Goal: Transaction & Acquisition: Purchase product/service

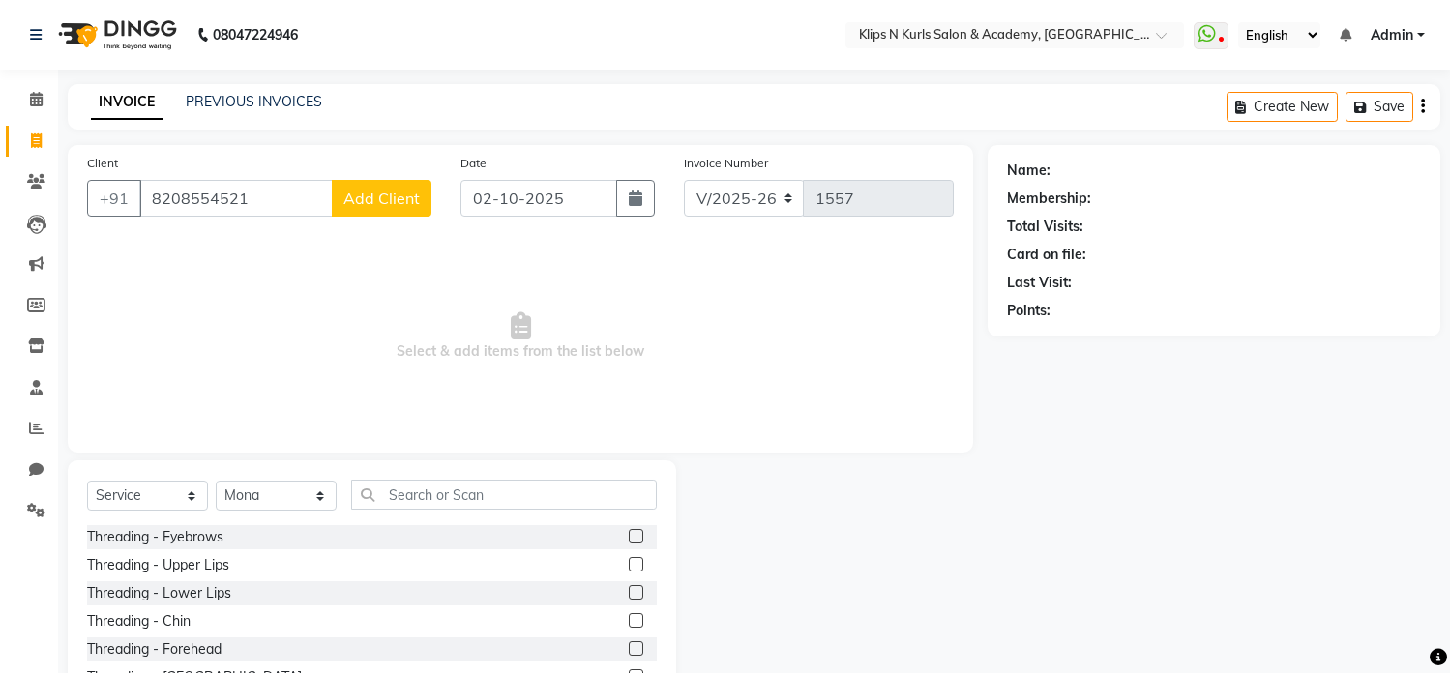
select select "124"
select select "service"
select select "3852"
click at [398, 205] on span "Add Client" at bounding box center [381, 198] width 76 height 19
select select "22"
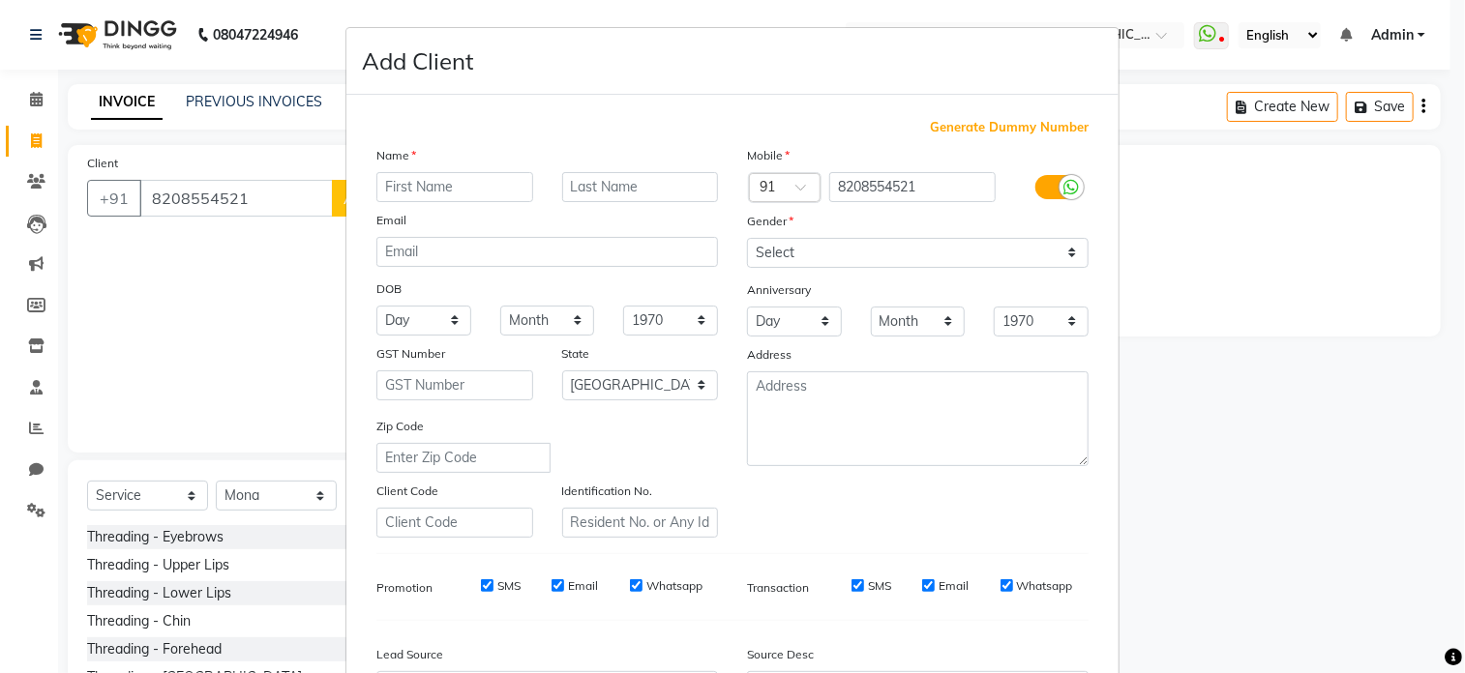
click at [409, 211] on div "Email" at bounding box center [393, 223] width 62 height 27
click at [452, 196] on input "text" at bounding box center [454, 187] width 157 height 30
type input "Urvashi"
click at [668, 179] on input "text" at bounding box center [640, 187] width 157 height 30
type input "[PERSON_NAME]"
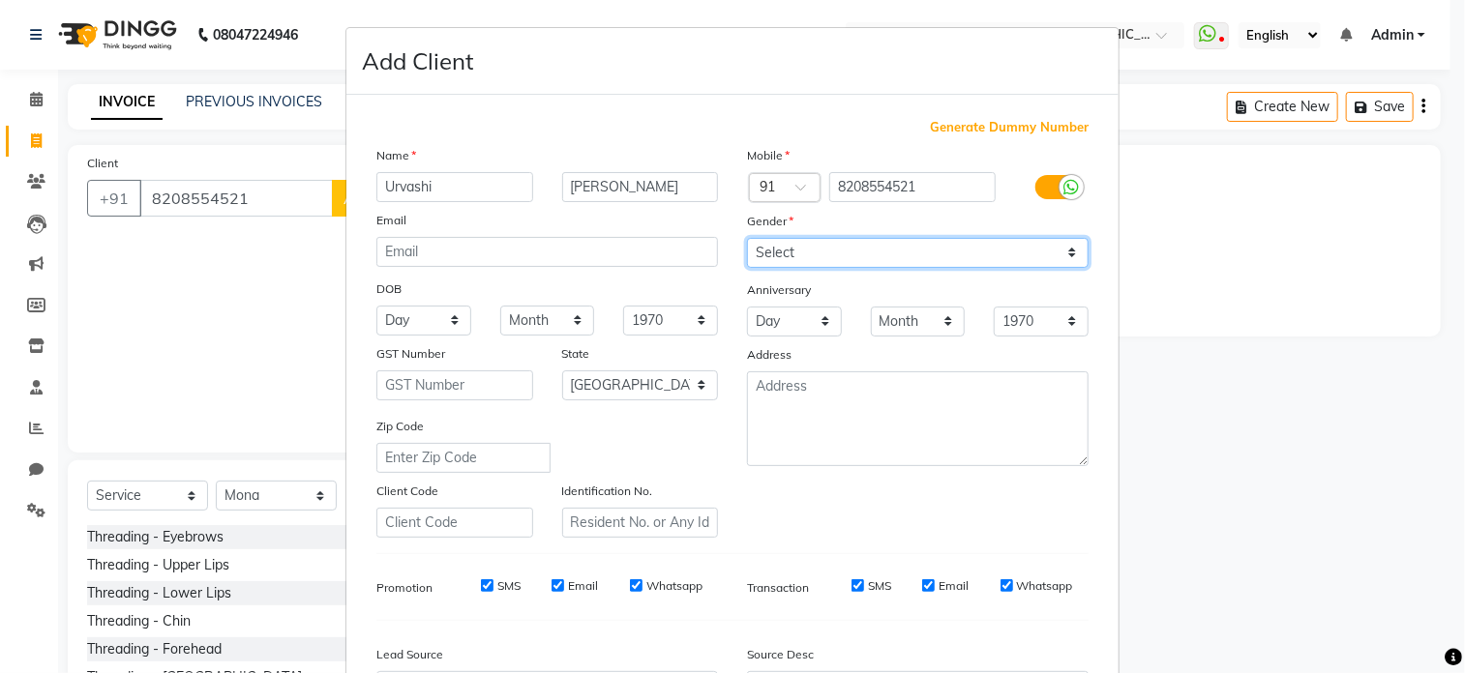
click at [862, 255] on select "Select Male Female Other Prefer Not To Say" at bounding box center [918, 253] width 342 height 30
select select "[DEMOGRAPHIC_DATA]"
click at [747, 239] on select "Select Male Female Other Prefer Not To Say" at bounding box center [918, 253] width 342 height 30
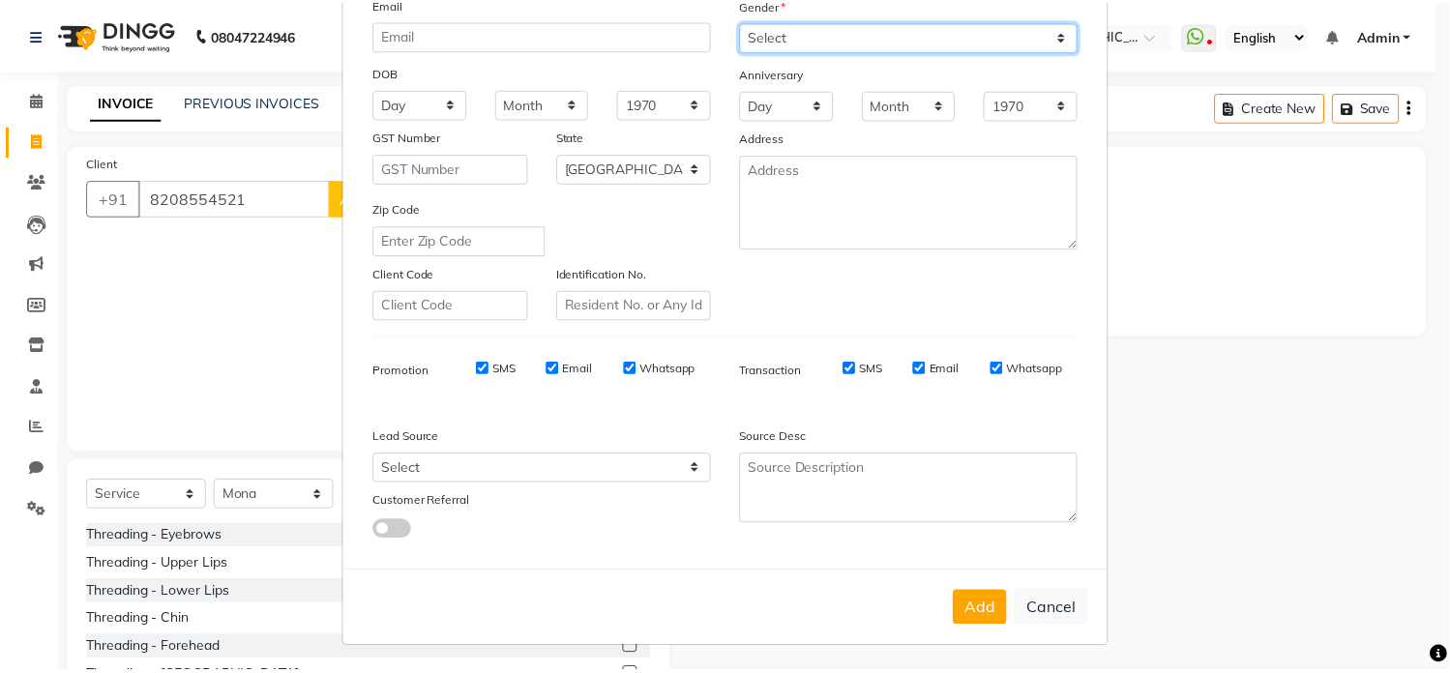
scroll to position [228, 0]
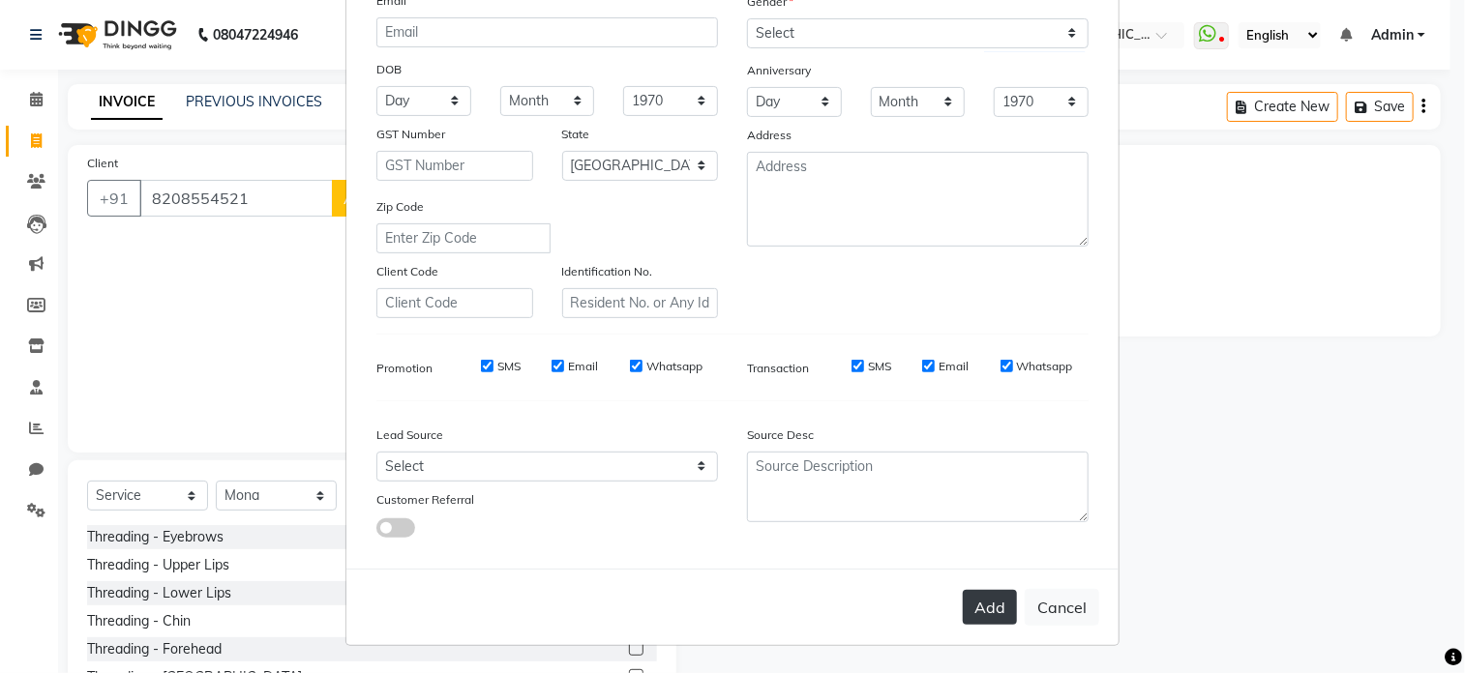
click at [980, 612] on button "Add" at bounding box center [990, 607] width 54 height 35
select select
select select "null"
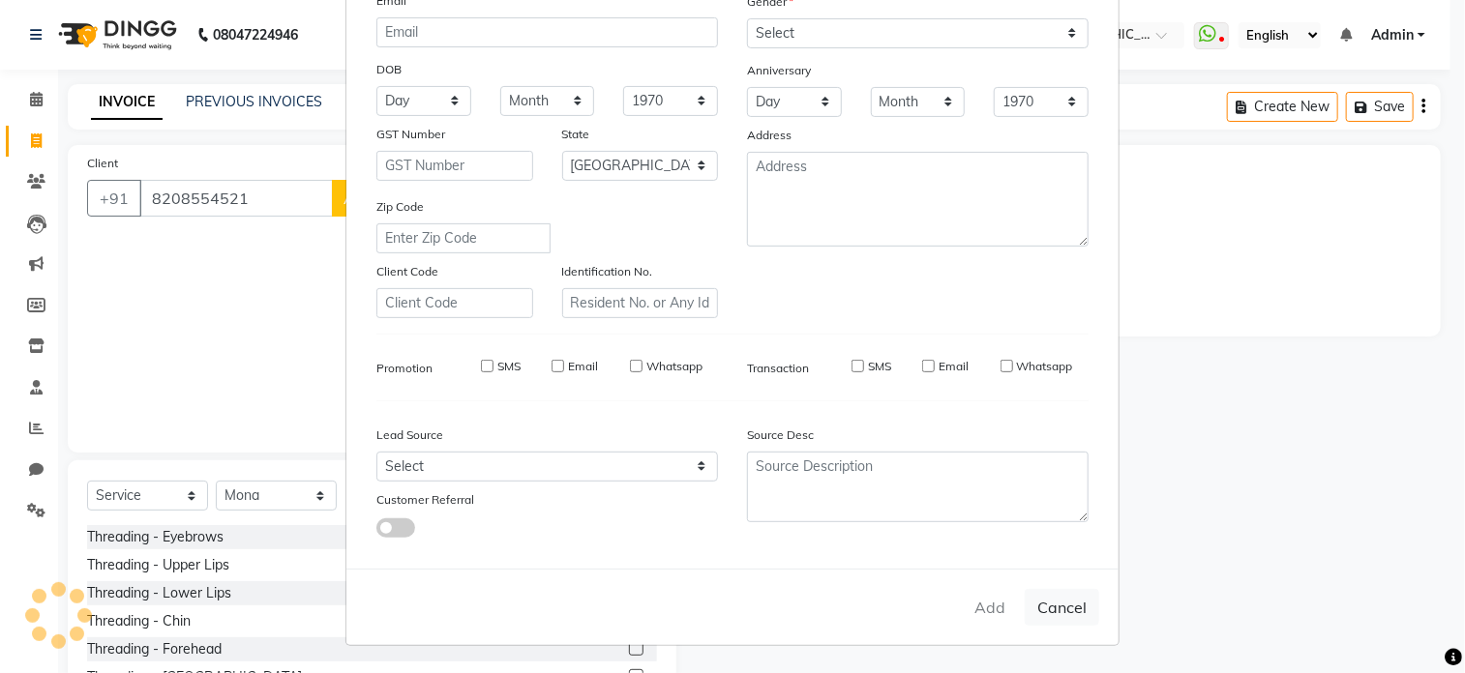
select select
checkbox input "false"
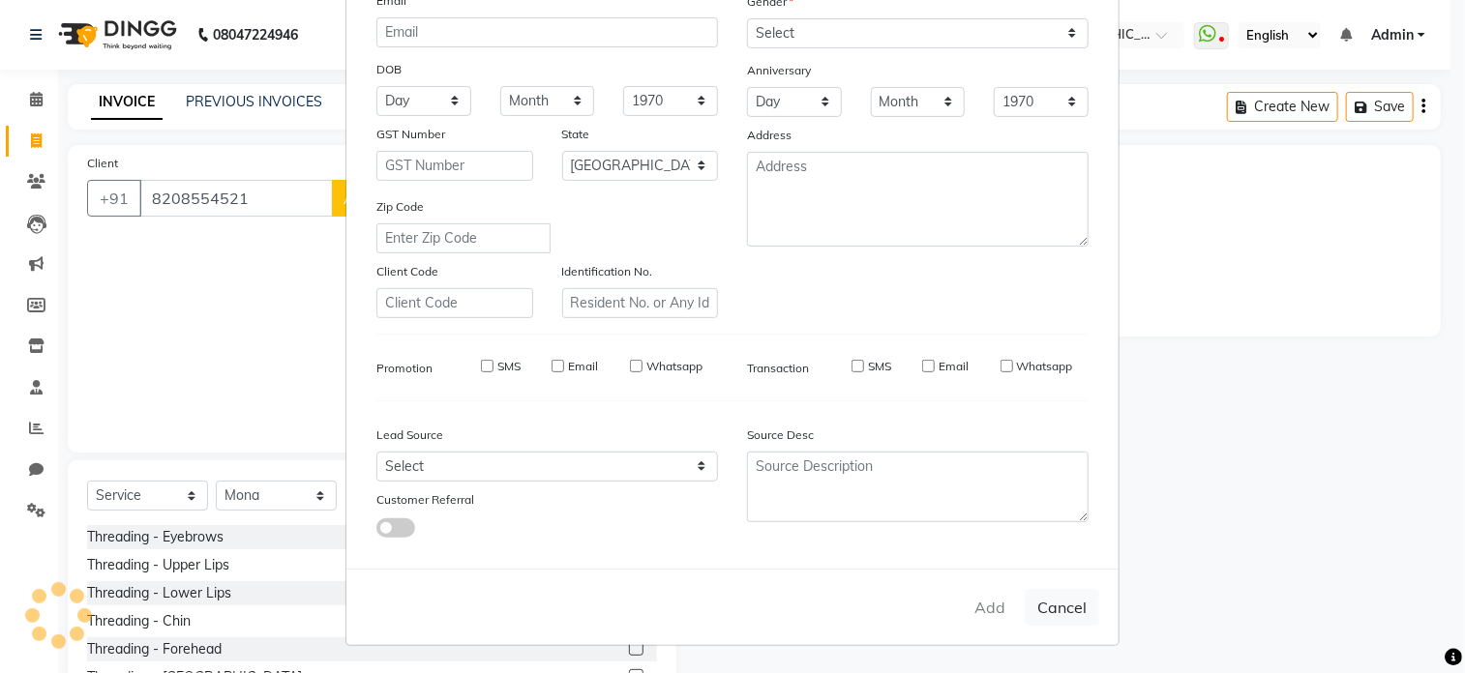
checkbox input "false"
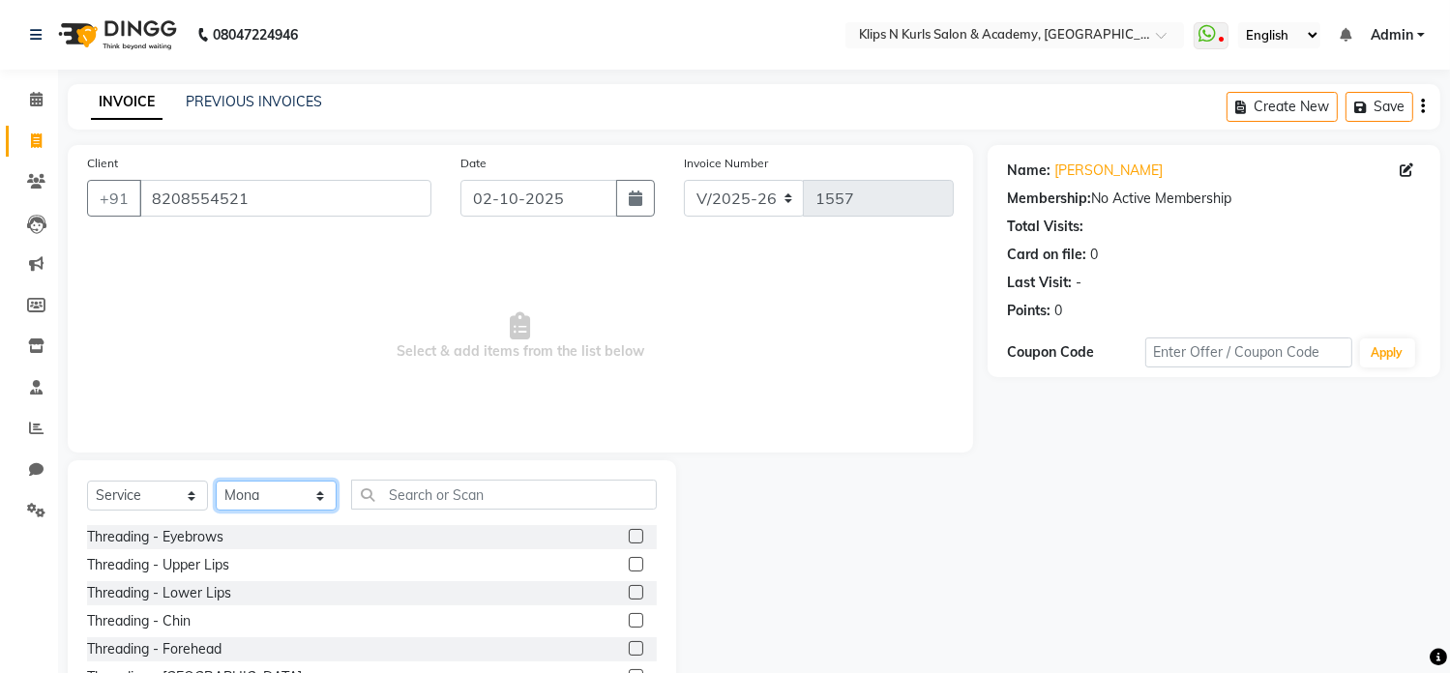
click at [286, 496] on select "Select Stylist Chandani Front Desk [PERSON_NAME] [PERSON_NAME] Neha Pooja [PERS…" at bounding box center [276, 496] width 121 height 30
select select "71846"
click at [216, 482] on select "Select Stylist Chandani Front Desk [PERSON_NAME] [PERSON_NAME] Neha Pooja [PERS…" at bounding box center [276, 496] width 121 height 30
click at [629, 537] on label at bounding box center [636, 536] width 15 height 15
click at [629, 537] on input "checkbox" at bounding box center [635, 537] width 13 height 13
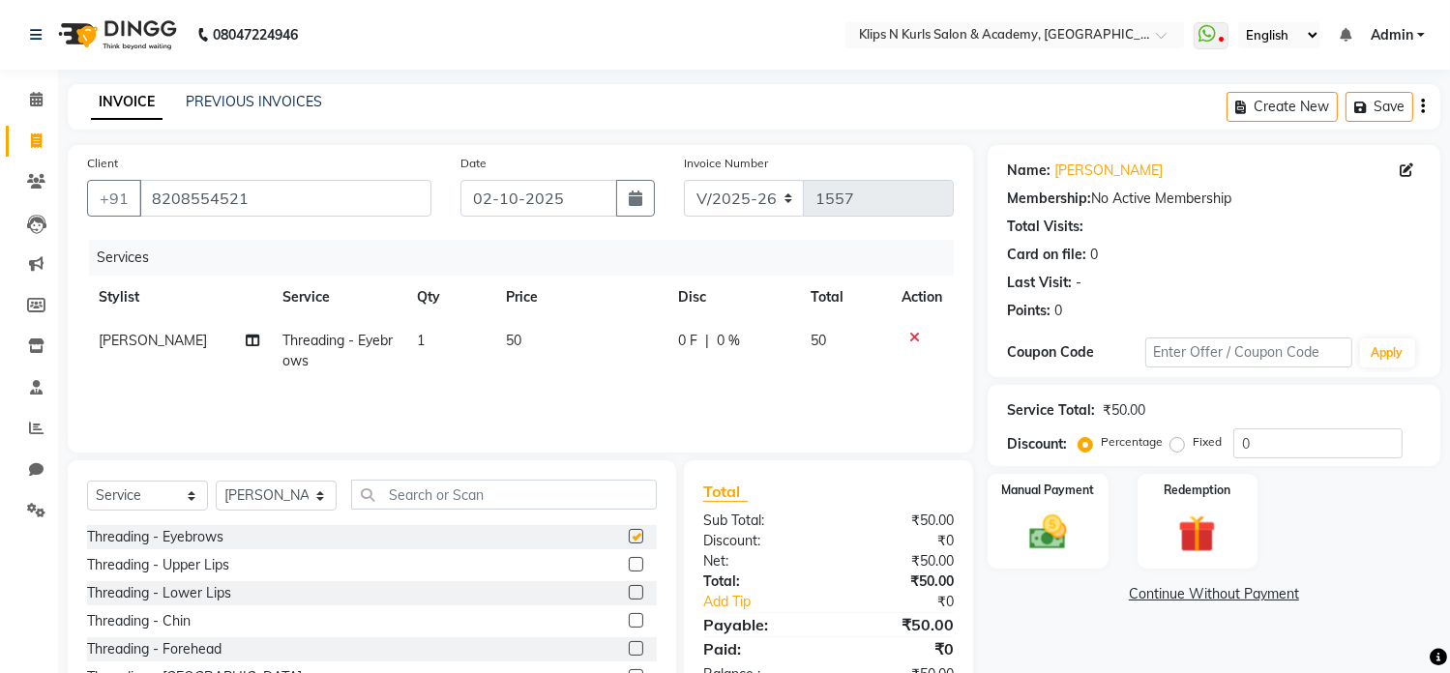
checkbox input "false"
click at [629, 651] on label at bounding box center [636, 648] width 15 height 15
click at [629, 651] on input "checkbox" at bounding box center [635, 649] width 13 height 13
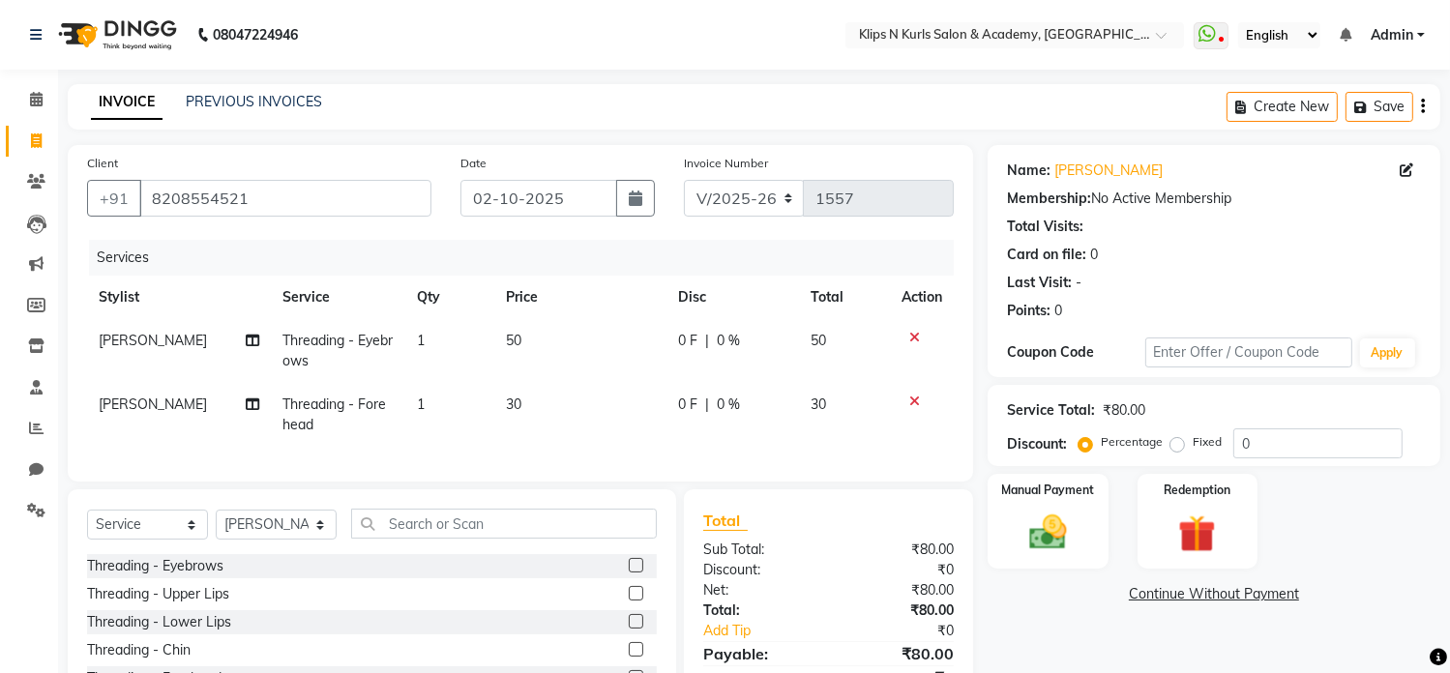
checkbox input "false"
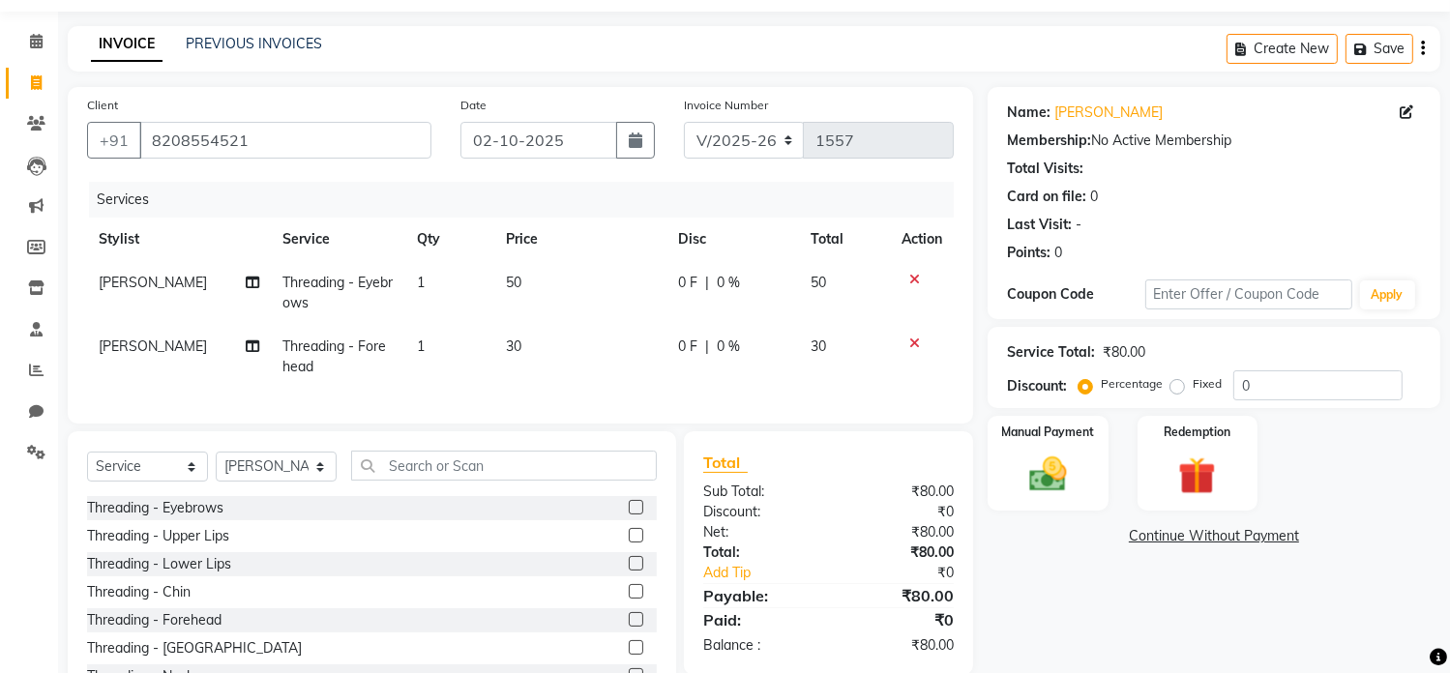
scroll to position [146, 0]
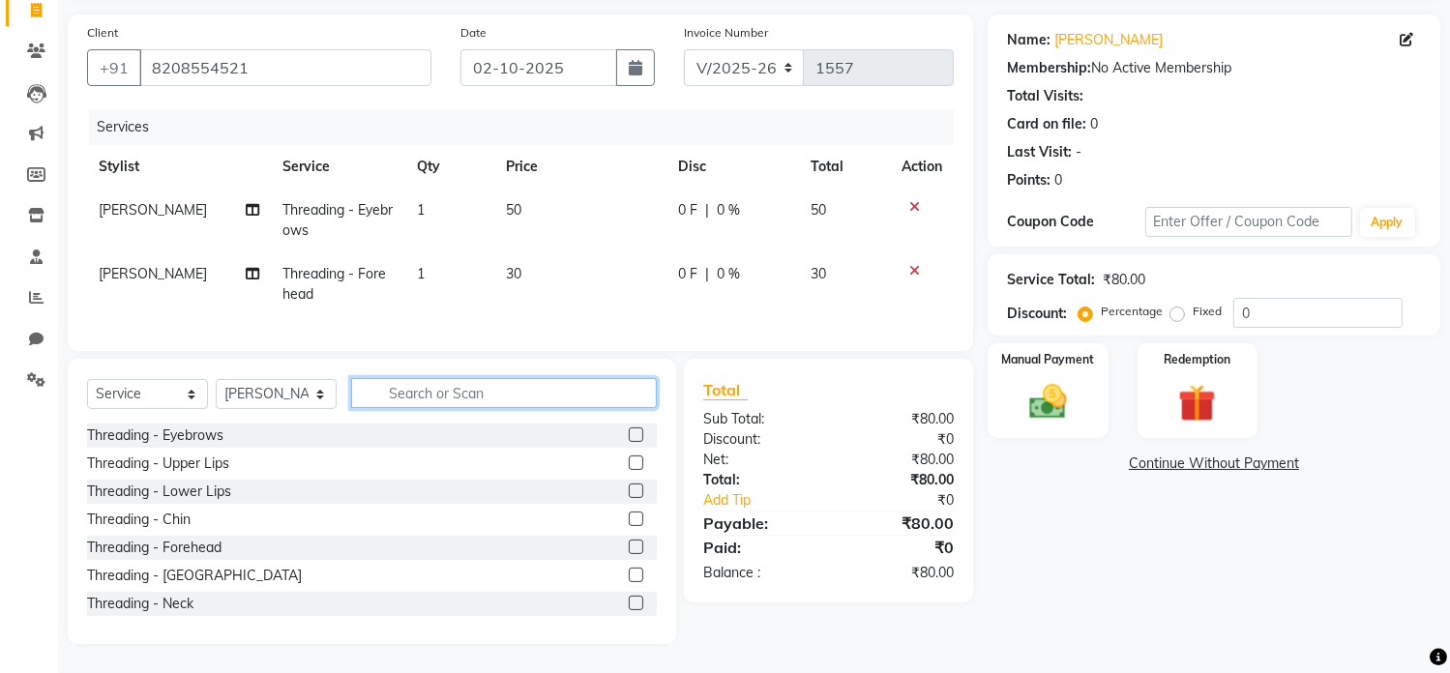
click at [441, 396] on input "text" at bounding box center [504, 393] width 306 height 30
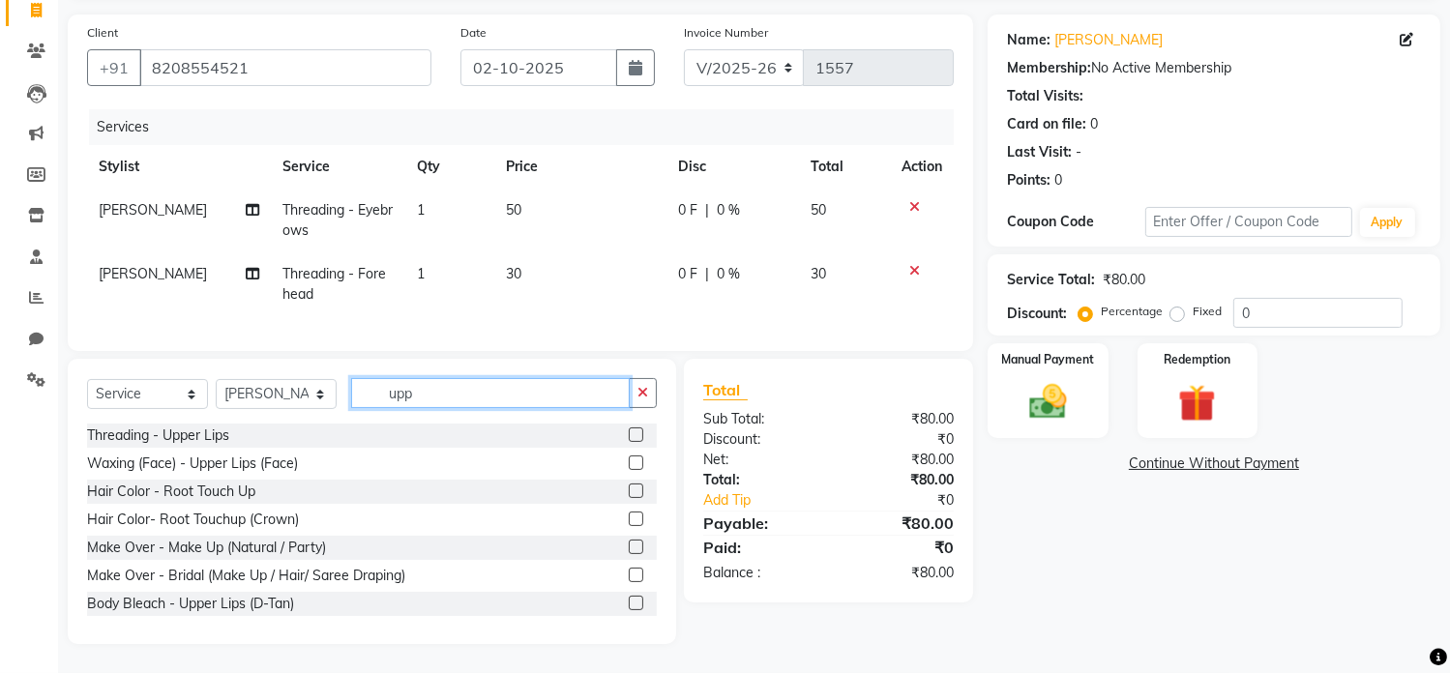
scroll to position [104, 0]
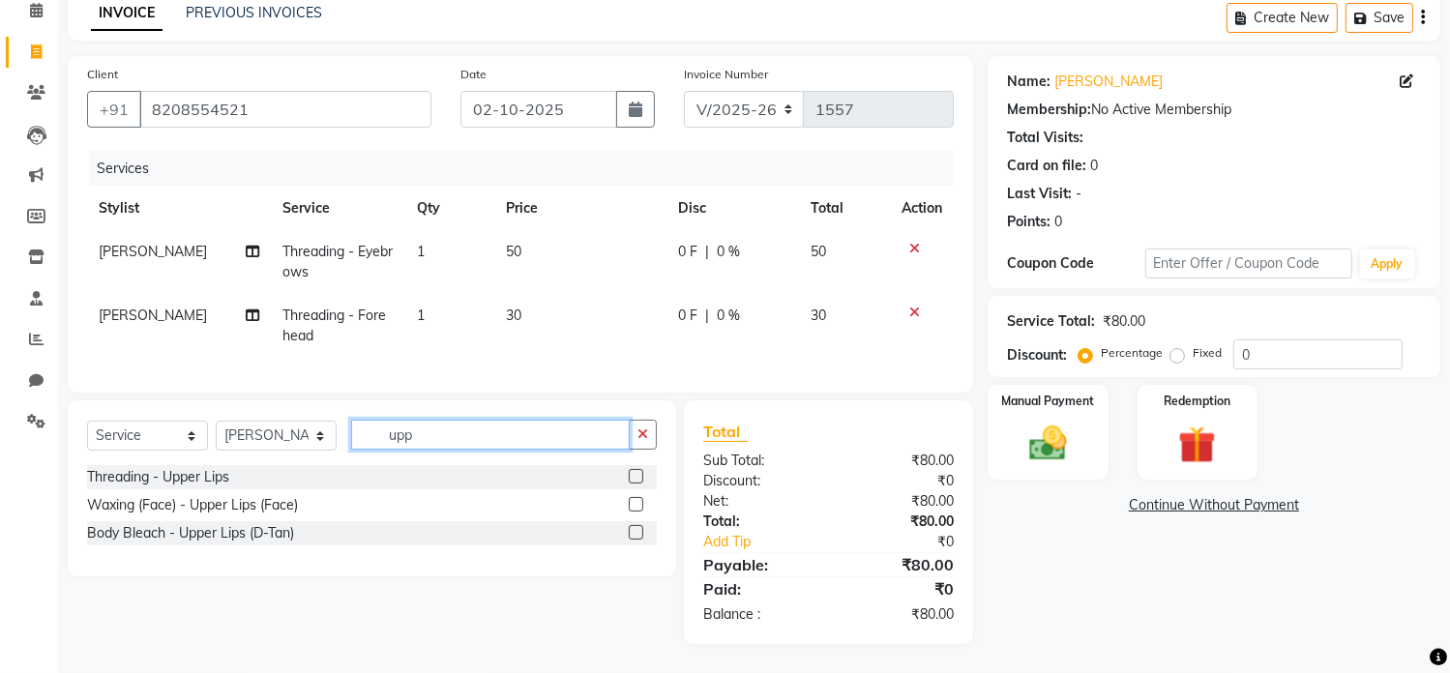
type input "upp"
click at [640, 506] on label at bounding box center [636, 504] width 15 height 15
click at [640, 506] on input "checkbox" at bounding box center [635, 505] width 13 height 13
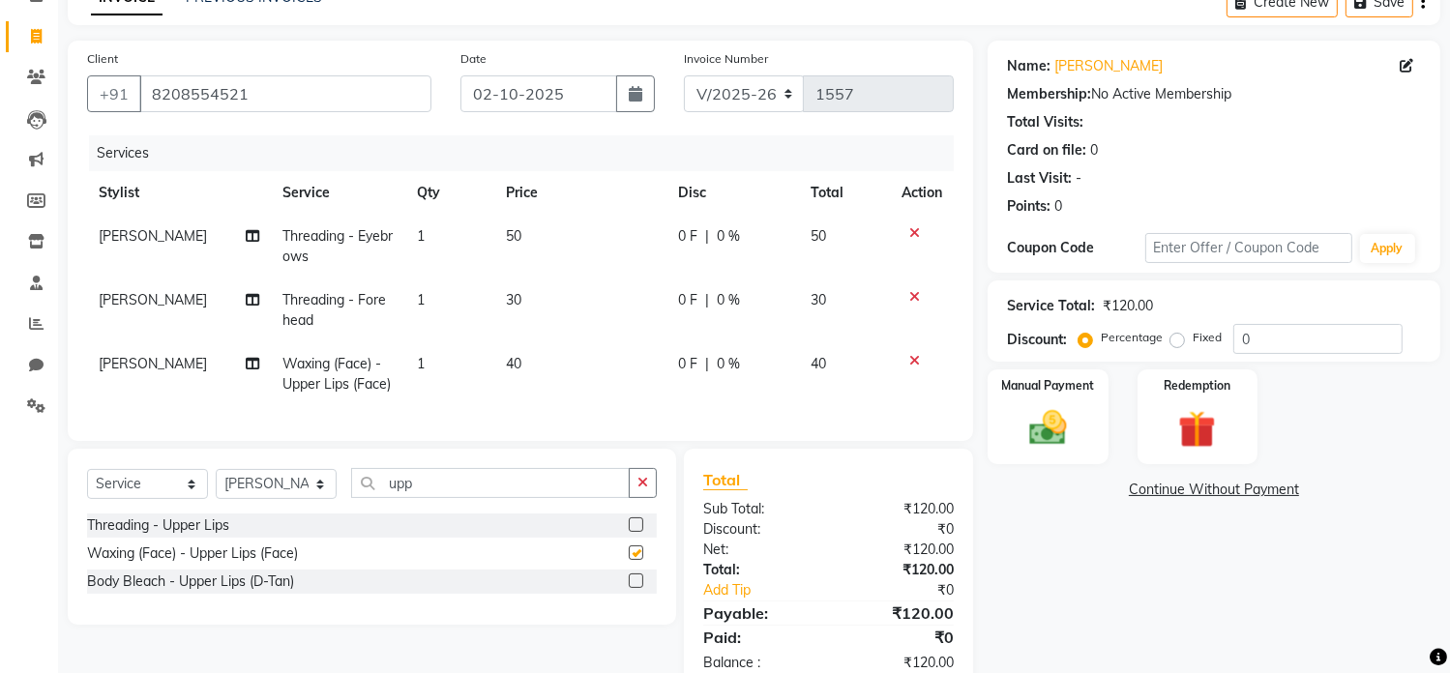
checkbox input "false"
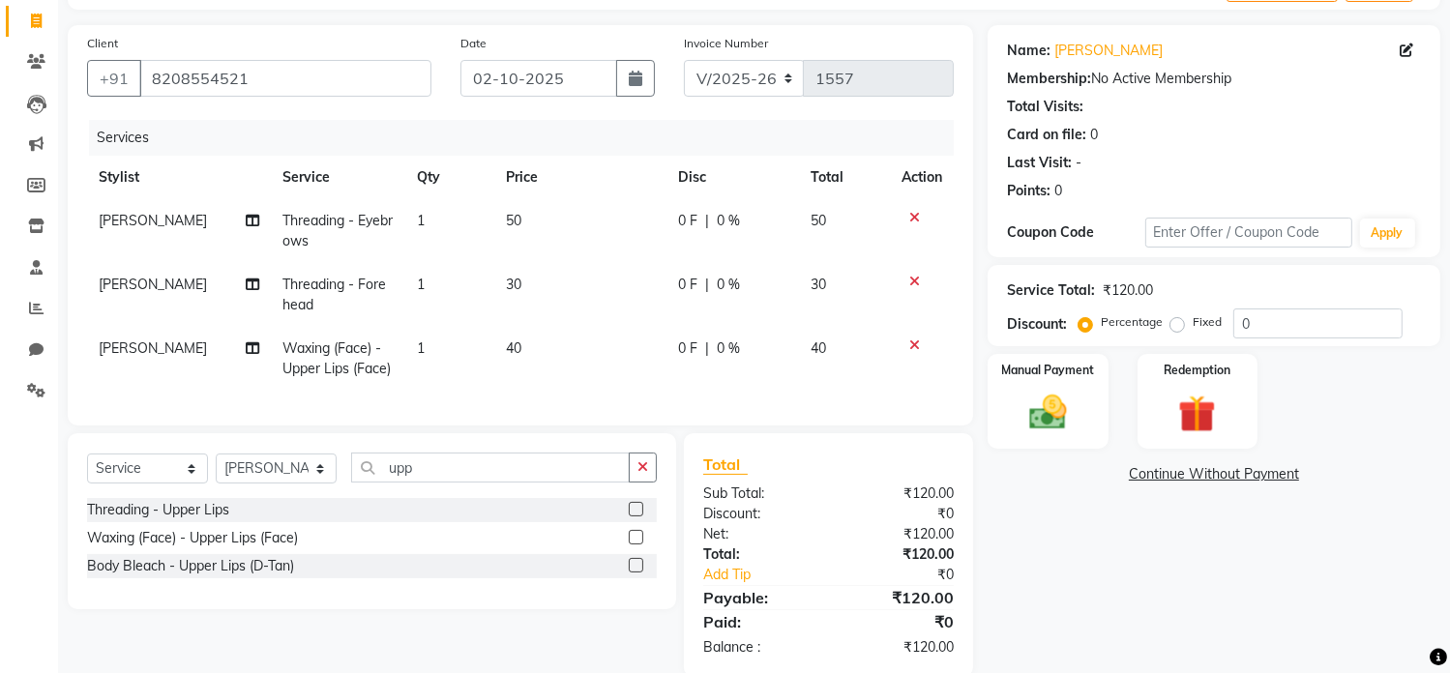
scroll to position [167, 0]
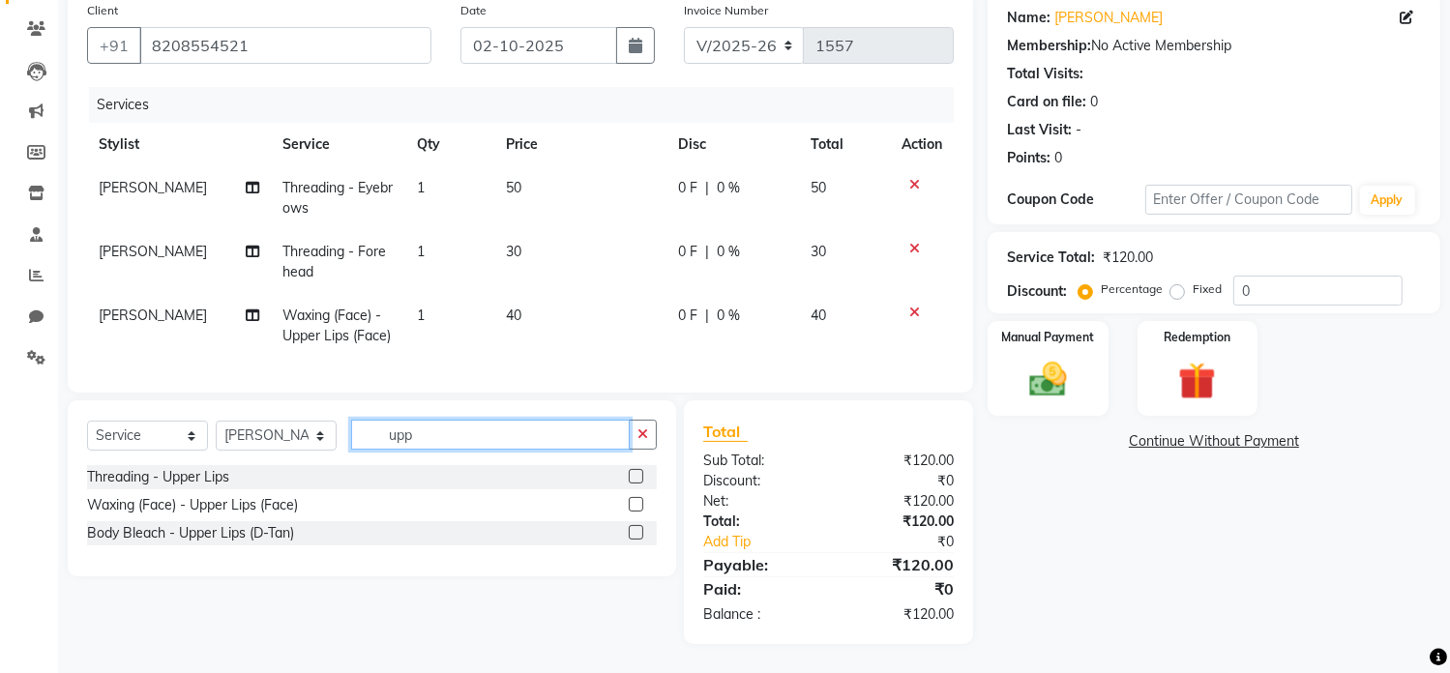
click at [477, 435] on input "upp" at bounding box center [490, 435] width 279 height 30
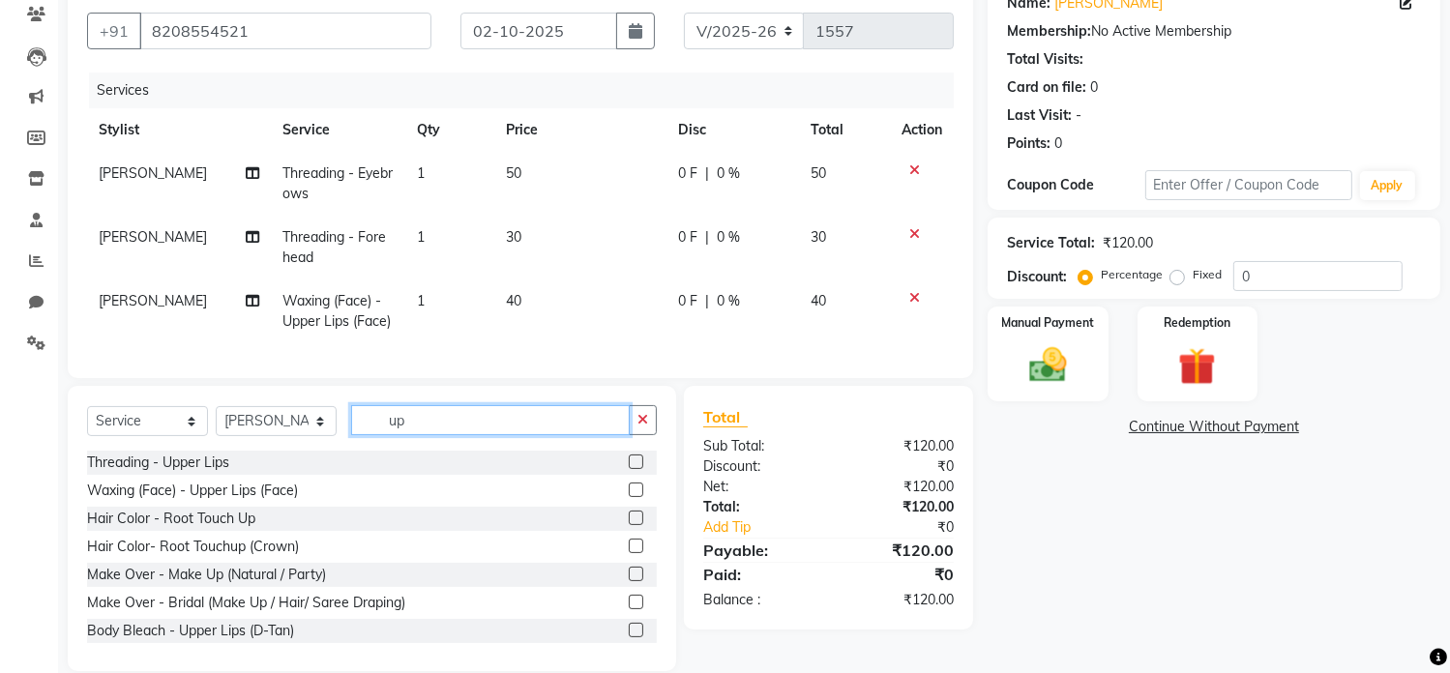
type input "u"
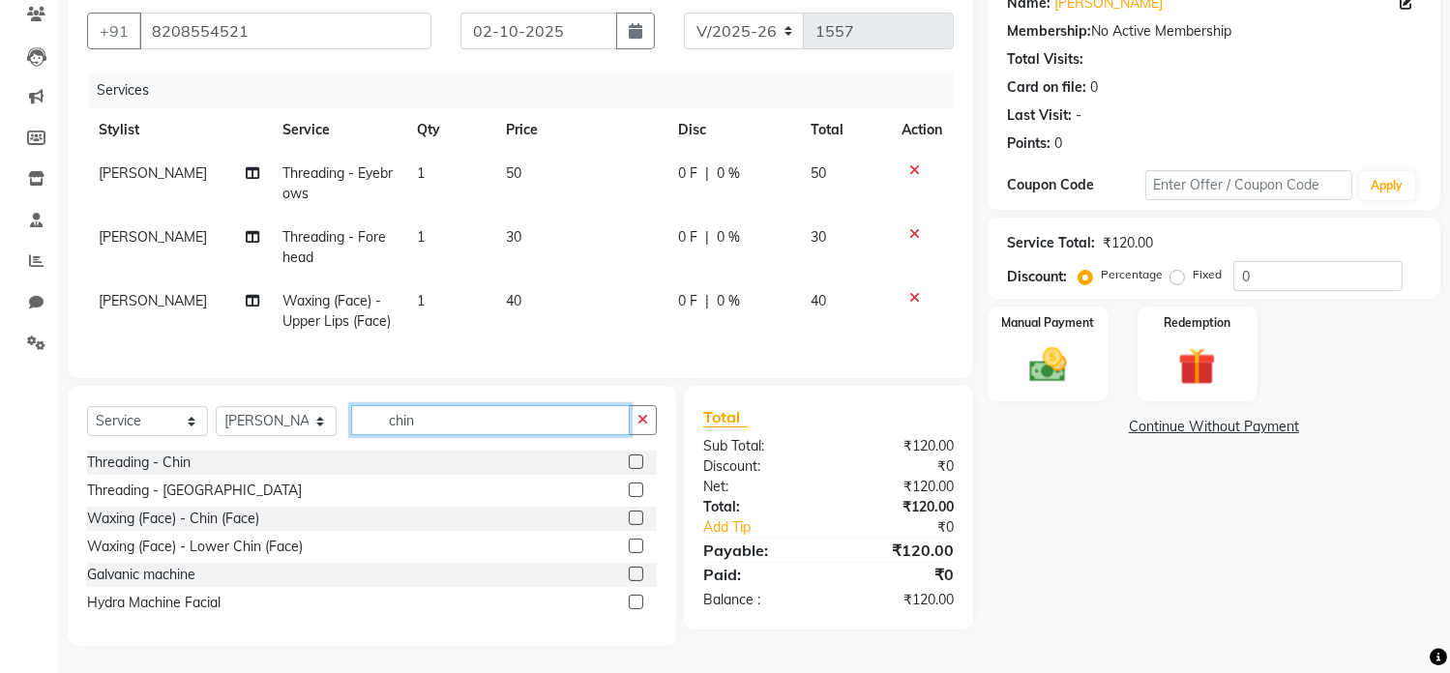
type input "chin"
click at [633, 525] on label at bounding box center [636, 518] width 15 height 15
click at [633, 525] on input "checkbox" at bounding box center [635, 519] width 13 height 13
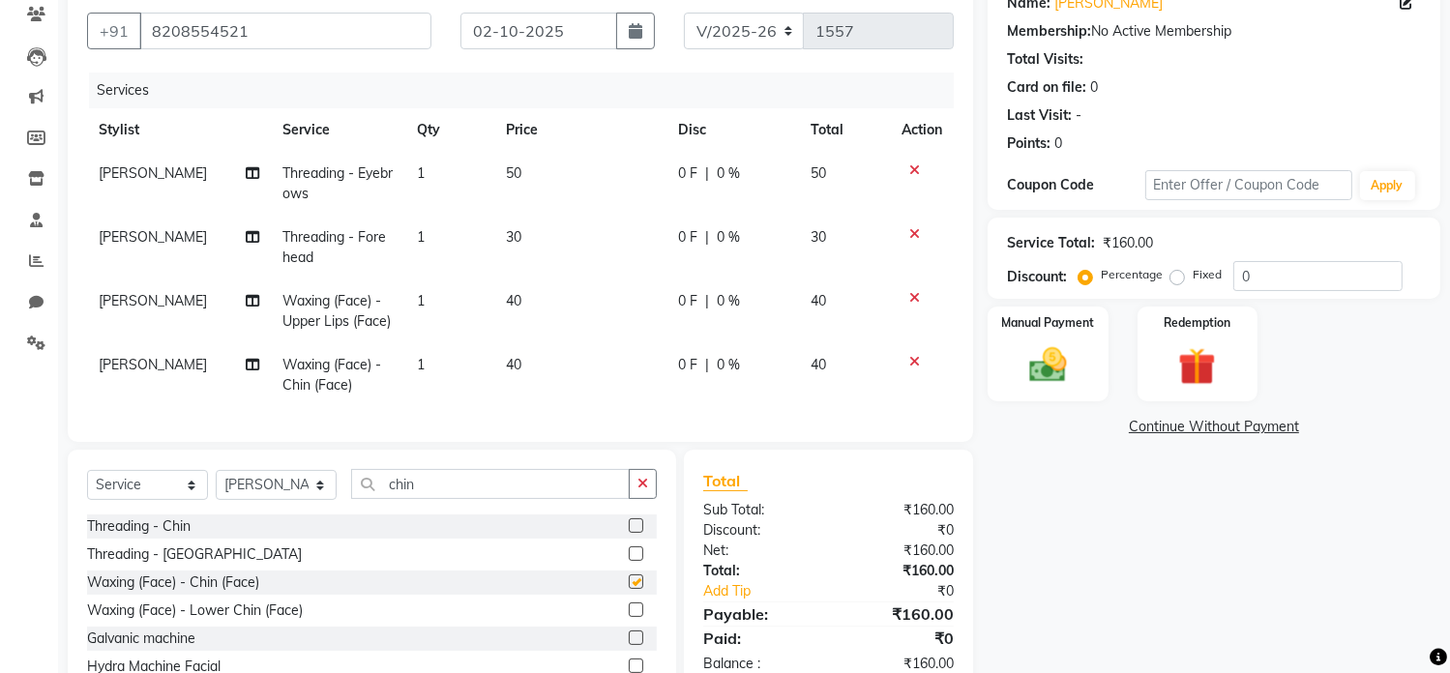
checkbox input "false"
click at [463, 498] on input "chin" at bounding box center [490, 484] width 279 height 30
type input "c"
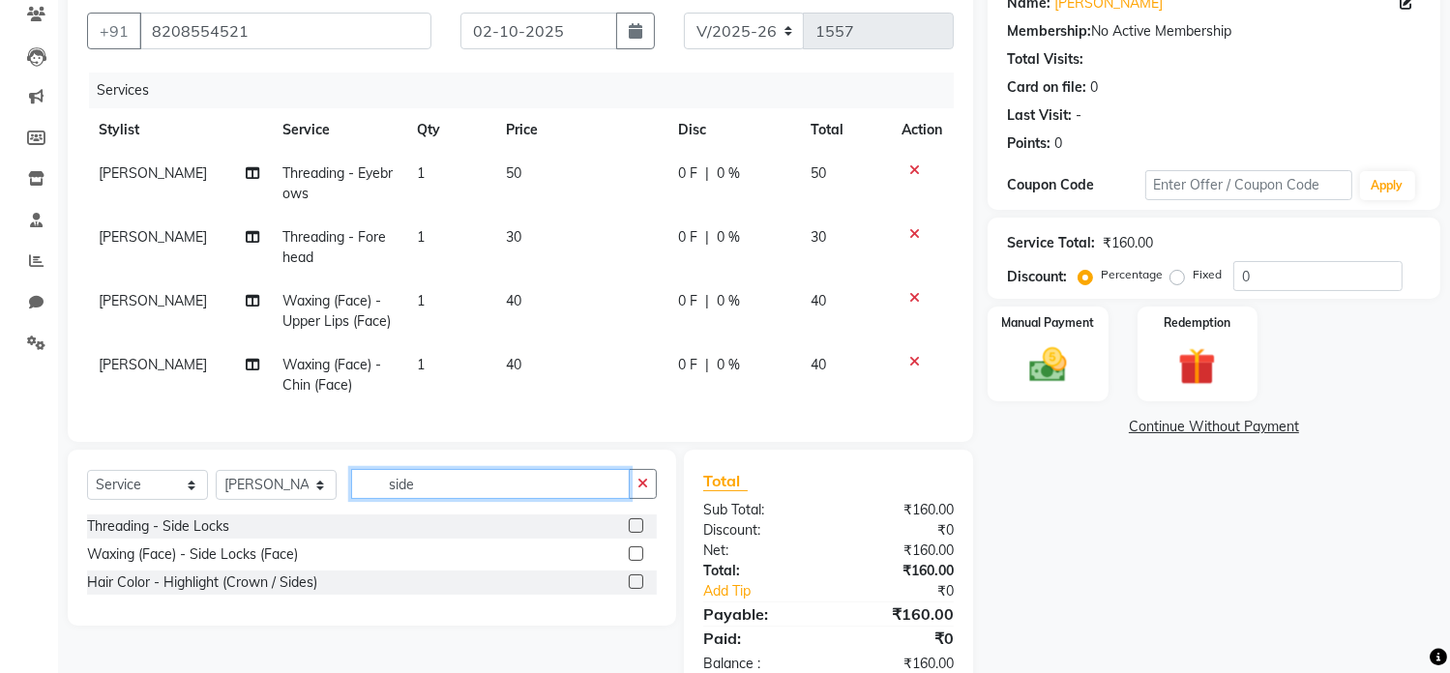
type input "side"
click at [639, 561] on label at bounding box center [636, 554] width 15 height 15
click at [639, 561] on input "checkbox" at bounding box center [635, 555] width 13 height 13
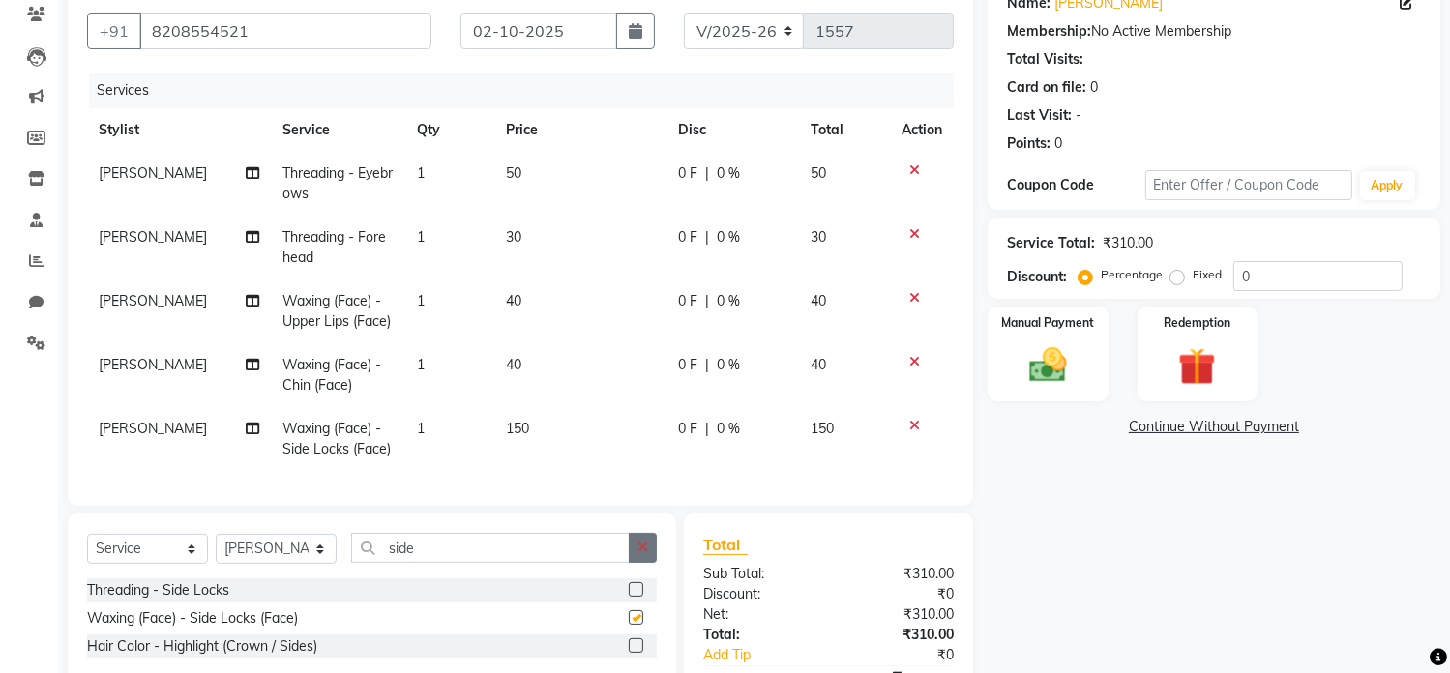
checkbox input "false"
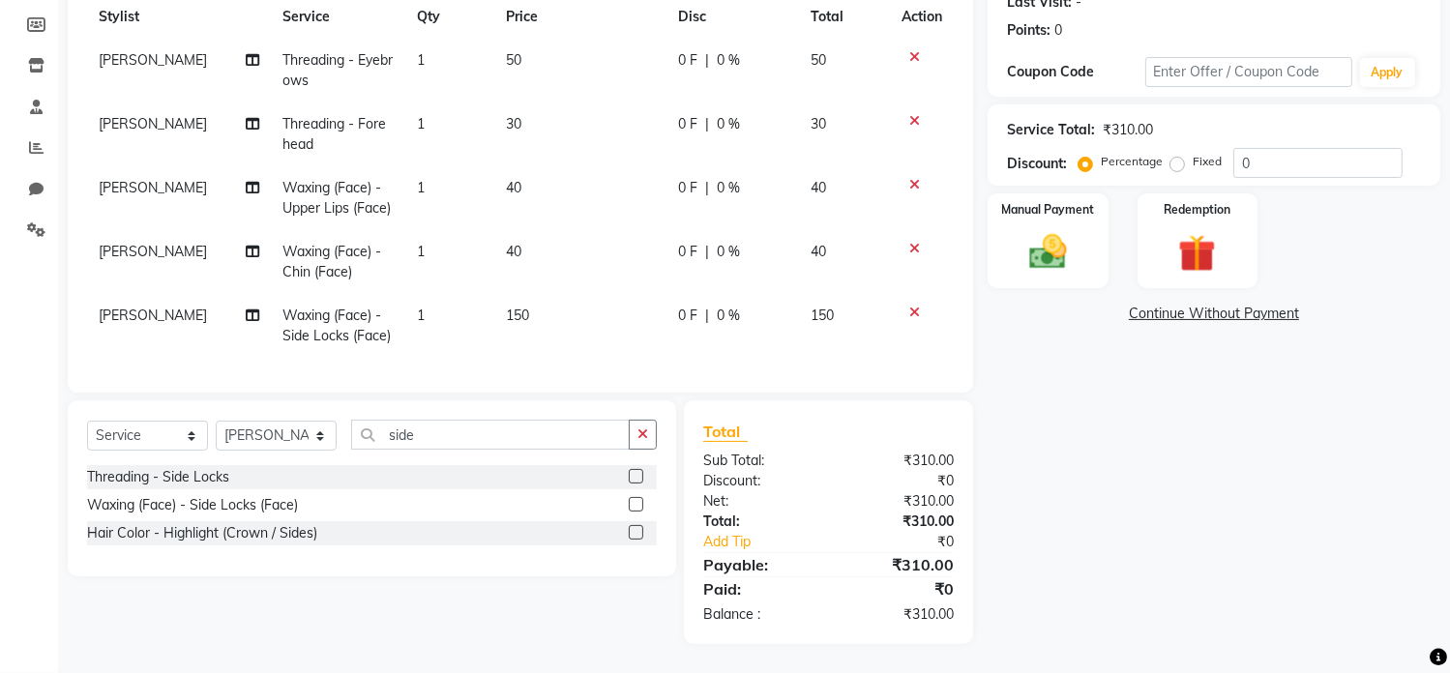
scroll to position [295, 0]
click at [488, 435] on input "side" at bounding box center [490, 435] width 279 height 30
type input "s"
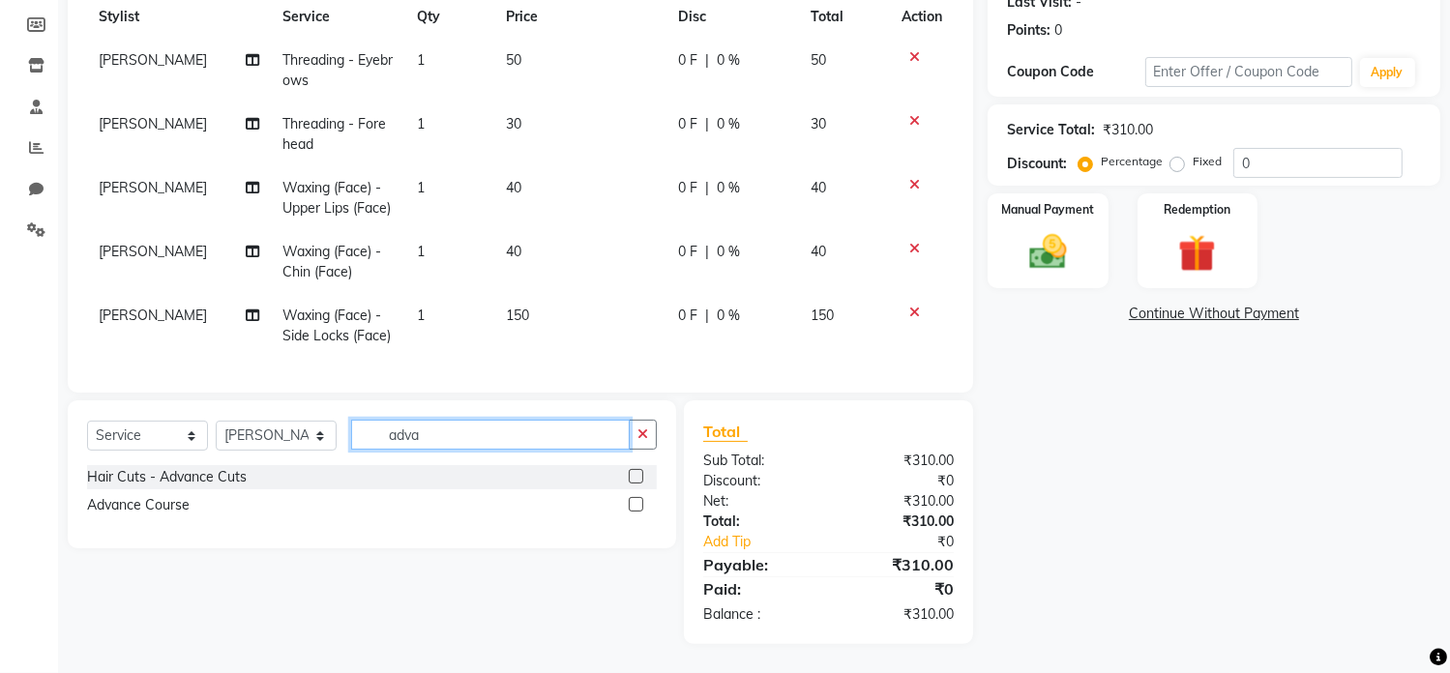
type input "adva"
click at [636, 478] on label at bounding box center [636, 476] width 15 height 15
click at [636, 478] on input "checkbox" at bounding box center [635, 477] width 13 height 13
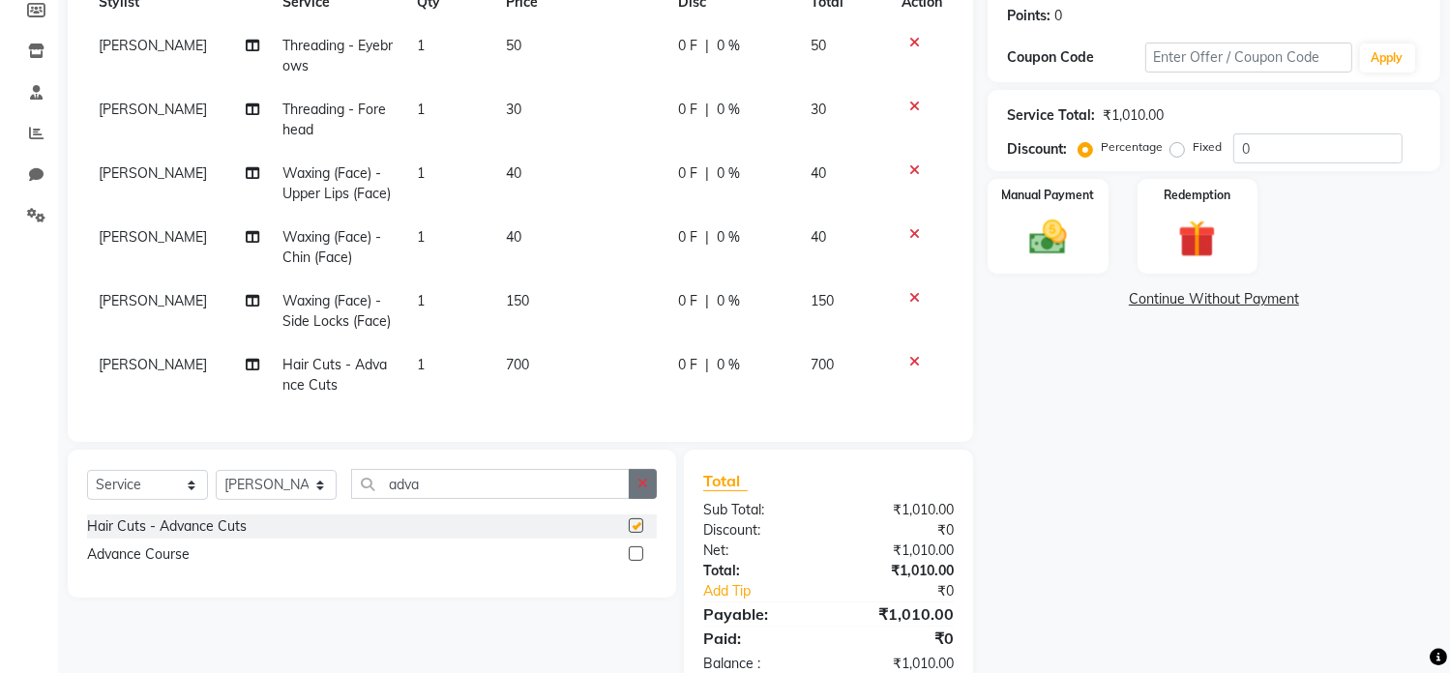
checkbox input "false"
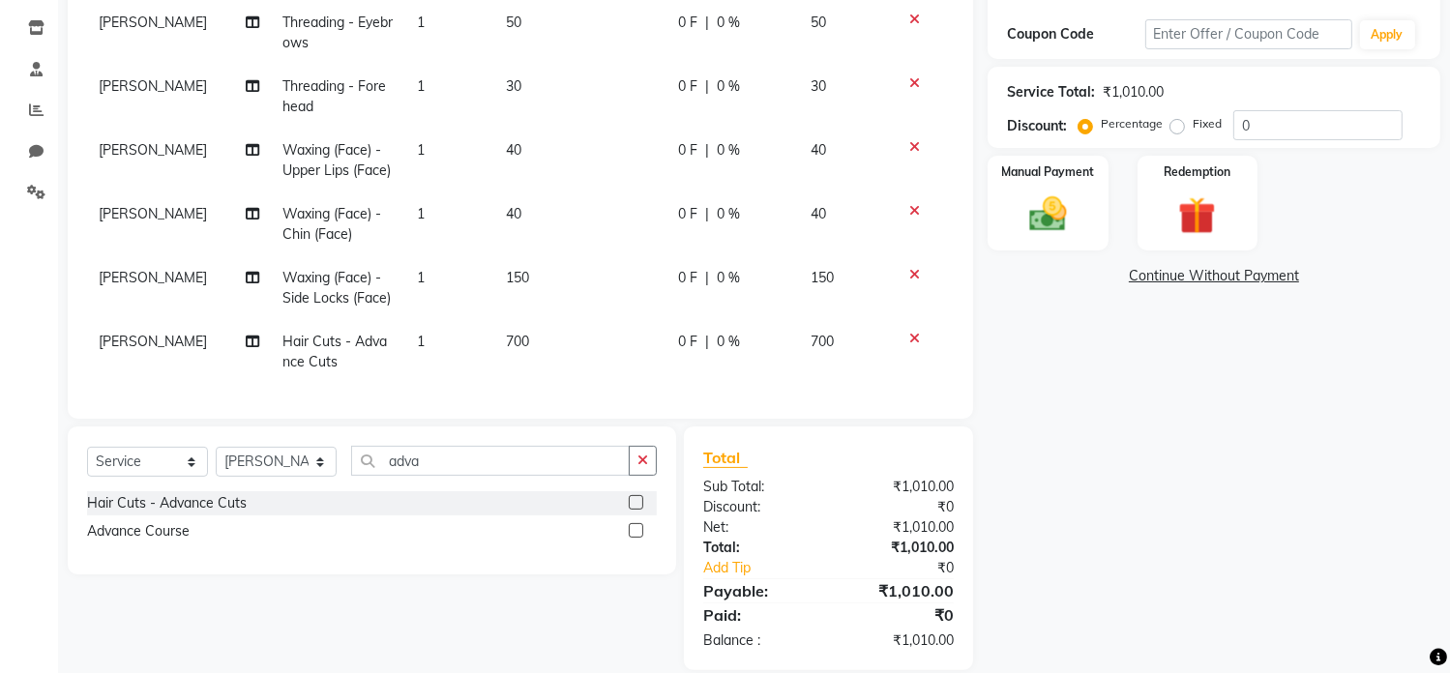
scroll to position [350, 0]
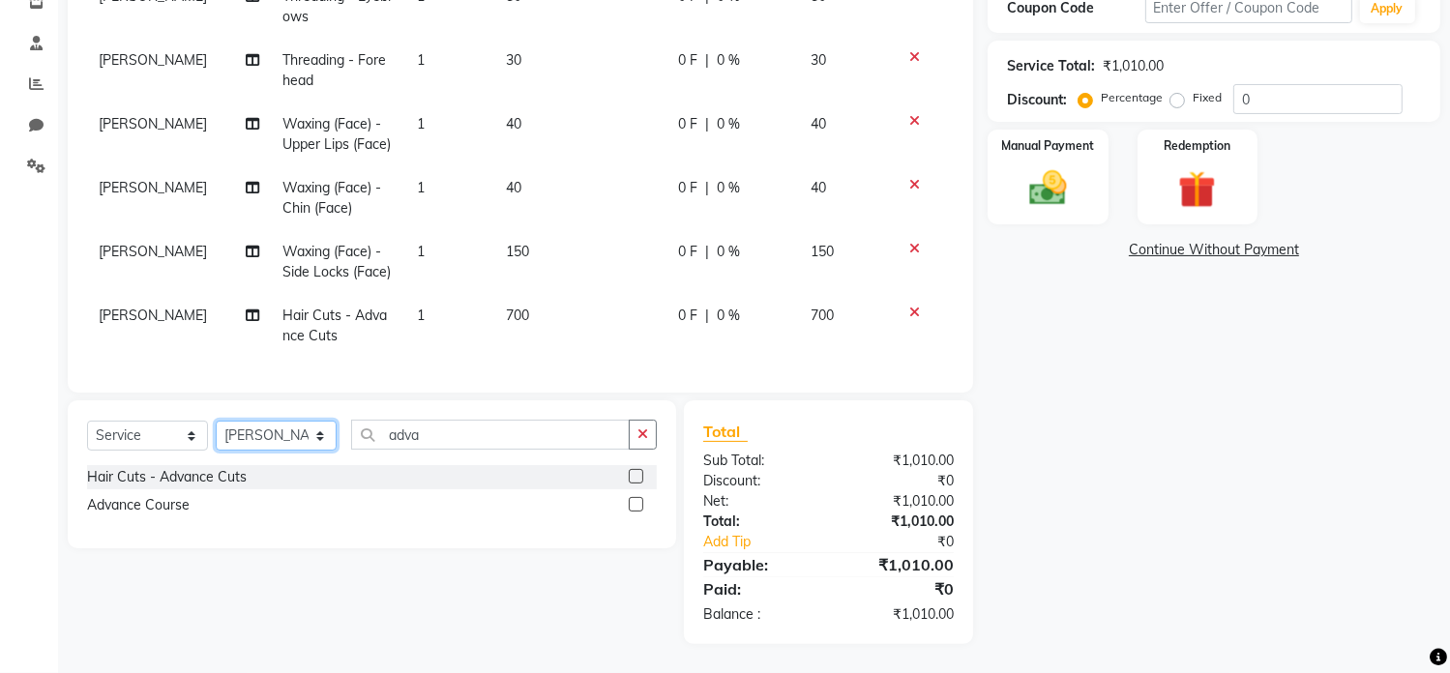
click at [305, 431] on select "Select Stylist Chandani Front Desk [PERSON_NAME] [PERSON_NAME] Neha Pooja [PERS…" at bounding box center [276, 436] width 121 height 30
select select "19587"
click at [216, 422] on select "Select Stylist Chandani Front Desk [PERSON_NAME] [PERSON_NAME] Neha Pooja [PERS…" at bounding box center [276, 436] width 121 height 30
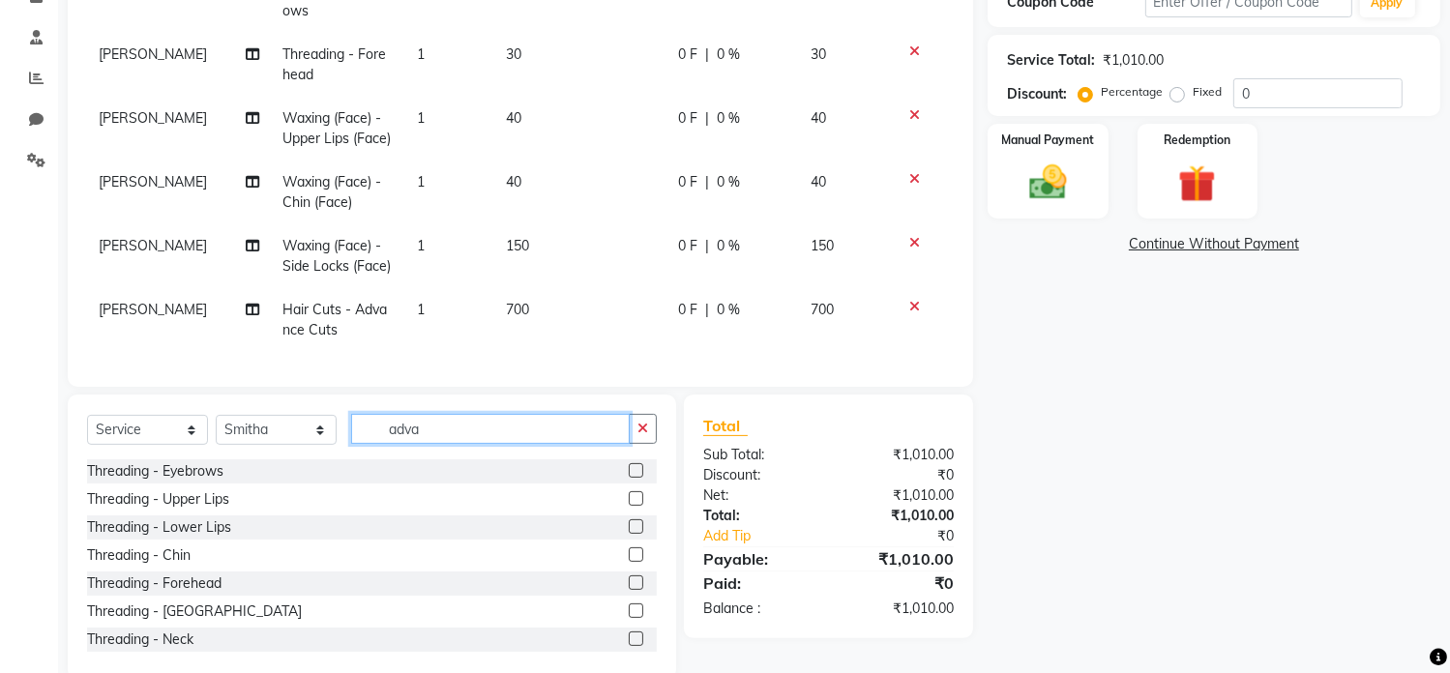
click at [471, 436] on input "adva" at bounding box center [490, 429] width 279 height 30
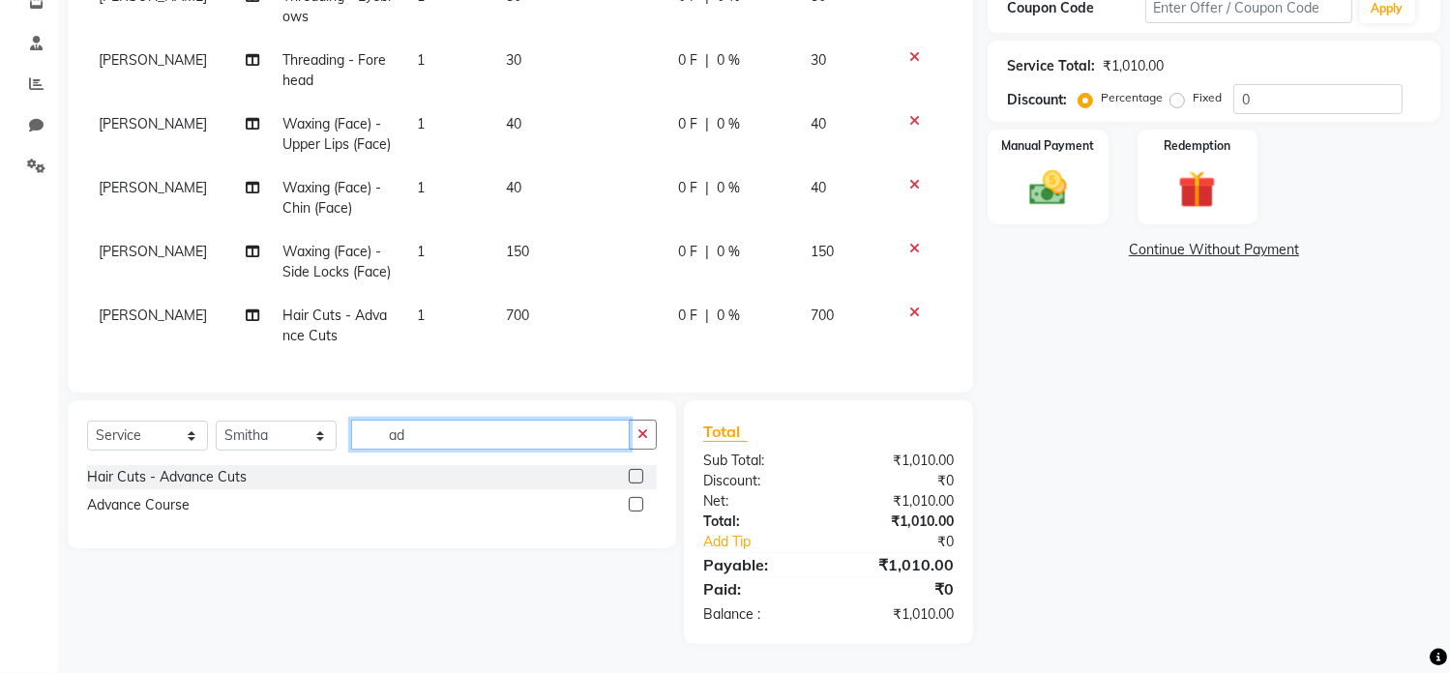
type input "a"
click at [448, 430] on input "deto" at bounding box center [490, 435] width 279 height 30
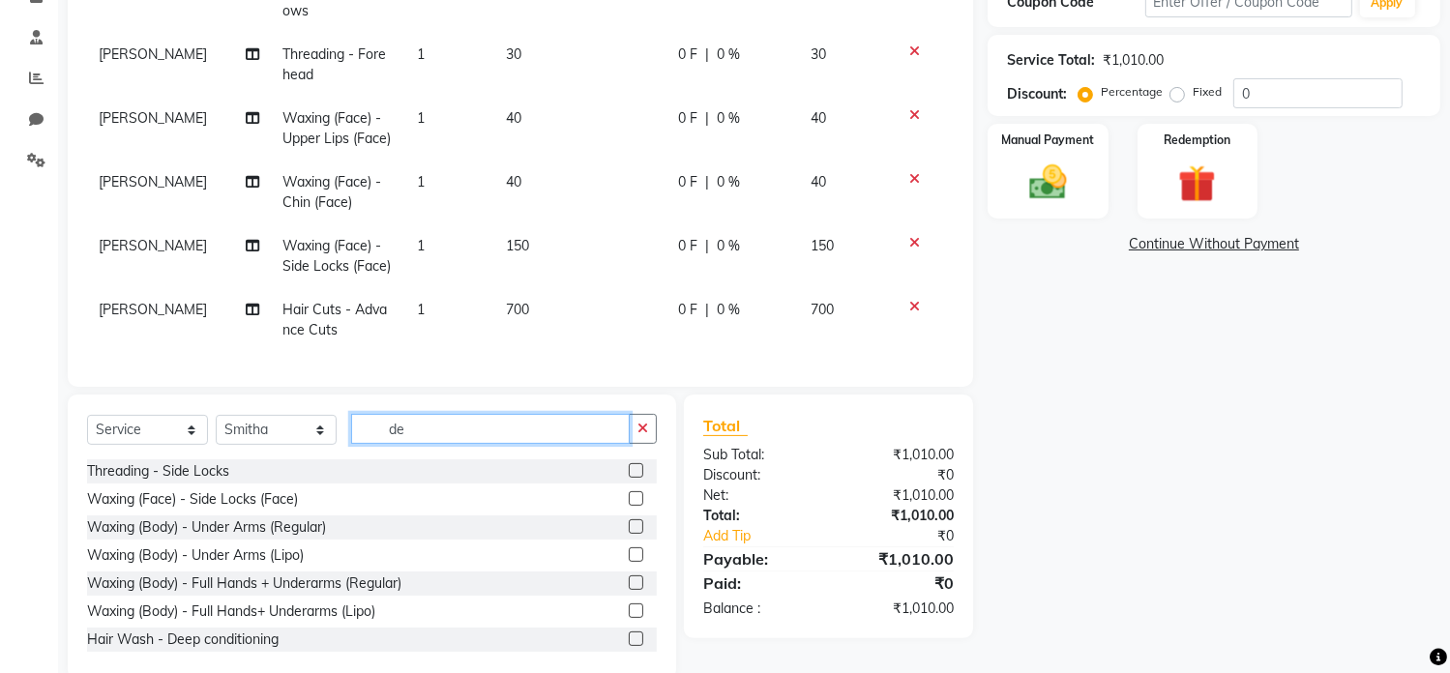
type input "d"
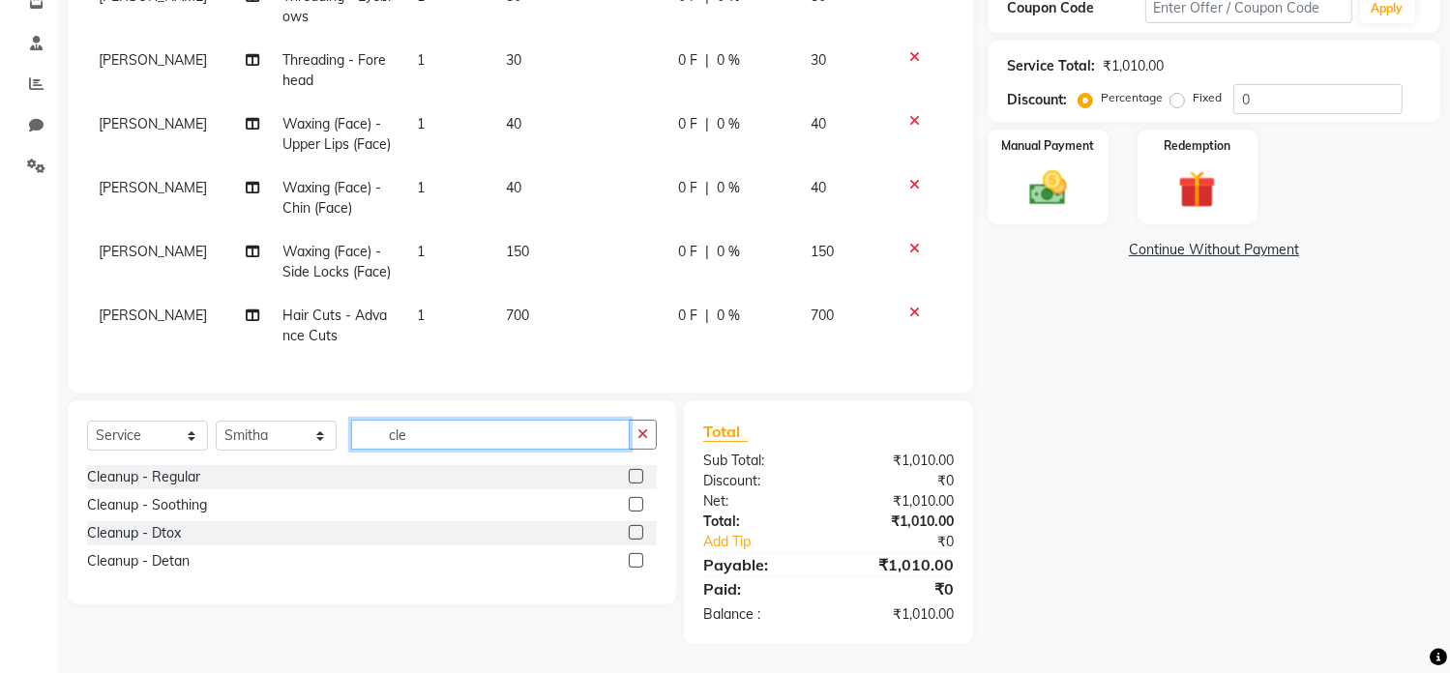
type input "cle"
click at [633, 530] on label at bounding box center [636, 532] width 15 height 15
click at [633, 530] on input "checkbox" at bounding box center [635, 533] width 13 height 13
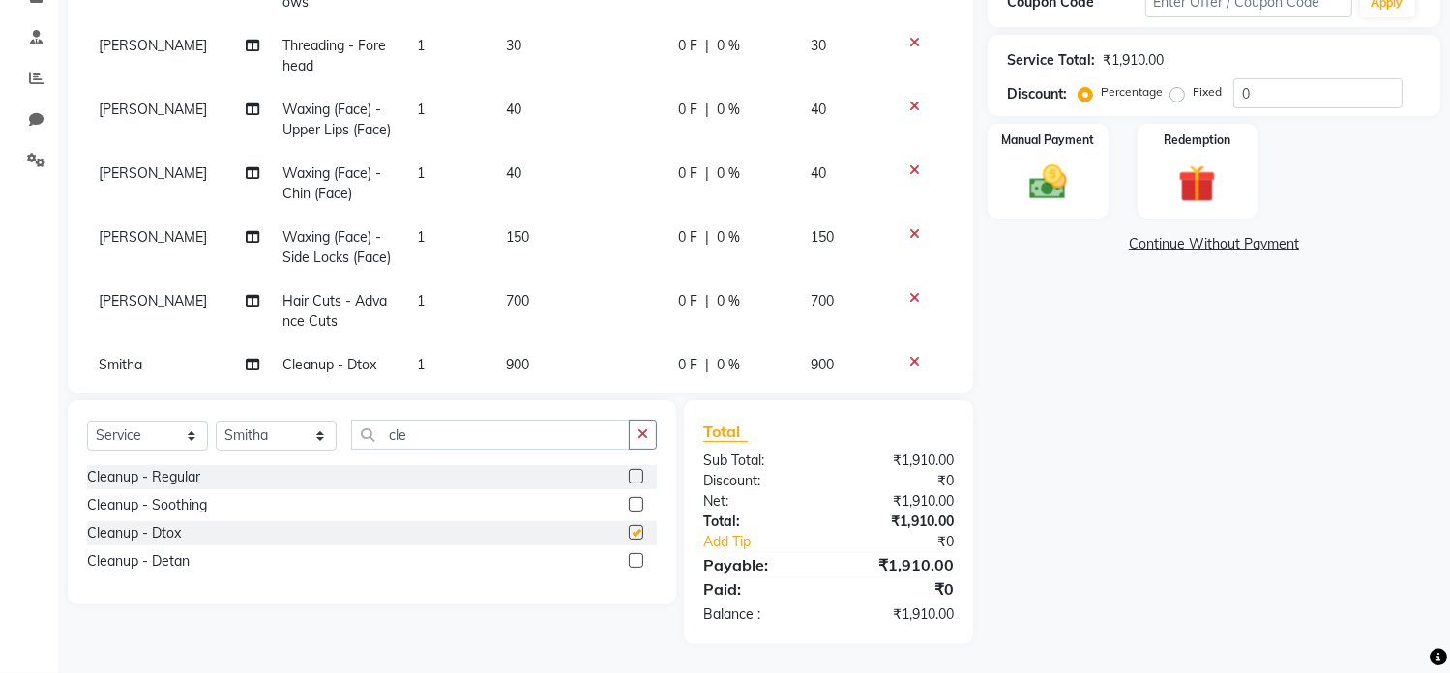
checkbox input "false"
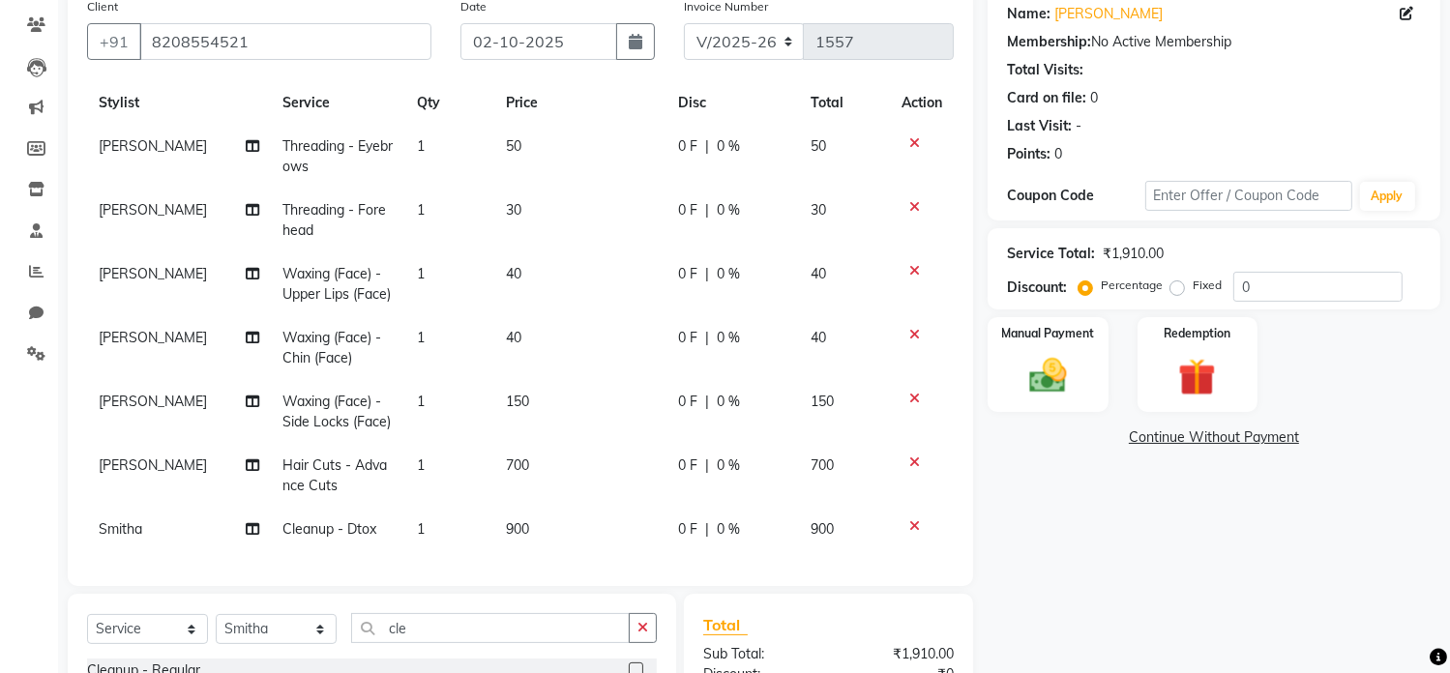
scroll to position [0, 0]
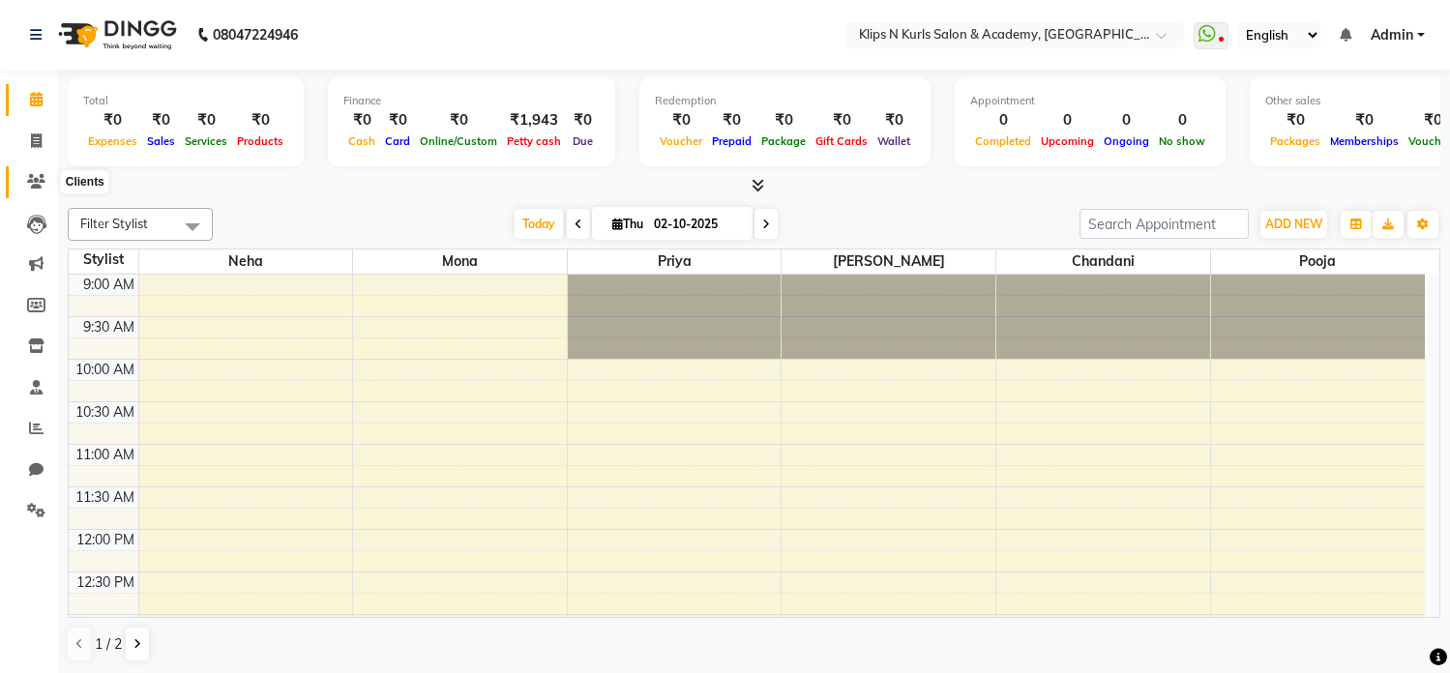
click at [27, 175] on icon at bounding box center [36, 181] width 18 height 15
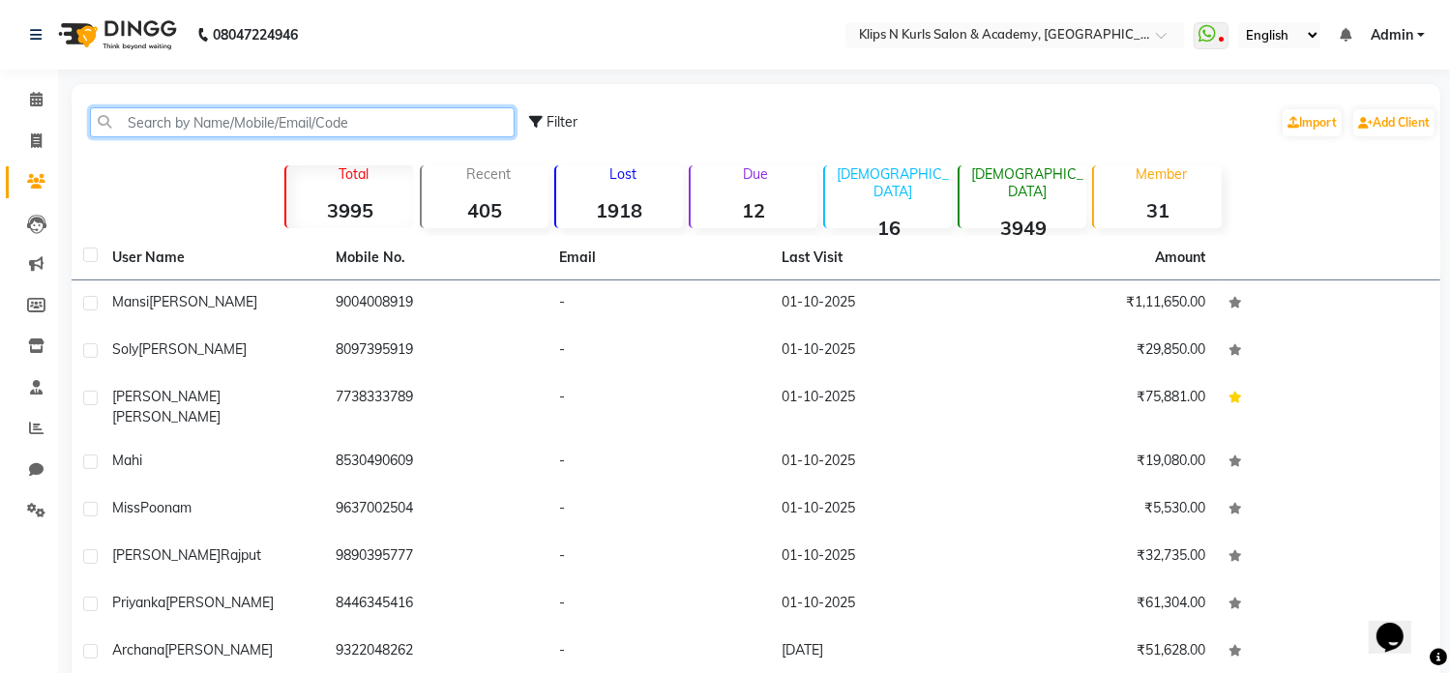
click at [137, 125] on input "text" at bounding box center [302, 122] width 425 height 30
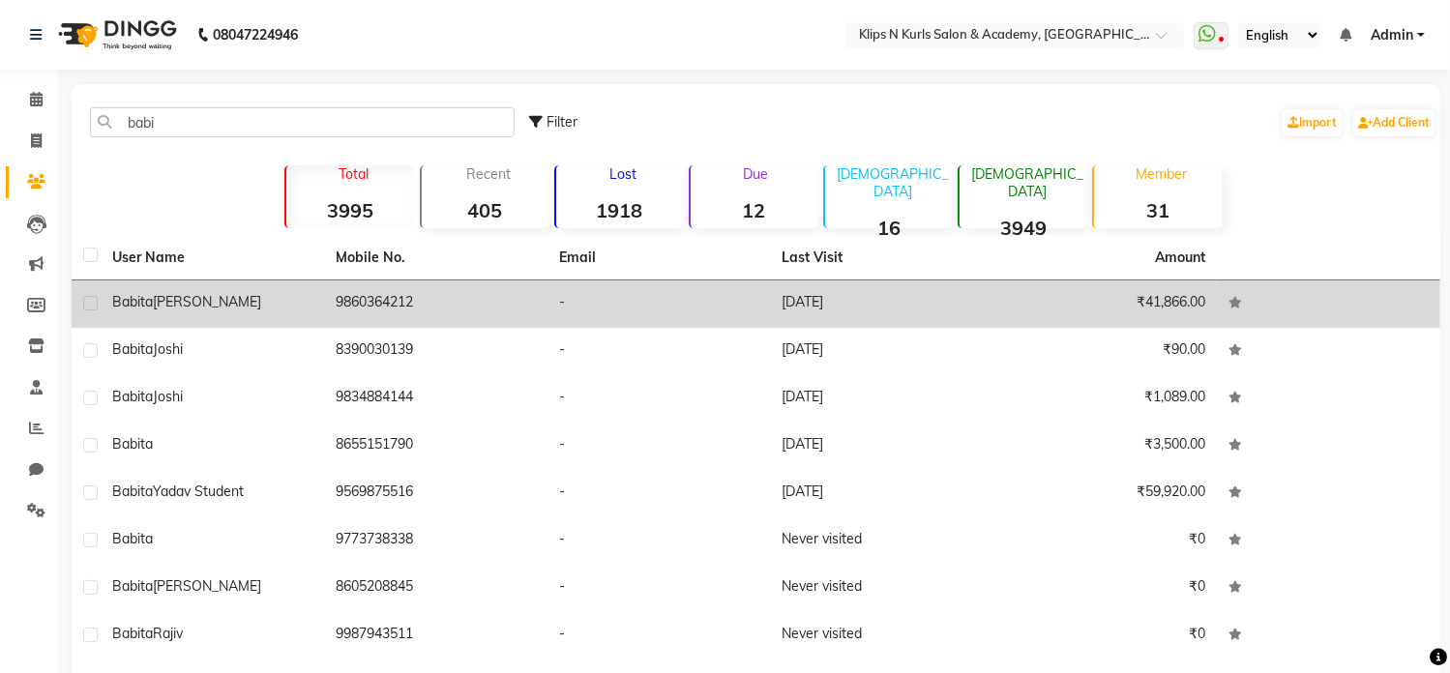
click at [160, 303] on span "[PERSON_NAME]" at bounding box center [207, 301] width 108 height 17
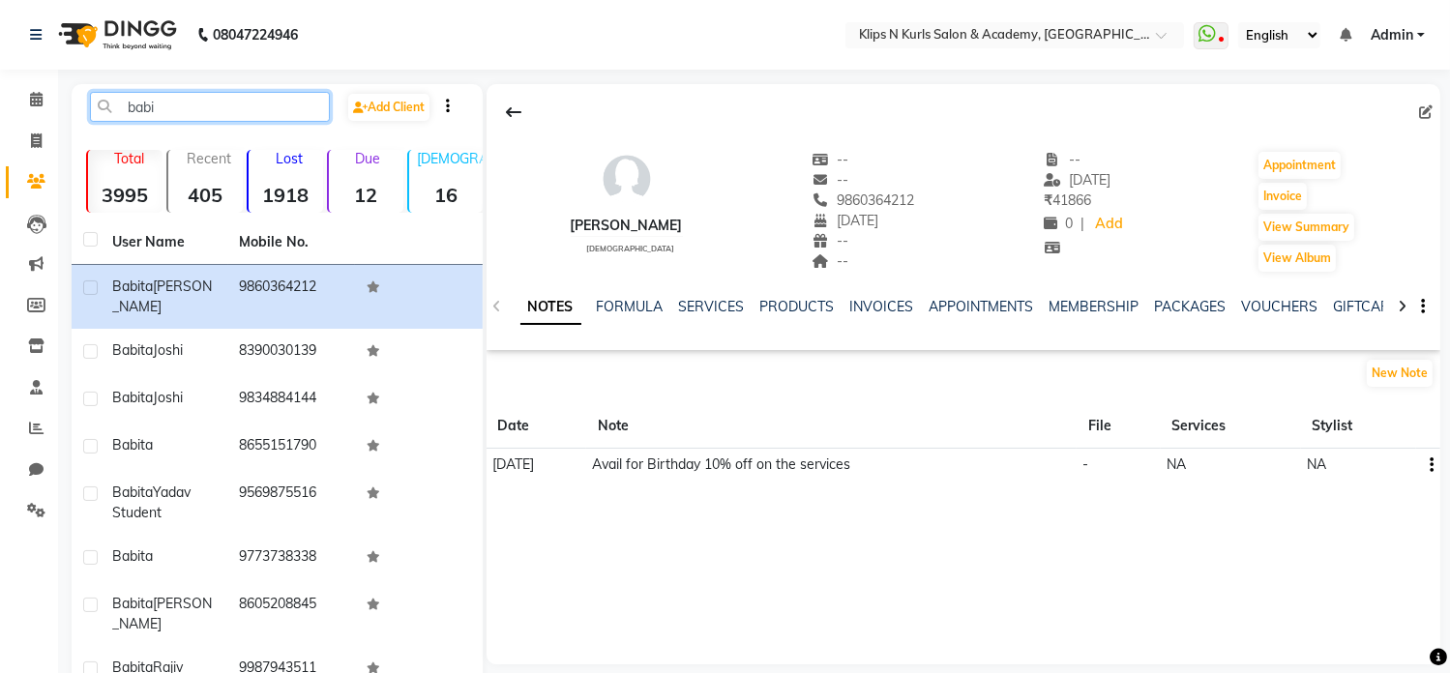
click at [261, 111] on input "babi" at bounding box center [210, 107] width 240 height 30
type input "b"
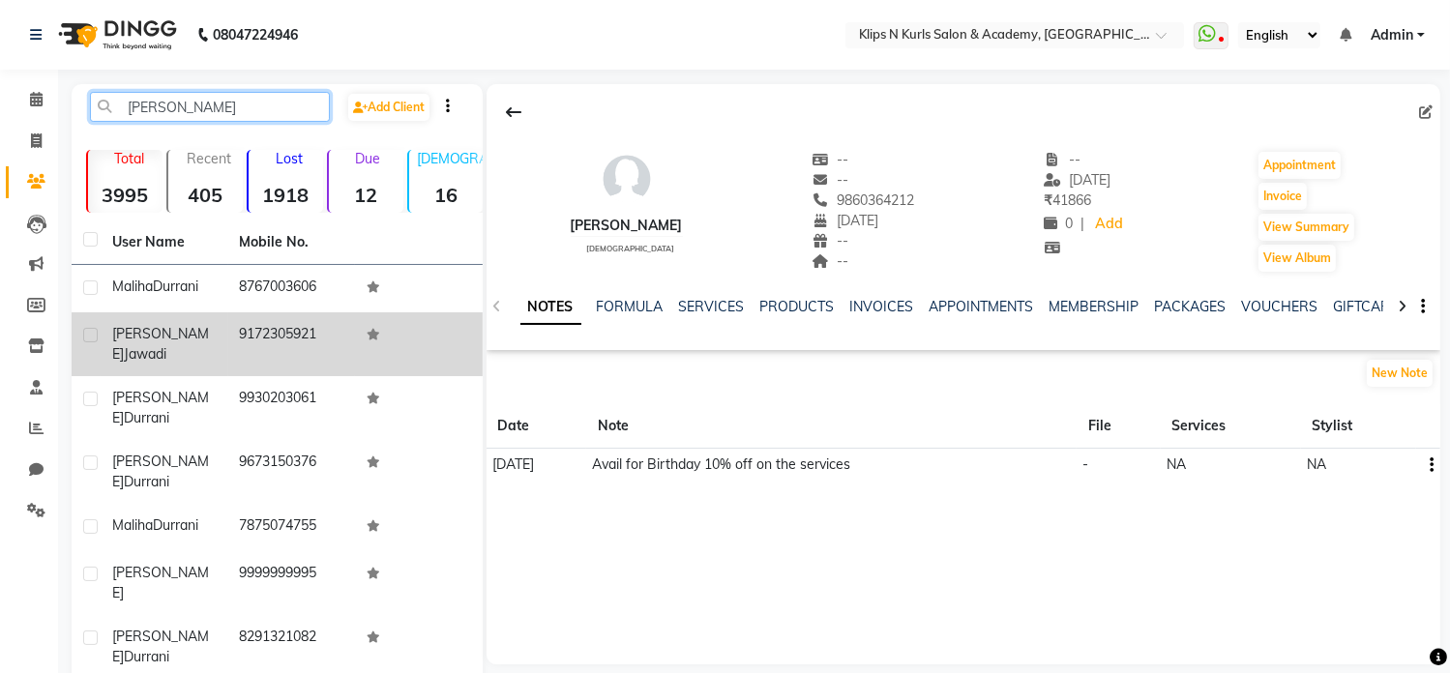
type input "[PERSON_NAME]"
click at [166, 345] on span "Jawadi" at bounding box center [145, 353] width 43 height 17
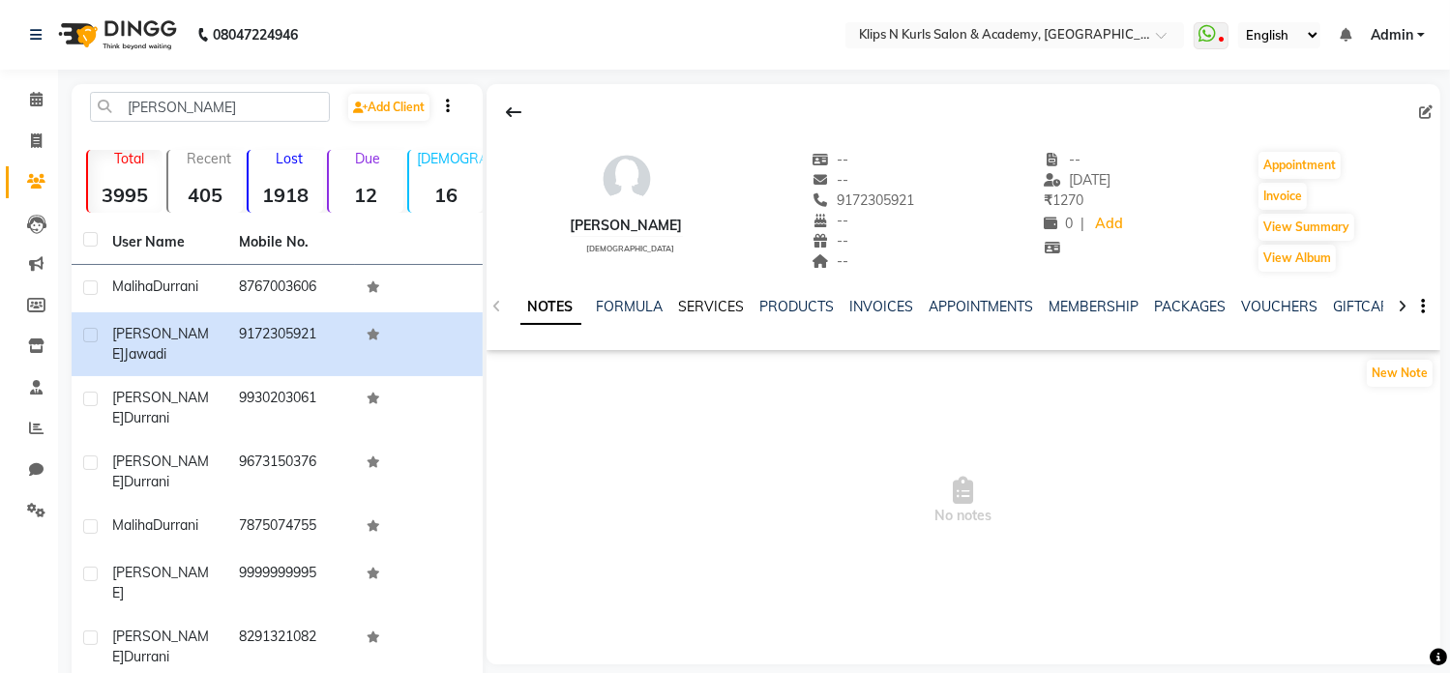
click at [707, 305] on link "SERVICES" at bounding box center [712, 306] width 66 height 17
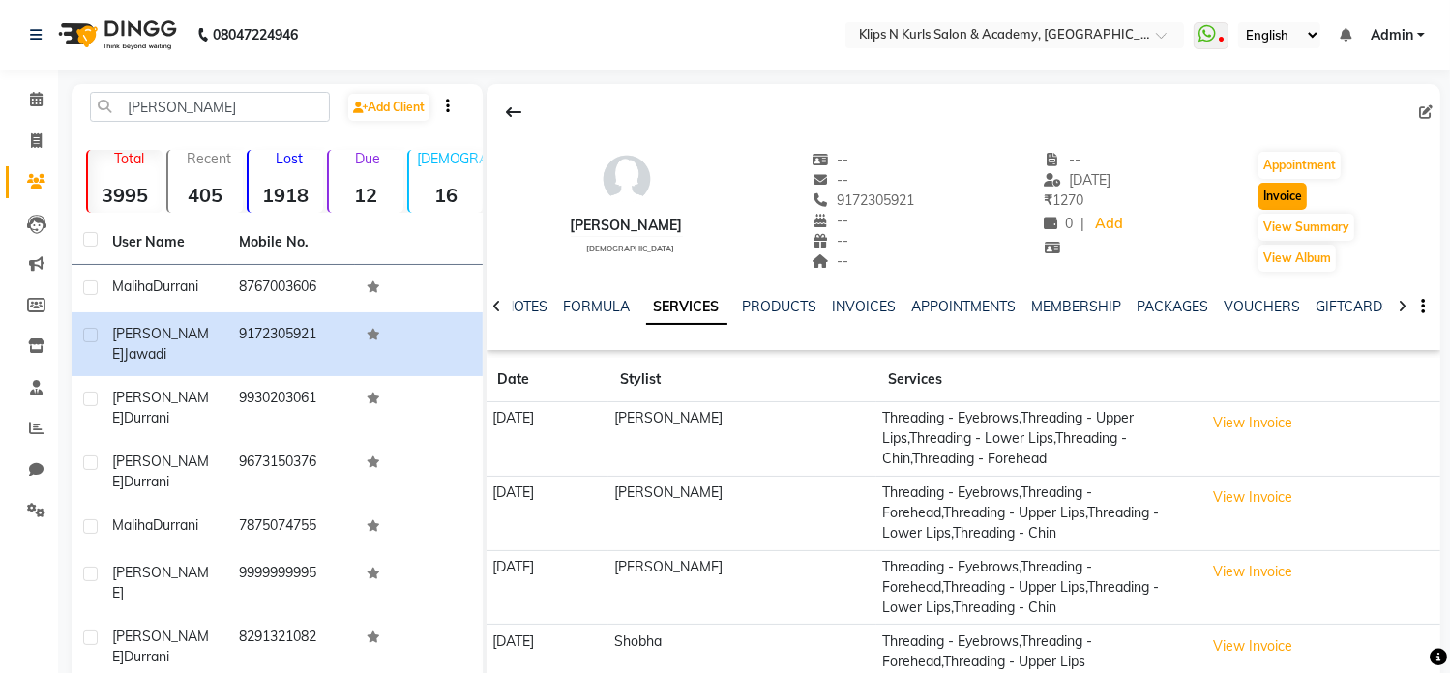
click at [1289, 195] on button "Invoice" at bounding box center [1283, 196] width 48 height 27
select select "124"
select select "service"
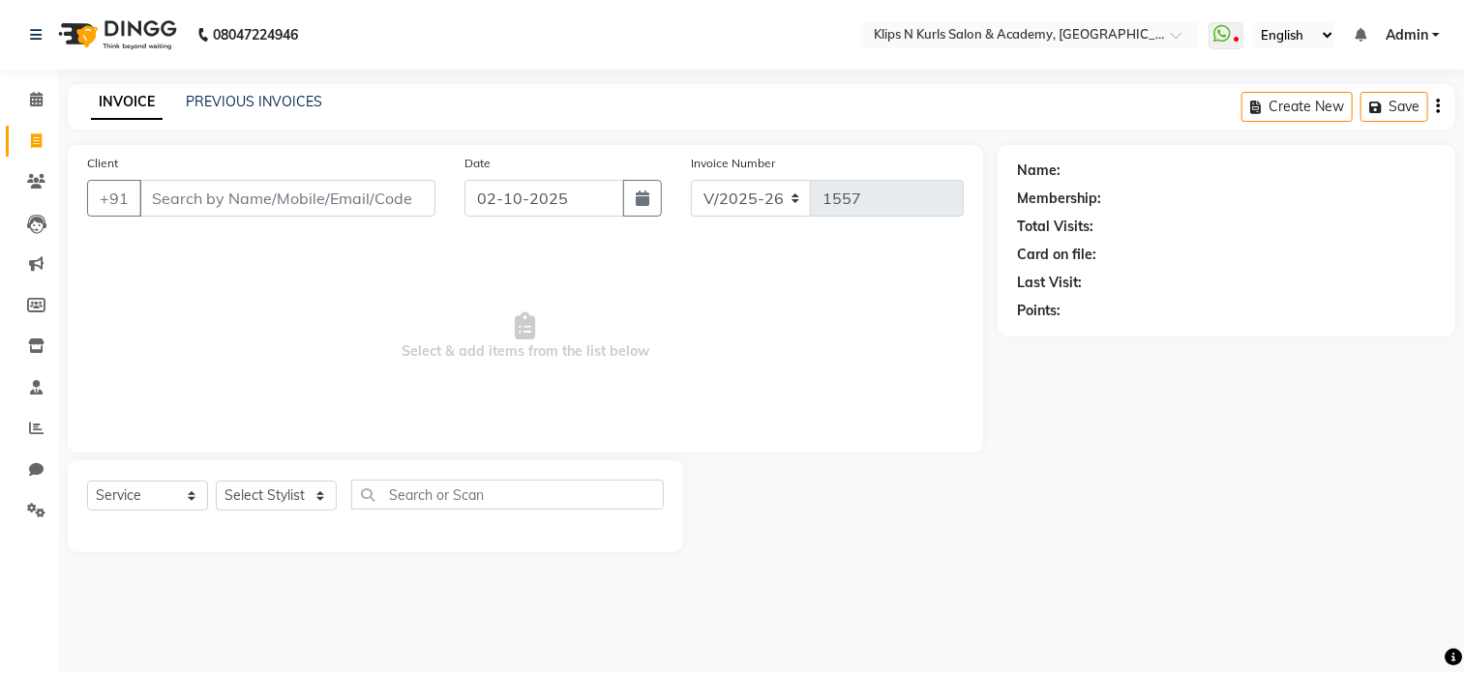
type input "9172305921"
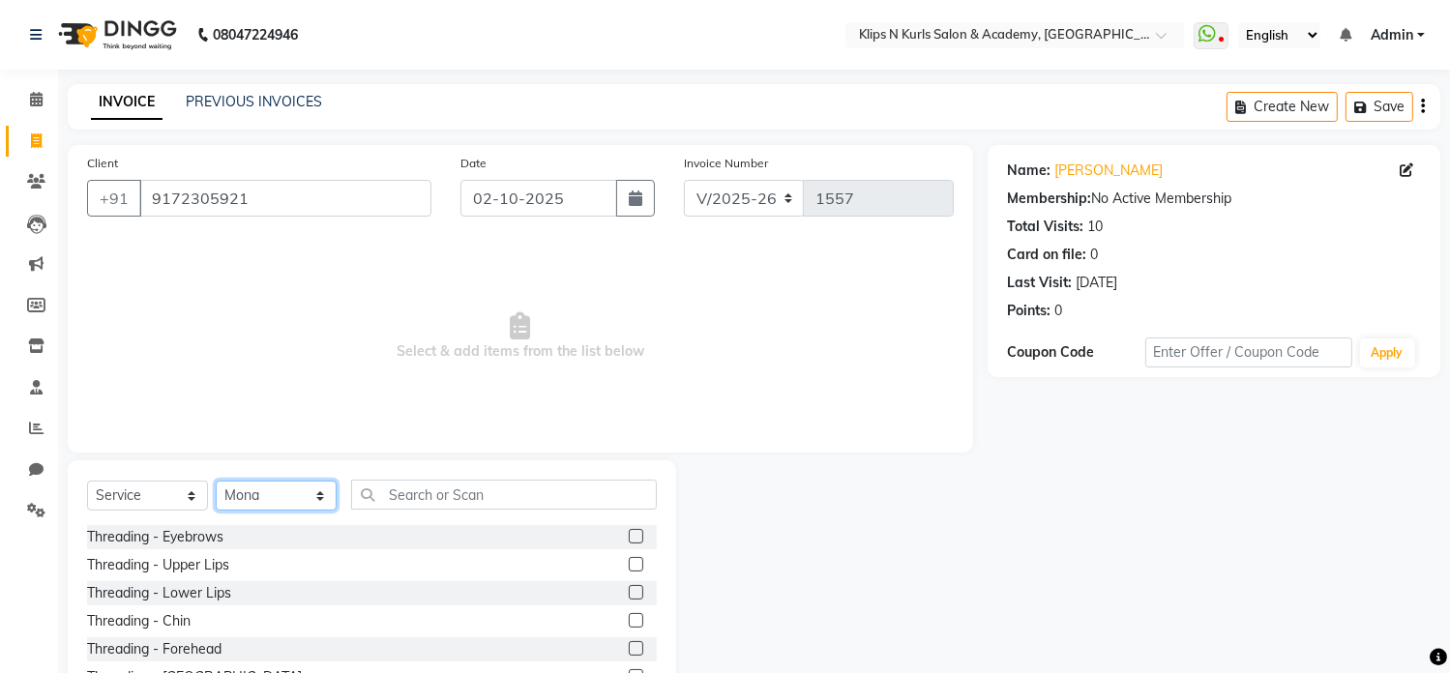
click at [252, 495] on select "Select Stylist Chandani Front Desk [PERSON_NAME] [PERSON_NAME] Neha Pooja [PERS…" at bounding box center [276, 496] width 121 height 30
select select "86065"
click at [216, 482] on select "Select Stylist Chandani Front Desk [PERSON_NAME] [PERSON_NAME] Neha Pooja [PERS…" at bounding box center [276, 496] width 121 height 30
click at [629, 543] on label at bounding box center [636, 536] width 15 height 15
click at [629, 543] on input "checkbox" at bounding box center [635, 537] width 13 height 13
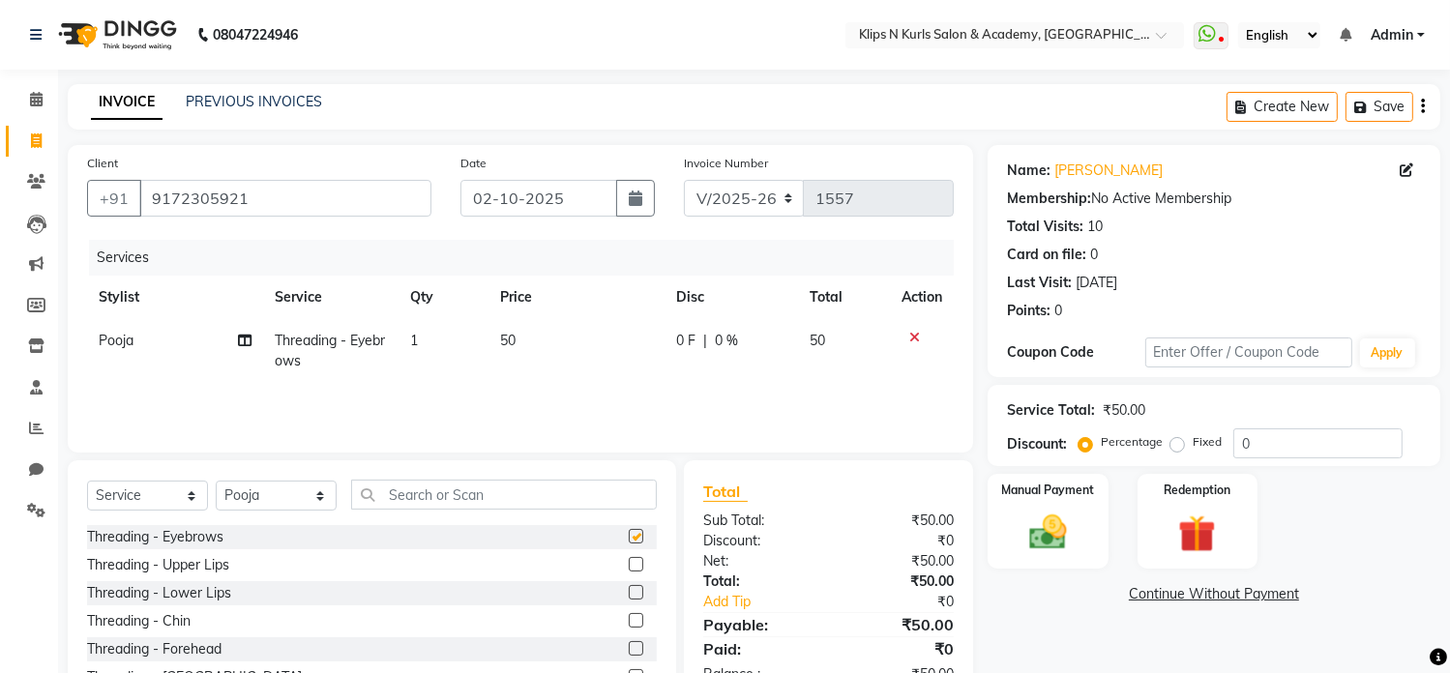
checkbox input "false"
click at [629, 566] on label at bounding box center [636, 564] width 15 height 15
click at [629, 566] on input "checkbox" at bounding box center [635, 565] width 13 height 13
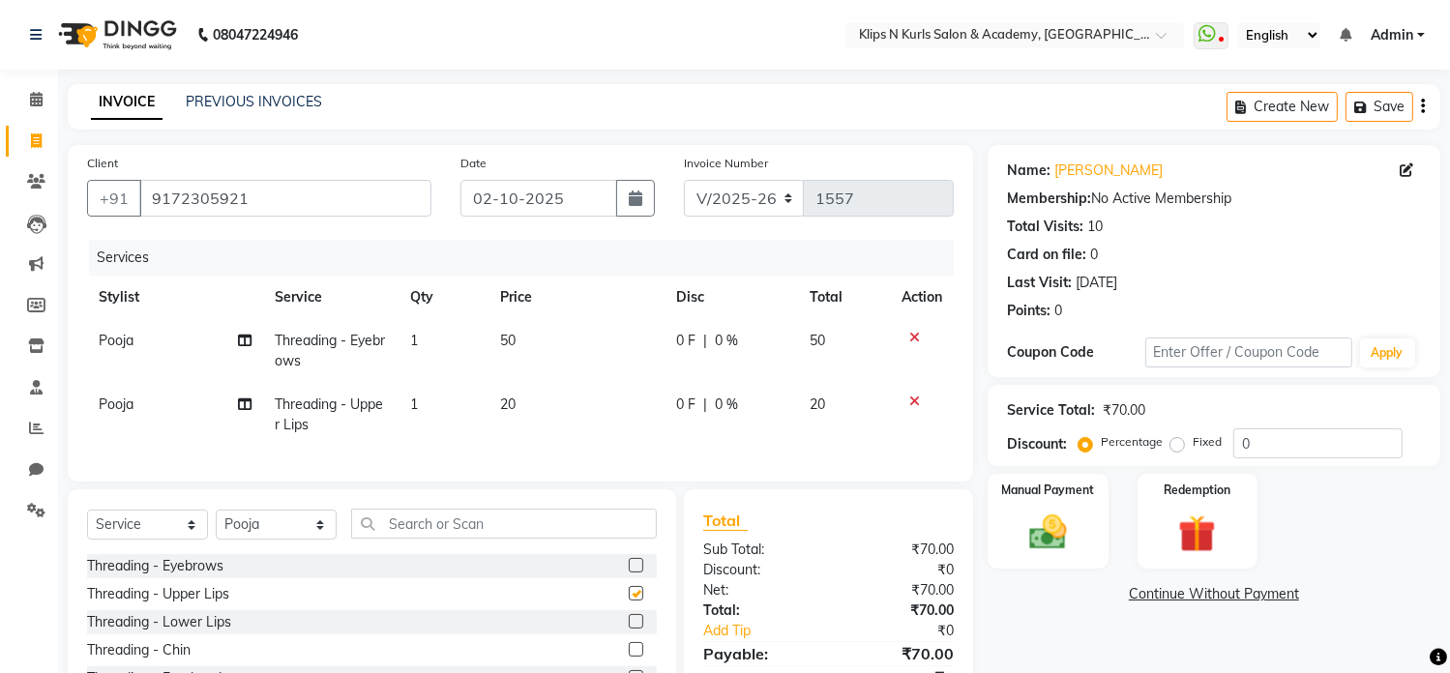
checkbox input "false"
click at [629, 629] on label at bounding box center [636, 621] width 15 height 15
click at [629, 629] on input "checkbox" at bounding box center [635, 622] width 13 height 13
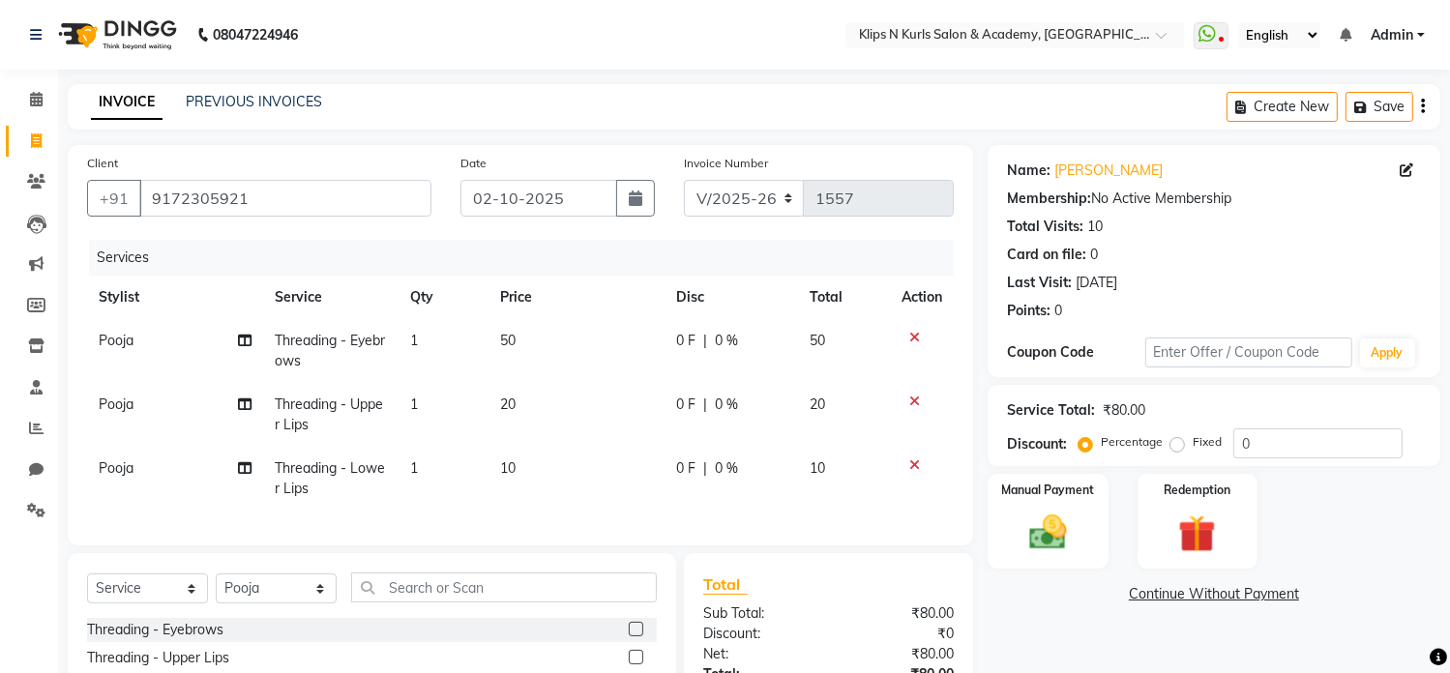
checkbox input "false"
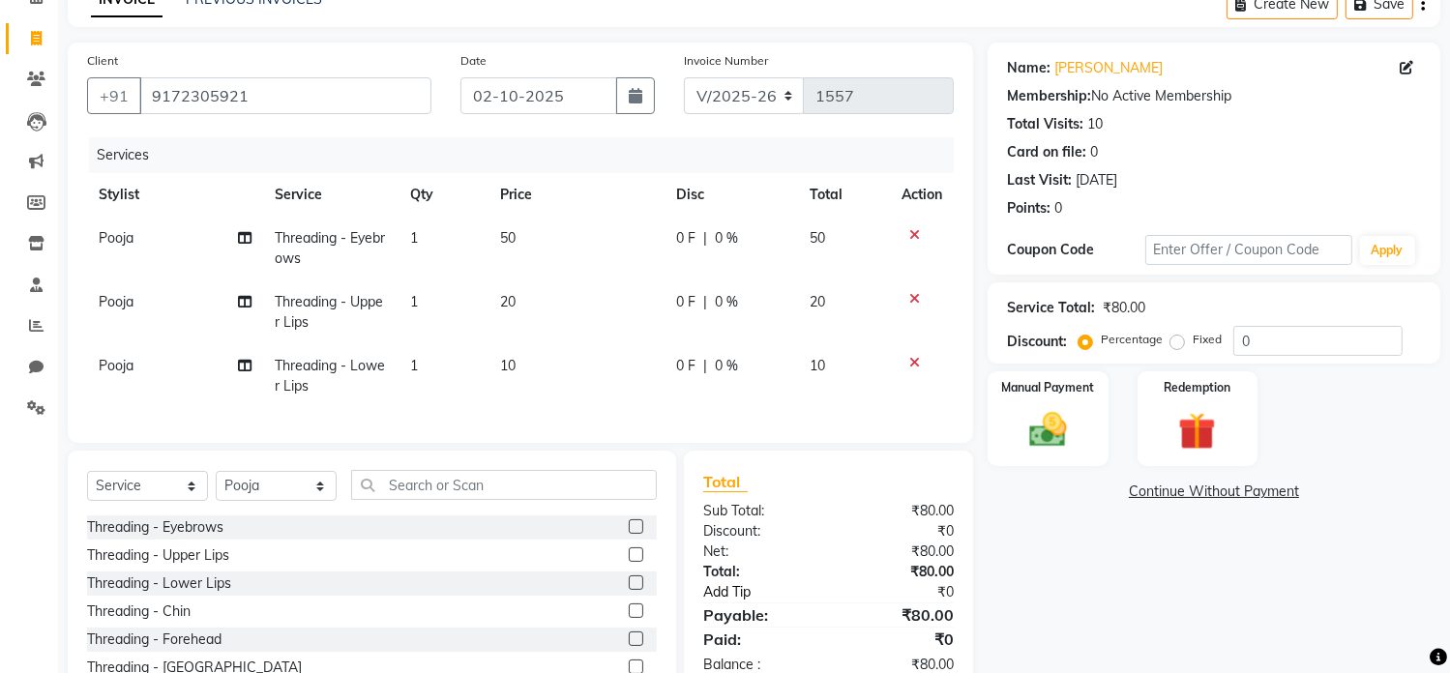
scroll to position [209, 0]
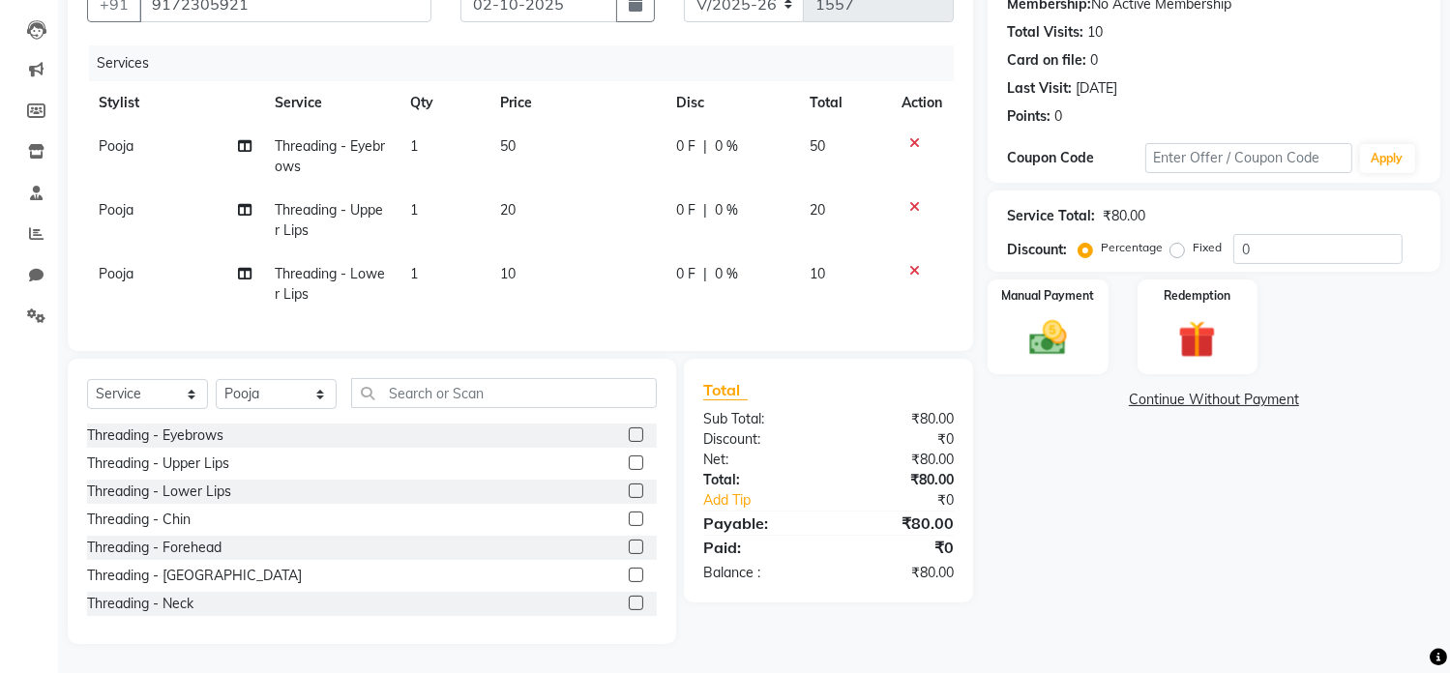
click at [629, 550] on label at bounding box center [636, 547] width 15 height 15
click at [629, 550] on input "checkbox" at bounding box center [635, 548] width 13 height 13
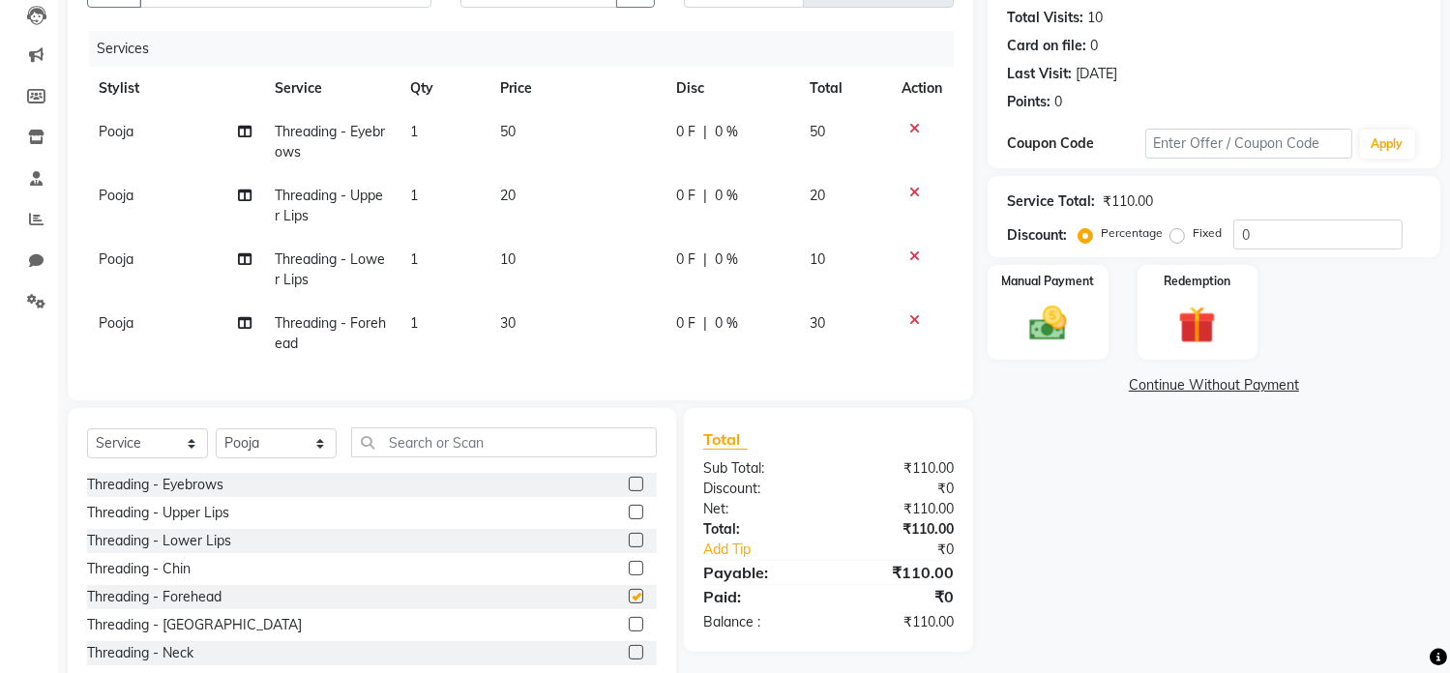
checkbox input "false"
click at [1044, 331] on img at bounding box center [1048, 324] width 64 height 45
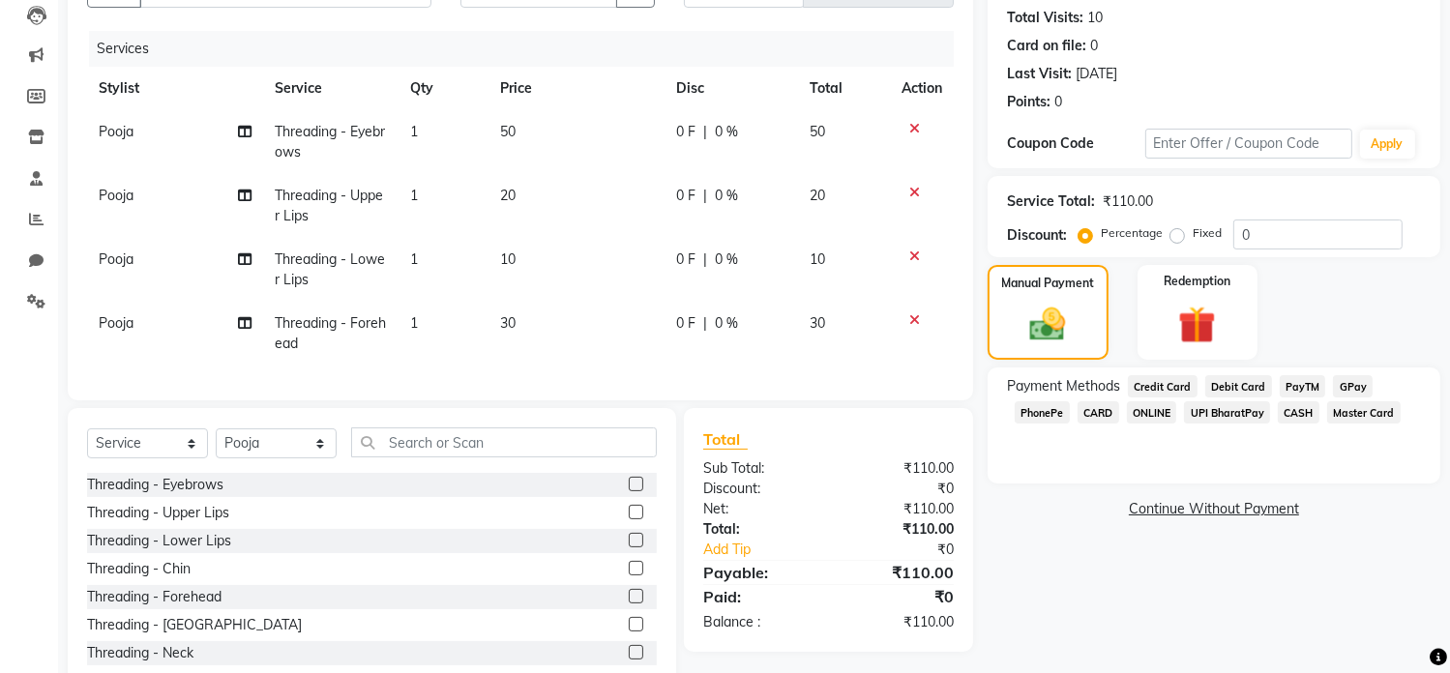
click at [1298, 412] on span "CASH" at bounding box center [1299, 413] width 42 height 22
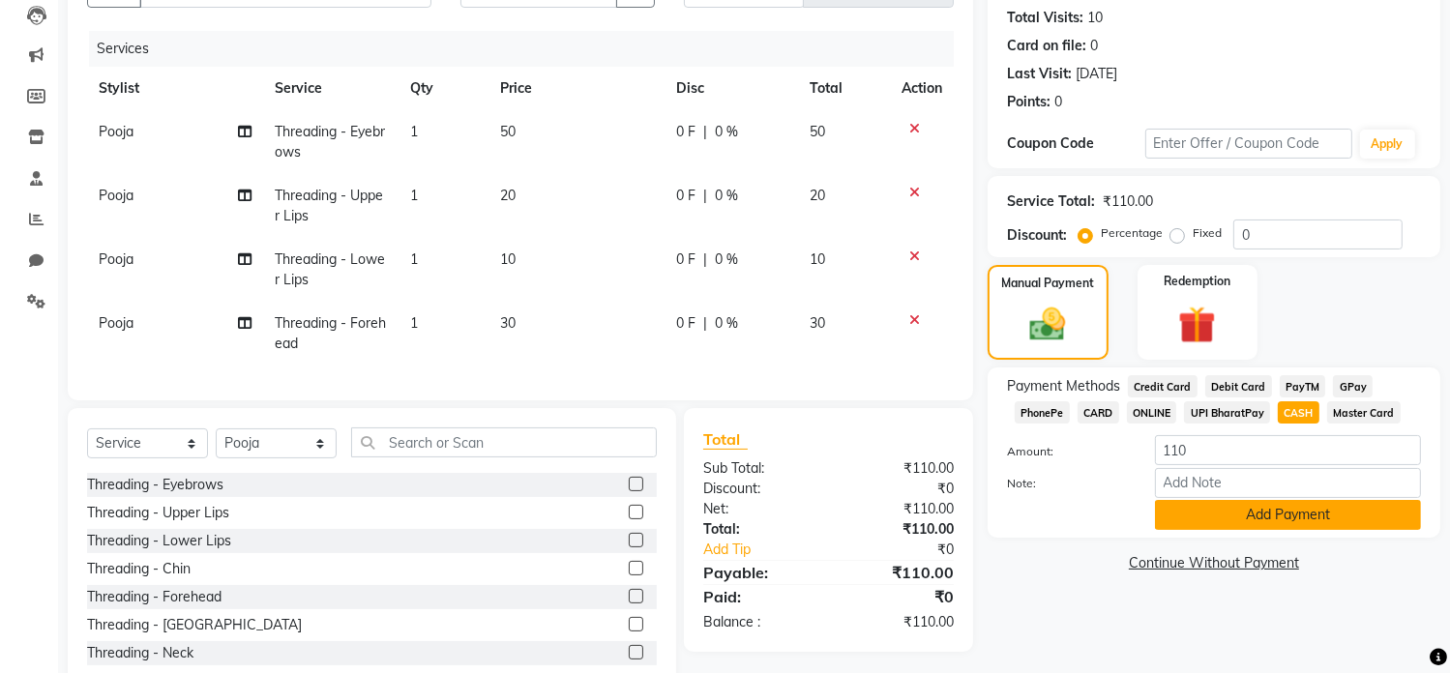
click at [1320, 512] on button "Add Payment" at bounding box center [1288, 515] width 266 height 30
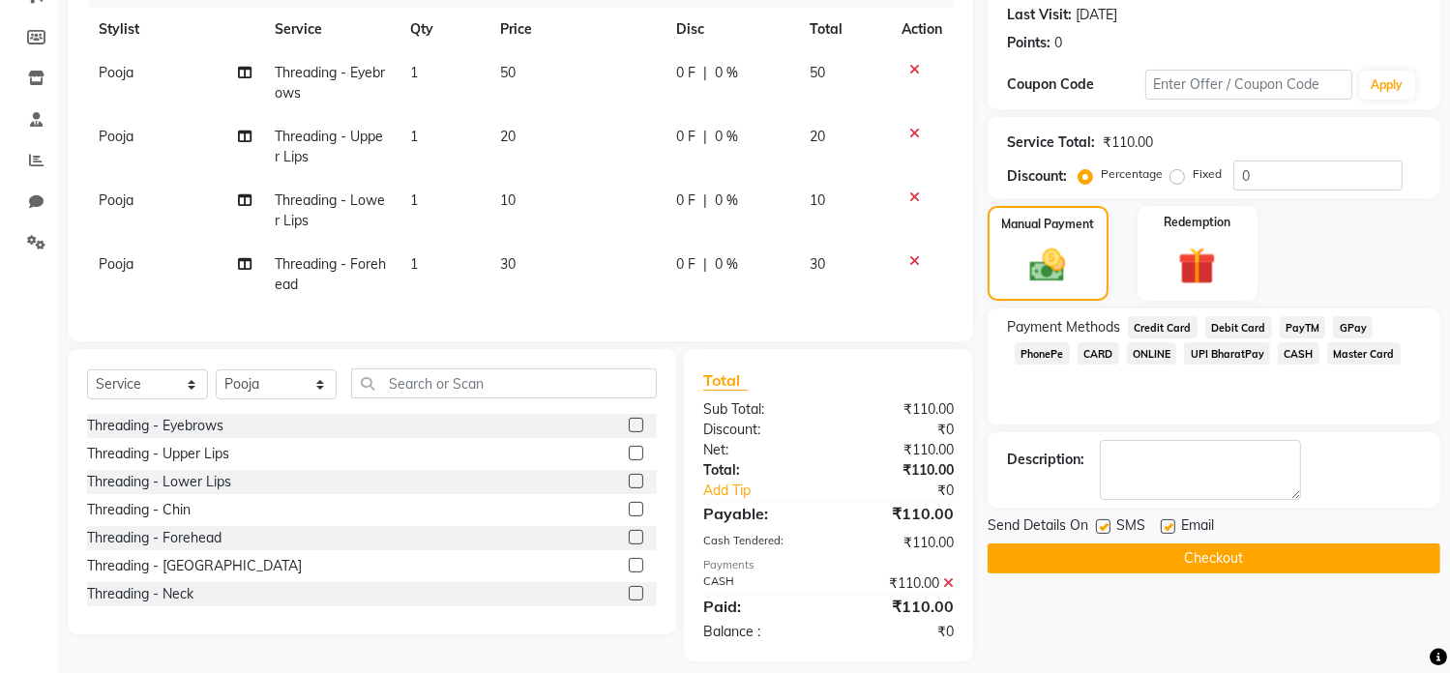
scroll to position [300, 0]
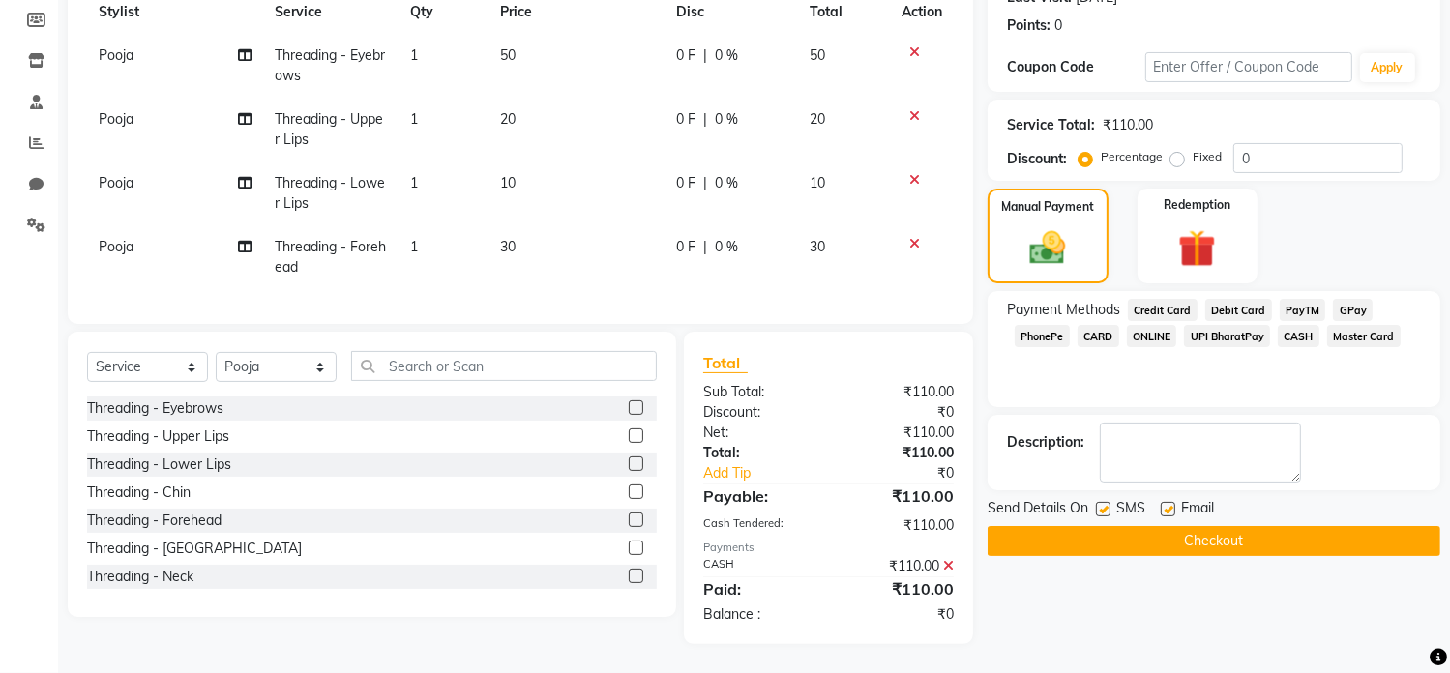
click at [1320, 533] on button "Checkout" at bounding box center [1214, 541] width 453 height 30
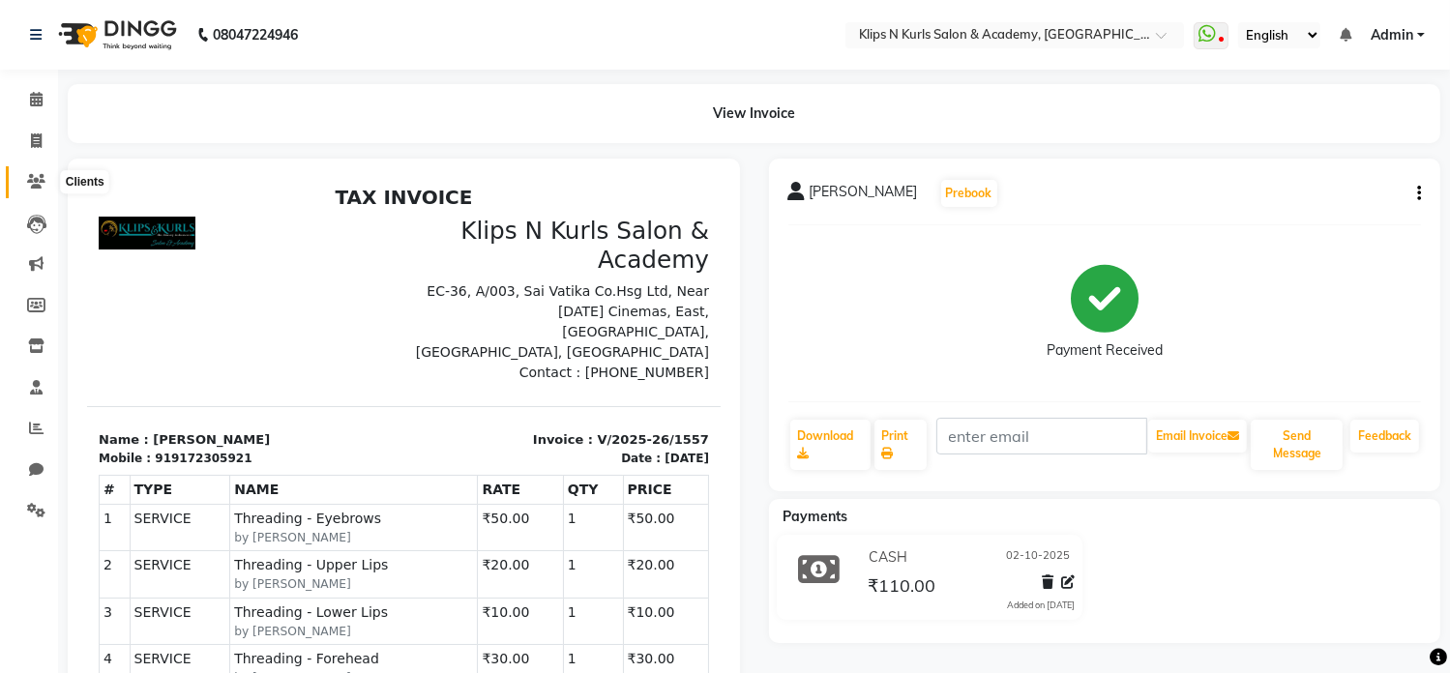
click at [40, 177] on icon at bounding box center [36, 181] width 18 height 15
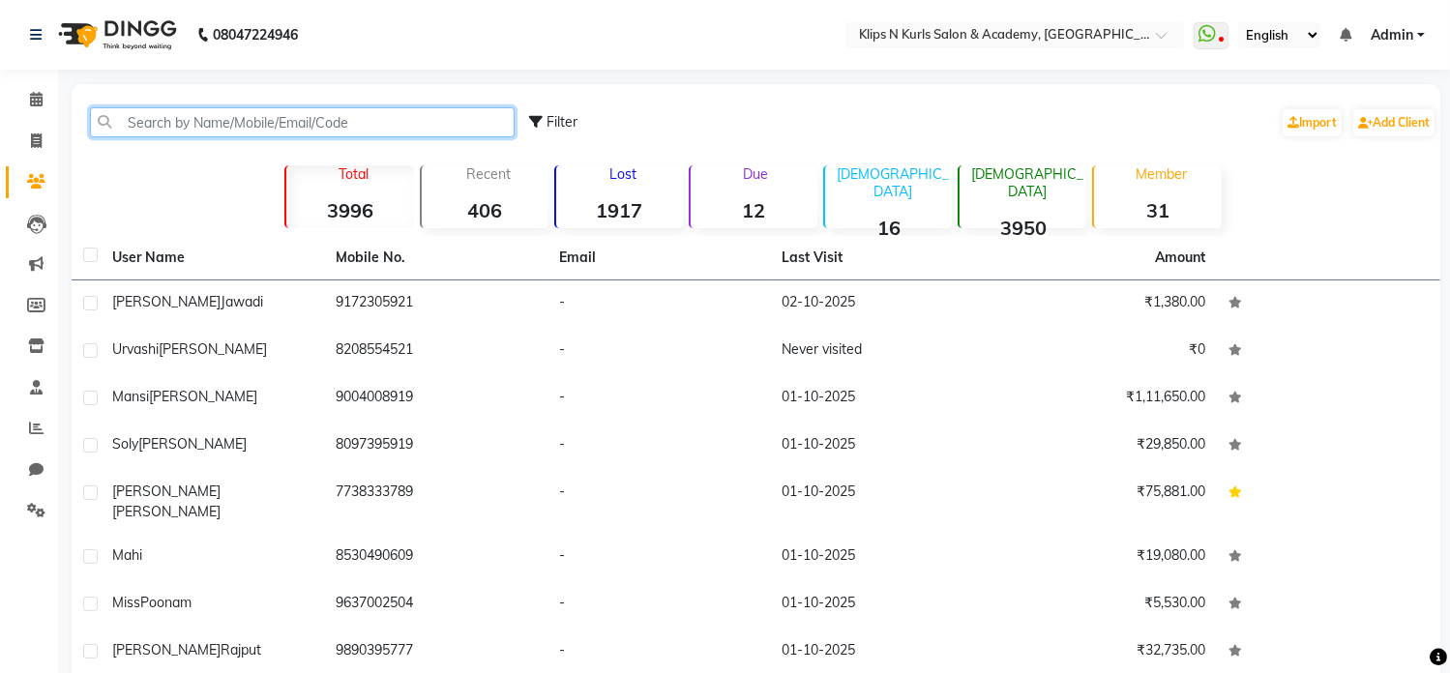
click at [170, 115] on input "text" at bounding box center [302, 122] width 425 height 30
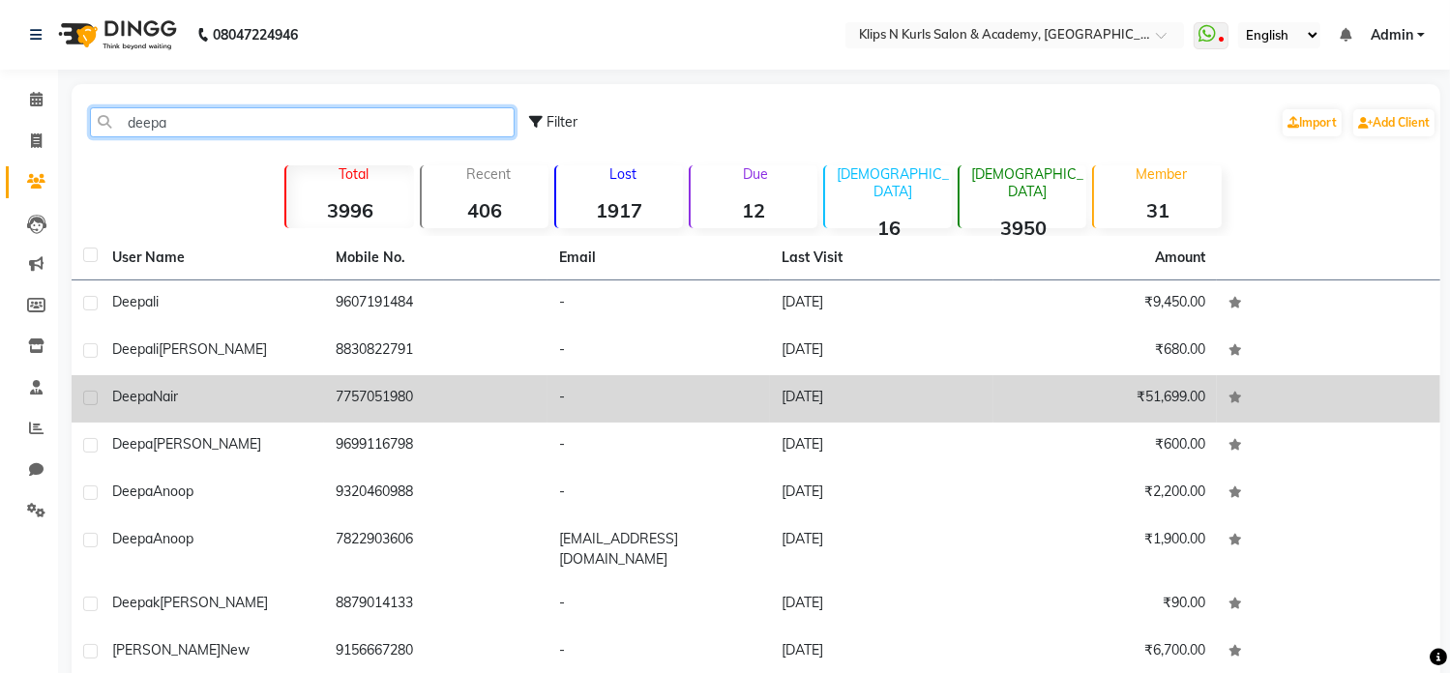
type input "deepa"
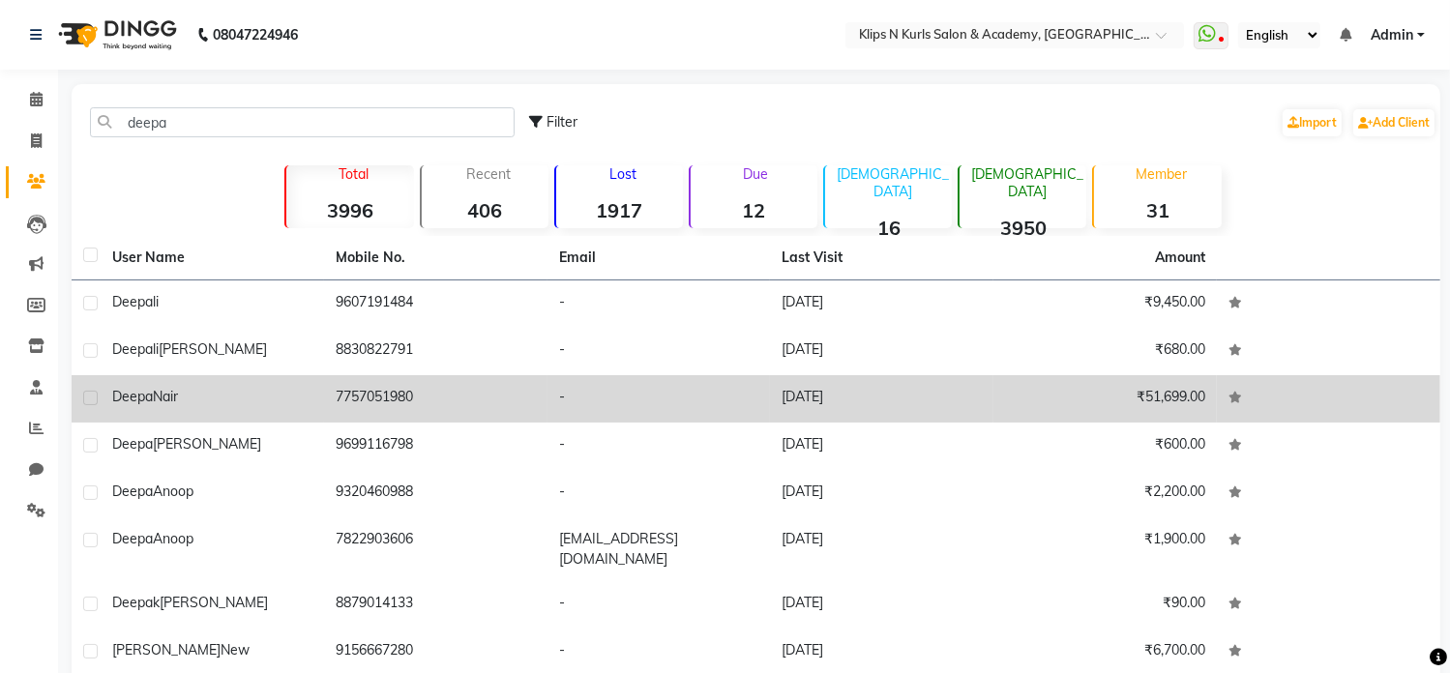
click at [178, 397] on span "Nair" at bounding box center [165, 396] width 25 height 17
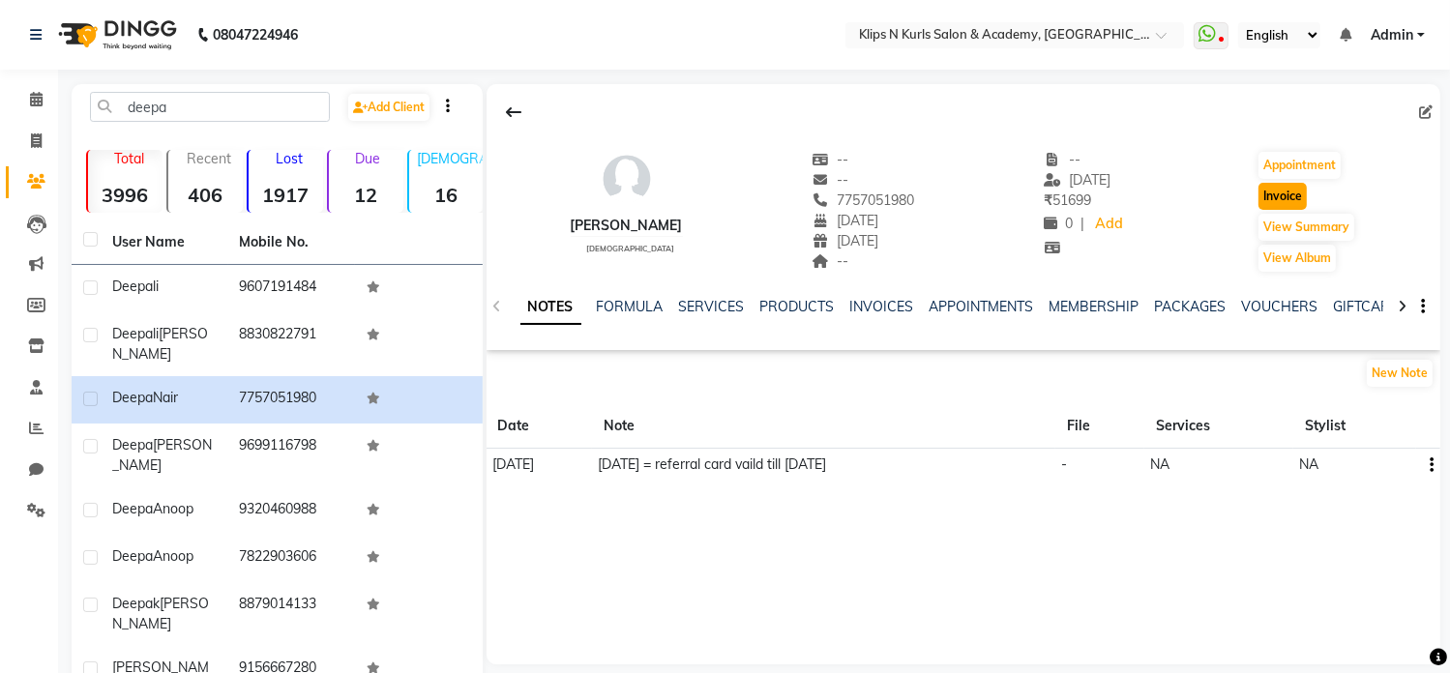
click at [1300, 196] on button "Invoice" at bounding box center [1283, 196] width 48 height 27
select select "service"
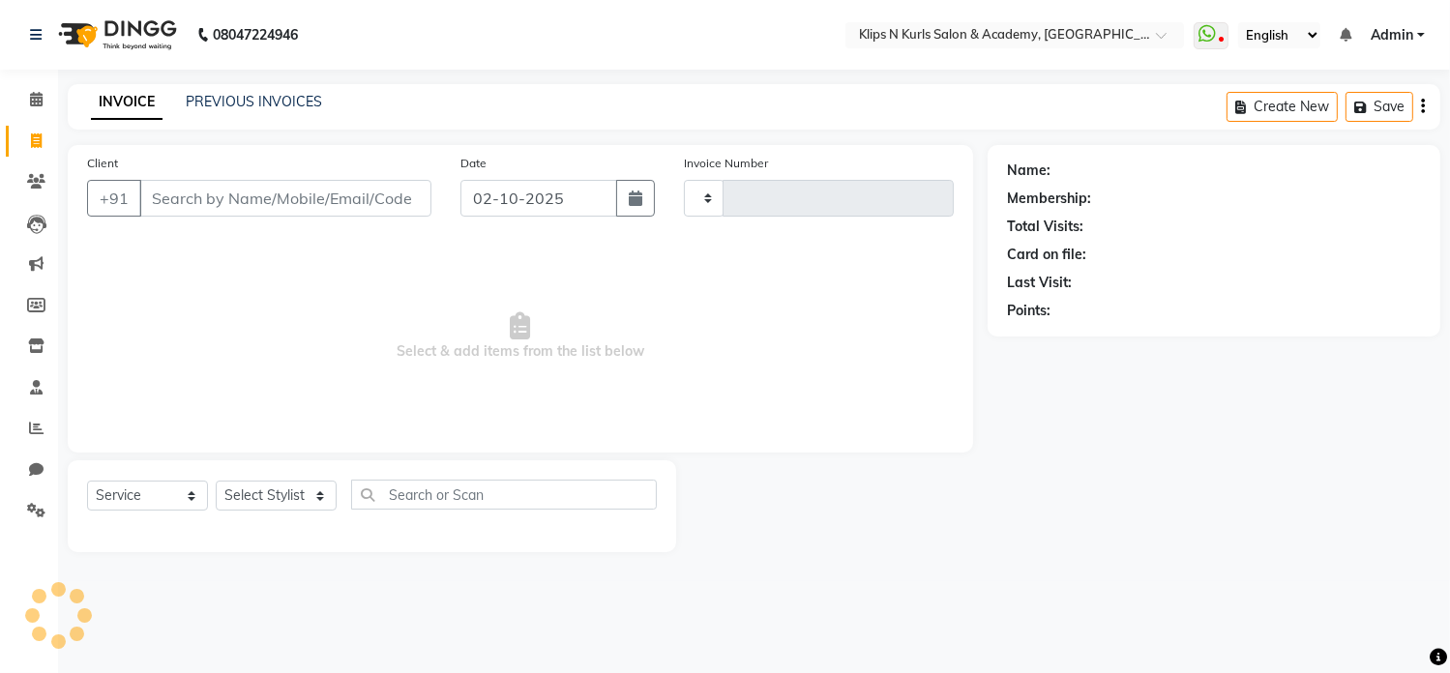
type input "1558"
select select "124"
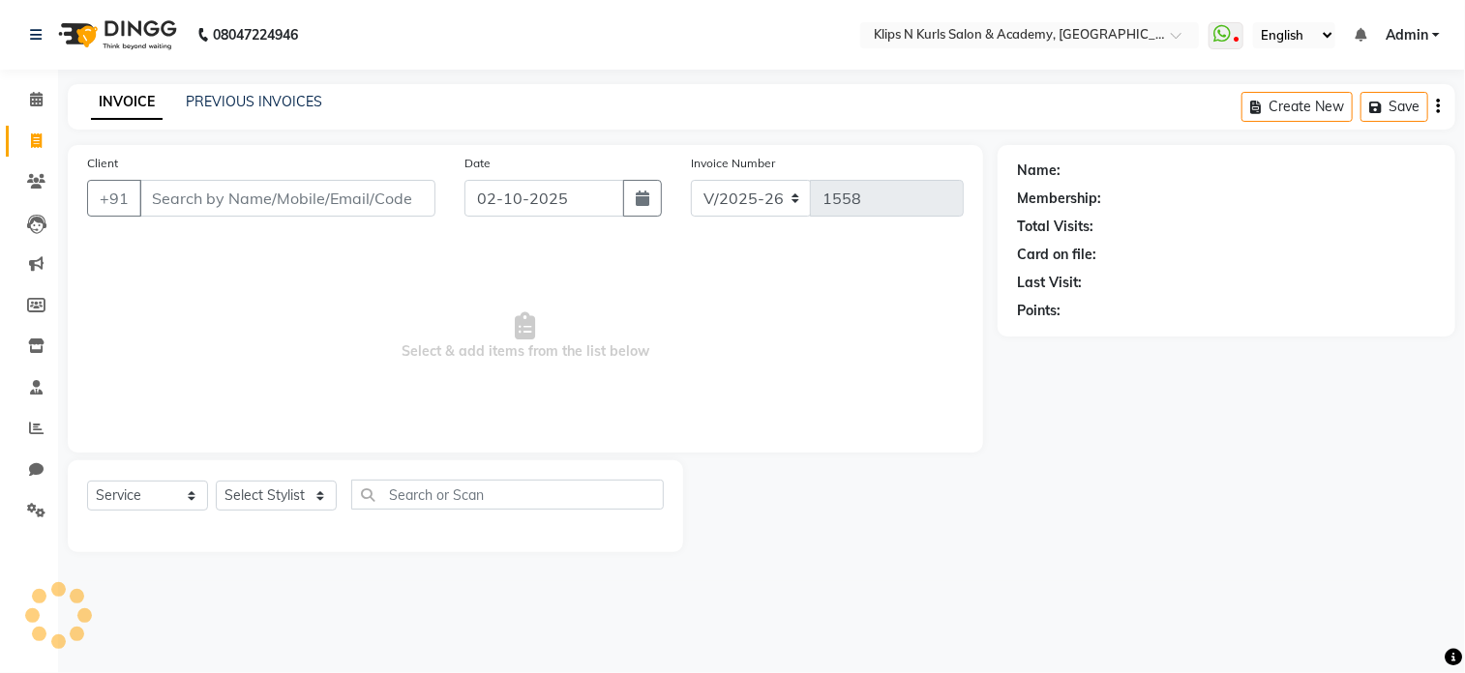
type input "7757051980"
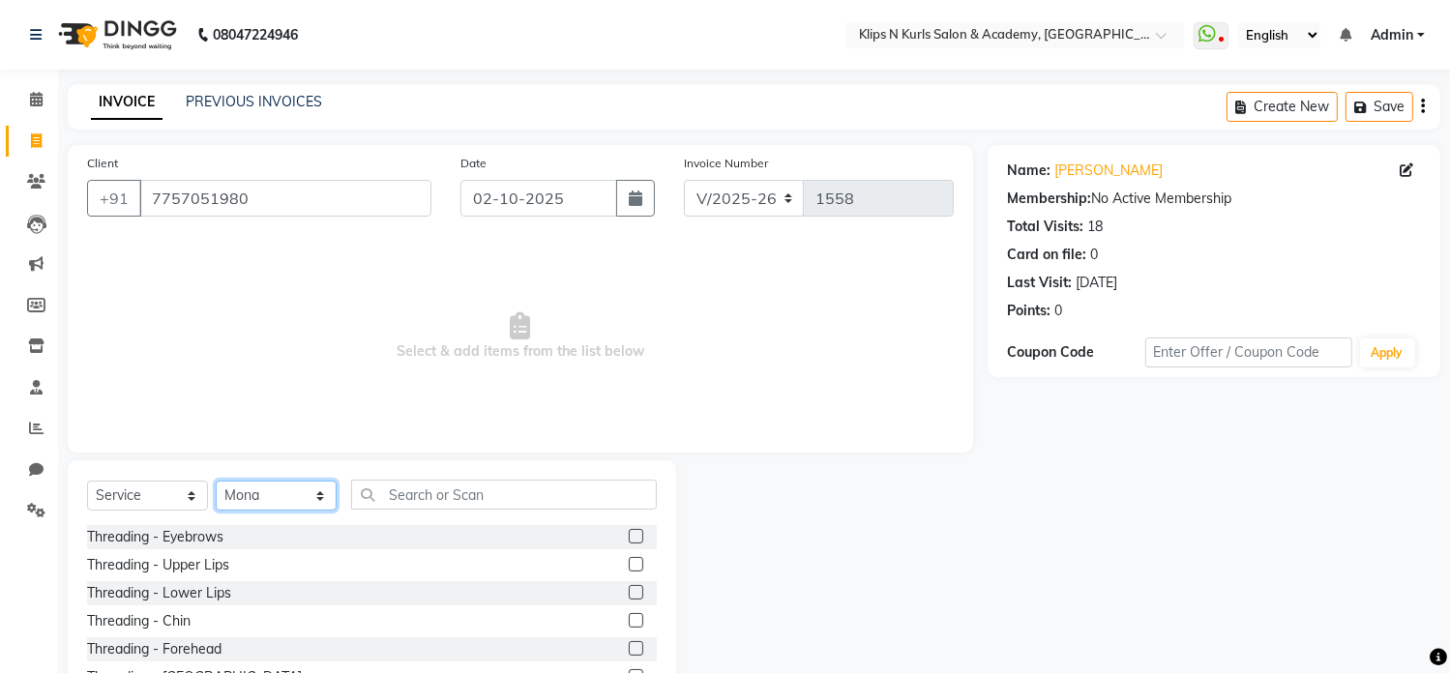
click at [244, 506] on select "Select Stylist Chandani Front Desk [PERSON_NAME] [PERSON_NAME] Neha Pooja [PERS…" at bounding box center [276, 496] width 121 height 30
select select "84310"
click at [216, 482] on select "Select Stylist Chandani Front Desk [PERSON_NAME] [PERSON_NAME] Neha Pooja [PERS…" at bounding box center [276, 496] width 121 height 30
click at [629, 535] on label at bounding box center [636, 536] width 15 height 15
click at [629, 535] on input "checkbox" at bounding box center [635, 537] width 13 height 13
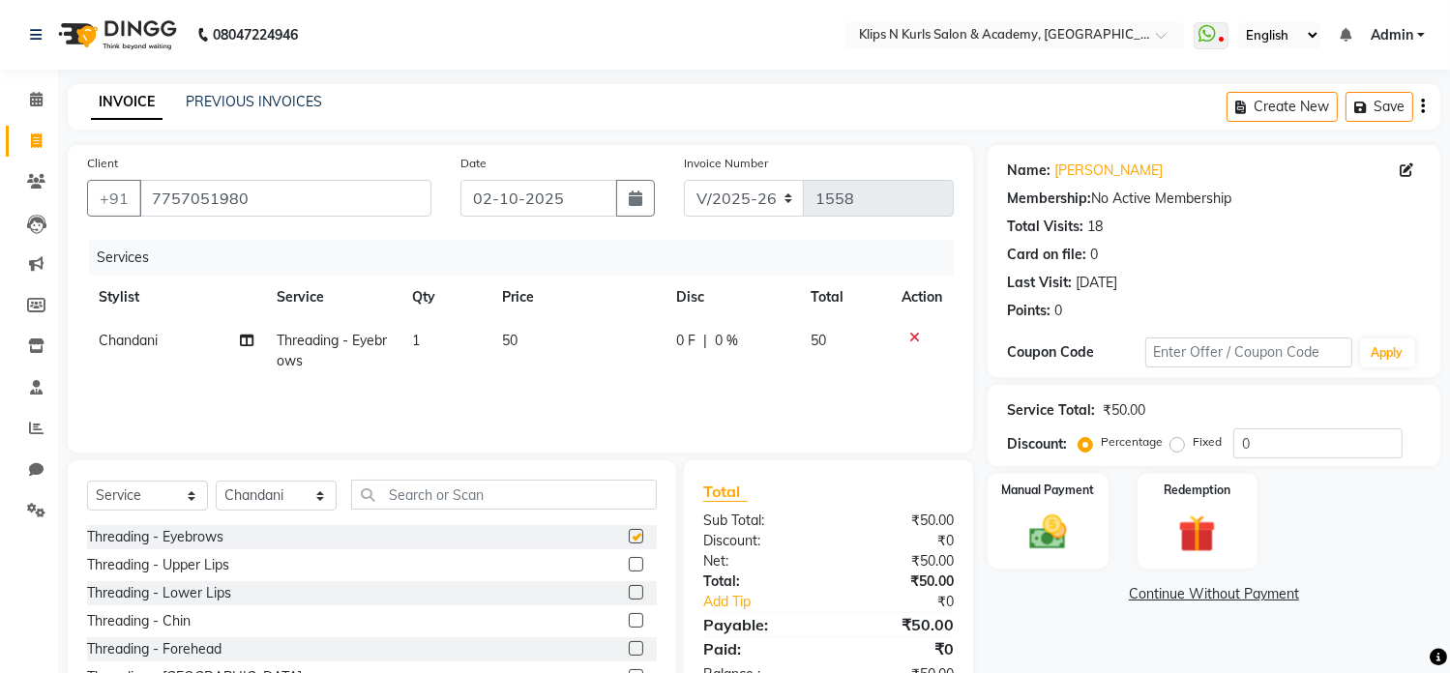
checkbox input "false"
click at [507, 493] on input "text" at bounding box center [504, 495] width 306 height 30
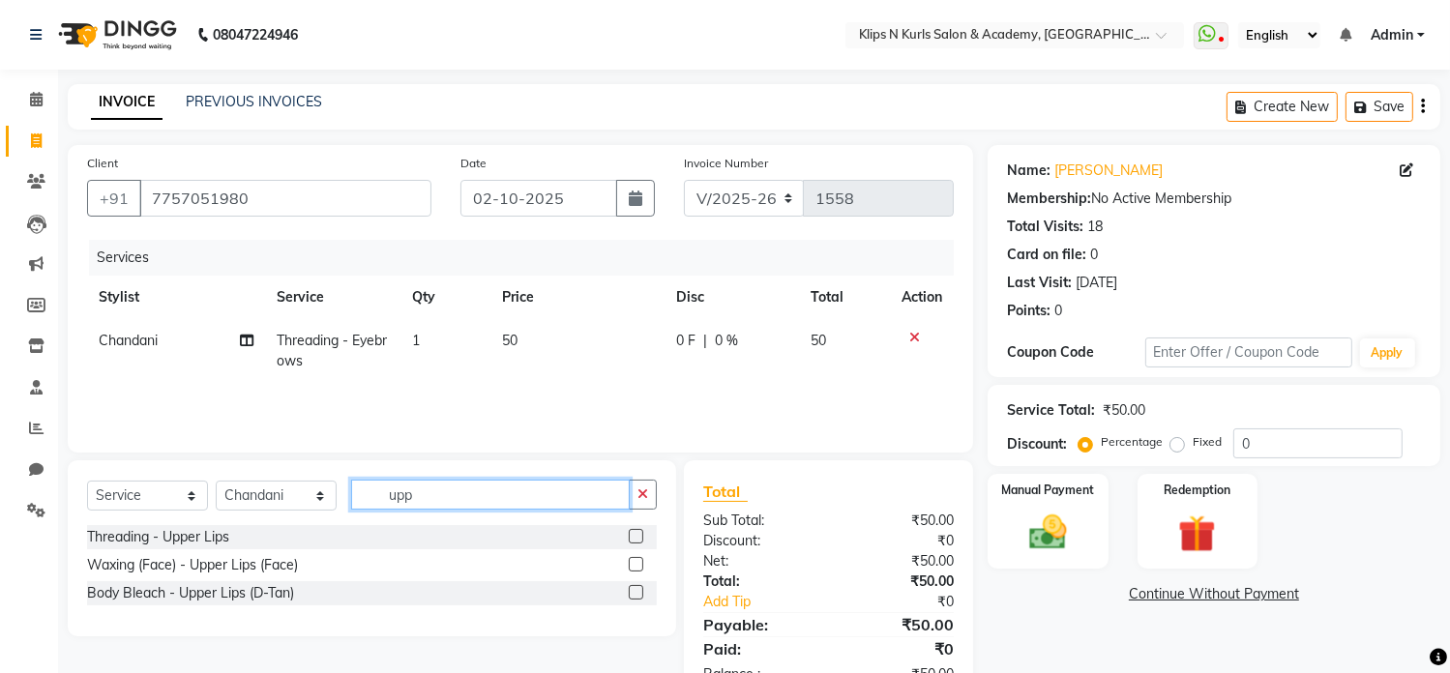
type input "upp"
click at [641, 568] on label at bounding box center [636, 564] width 15 height 15
click at [641, 568] on input "checkbox" at bounding box center [635, 565] width 13 height 13
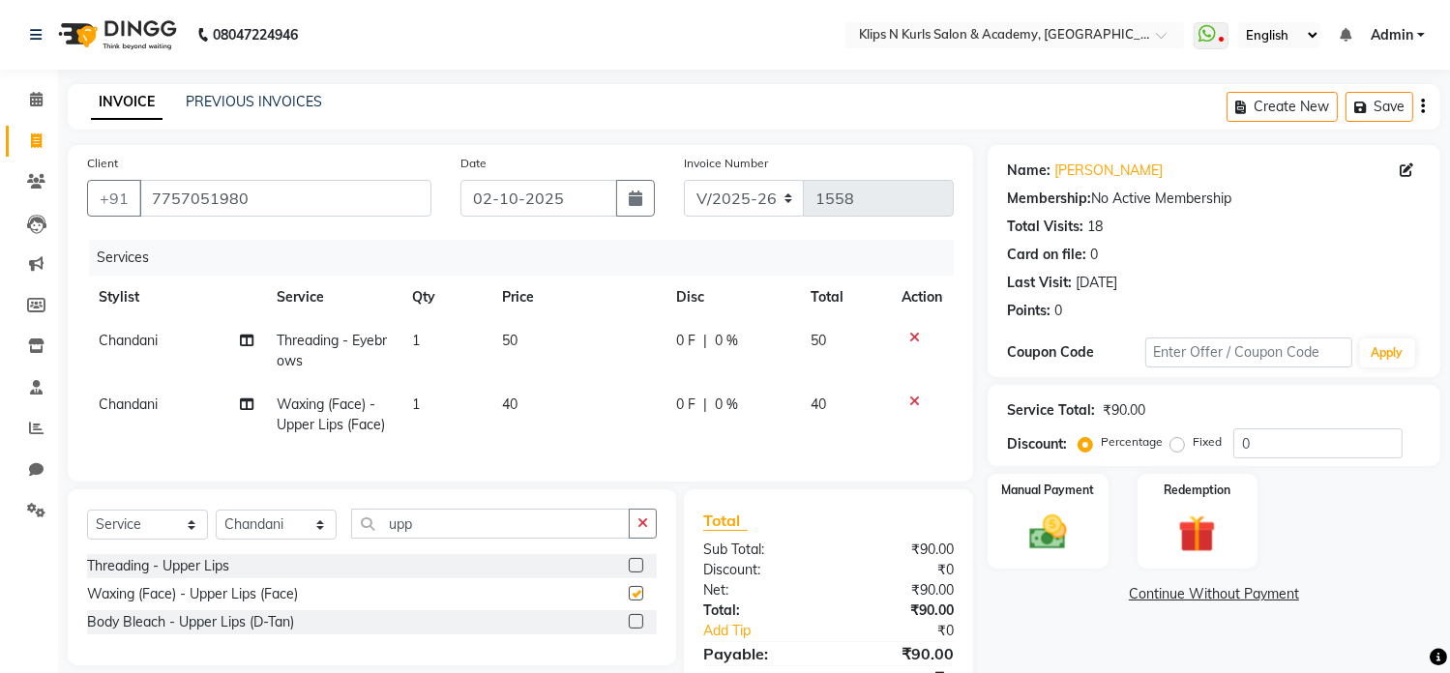
checkbox input "false"
click at [454, 538] on input "upp" at bounding box center [490, 524] width 279 height 30
type input "u"
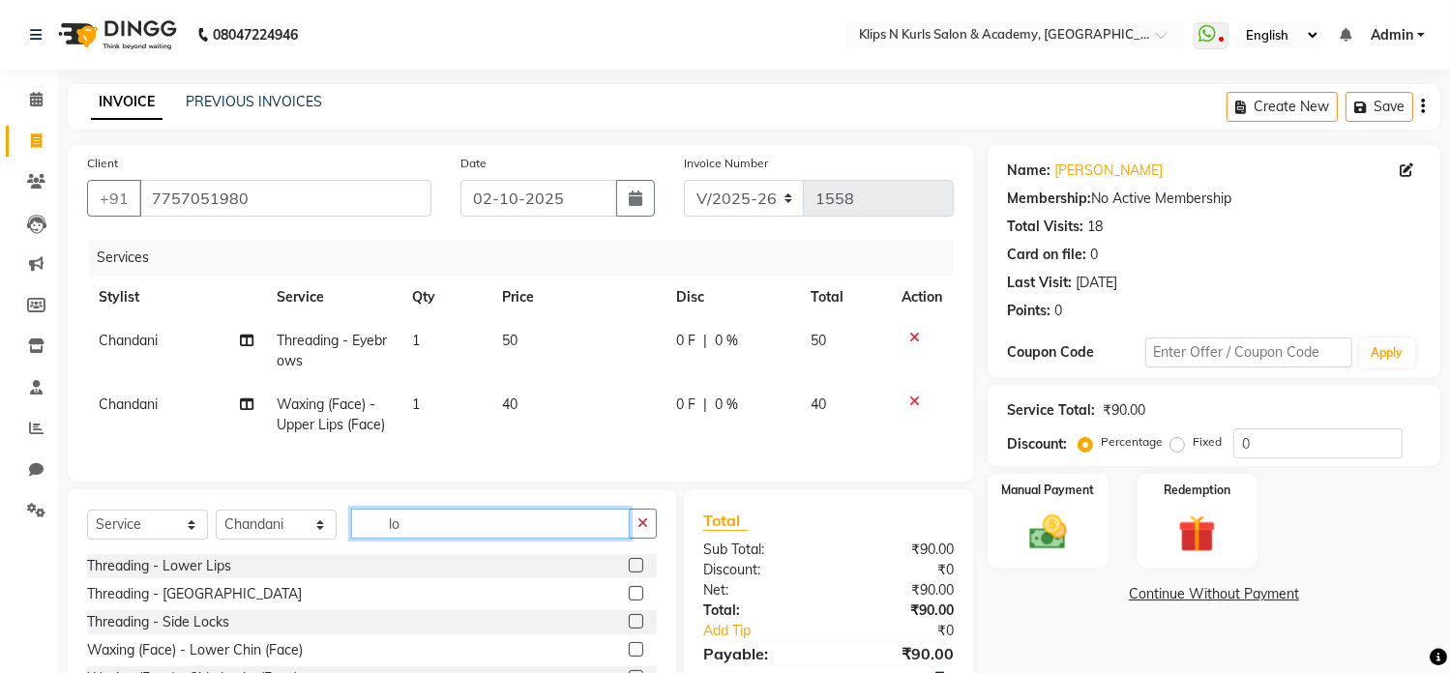
scroll to position [97, 0]
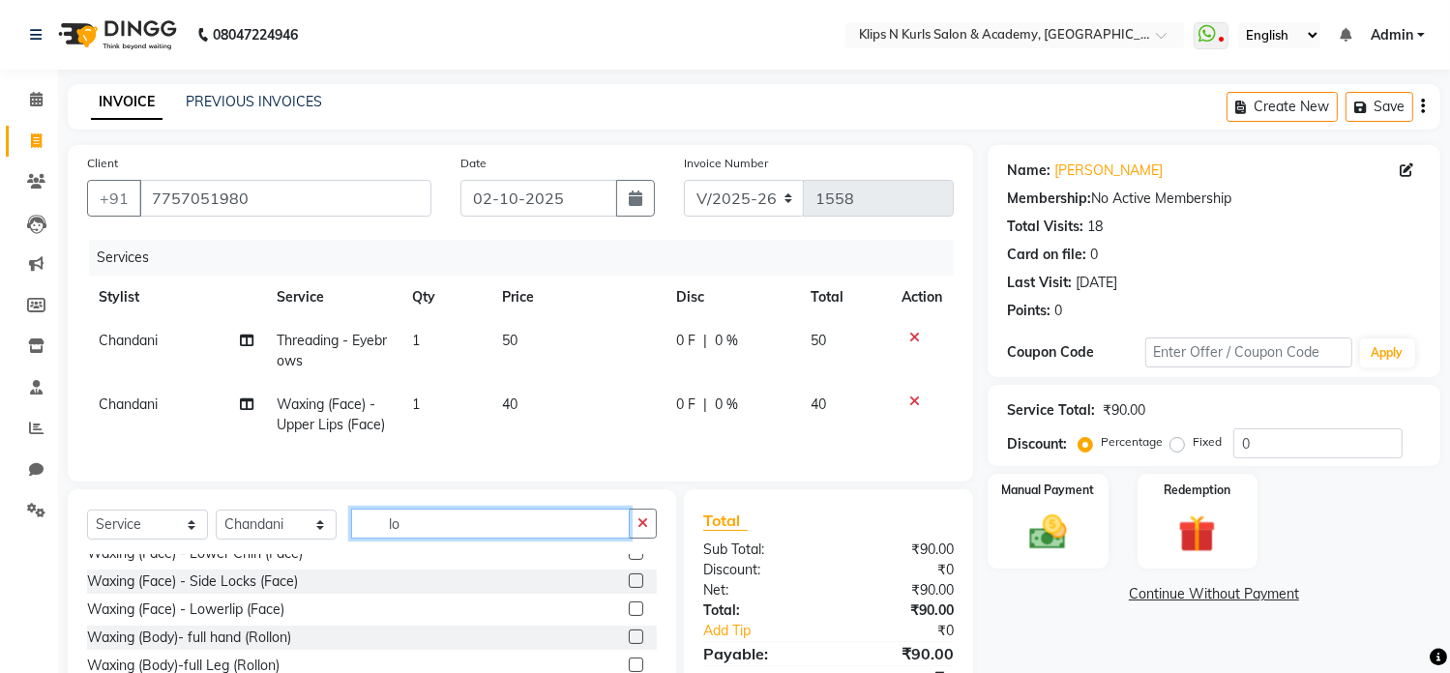
type input "lo"
click at [629, 616] on label at bounding box center [636, 609] width 15 height 15
click at [629, 616] on input "checkbox" at bounding box center [635, 610] width 13 height 13
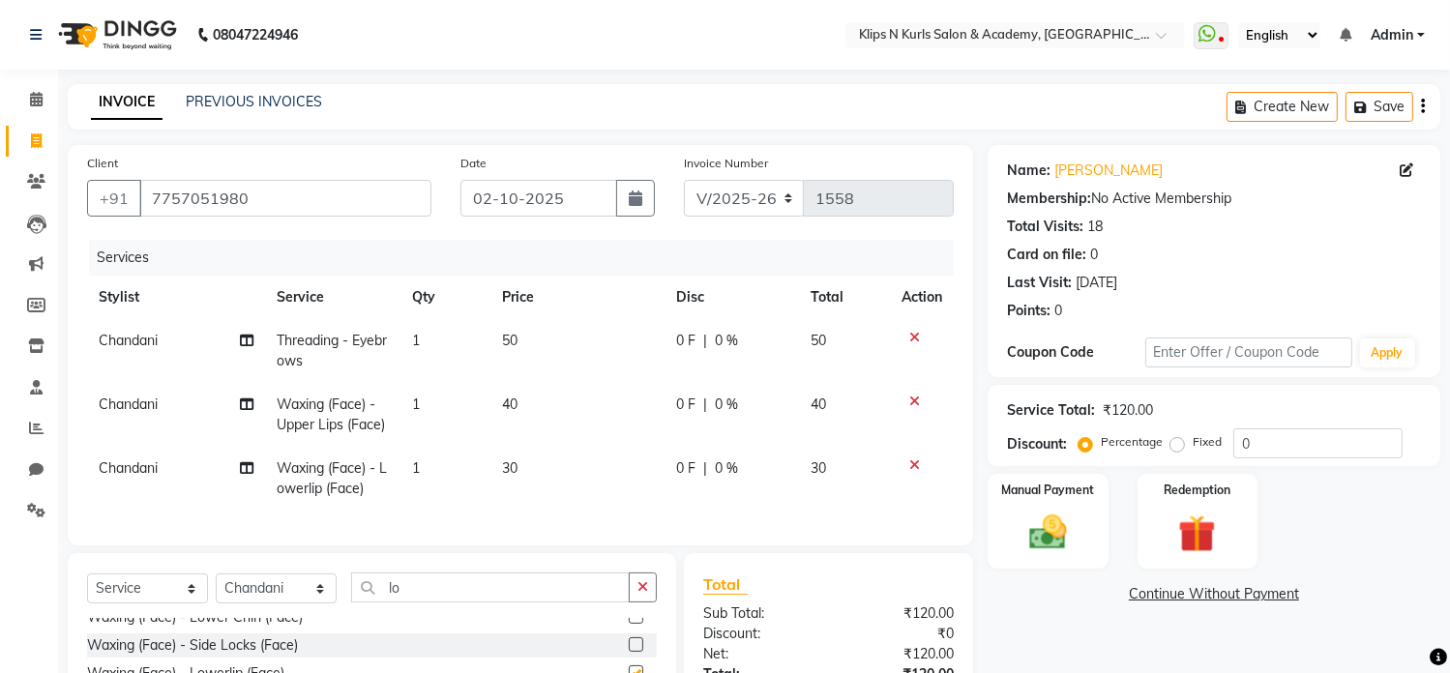
checkbox input "false"
click at [449, 599] on input "lo" at bounding box center [490, 588] width 279 height 30
type input "l"
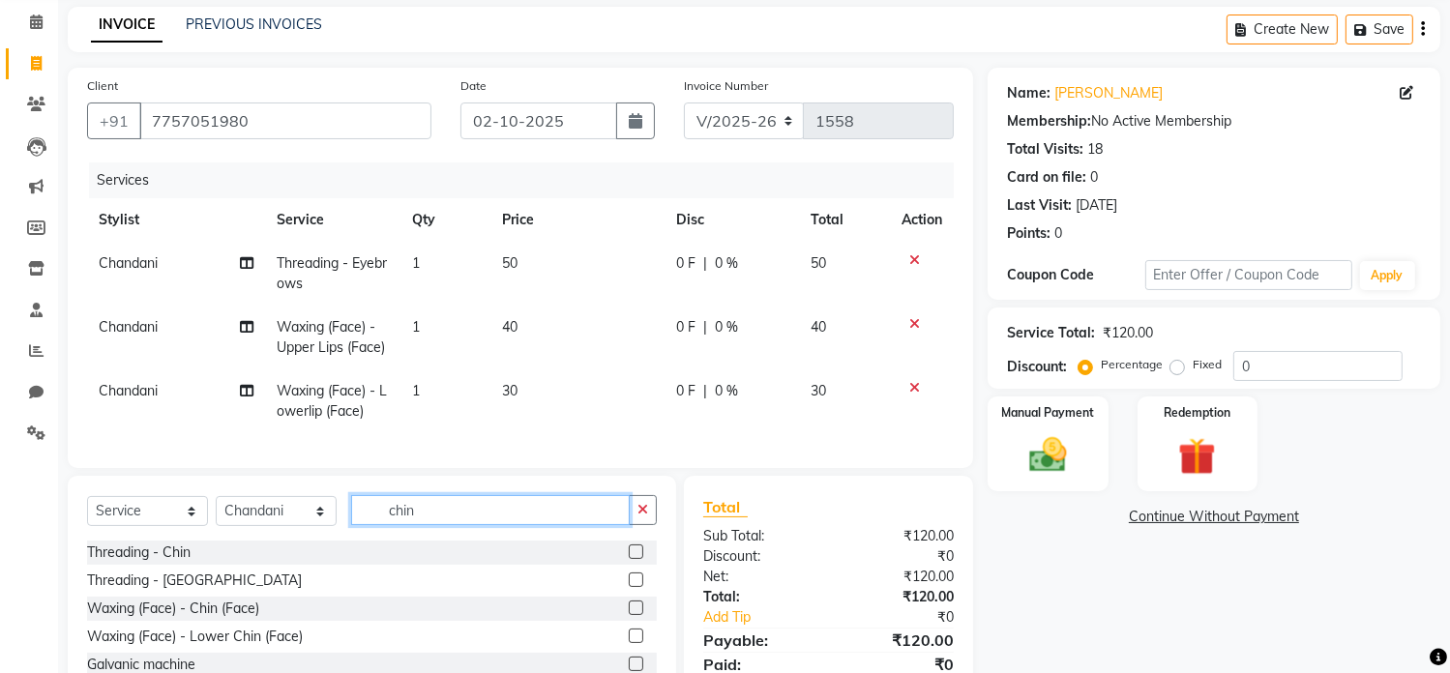
scroll to position [185, 0]
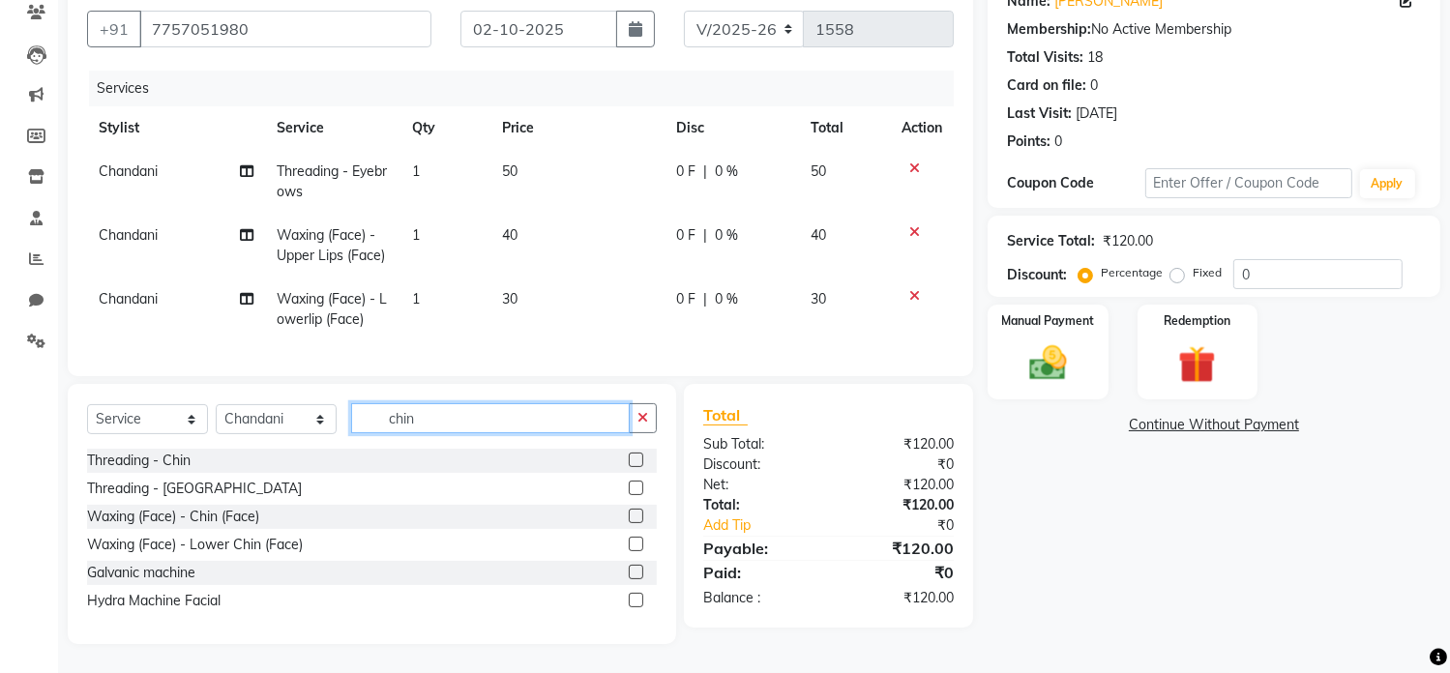
type input "chin"
click at [635, 521] on label at bounding box center [636, 516] width 15 height 15
click at [635, 521] on input "checkbox" at bounding box center [635, 517] width 13 height 13
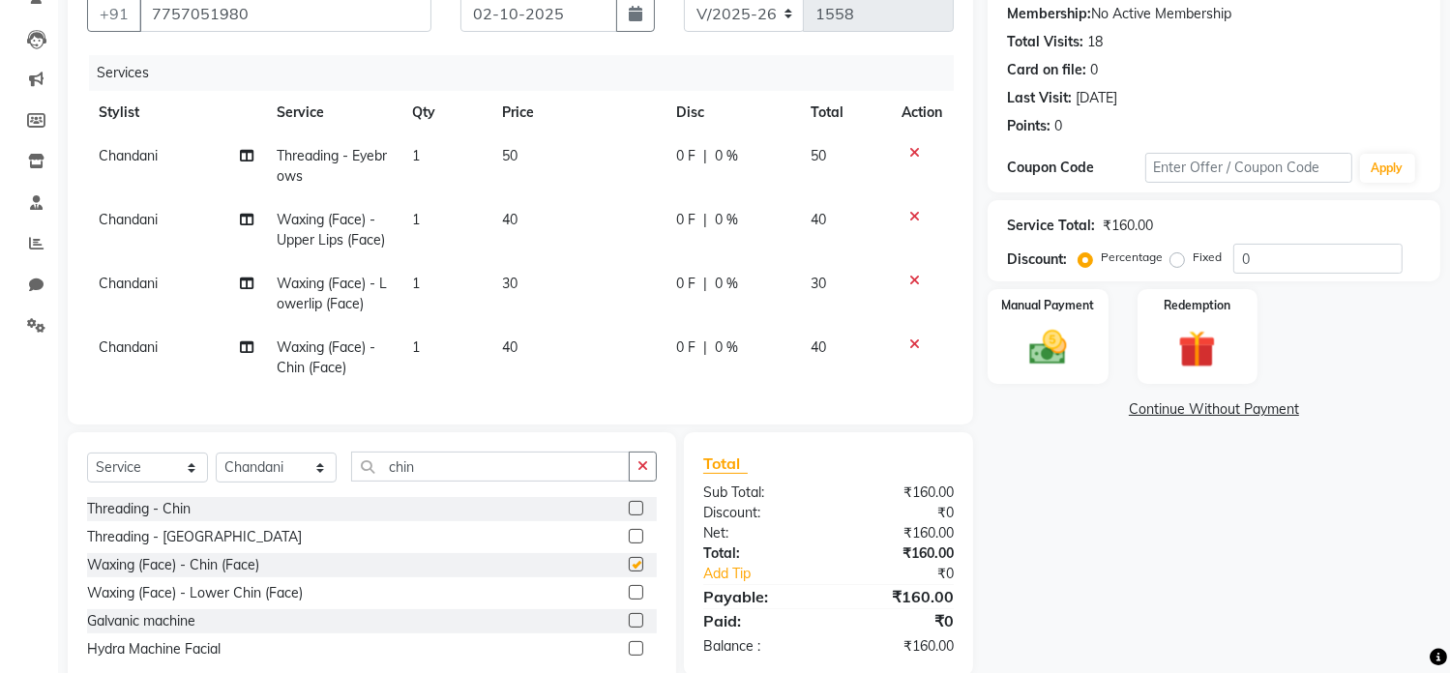
checkbox input "false"
click at [443, 475] on input "chin" at bounding box center [490, 467] width 279 height 30
type input "c"
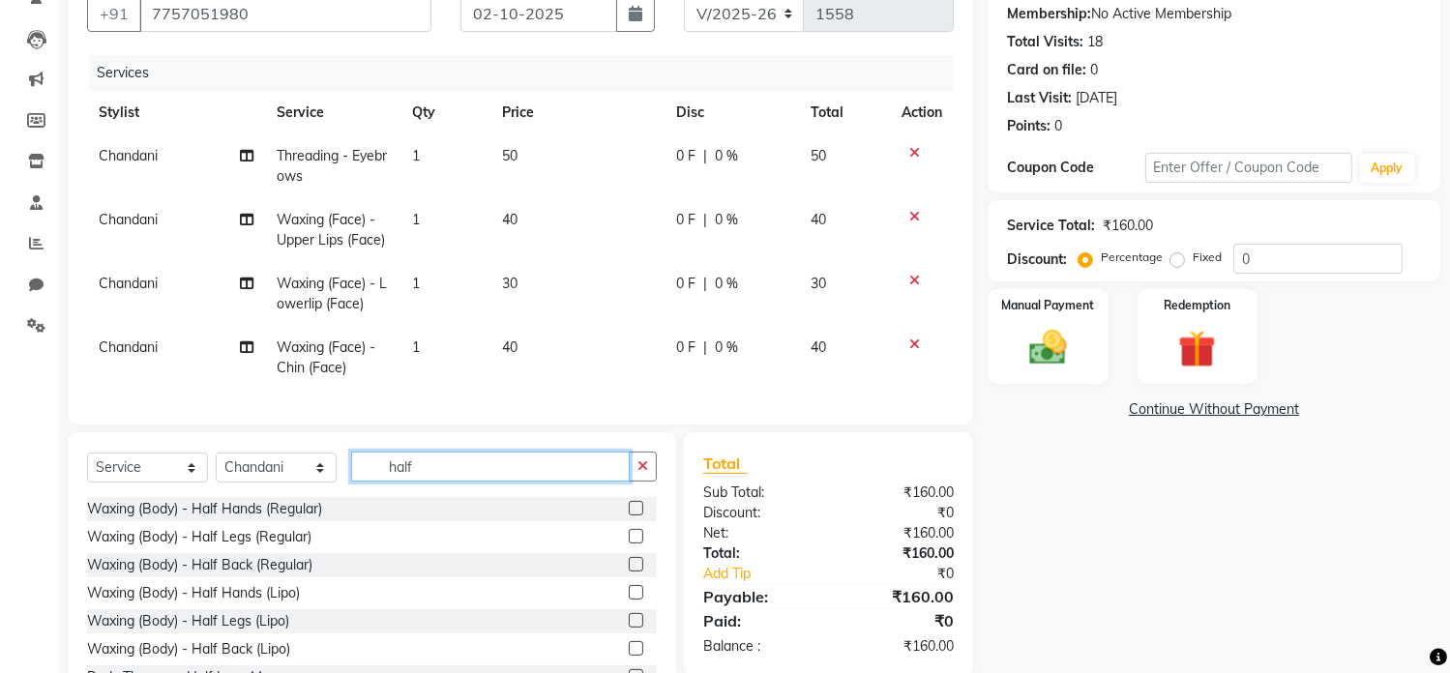
type input "half"
click at [629, 628] on label at bounding box center [636, 620] width 15 height 15
click at [629, 628] on input "checkbox" at bounding box center [635, 621] width 13 height 13
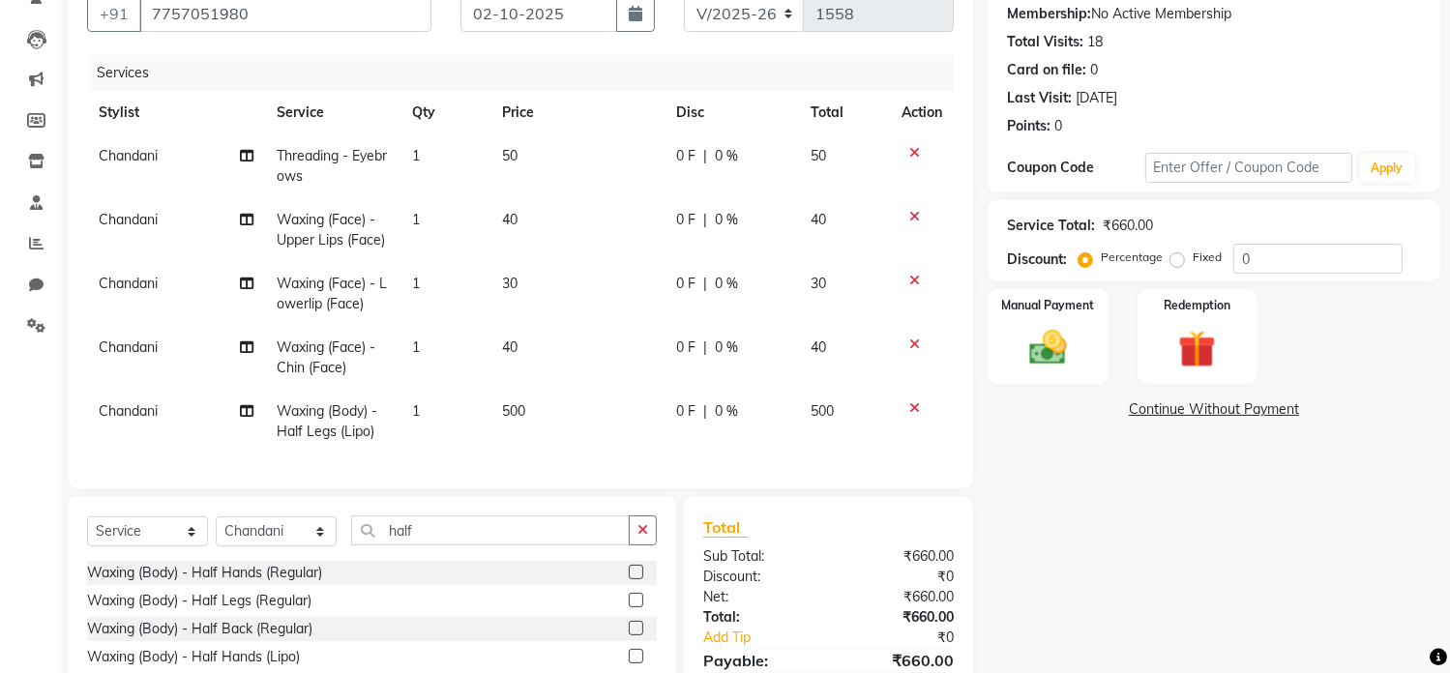
checkbox input "false"
click at [243, 411] on icon at bounding box center [247, 411] width 14 height 14
select select "84310"
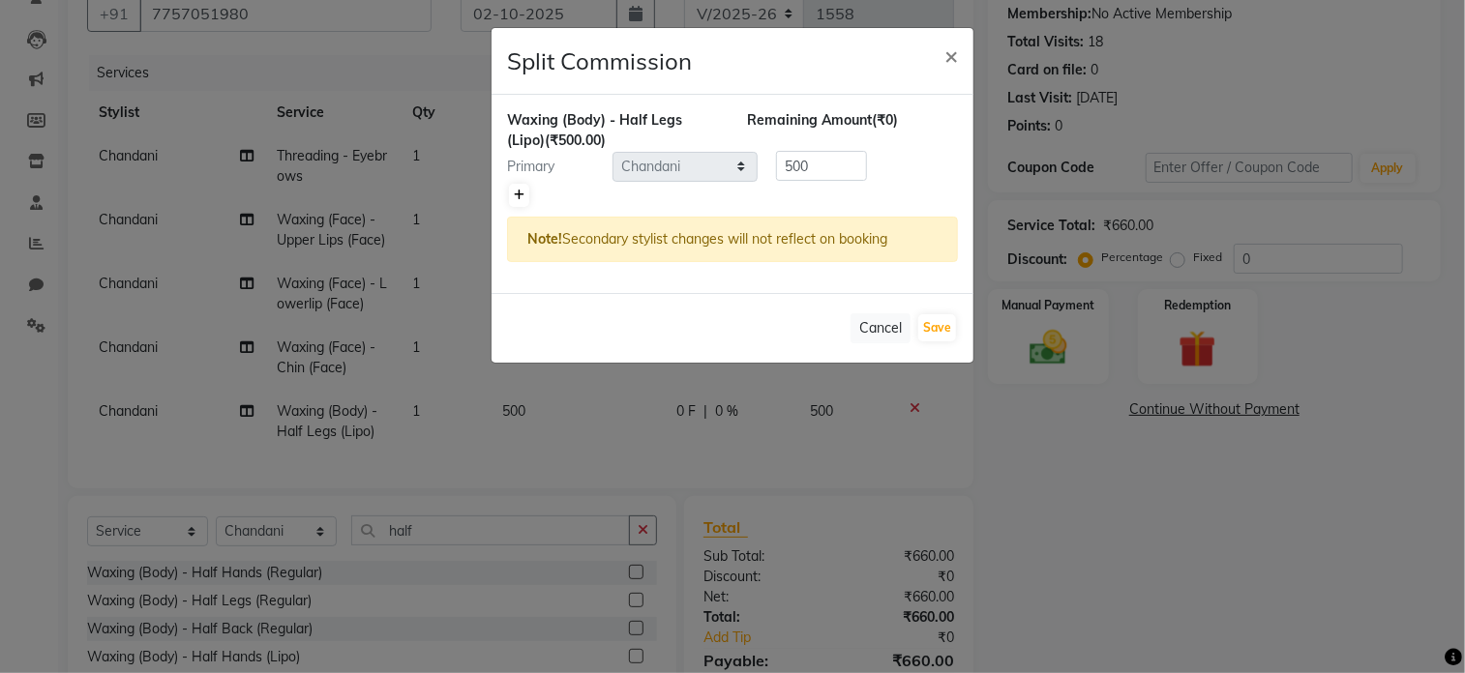
click at [515, 193] on icon at bounding box center [519, 196] width 11 height 12
type input "250"
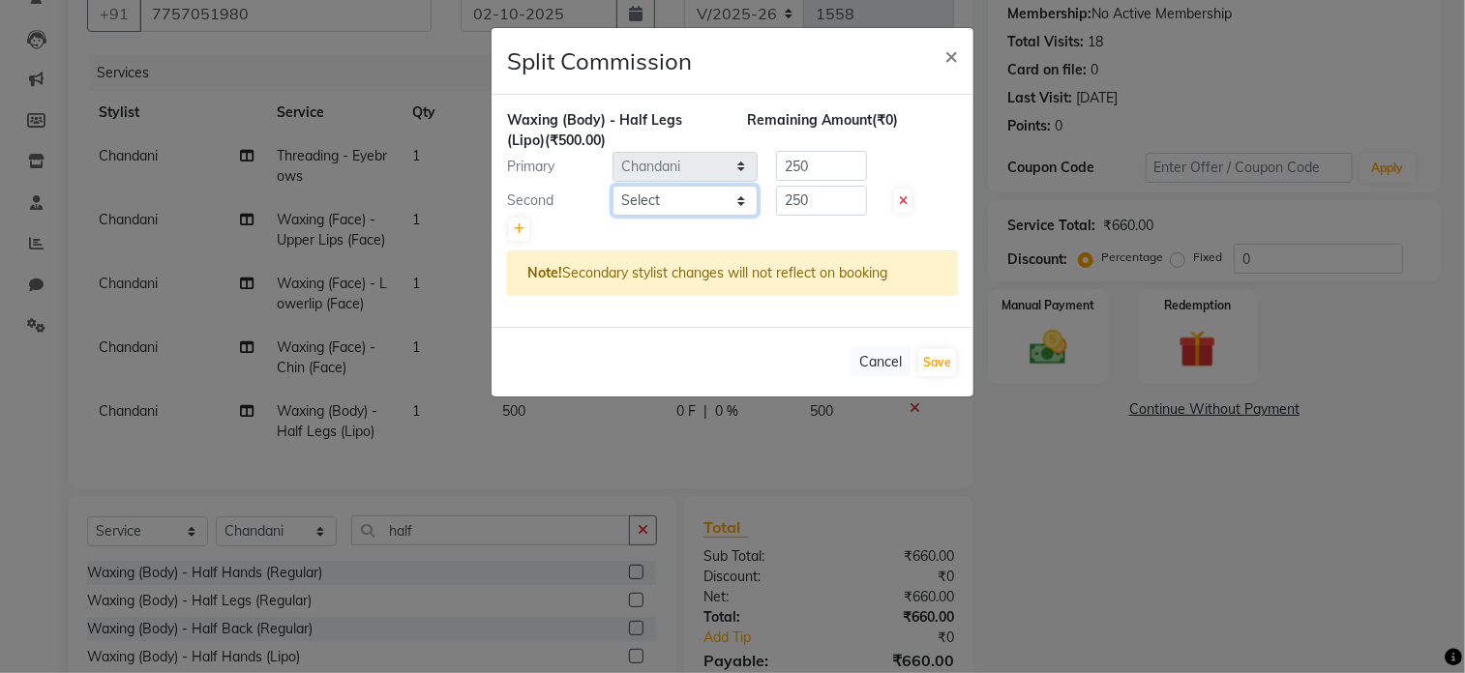
click at [640, 204] on select "Select Chandani Front Desk [PERSON_NAME] [PERSON_NAME] Neha Pooja [PERSON_NAME]" at bounding box center [684, 201] width 145 height 30
select select "92269"
click at [612, 186] on select "Select Chandani Front Desk [PERSON_NAME] [PERSON_NAME] Neha Pooja [PERSON_NAME]" at bounding box center [684, 201] width 145 height 30
click at [928, 359] on button "Save" at bounding box center [937, 362] width 38 height 27
select select "Select"
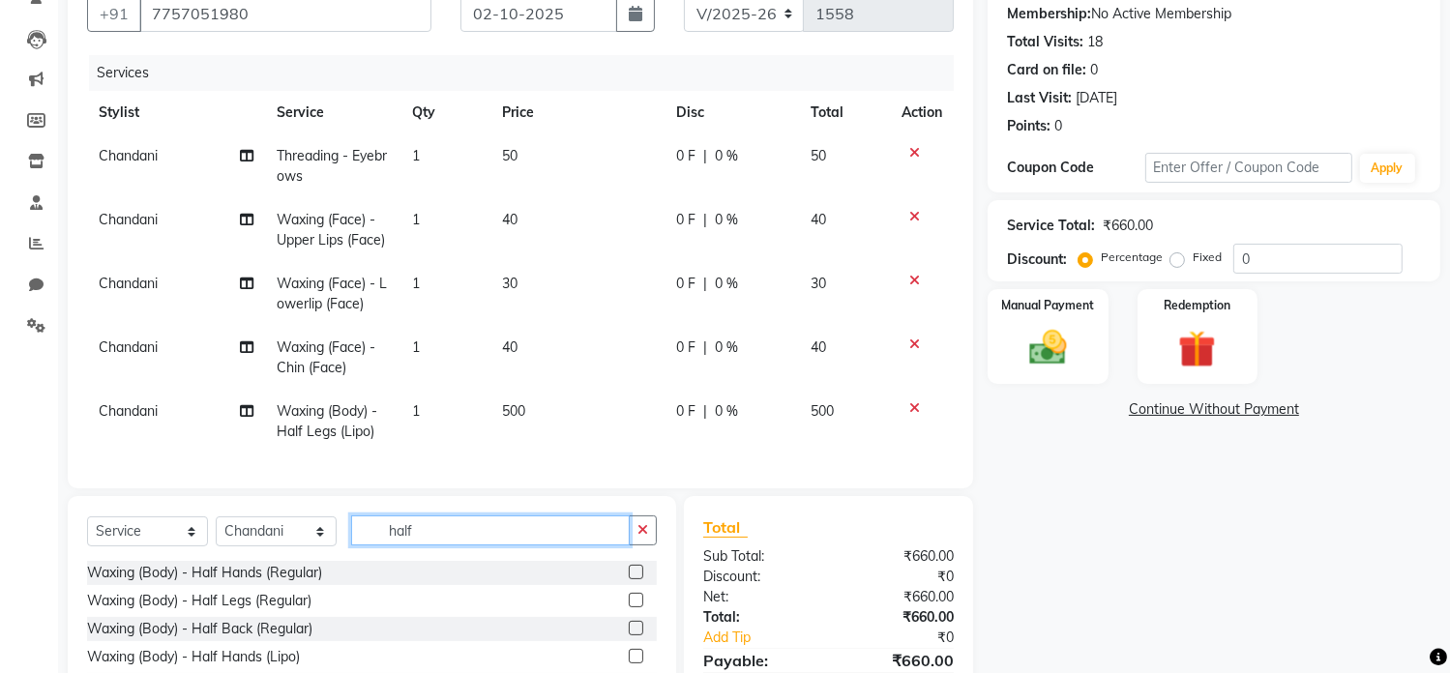
click at [462, 531] on input "half" at bounding box center [490, 531] width 279 height 30
type input "h"
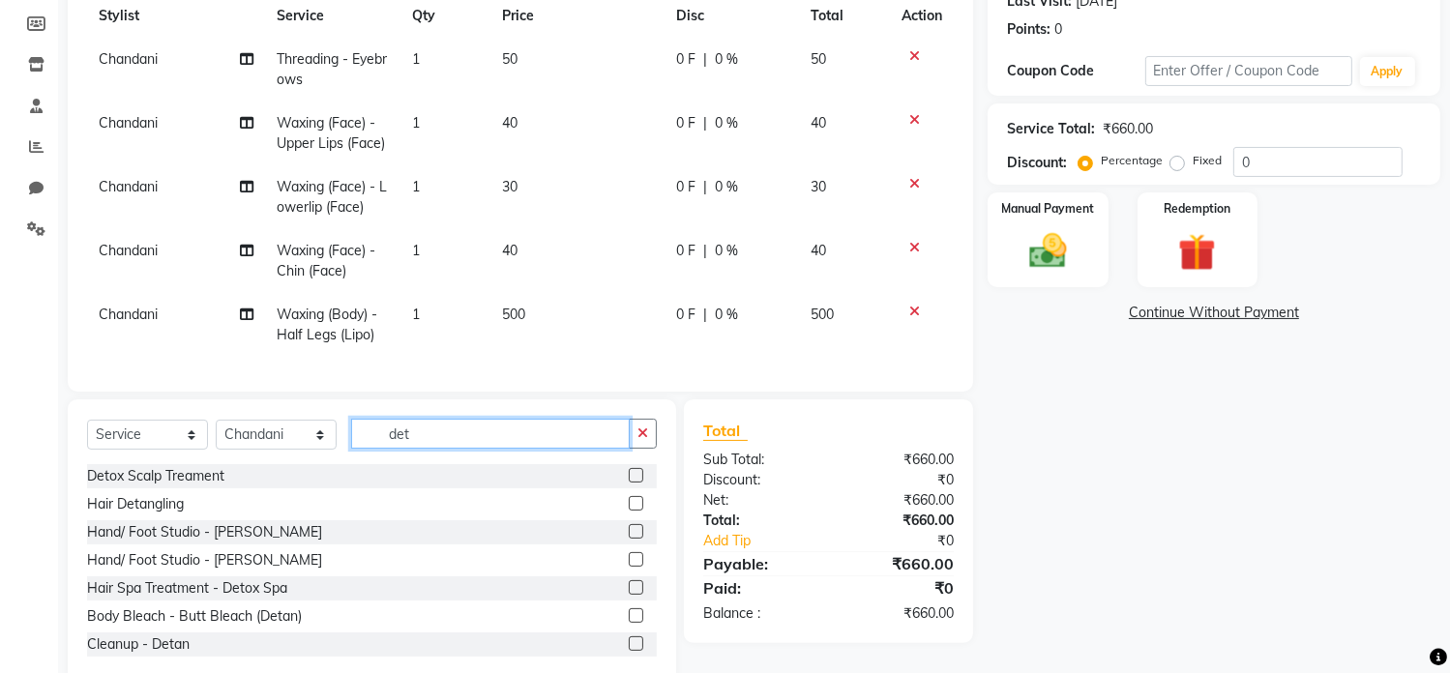
type input "det"
click at [629, 539] on label at bounding box center [636, 531] width 15 height 15
click at [629, 539] on input "checkbox" at bounding box center [635, 532] width 13 height 13
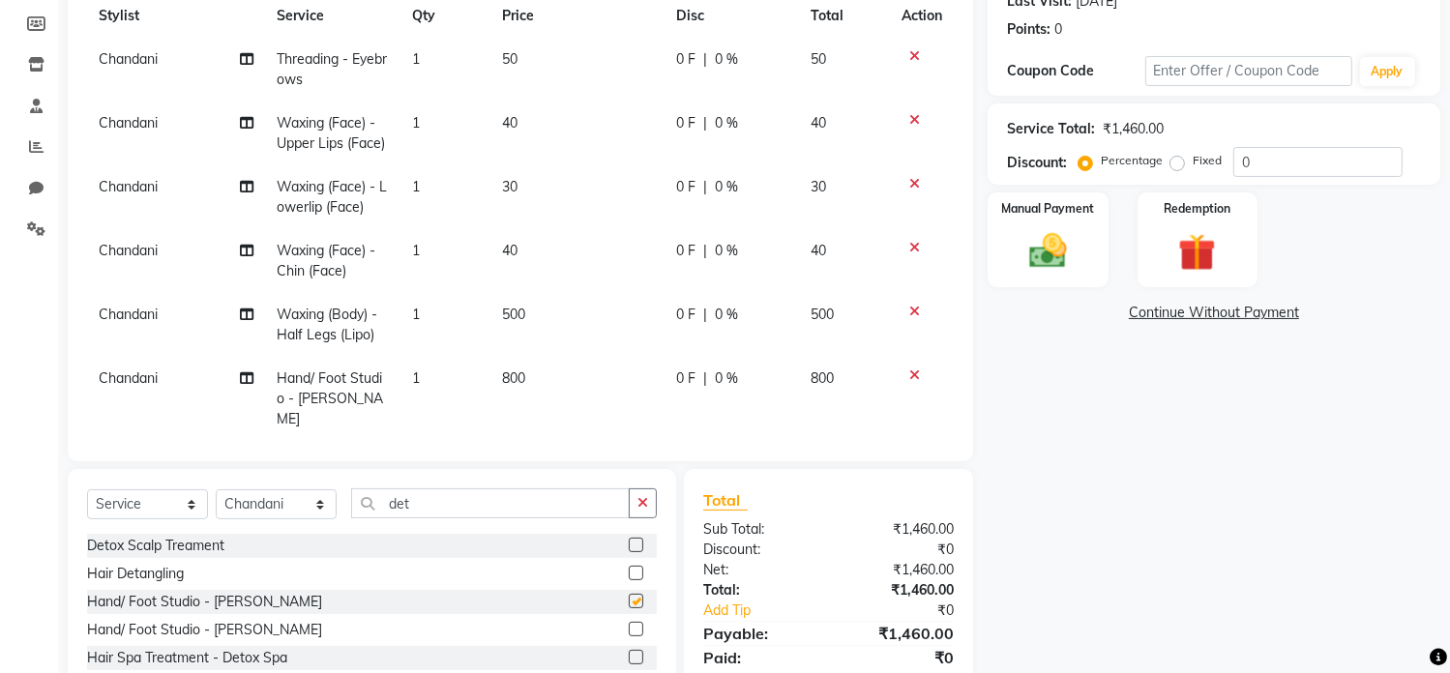
checkbox input "false"
click at [298, 510] on select "Select Stylist Chandani Front Desk [PERSON_NAME] [PERSON_NAME] Neha Pooja [PERS…" at bounding box center [276, 505] width 121 height 30
select select "92269"
click at [216, 491] on select "Select Stylist Chandani Front Desk [PERSON_NAME] [PERSON_NAME] Neha Pooja [PERS…" at bounding box center [276, 505] width 121 height 30
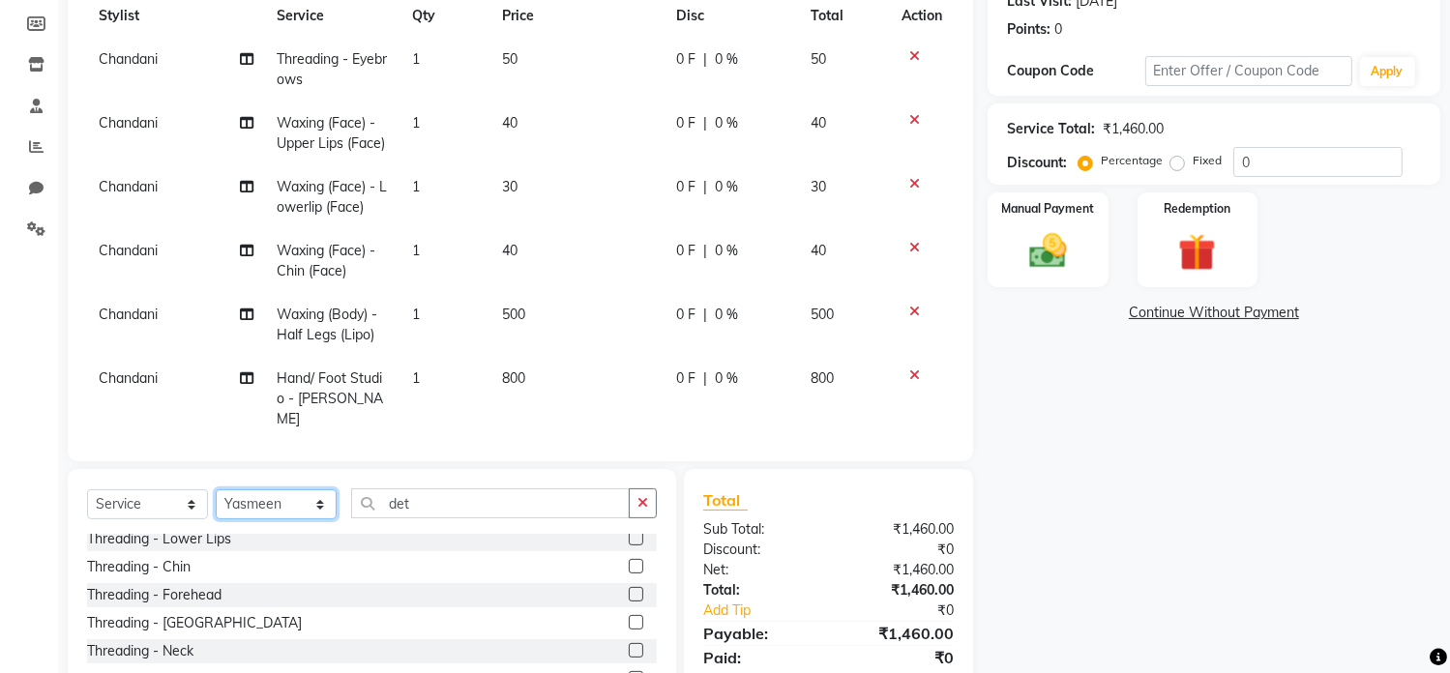
scroll to position [97, 0]
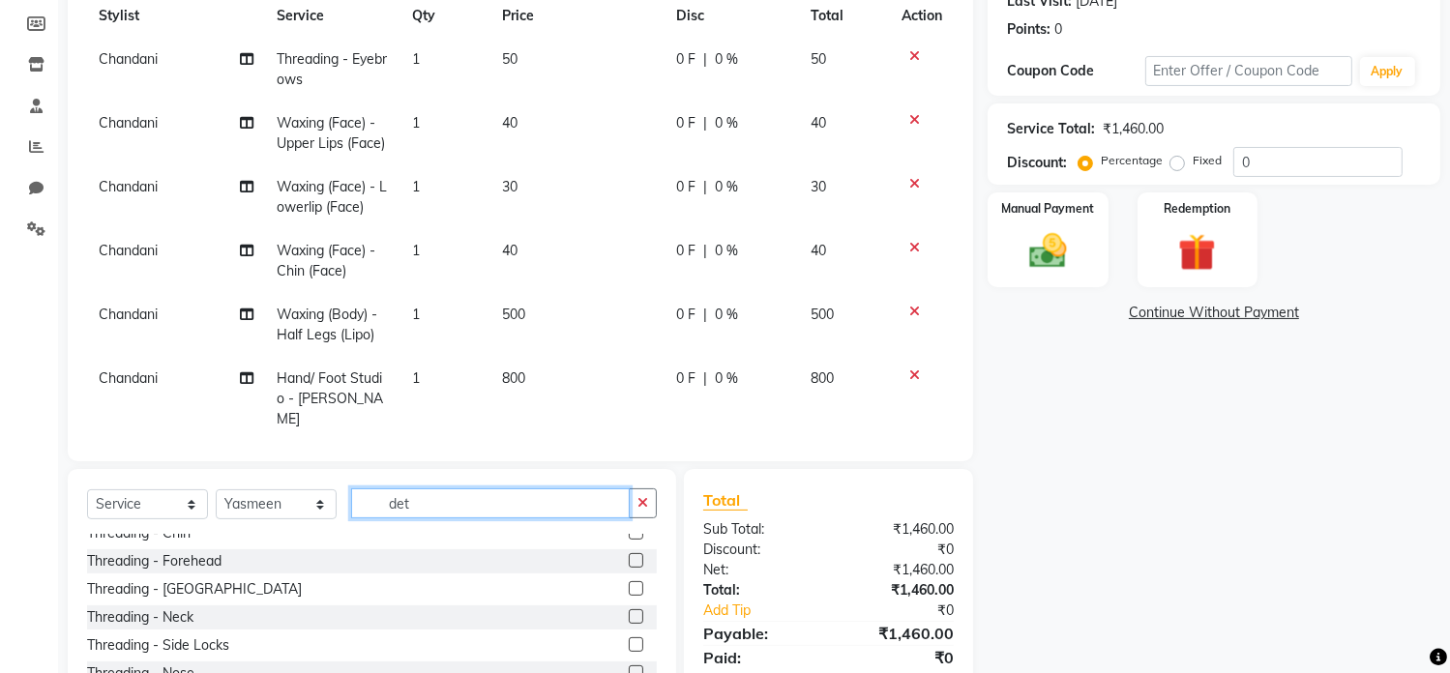
click at [456, 506] on input "det" at bounding box center [490, 504] width 279 height 30
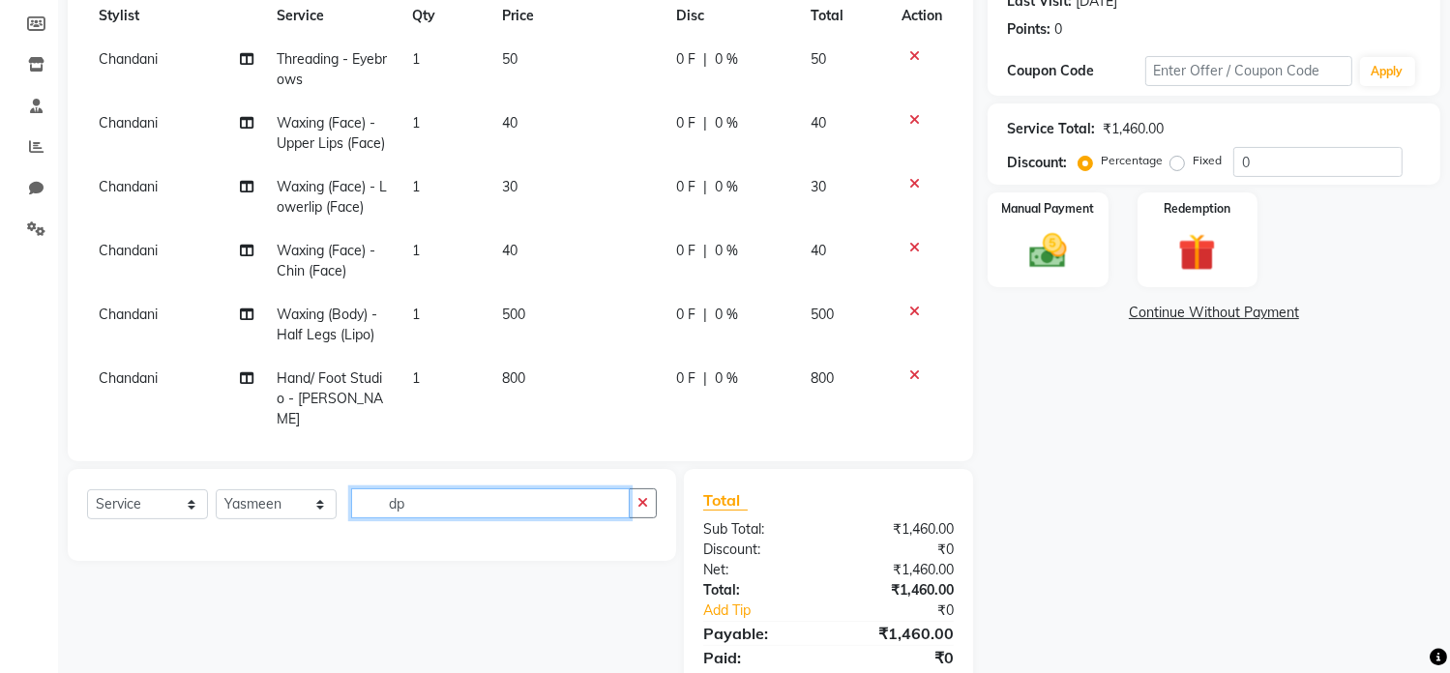
type input "d"
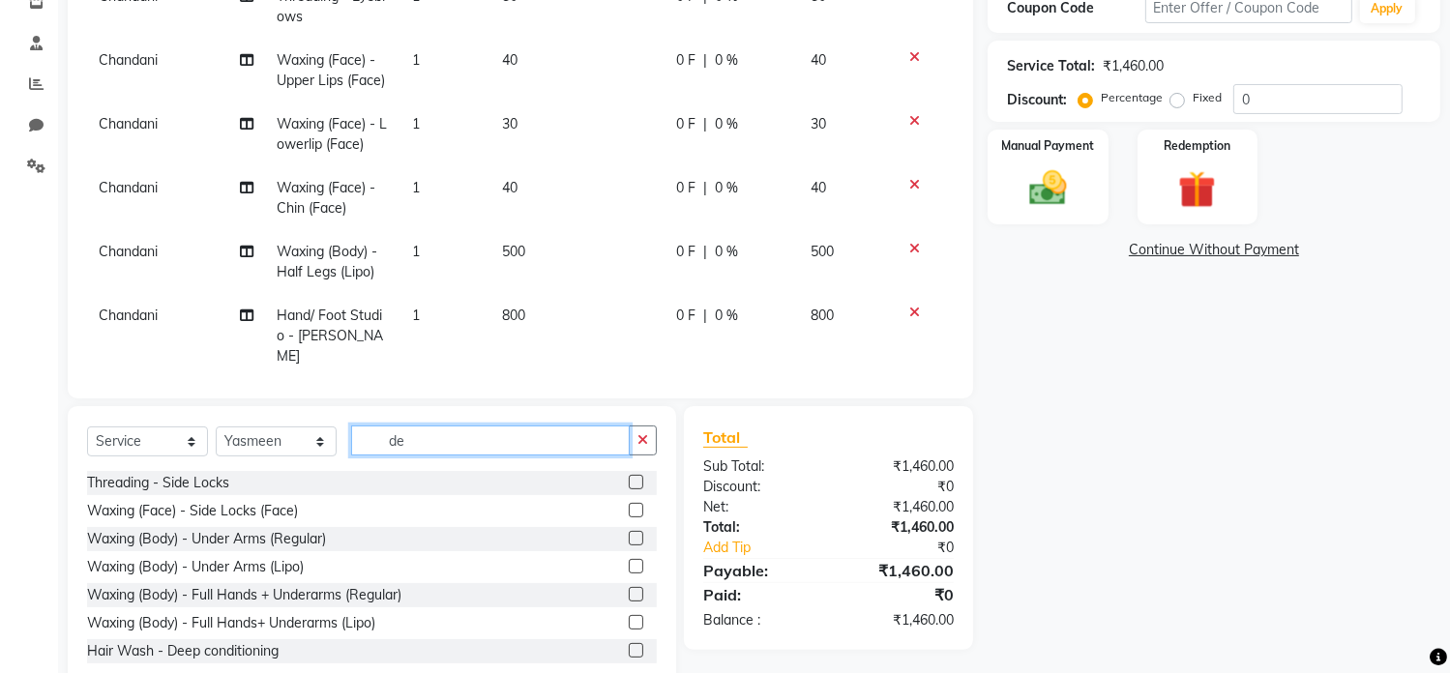
scroll to position [378, 0]
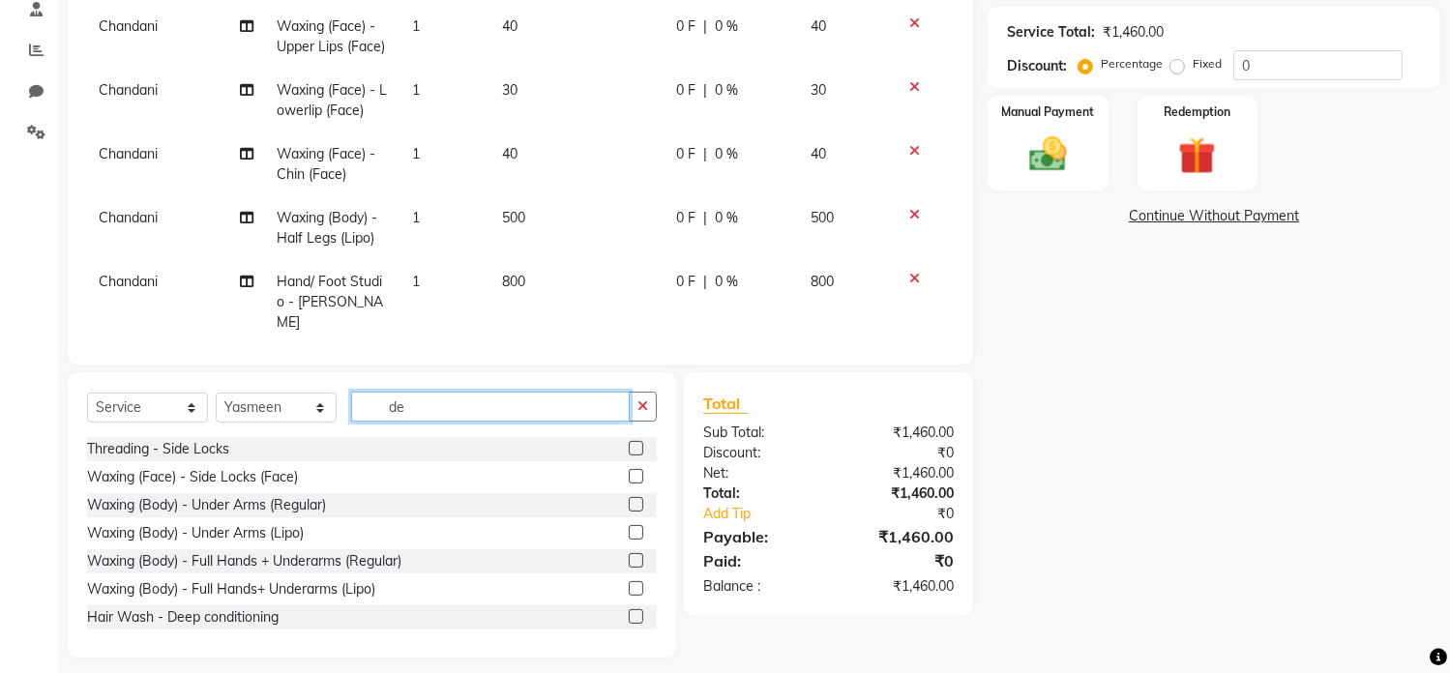
type input "det"
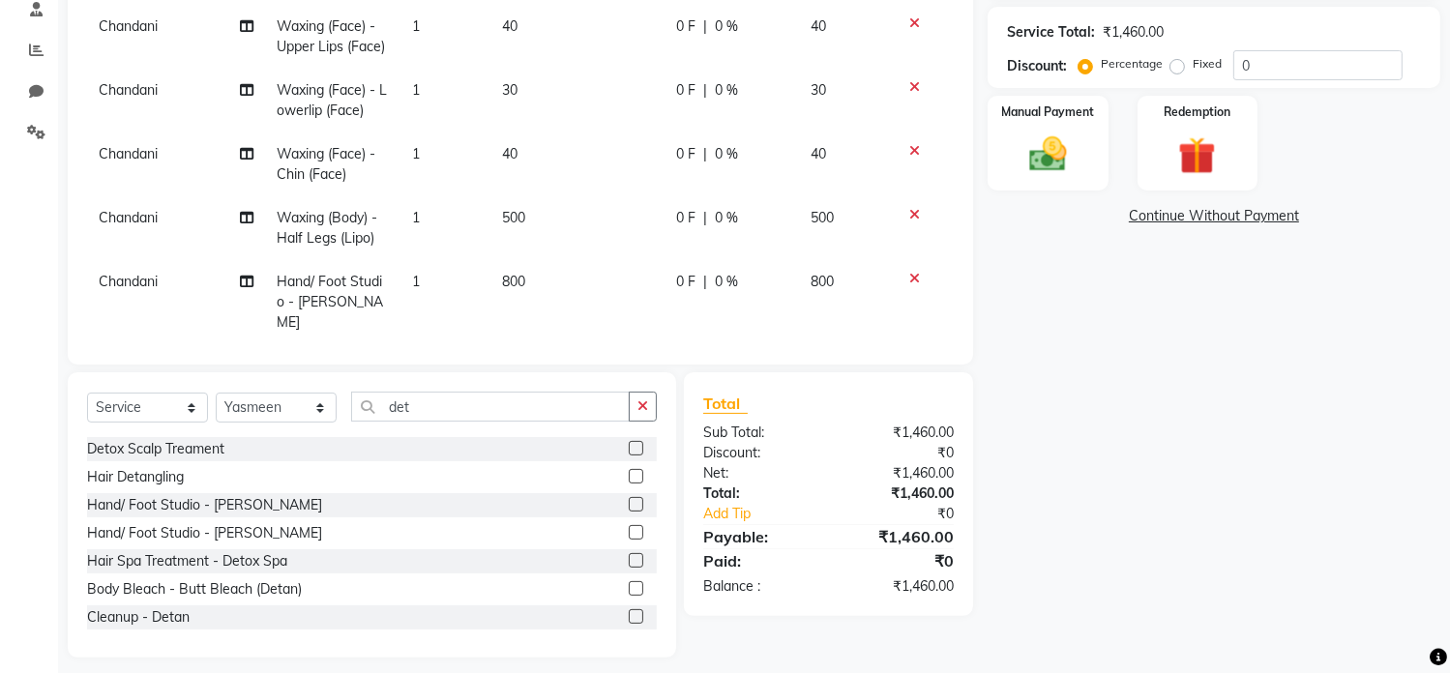
click at [629, 525] on div at bounding box center [635, 535] width 13 height 20
click at [629, 538] on label at bounding box center [636, 532] width 15 height 15
click at [629, 538] on input "checkbox" at bounding box center [635, 533] width 13 height 13
checkbox input "false"
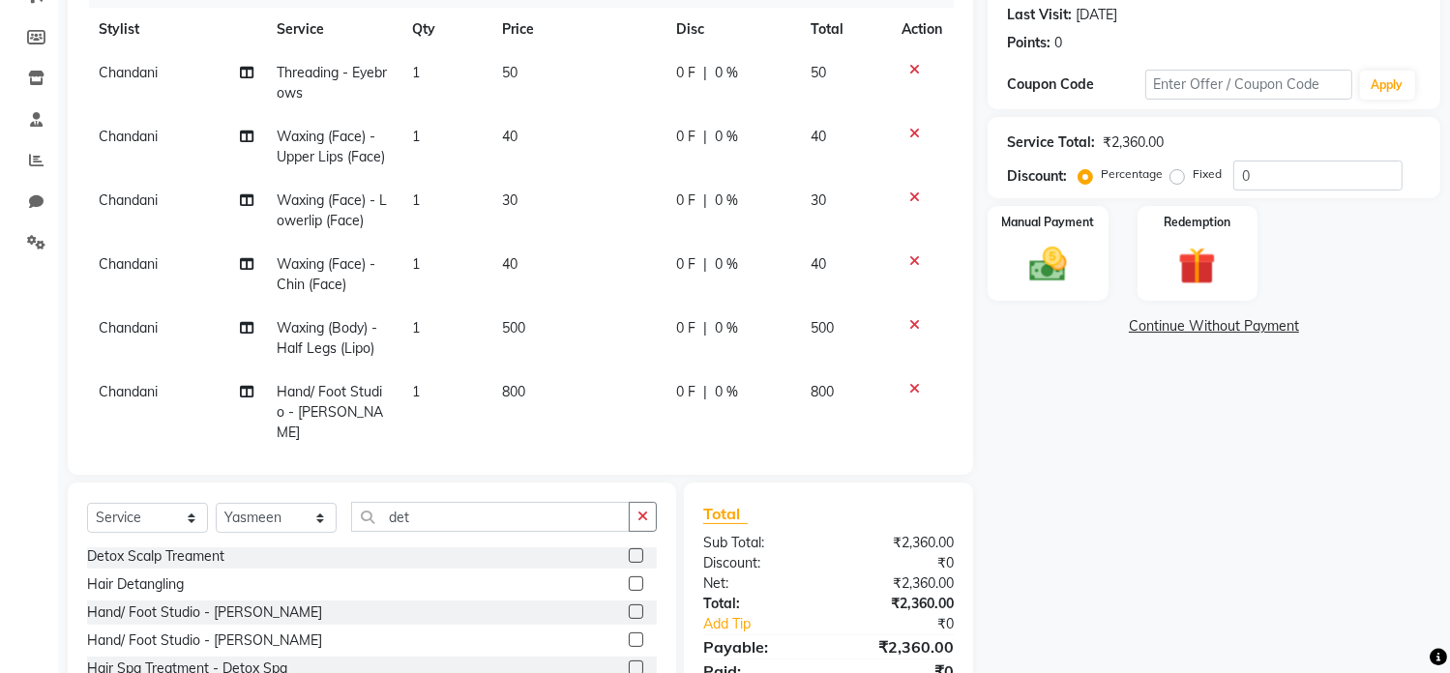
scroll to position [392, 0]
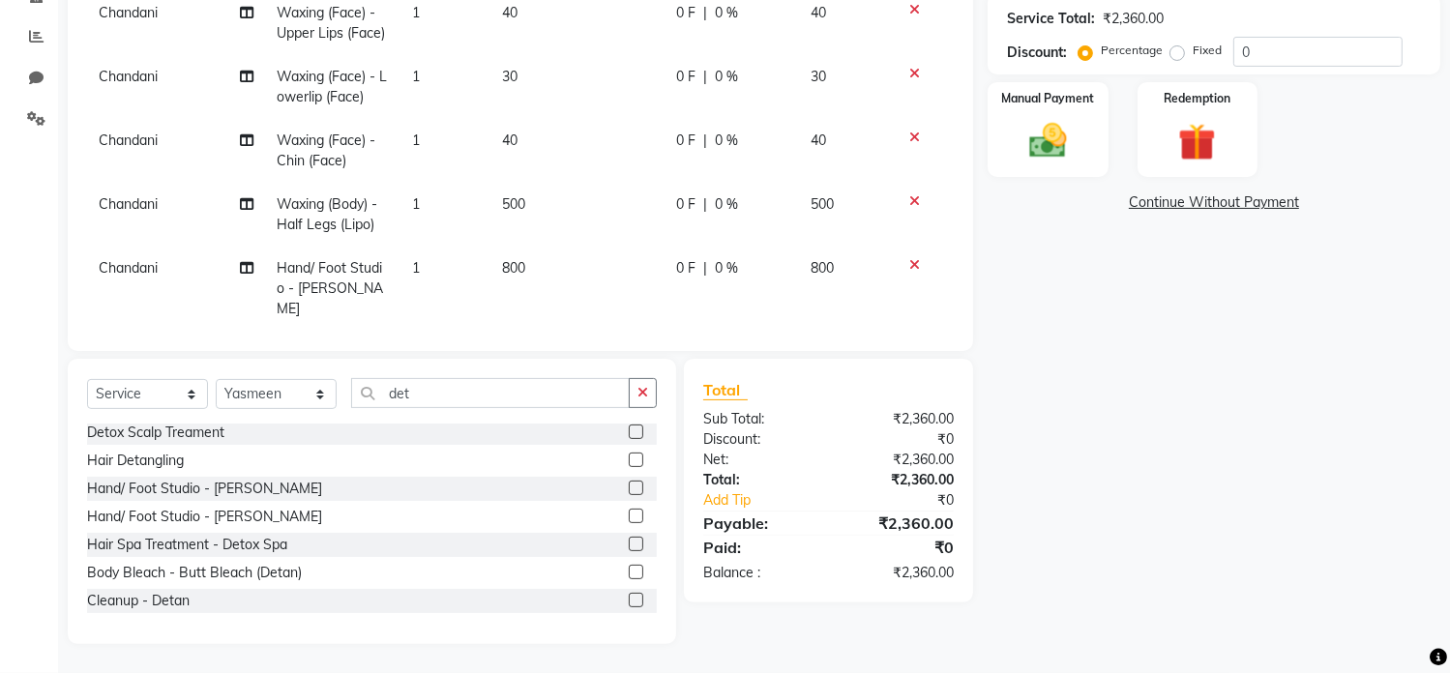
drag, startPoint x: 983, startPoint y: 229, endPoint x: 969, endPoint y: 204, distance: 28.6
click at [969, 204] on div "Client [PHONE_NUMBER] Date [DATE] Invoice Number V/2025 V/[PHONE_NUMBER] Servic…" at bounding box center [521, 52] width 906 height 598
click at [1078, 134] on img at bounding box center [1048, 141] width 64 height 45
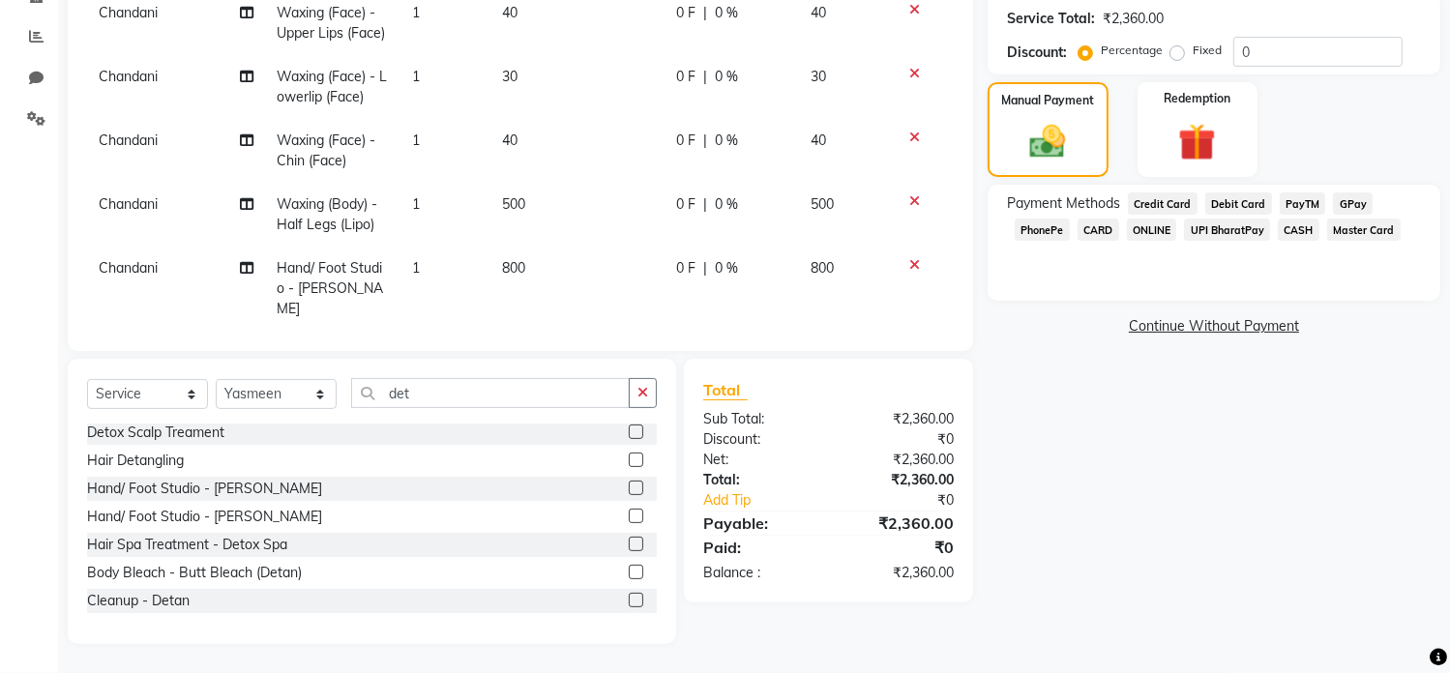
click at [1340, 196] on span "GPay" at bounding box center [1353, 204] width 40 height 22
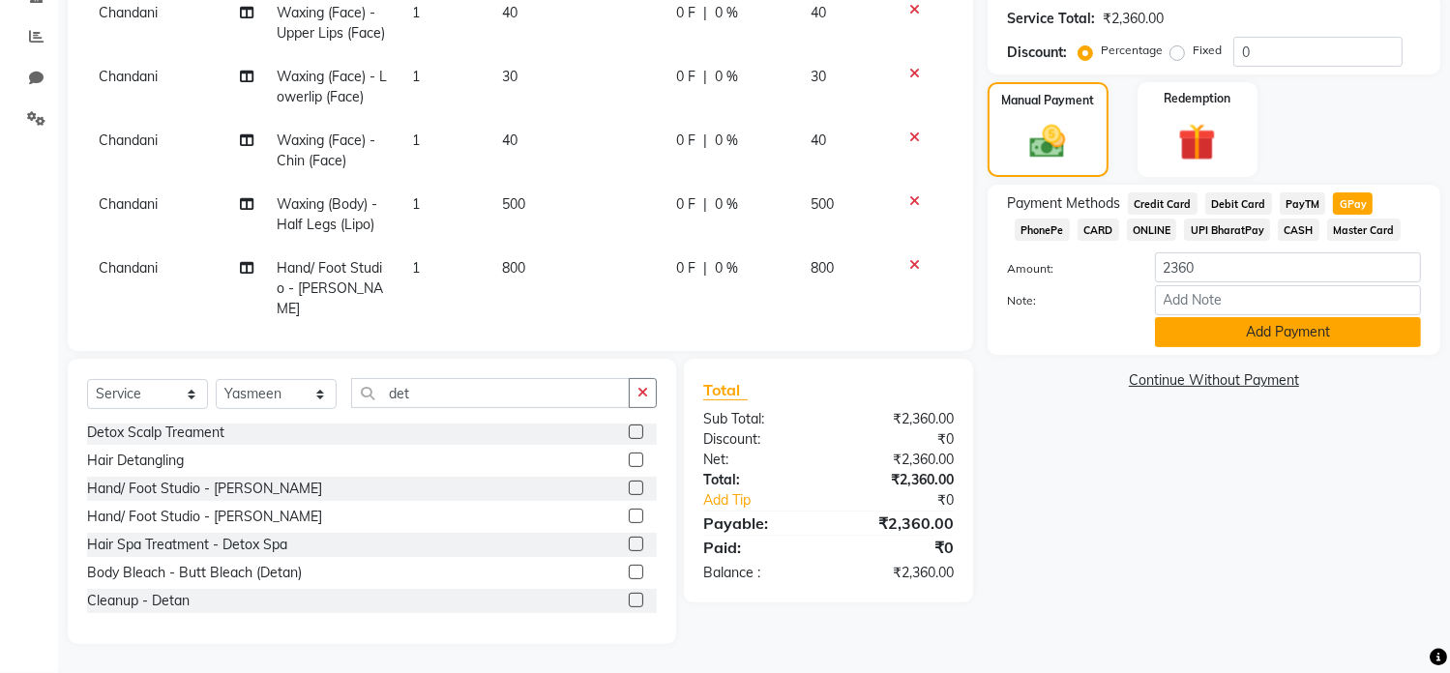
click at [1263, 343] on button "Add Payment" at bounding box center [1288, 332] width 266 height 30
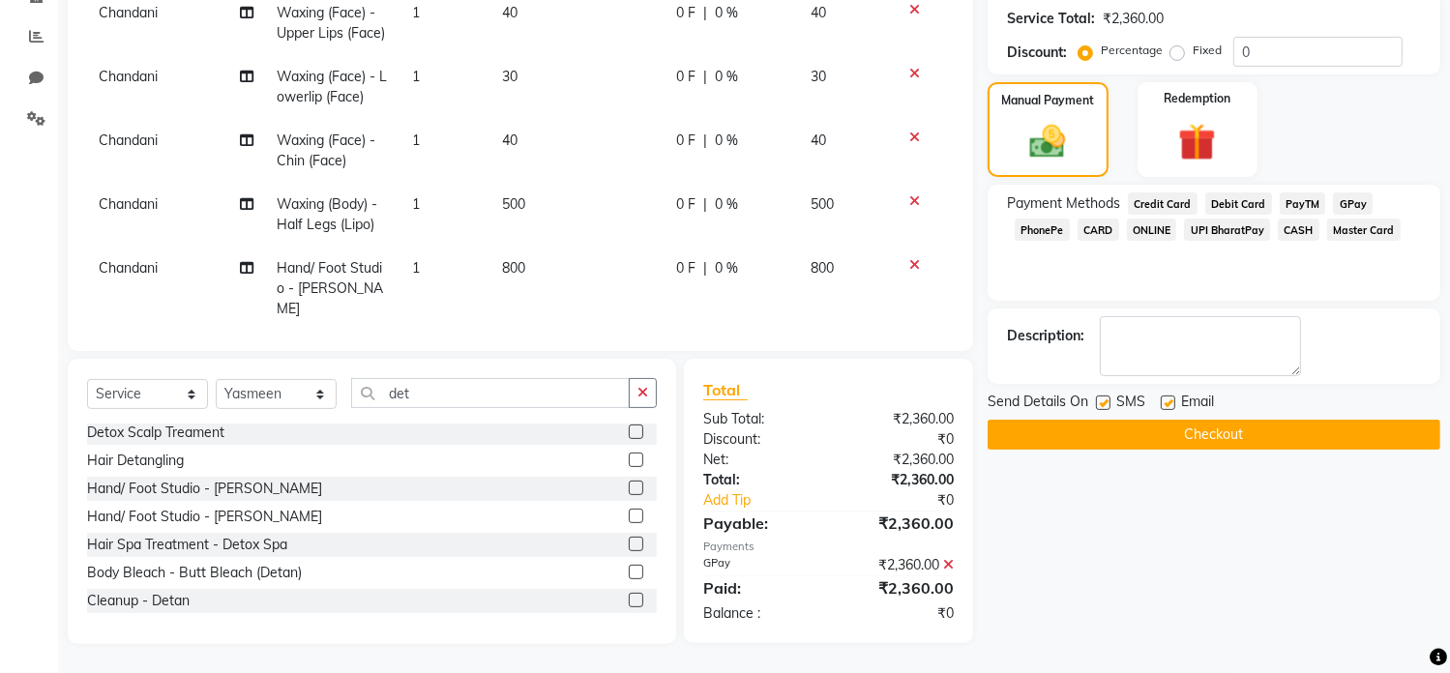
click at [1173, 426] on button "Checkout" at bounding box center [1214, 435] width 453 height 30
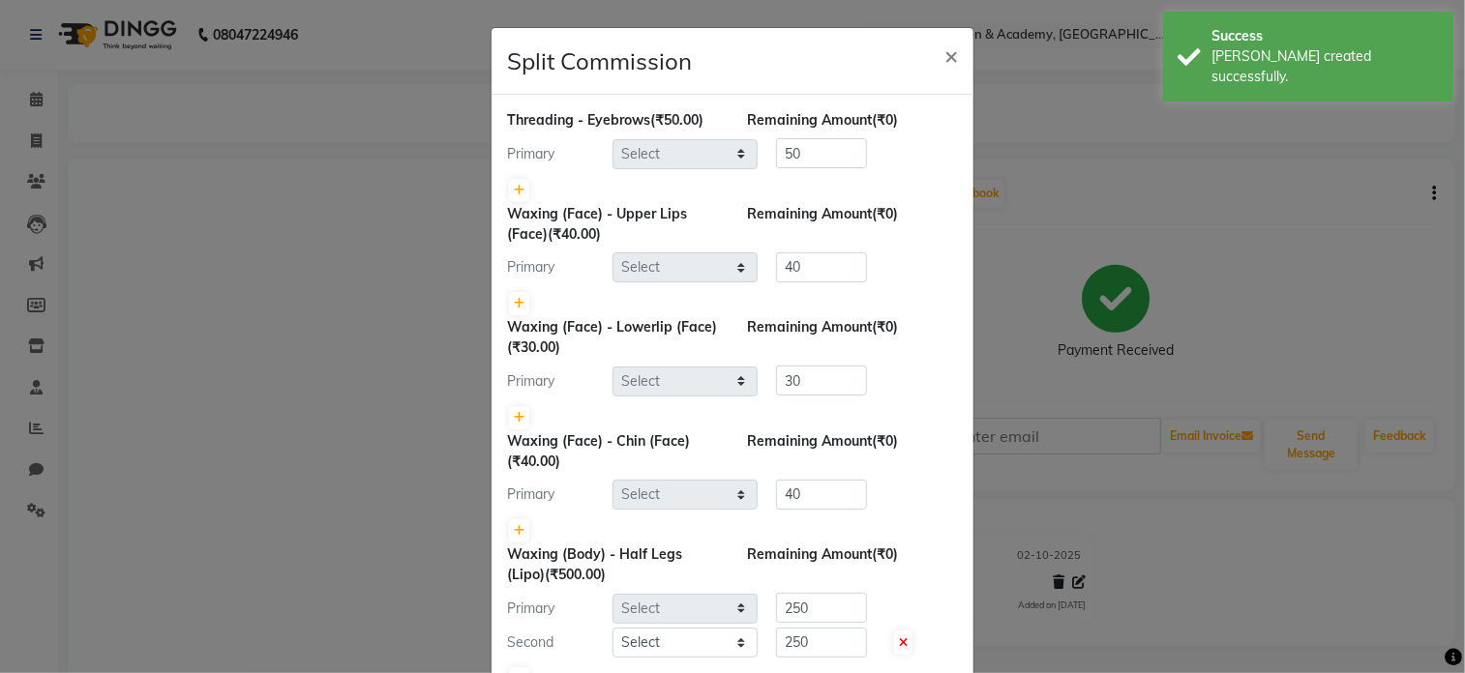
select select "84310"
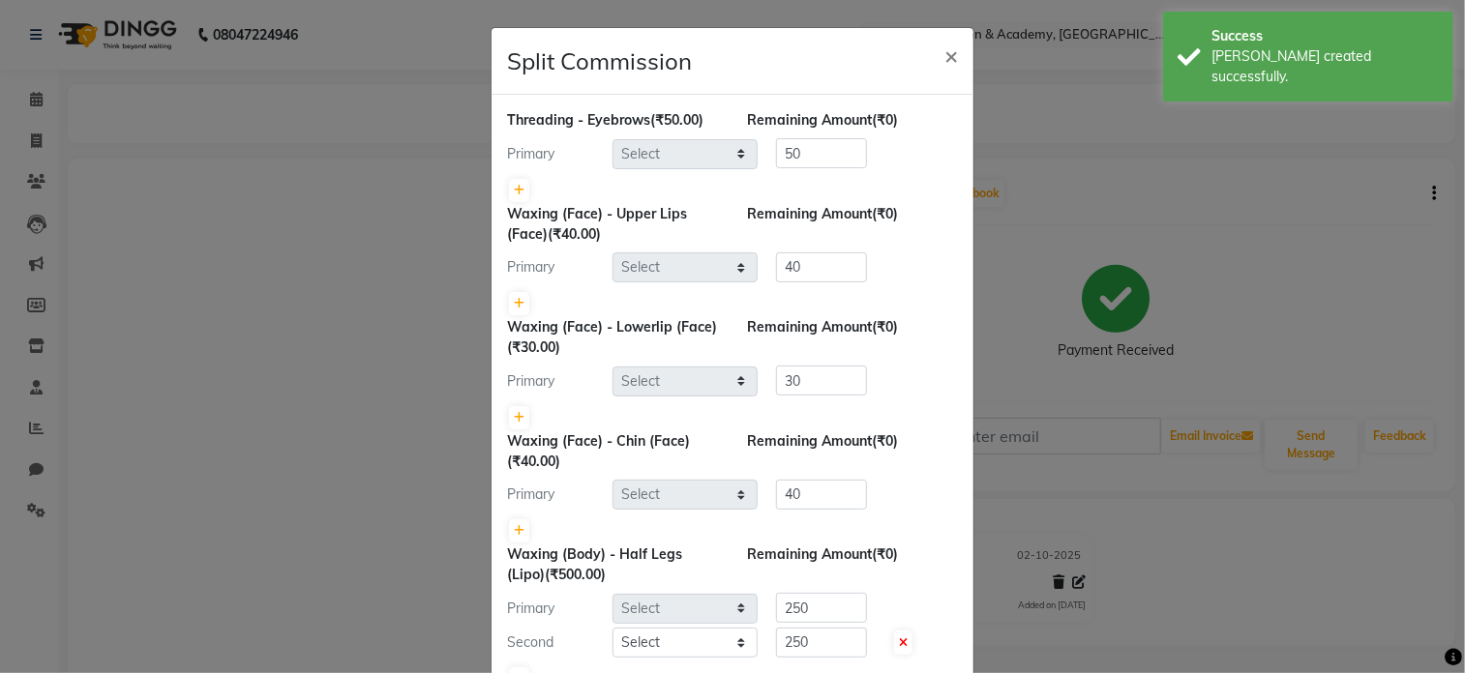
select select "92269"
select select "84310"
select select "92269"
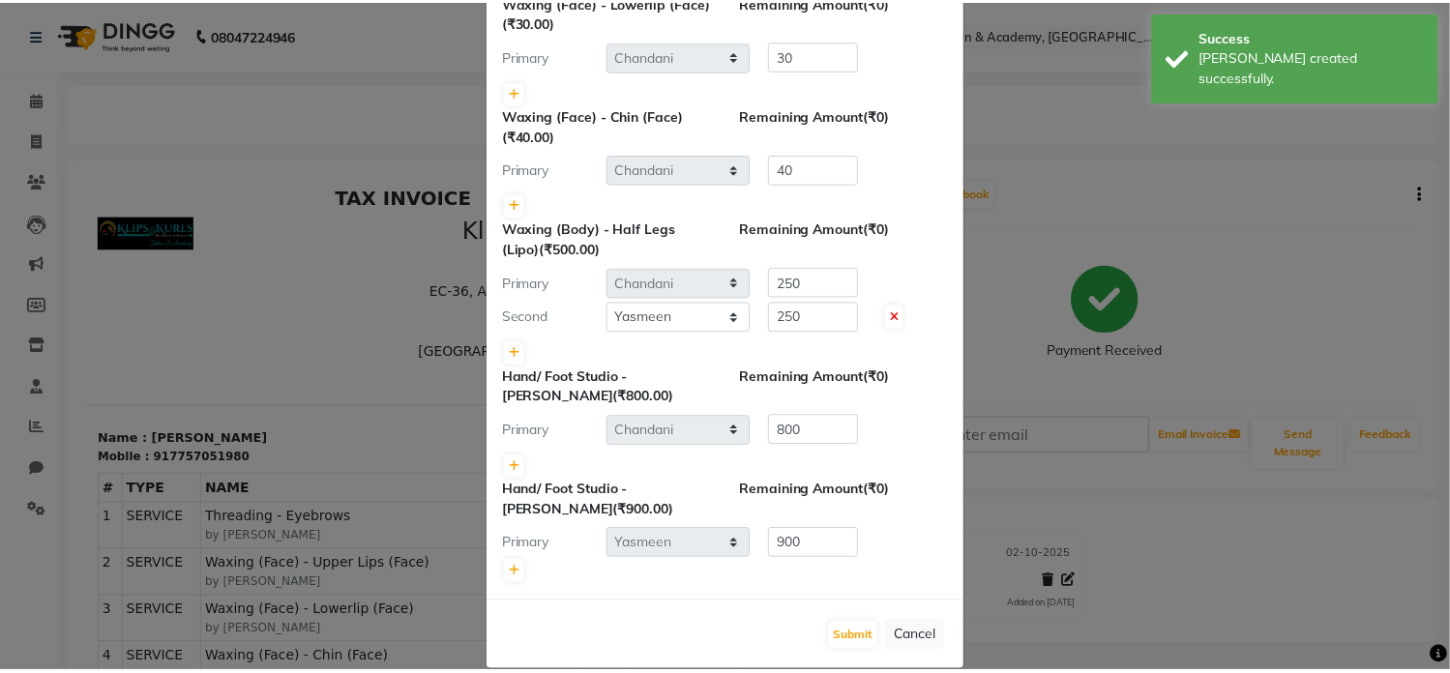
scroll to position [326, 0]
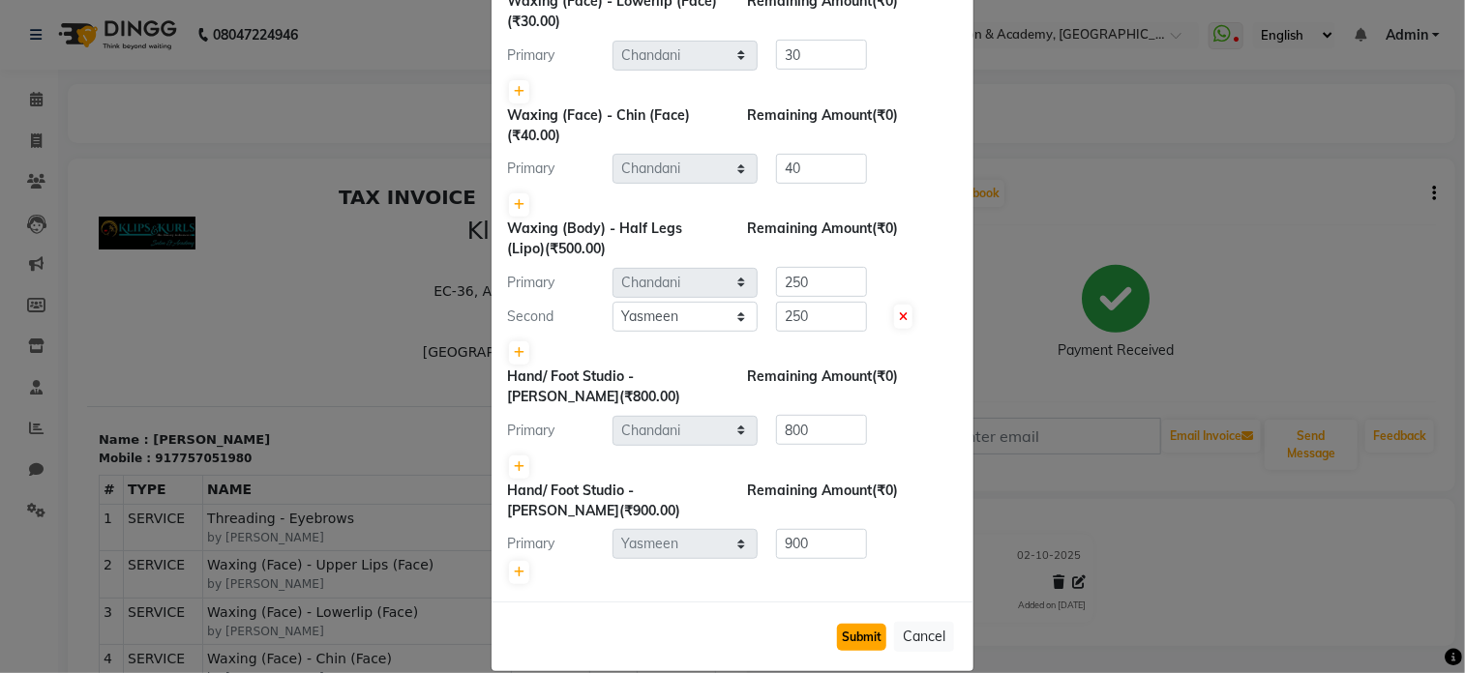
click at [851, 625] on button "Submit" at bounding box center [861, 637] width 49 height 27
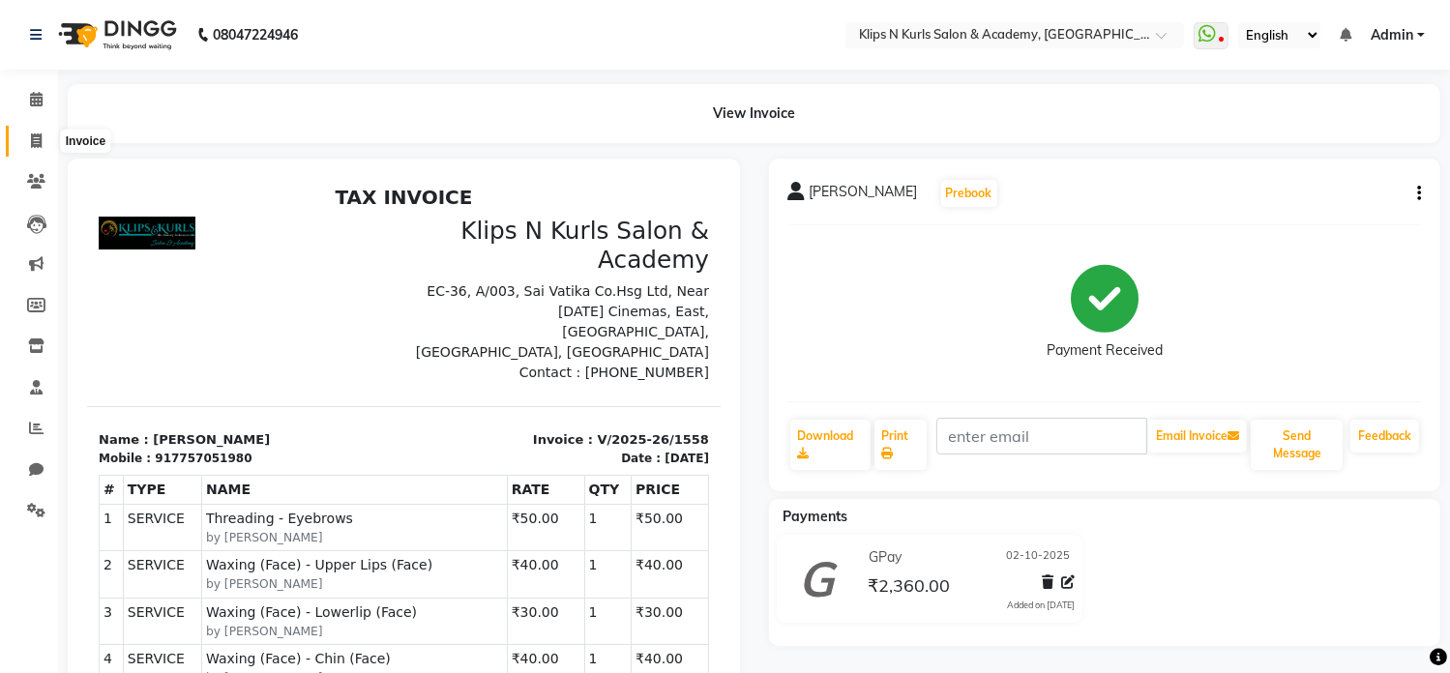
click at [36, 146] on icon at bounding box center [36, 141] width 11 height 15
select select "service"
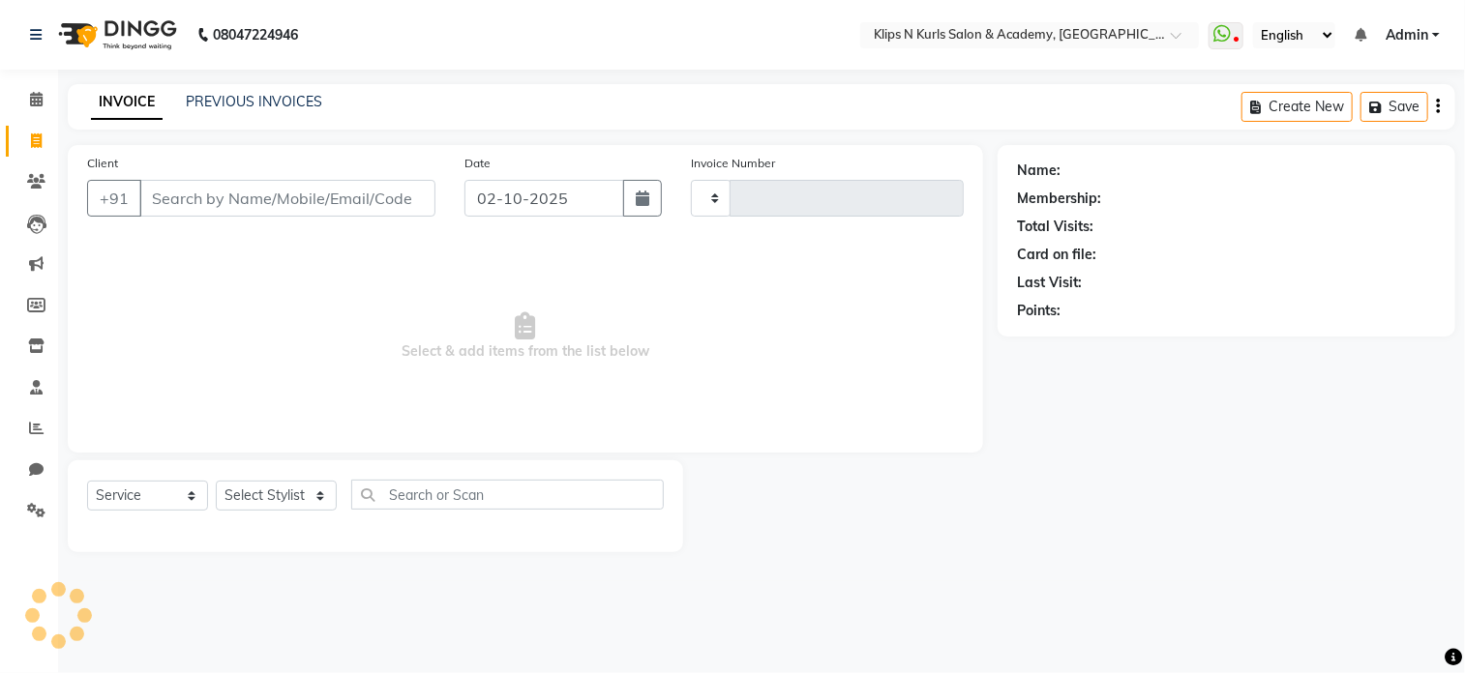
type input "1559"
select select "124"
click at [207, 191] on input "Client" at bounding box center [287, 198] width 296 height 37
type input "r"
select select "3852"
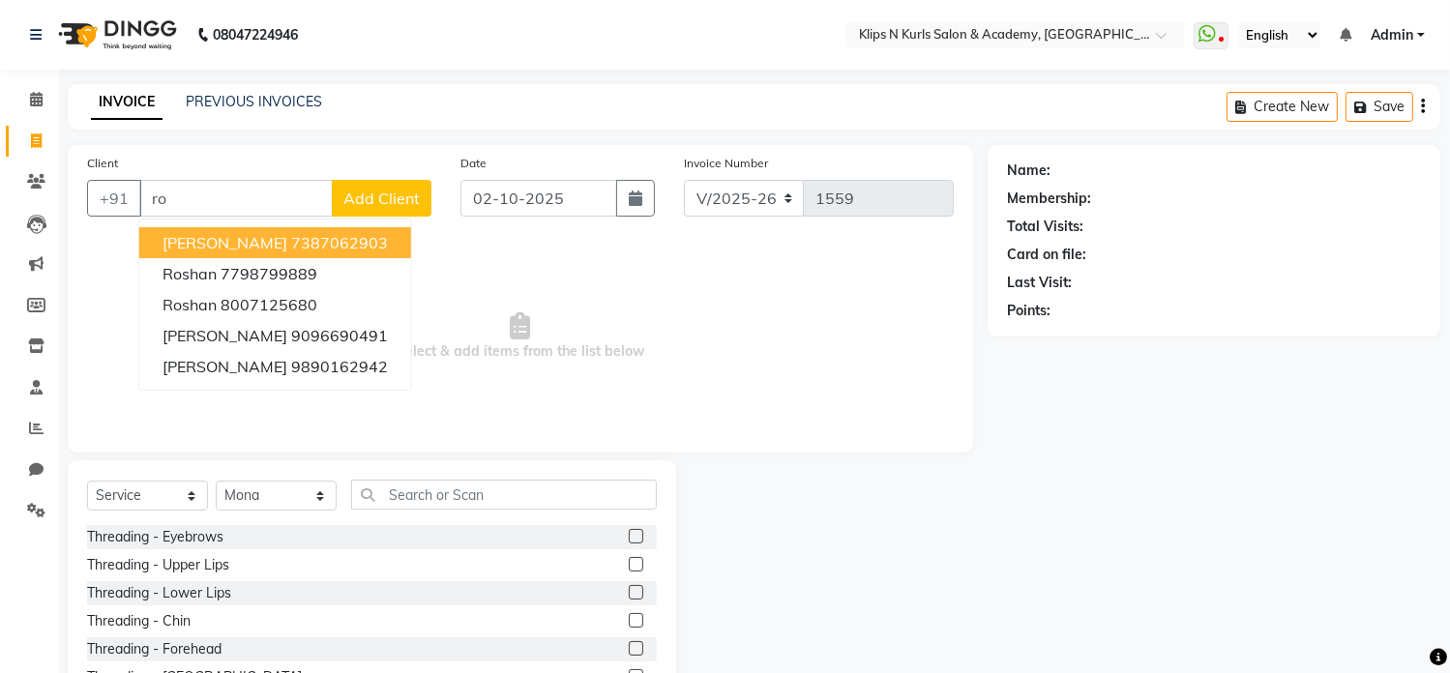
type input "r"
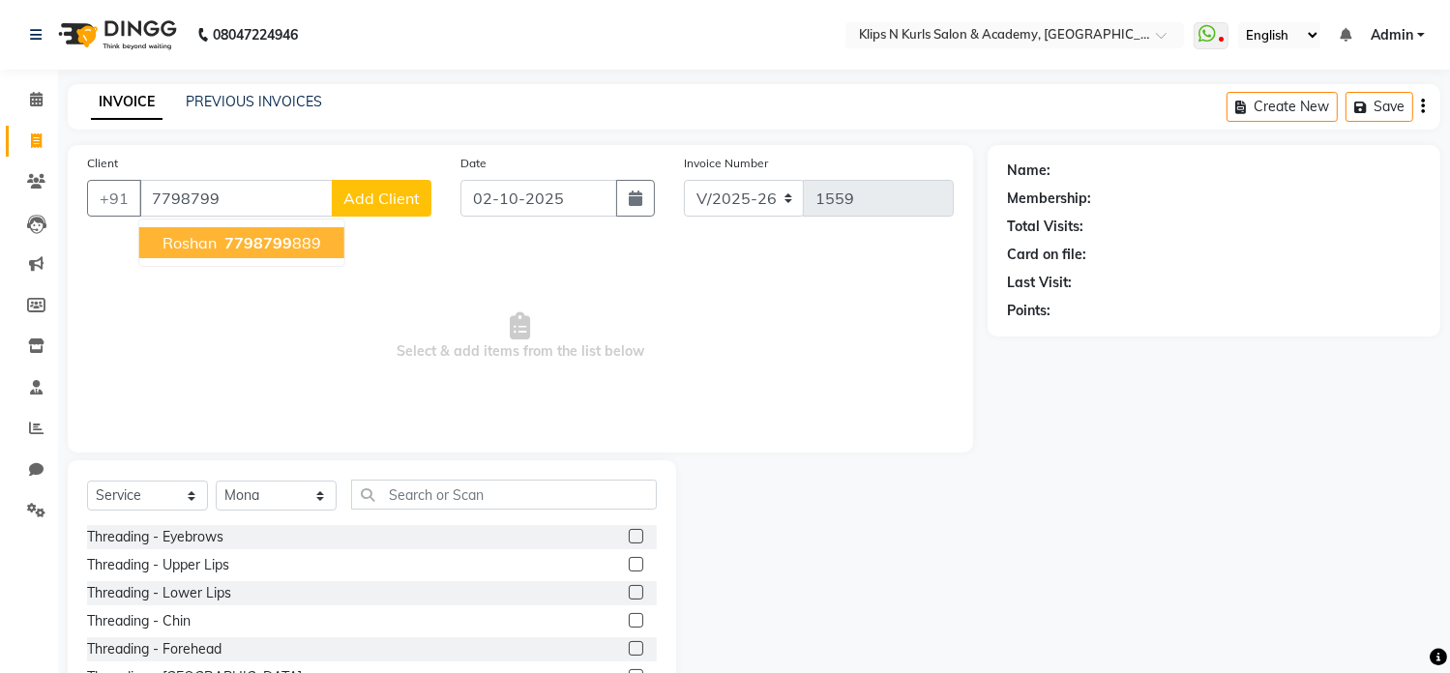
click at [306, 238] on ngb-highlight "7798799 889" at bounding box center [271, 242] width 101 height 19
type input "7798799889"
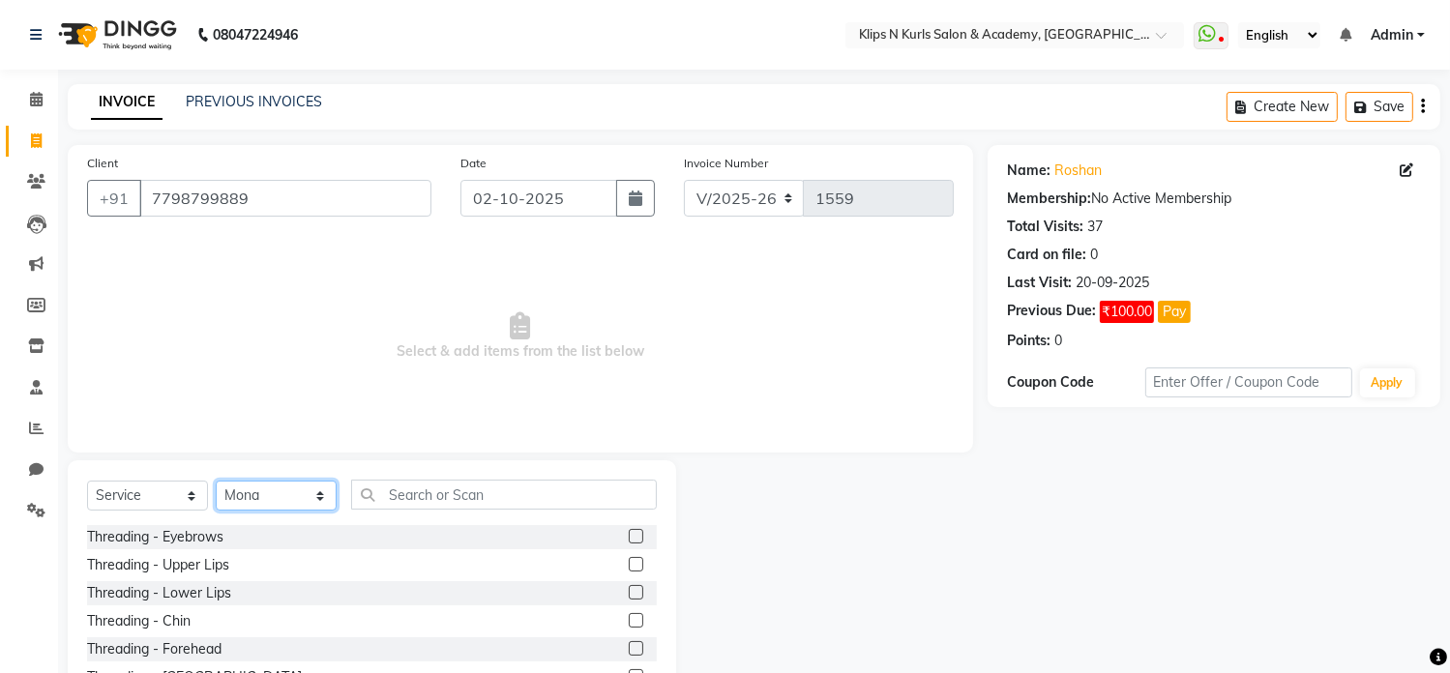
click at [240, 497] on select "Select Stylist Chandani Front Desk [PERSON_NAME] [PERSON_NAME] Neha Pooja [PERS…" at bounding box center [276, 496] width 121 height 30
select select "84310"
click at [216, 482] on select "Select Stylist Chandani Front Desk [PERSON_NAME] [PERSON_NAME] Neha Pooja [PERS…" at bounding box center [276, 496] width 121 height 30
click at [629, 541] on label at bounding box center [636, 536] width 15 height 15
click at [629, 541] on input "checkbox" at bounding box center [635, 537] width 13 height 13
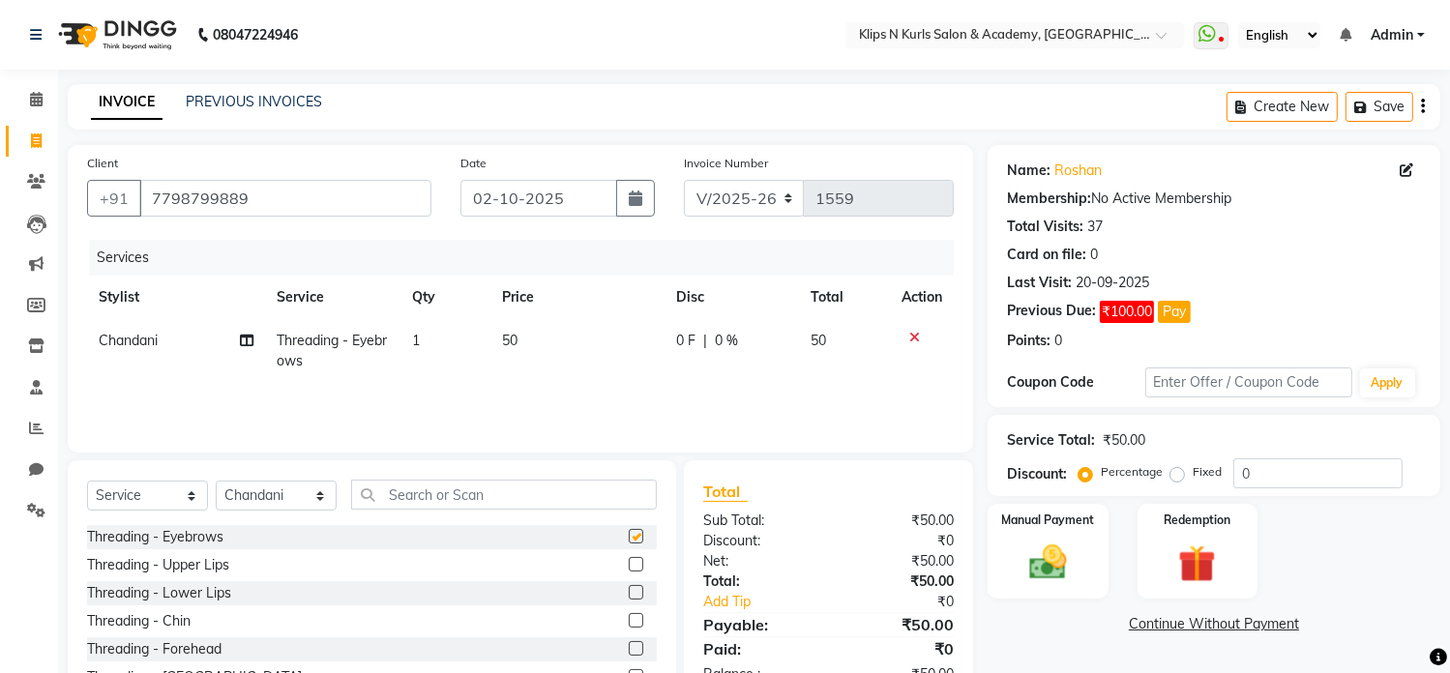
checkbox input "false"
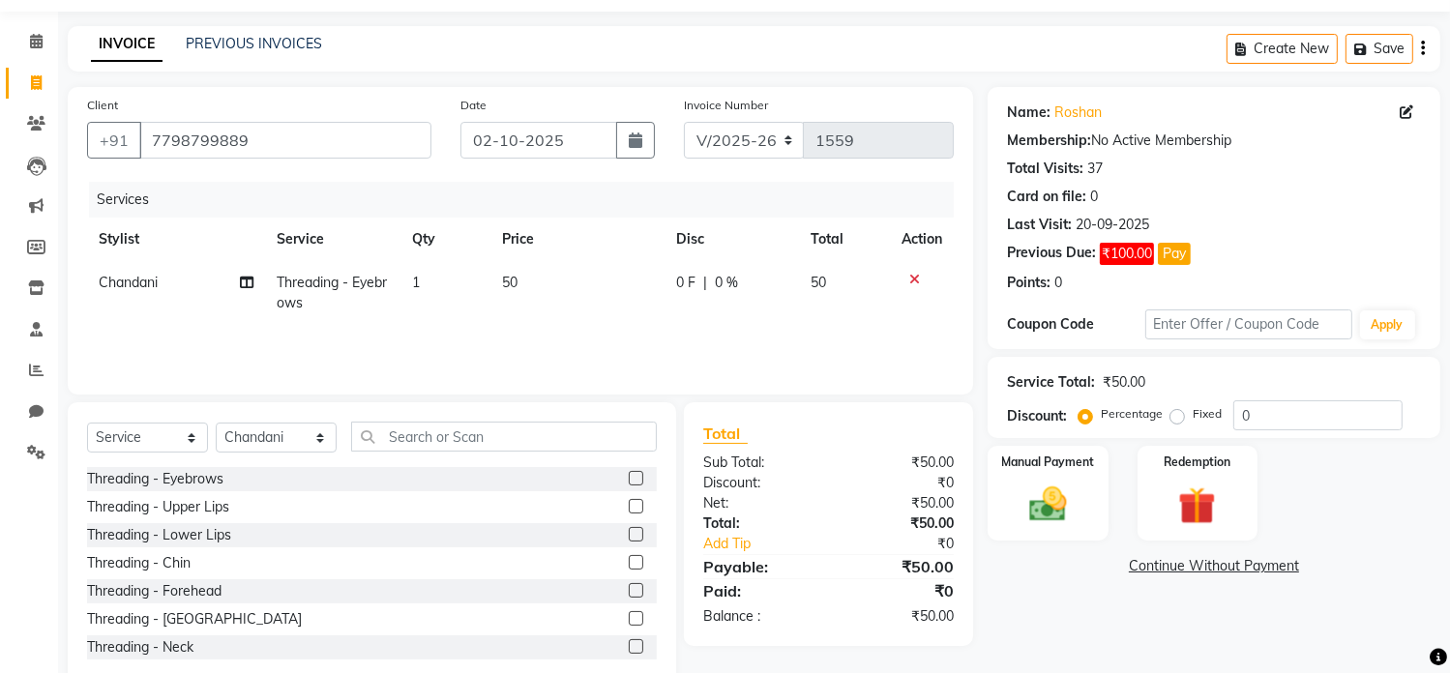
scroll to position [102, 0]
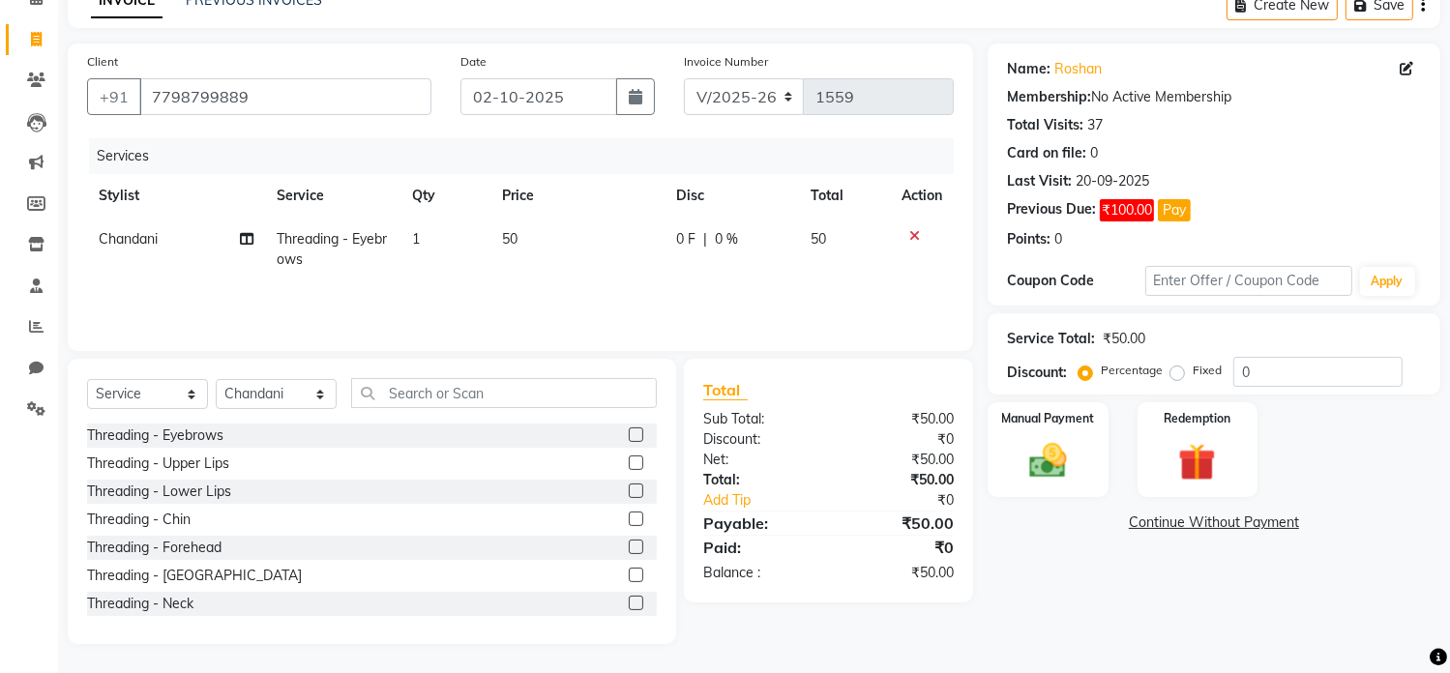
click at [629, 463] on label at bounding box center [636, 463] width 15 height 15
click at [629, 463] on input "checkbox" at bounding box center [635, 464] width 13 height 13
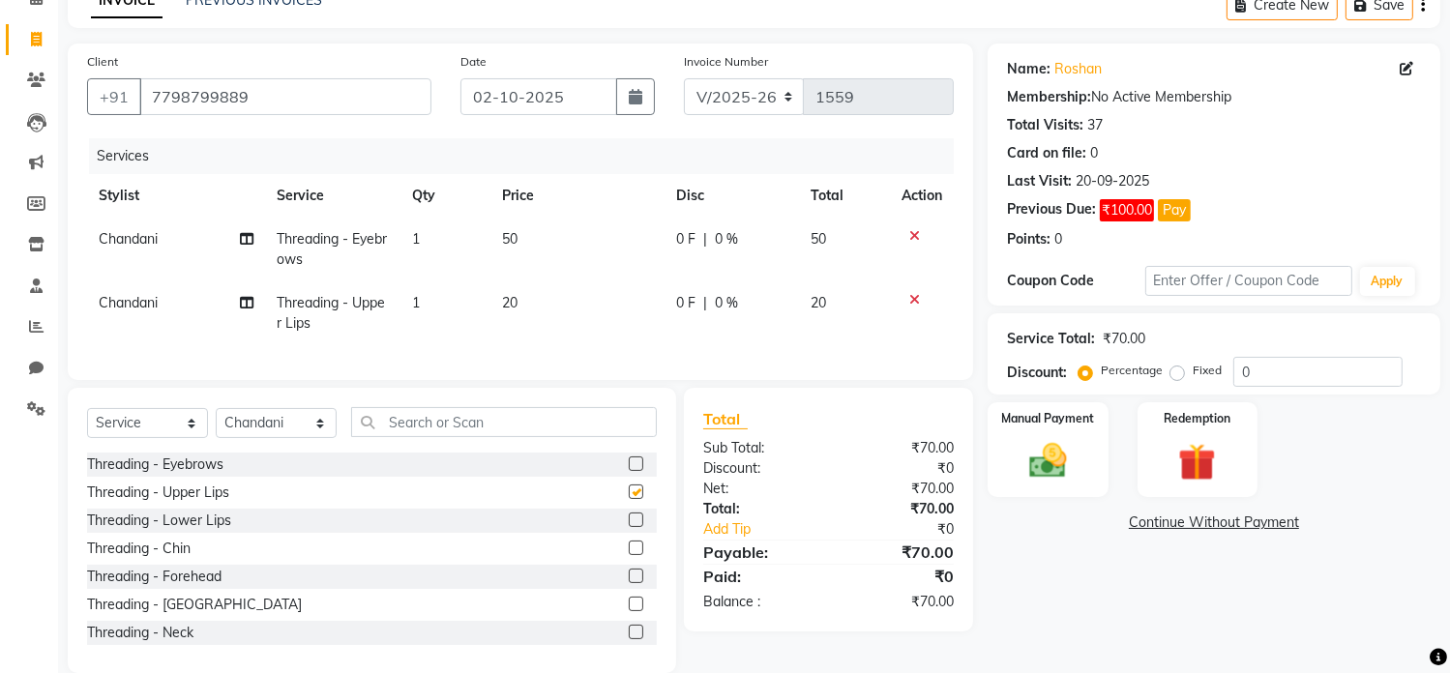
checkbox input "false"
click at [629, 527] on label at bounding box center [636, 520] width 15 height 15
click at [629, 527] on input "checkbox" at bounding box center [635, 521] width 13 height 13
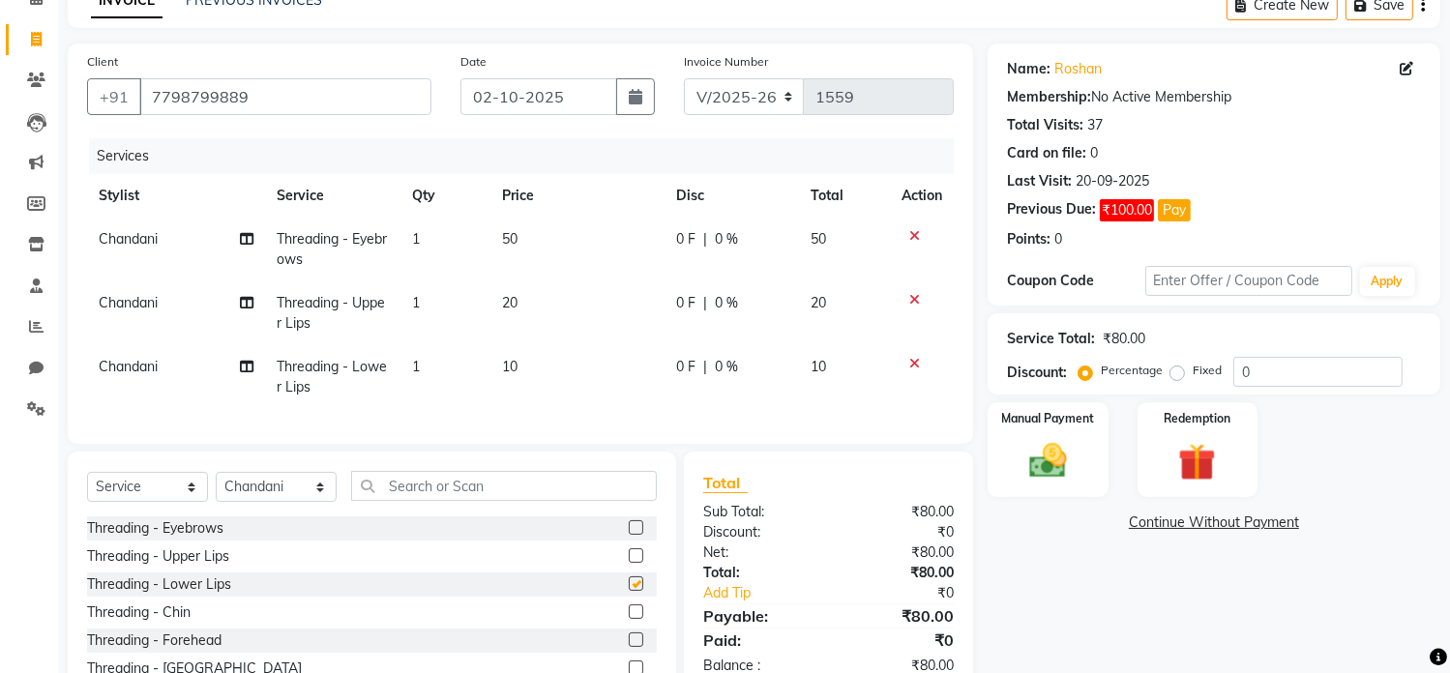
checkbox input "false"
click at [629, 619] on label at bounding box center [636, 612] width 15 height 15
click at [629, 619] on input "checkbox" at bounding box center [635, 613] width 13 height 13
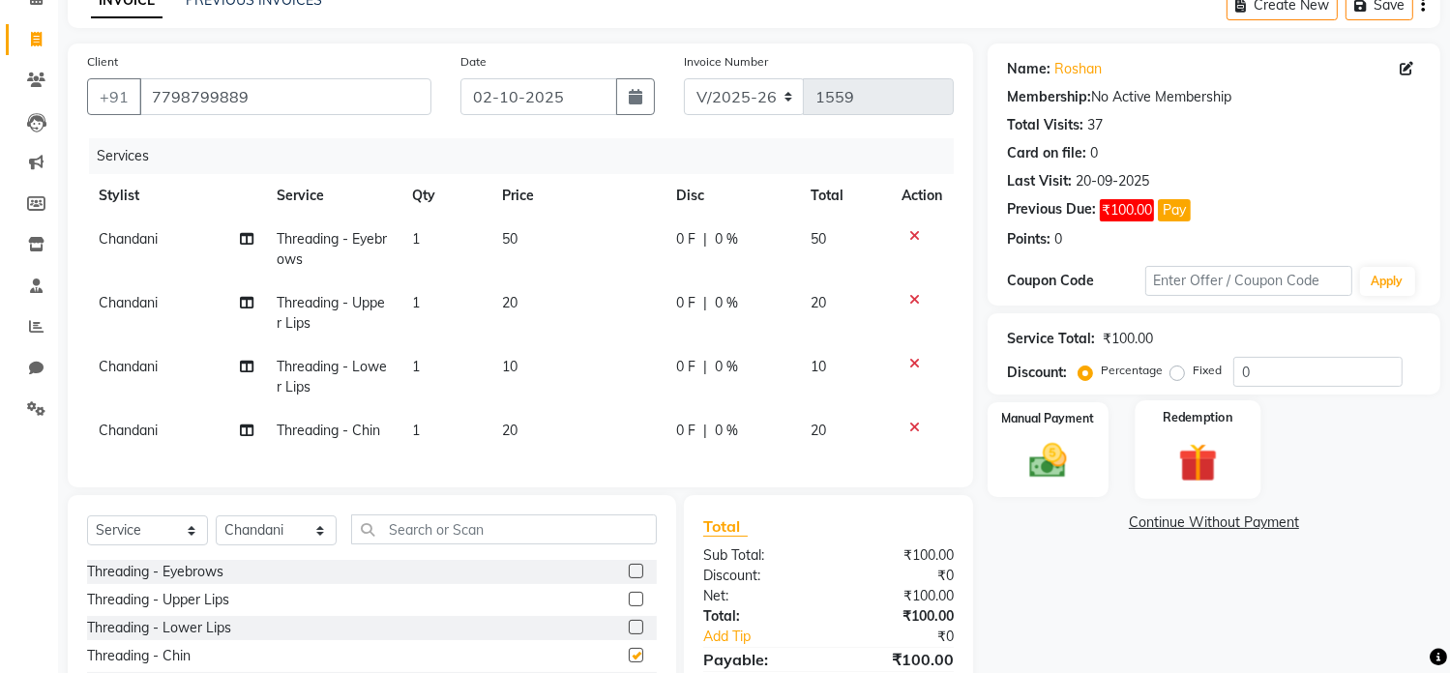
checkbox input "false"
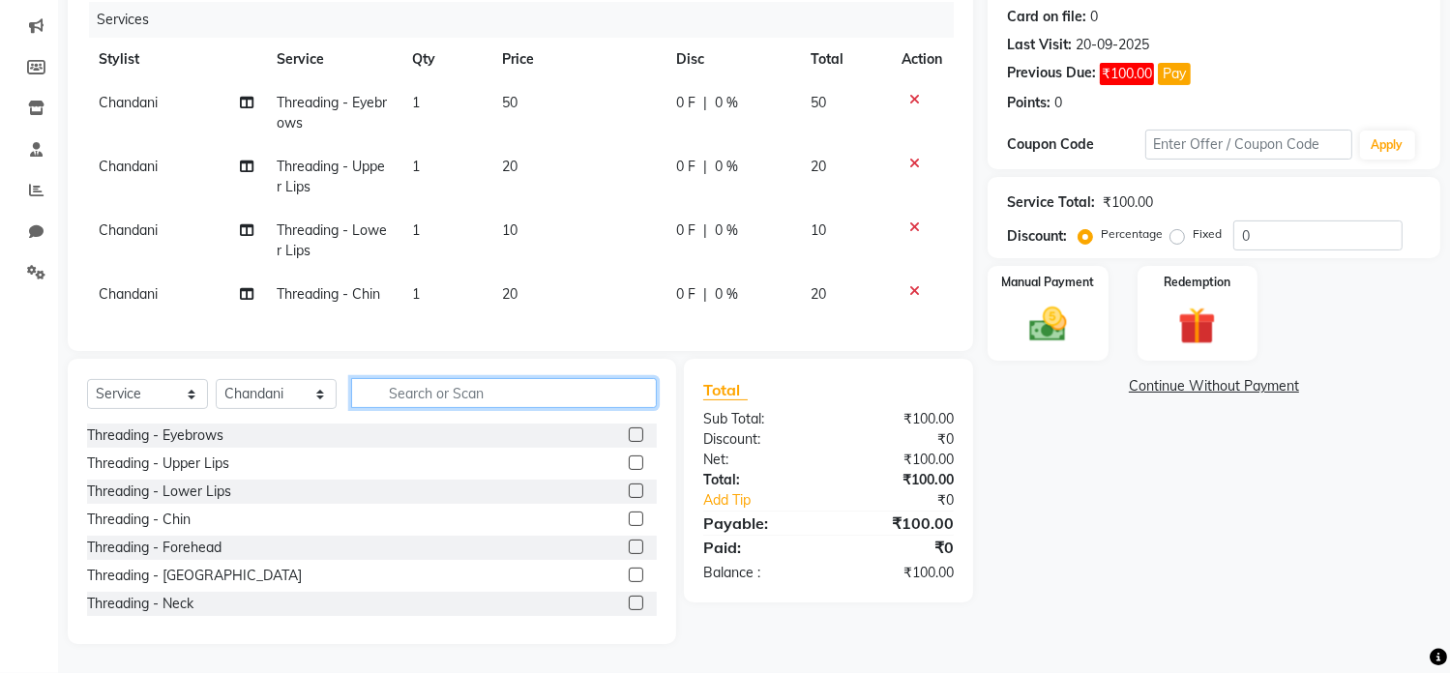
click at [545, 386] on input "text" at bounding box center [504, 393] width 306 height 30
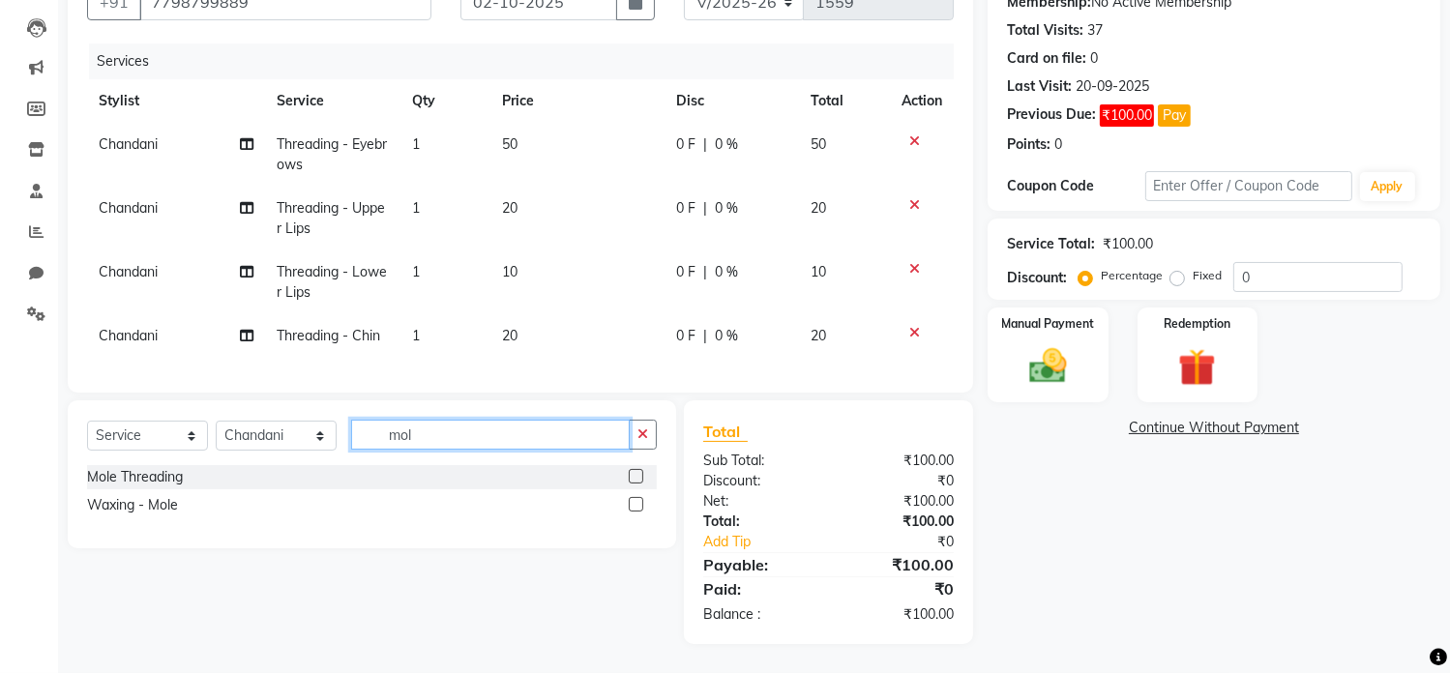
scroll to position [211, 0]
type input "mol"
click at [638, 471] on label at bounding box center [636, 476] width 15 height 15
click at [638, 471] on input "checkbox" at bounding box center [635, 477] width 13 height 13
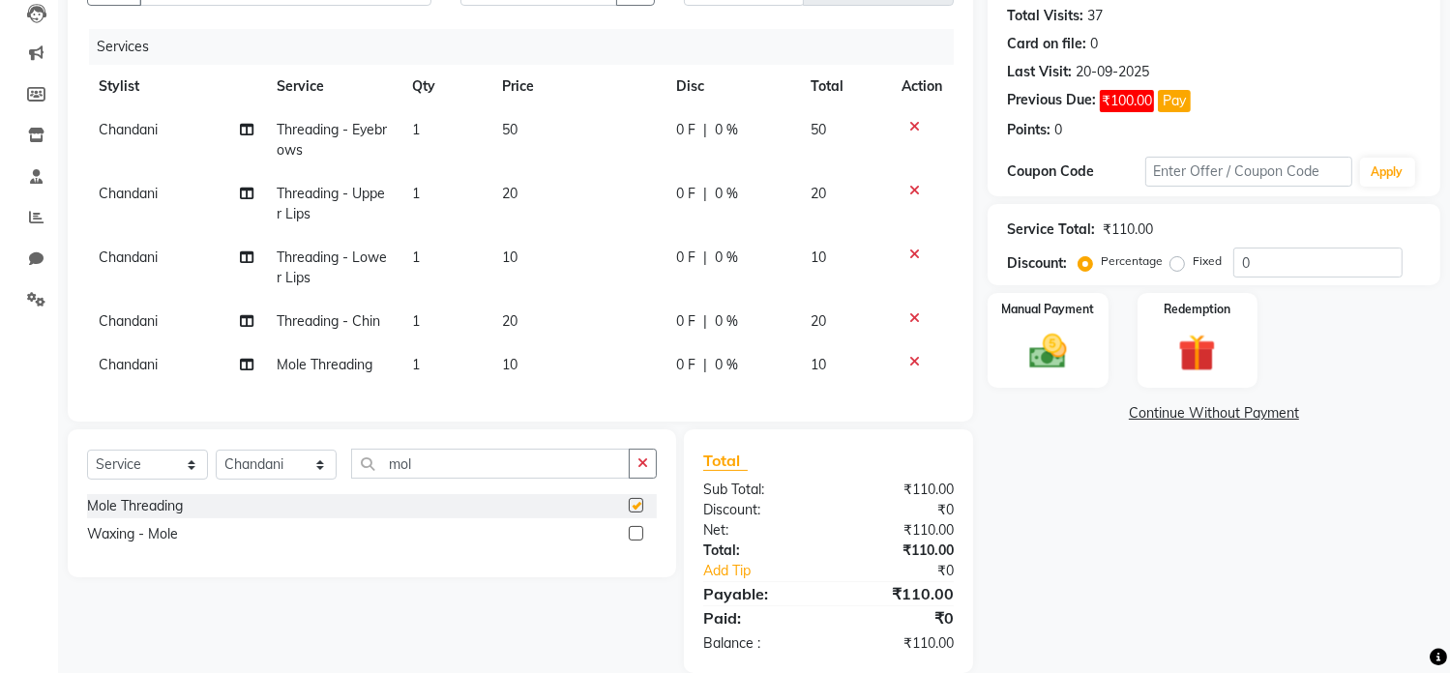
checkbox input "false"
click at [512, 364] on span "10" at bounding box center [509, 364] width 15 height 17
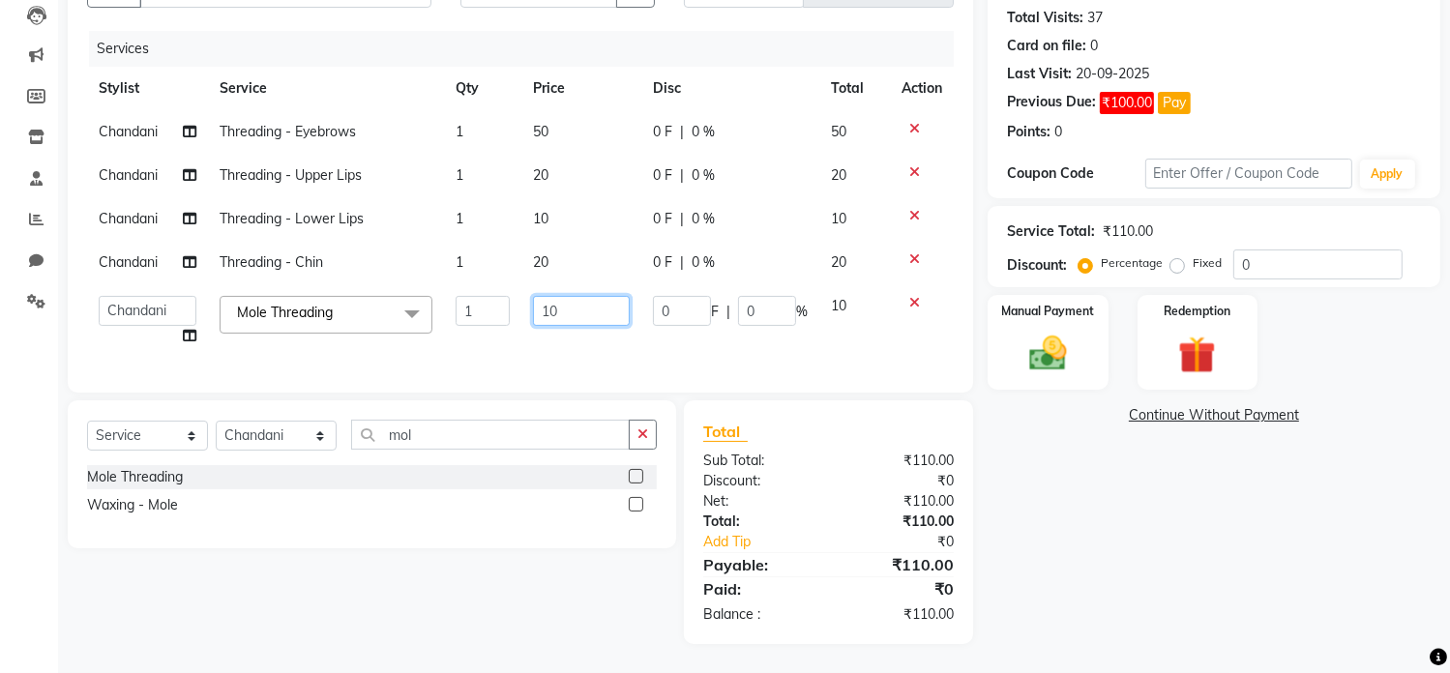
click at [550, 311] on input "10" at bounding box center [581, 311] width 97 height 30
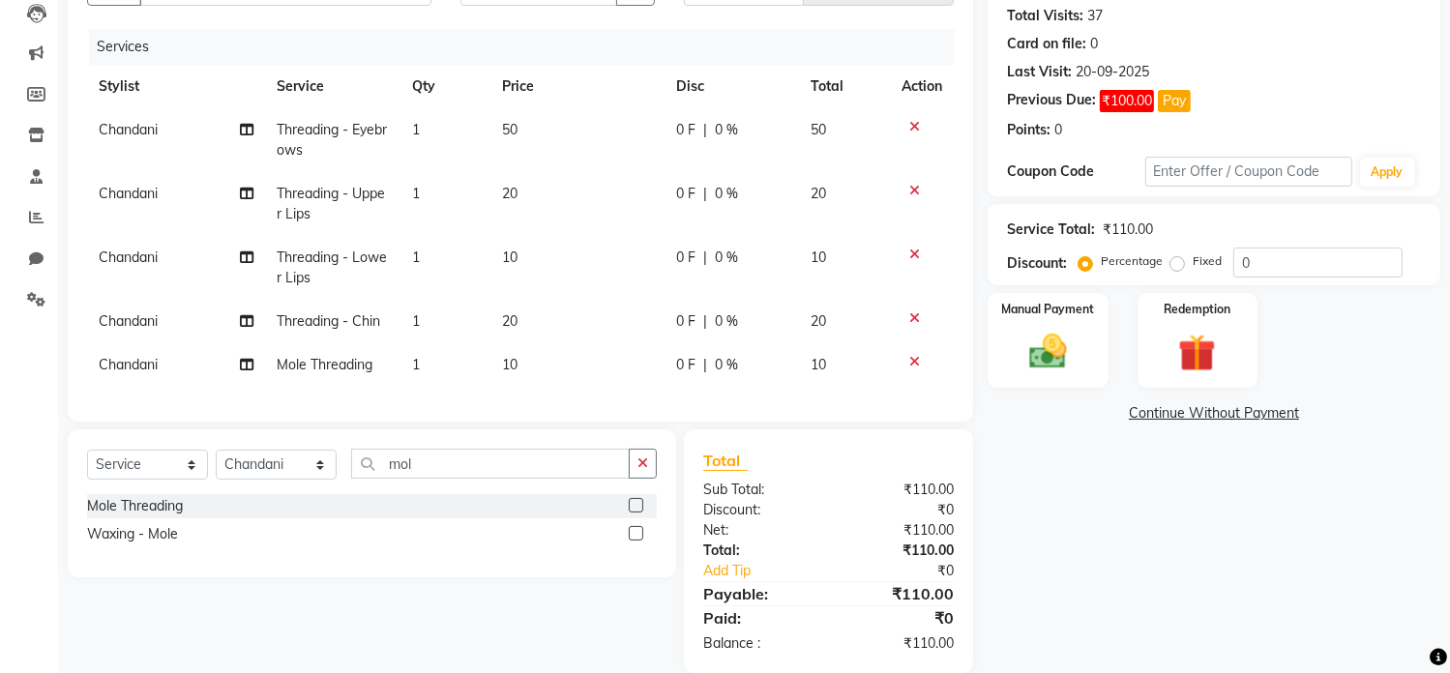
click at [412, 365] on span "1" at bounding box center [416, 364] width 8 height 17
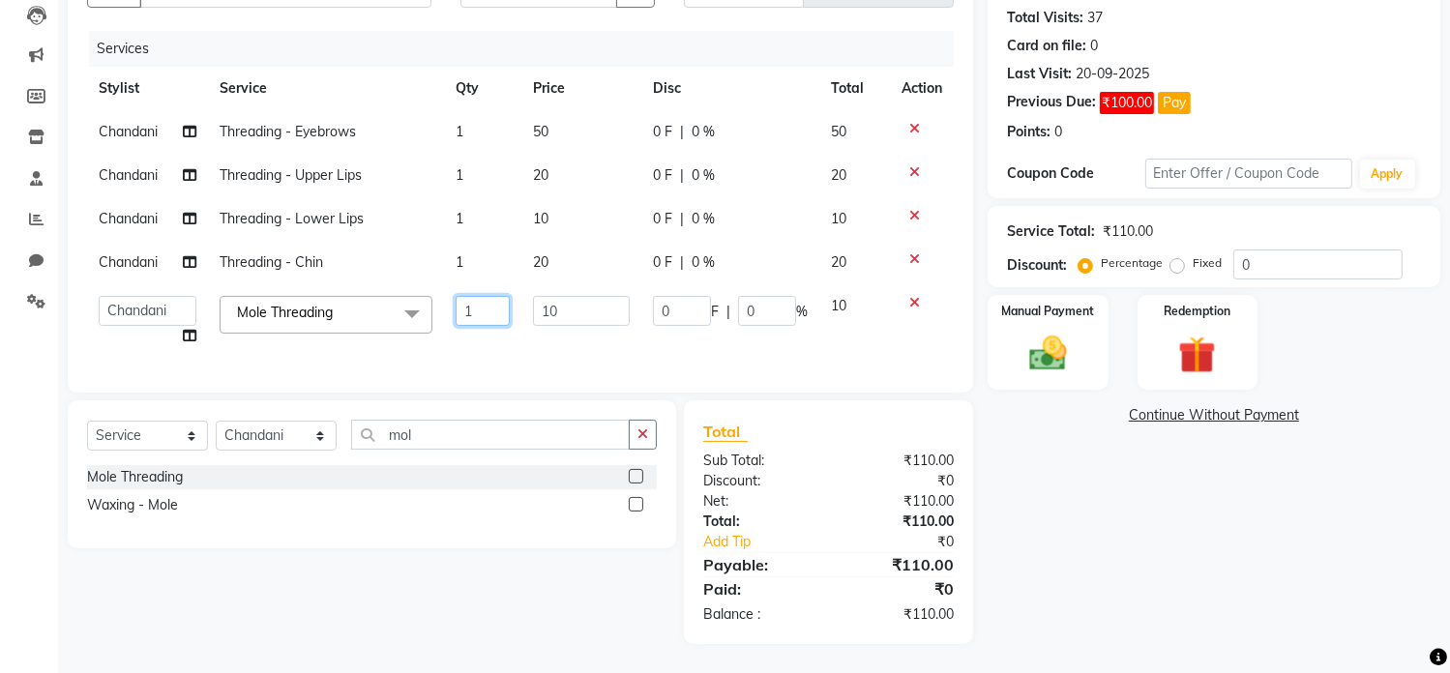
click at [475, 323] on input "1" at bounding box center [483, 311] width 54 height 30
type input "2"
click at [474, 340] on tbody "Chandani Threading - Eyebrows 1 50 0 F | 0 % 50 Chandani Threading - Upper Lips…" at bounding box center [520, 234] width 867 height 248
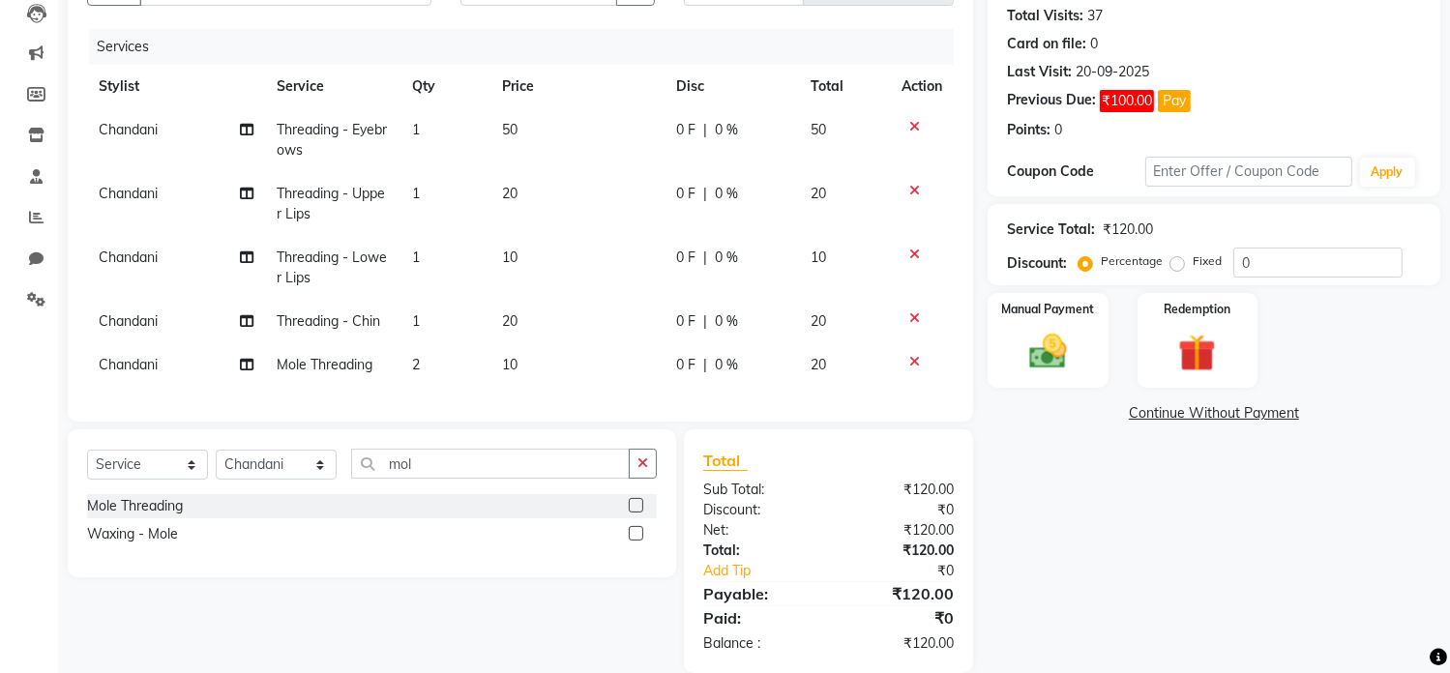
scroll to position [255, 0]
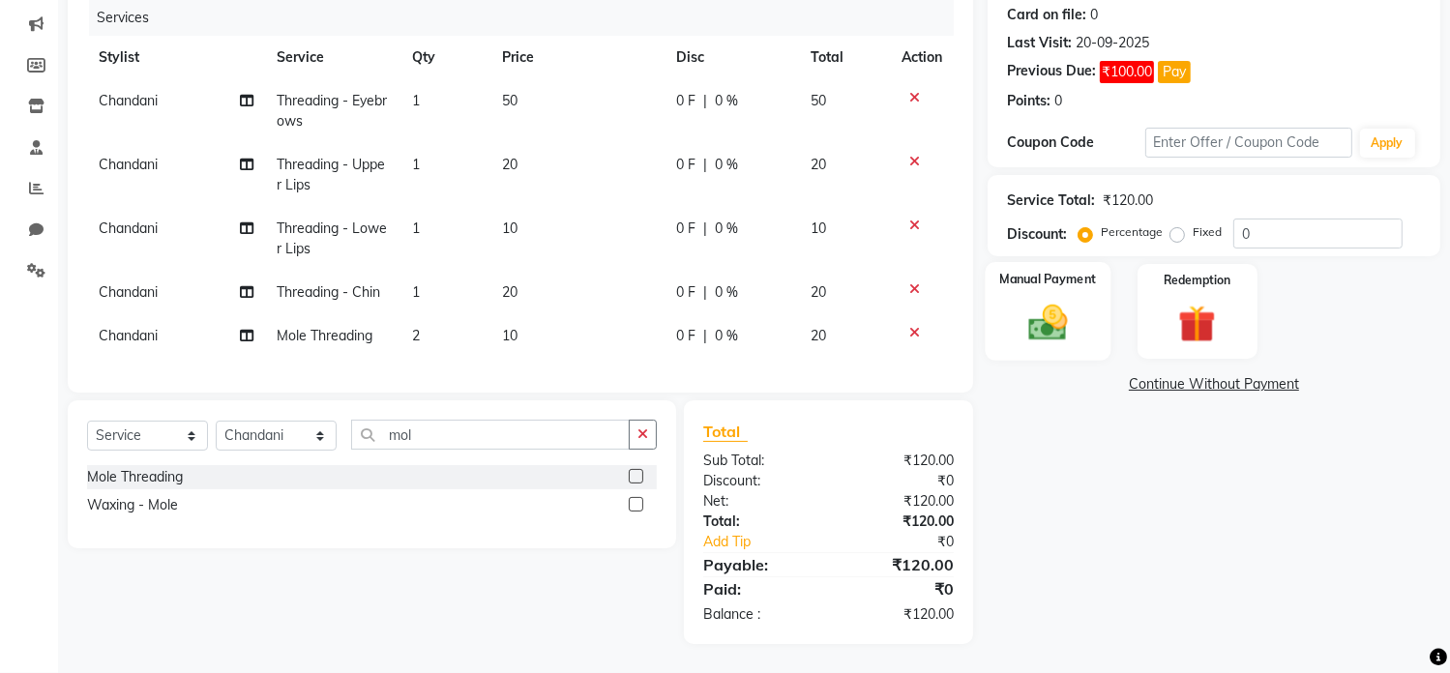
click at [1022, 329] on img at bounding box center [1048, 323] width 64 height 45
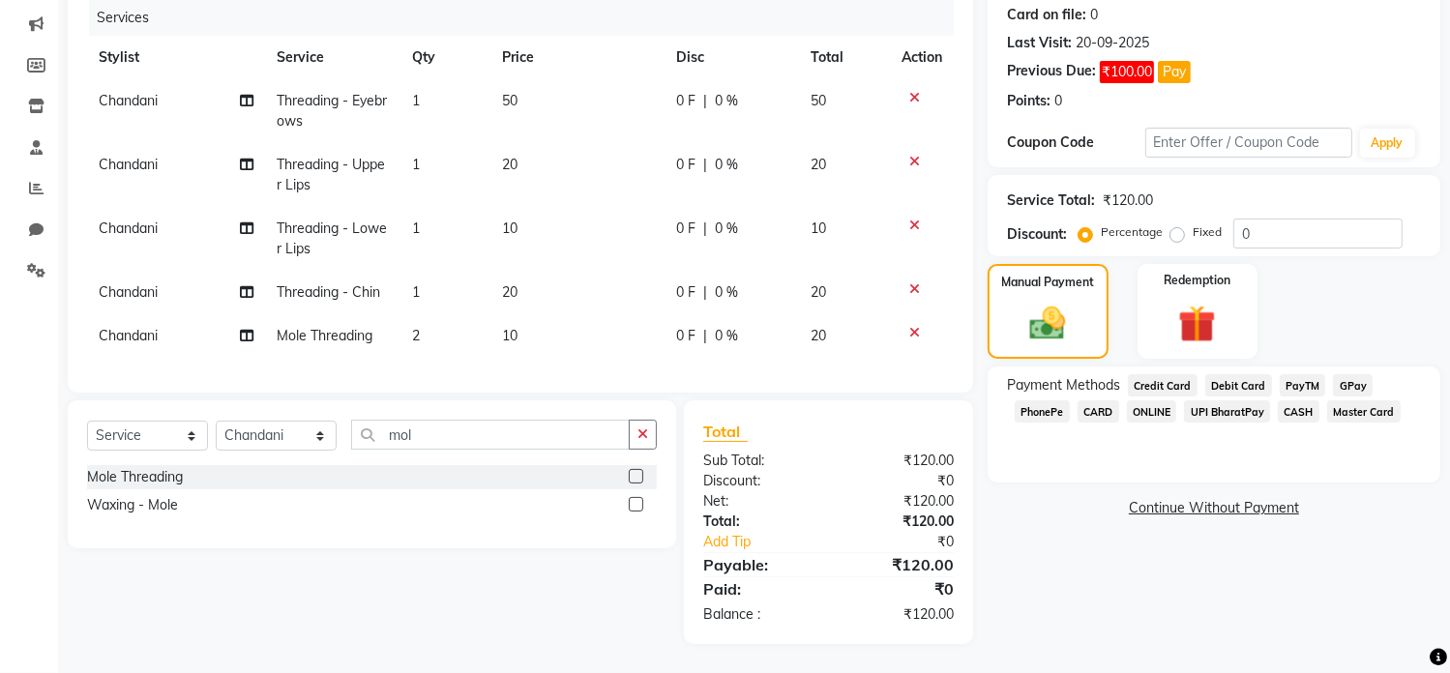
click at [1358, 374] on span "GPay" at bounding box center [1353, 385] width 40 height 22
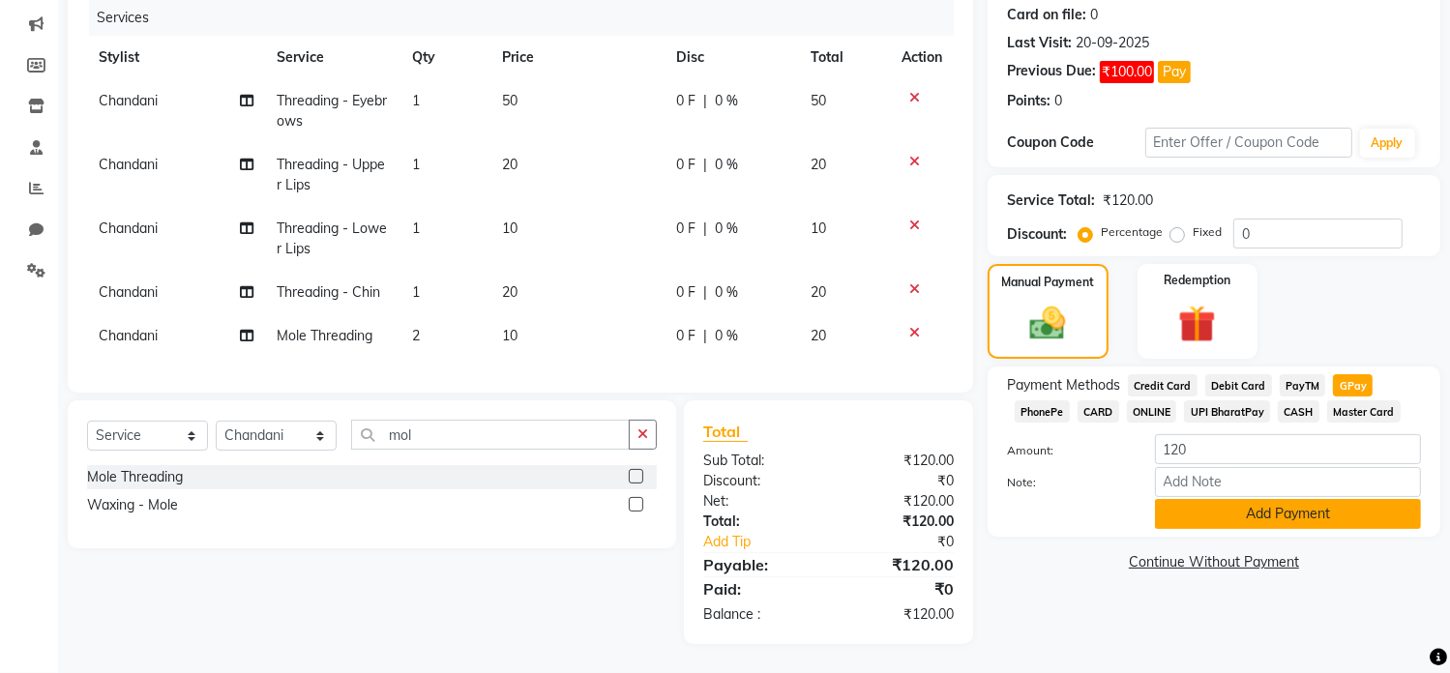
click at [1266, 499] on button "Add Payment" at bounding box center [1288, 514] width 266 height 30
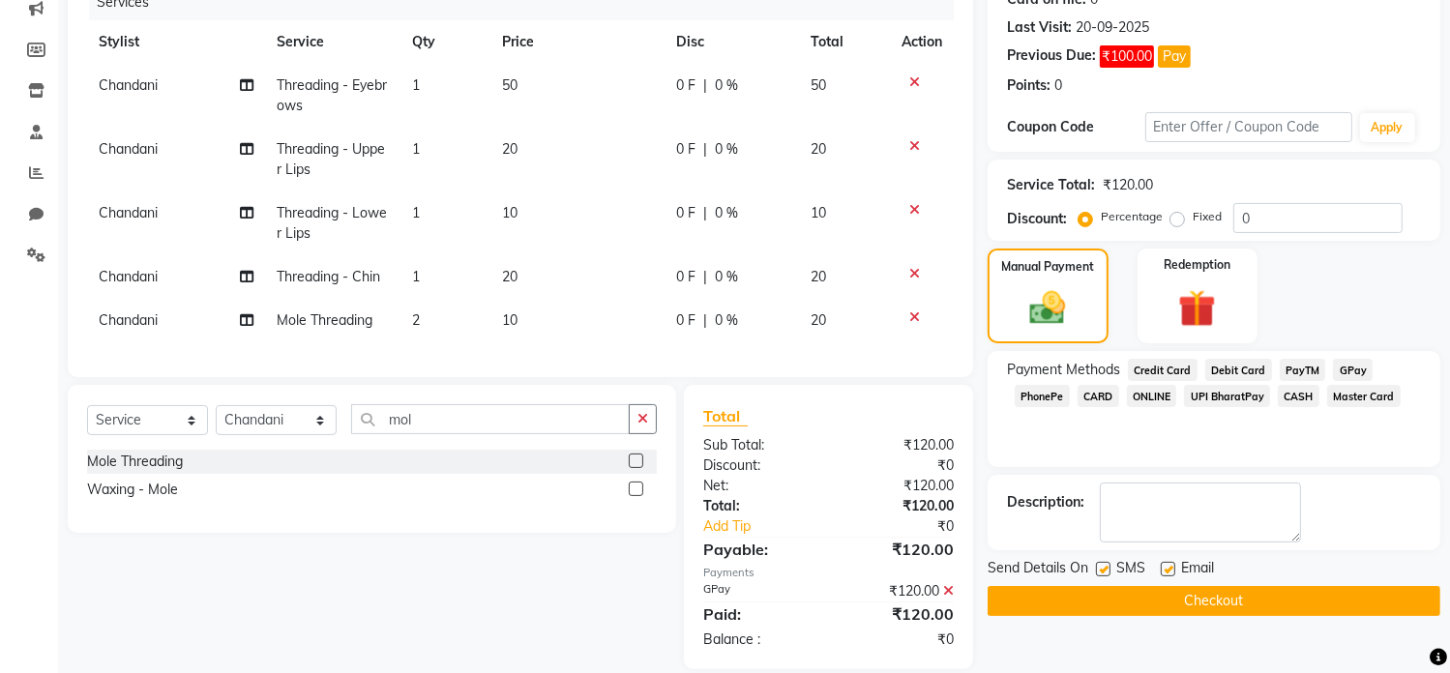
click at [1215, 597] on button "Checkout" at bounding box center [1214, 601] width 453 height 30
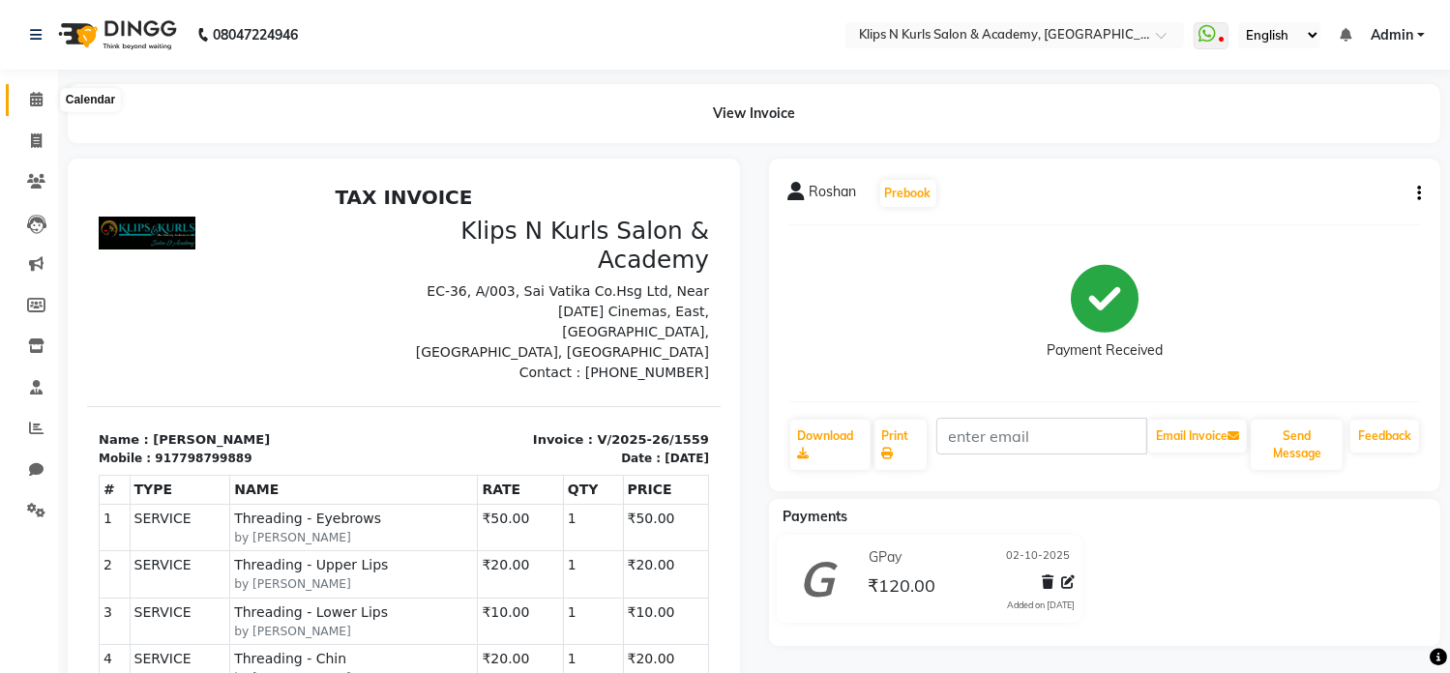
click at [41, 99] on icon at bounding box center [36, 99] width 13 height 15
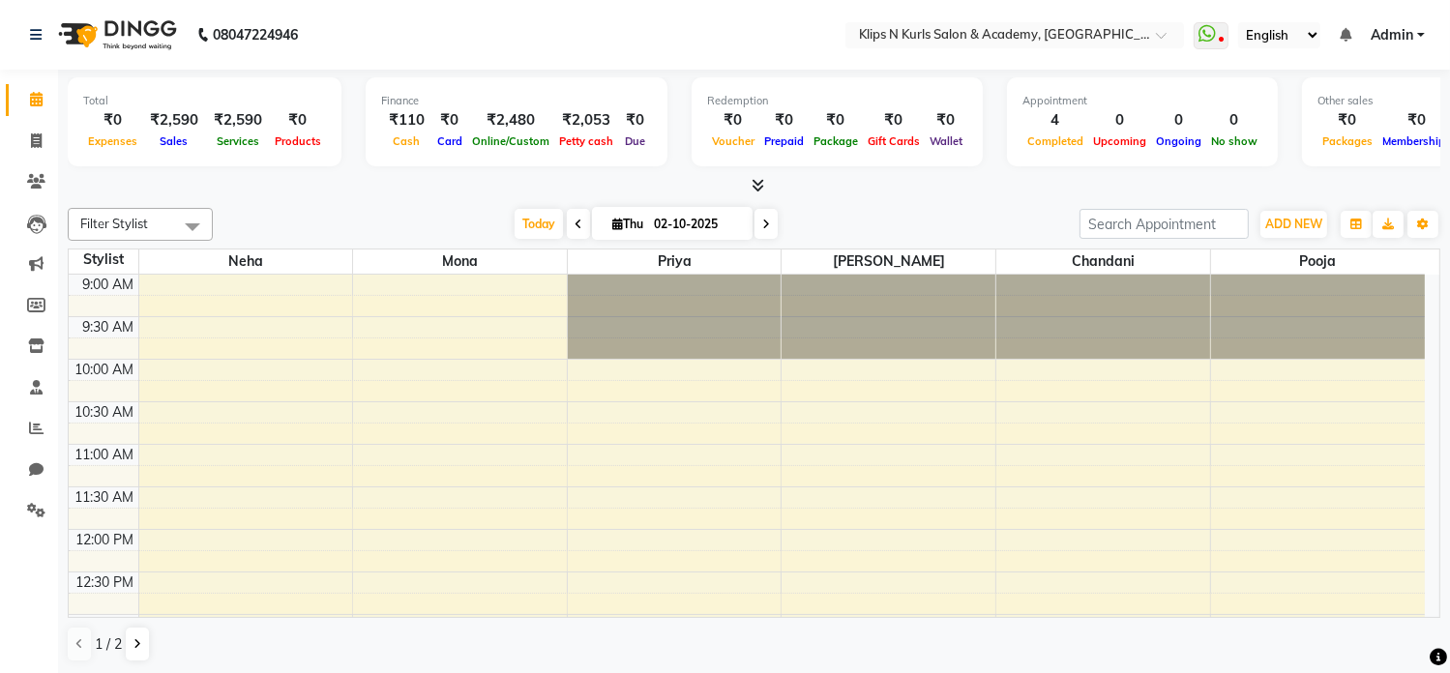
click at [35, 159] on li "Invoice" at bounding box center [29, 142] width 58 height 42
click at [35, 142] on icon at bounding box center [36, 141] width 11 height 15
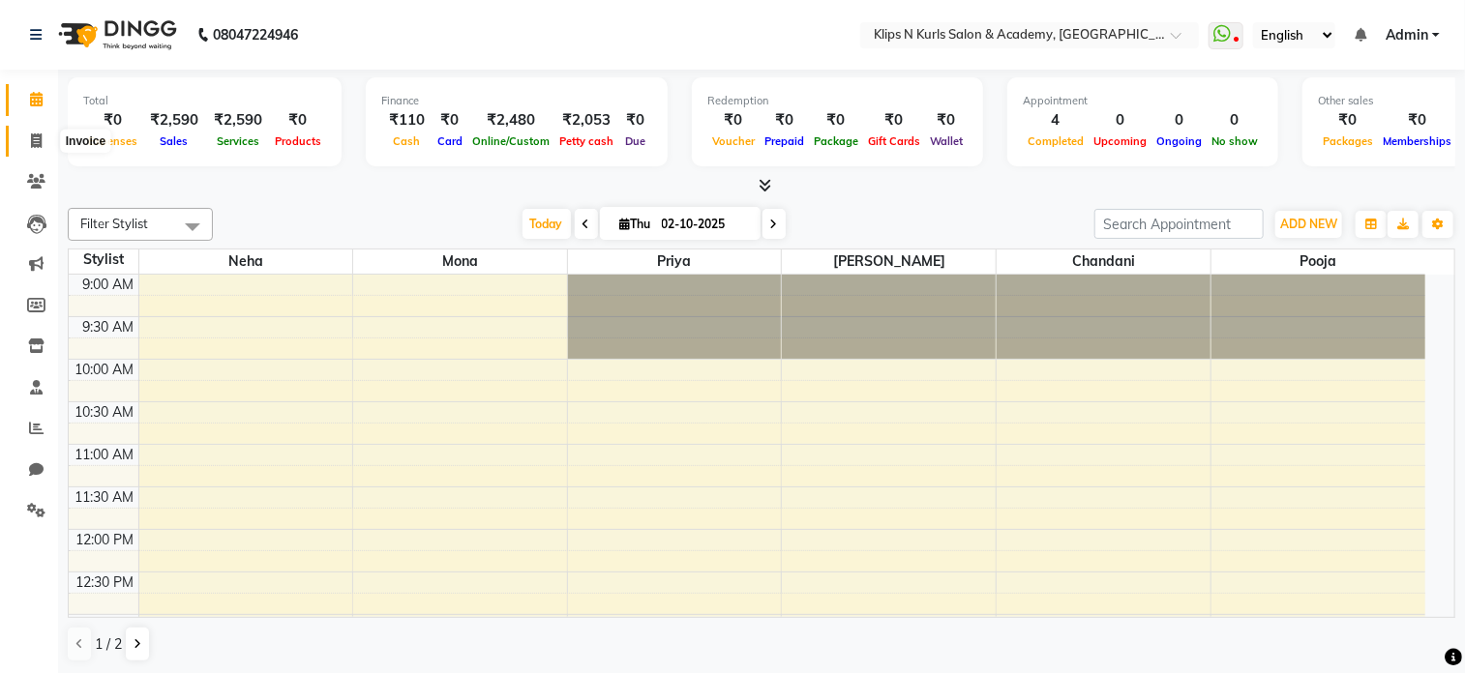
select select "service"
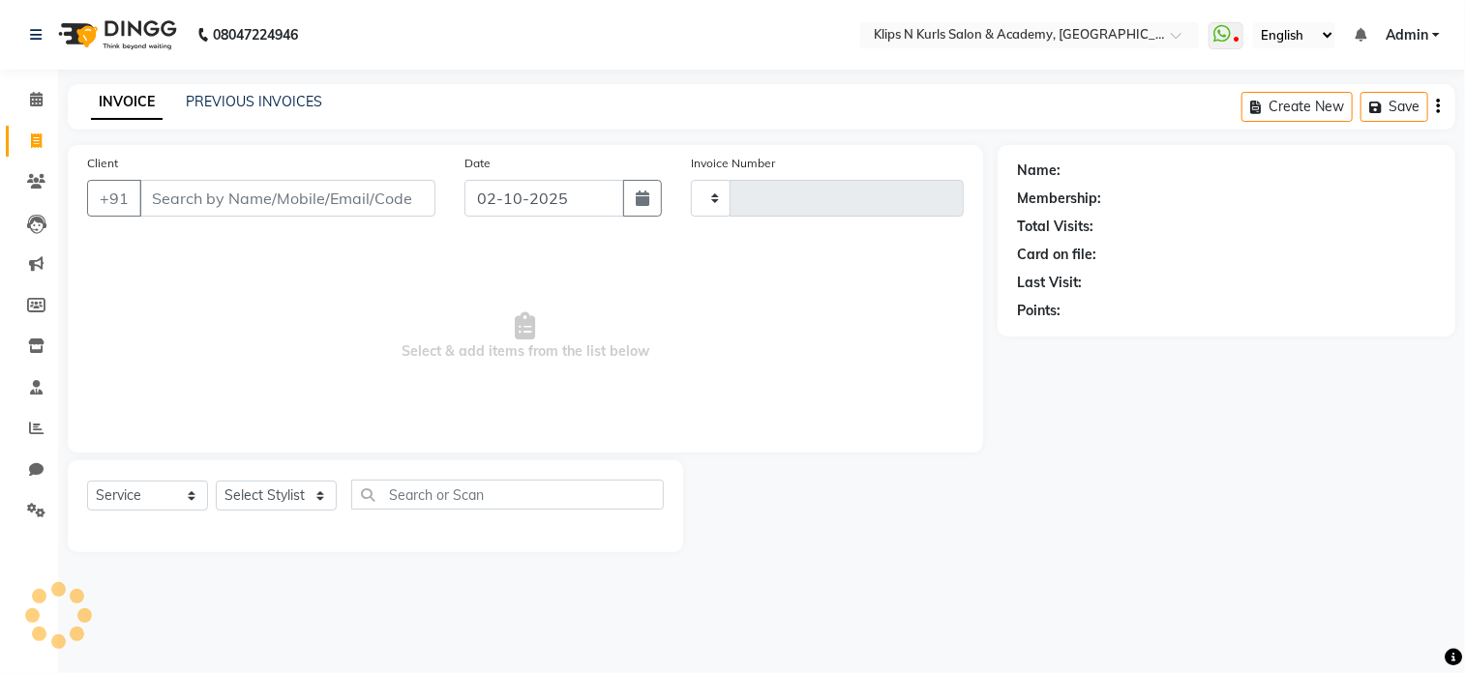
type input "1560"
select select "124"
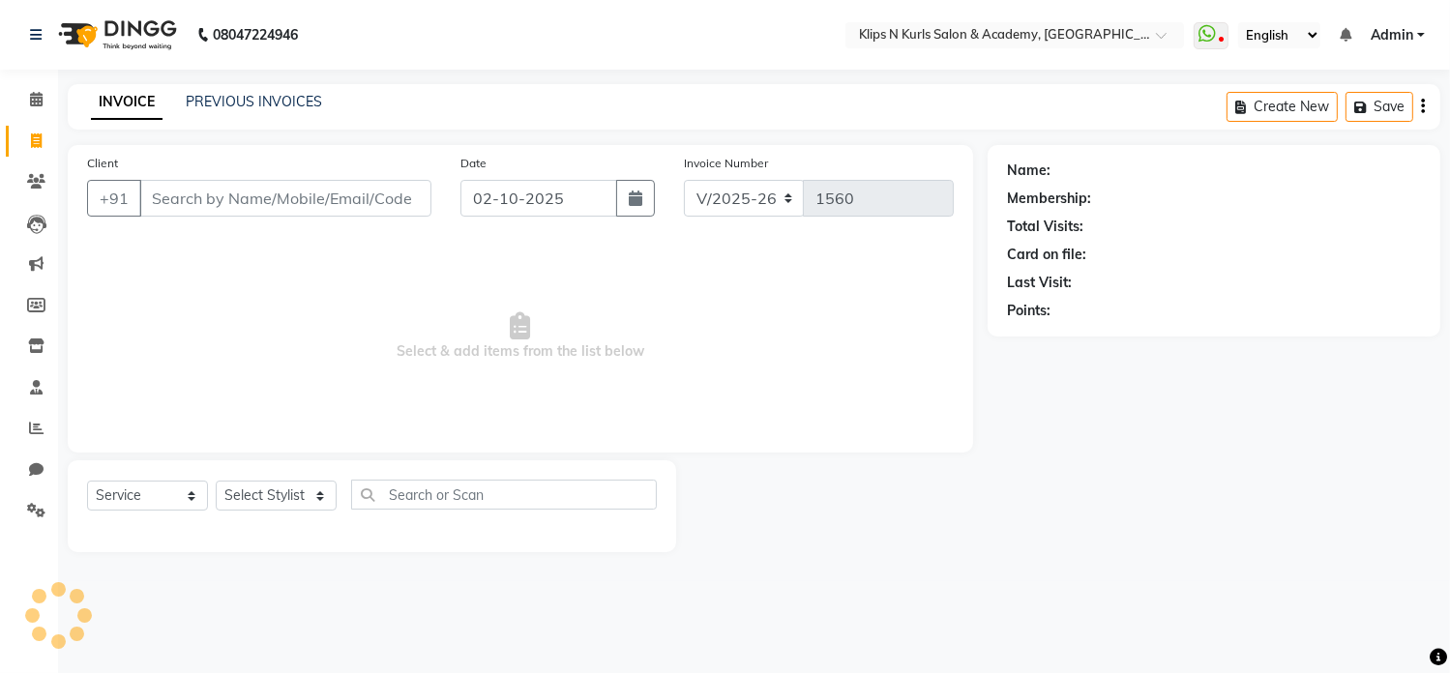
select select "3852"
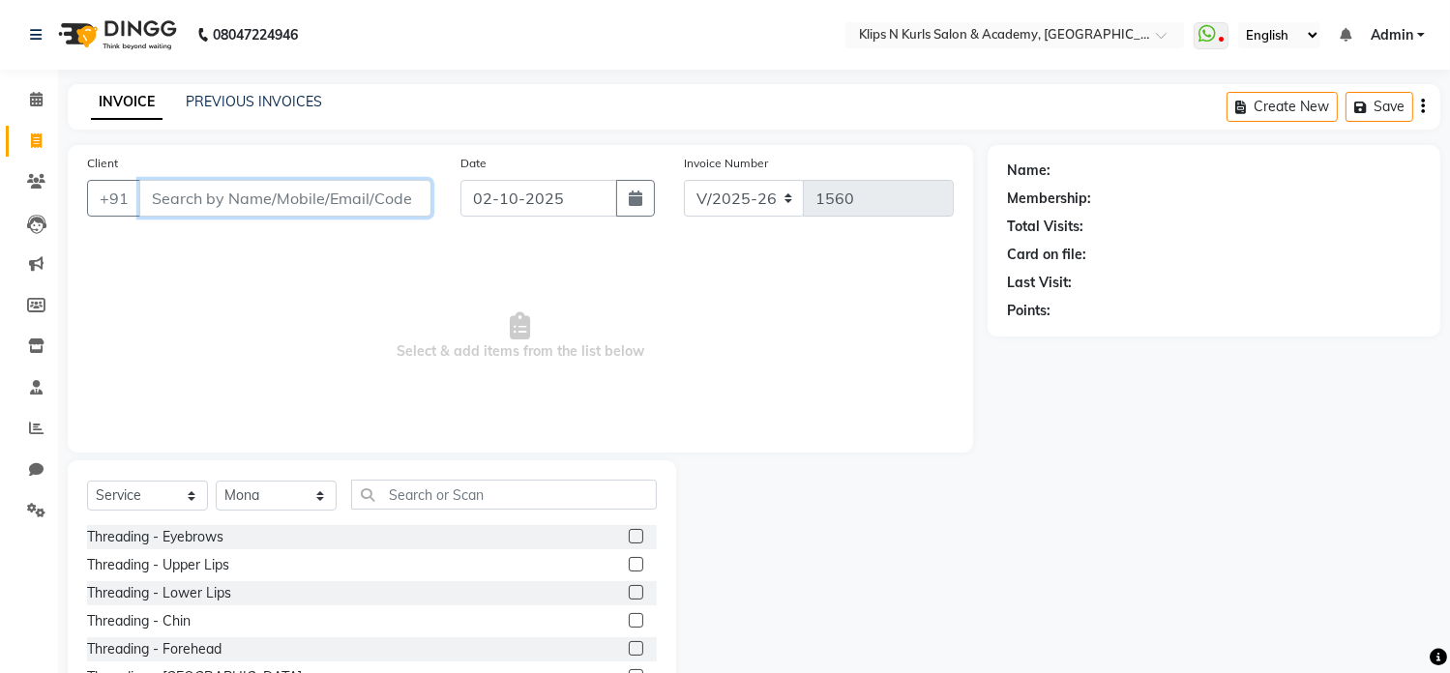
click at [267, 209] on input "Client" at bounding box center [285, 198] width 292 height 37
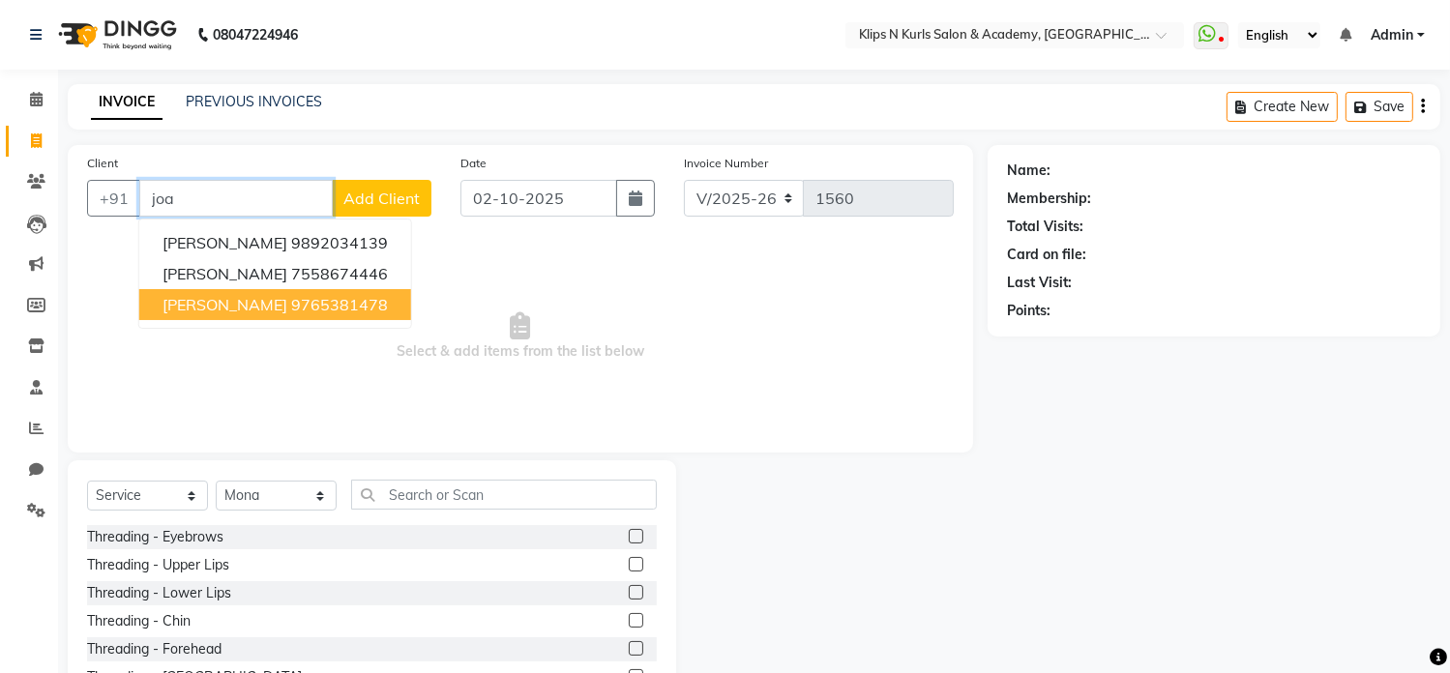
click at [293, 319] on button "[PERSON_NAME] 9765381478" at bounding box center [275, 304] width 272 height 31
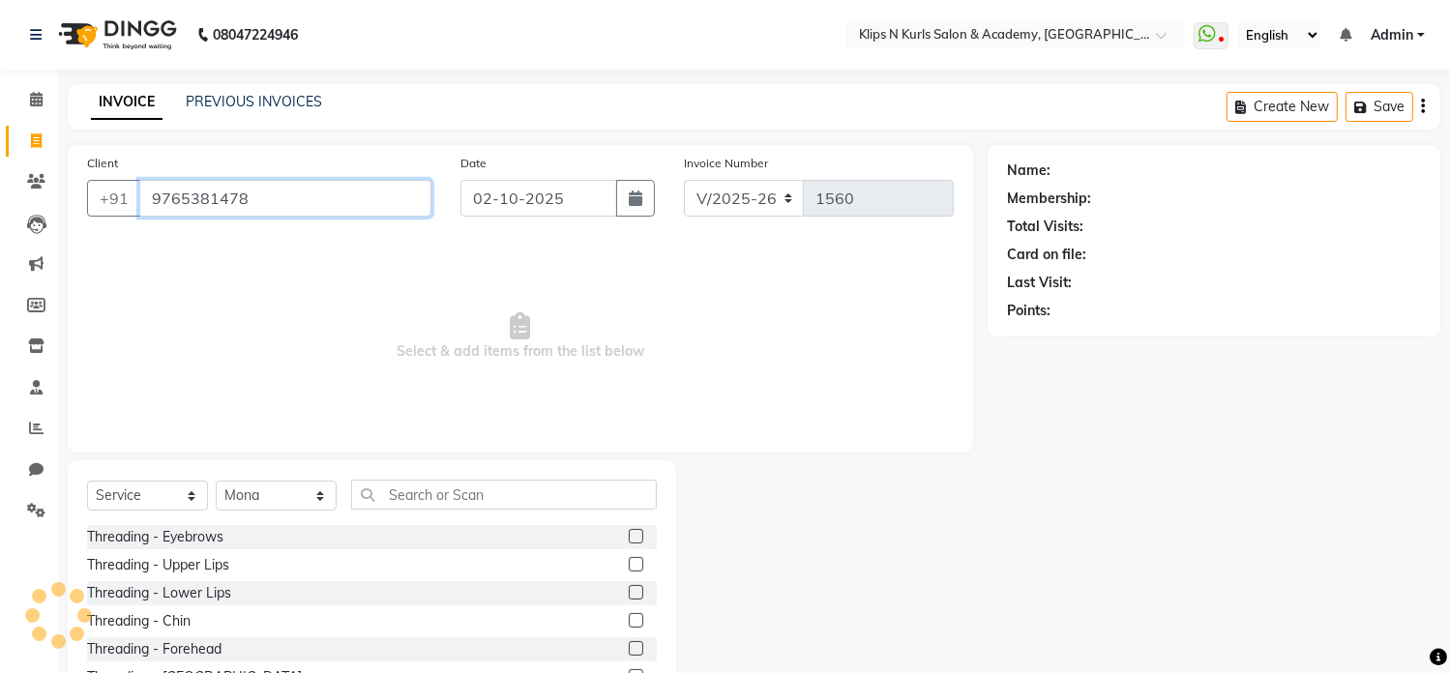
type input "9765381478"
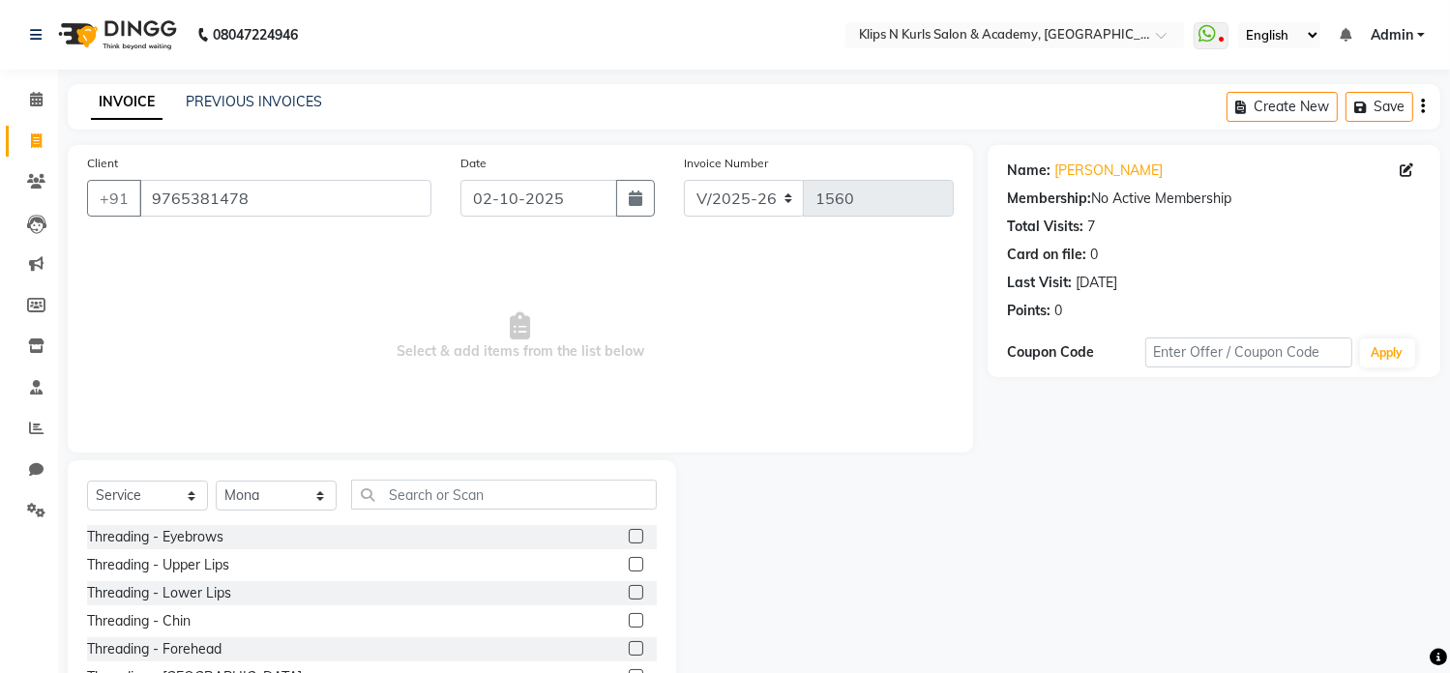
click at [293, 319] on span "Select & add items from the list below" at bounding box center [520, 336] width 867 height 193
click at [256, 505] on select "Select Stylist Chandani Front Desk [PERSON_NAME] [PERSON_NAME] Neha Pooja [PERS…" at bounding box center [276, 496] width 121 height 30
select select "86065"
click at [216, 482] on select "Select Stylist Chandani Front Desk [PERSON_NAME] [PERSON_NAME] Neha Pooja [PERS…" at bounding box center [276, 496] width 121 height 30
click at [629, 536] on label at bounding box center [636, 536] width 15 height 15
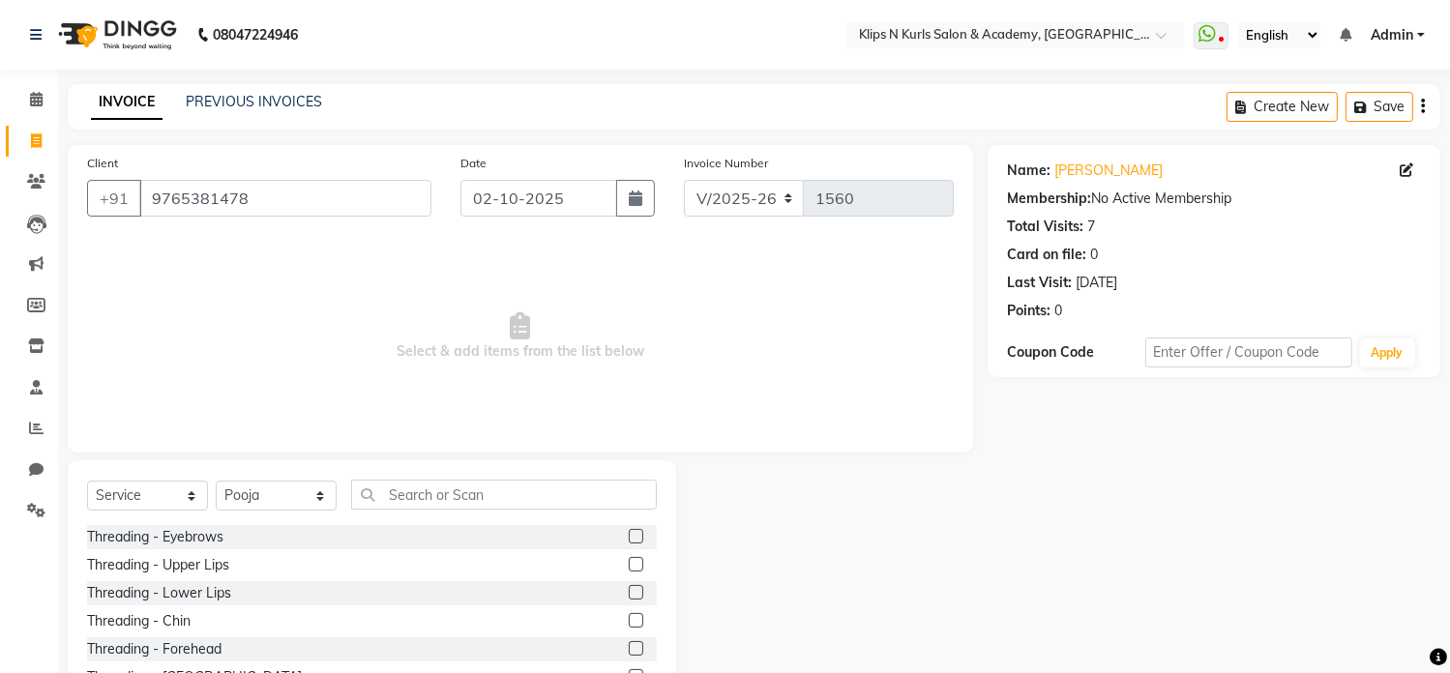
click at [629, 536] on input "checkbox" at bounding box center [635, 537] width 13 height 13
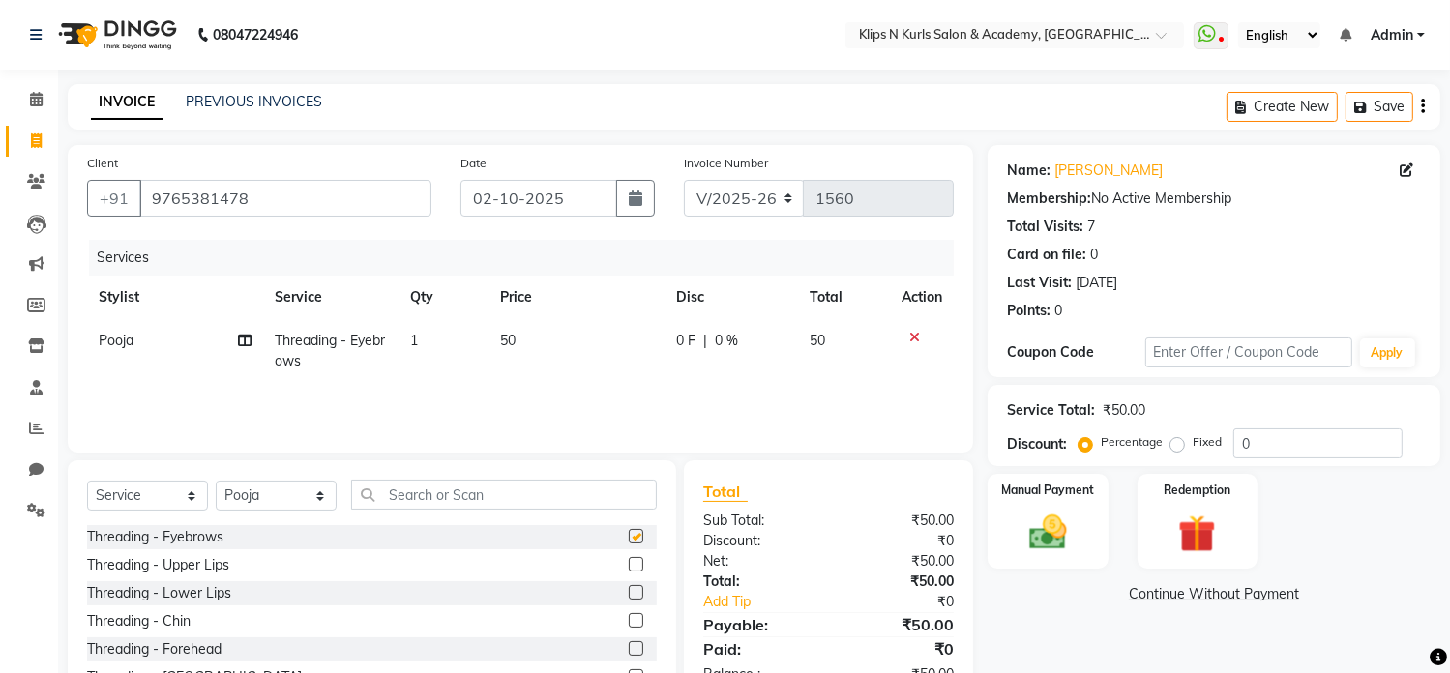
checkbox input "false"
click at [551, 491] on input "text" at bounding box center [504, 495] width 306 height 30
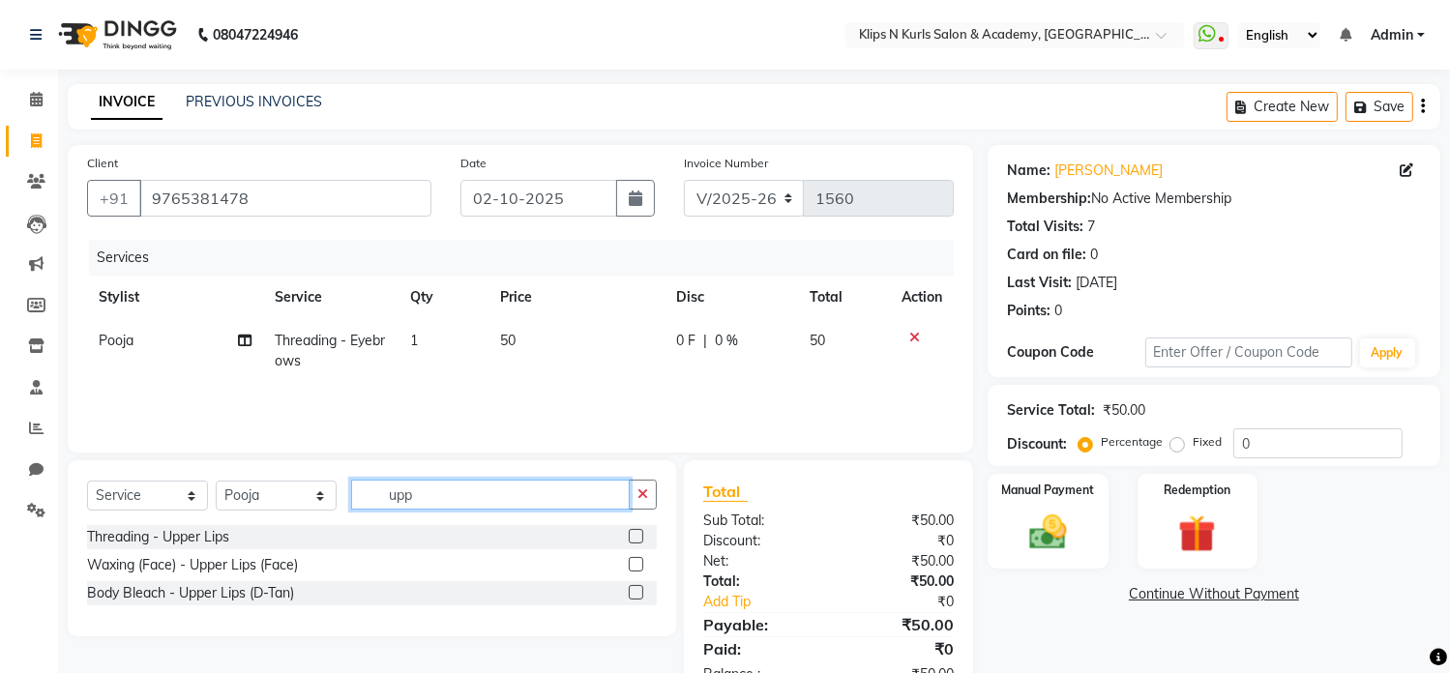
type input "upp"
click at [635, 568] on label at bounding box center [636, 564] width 15 height 15
click at [635, 568] on input "checkbox" at bounding box center [635, 565] width 13 height 13
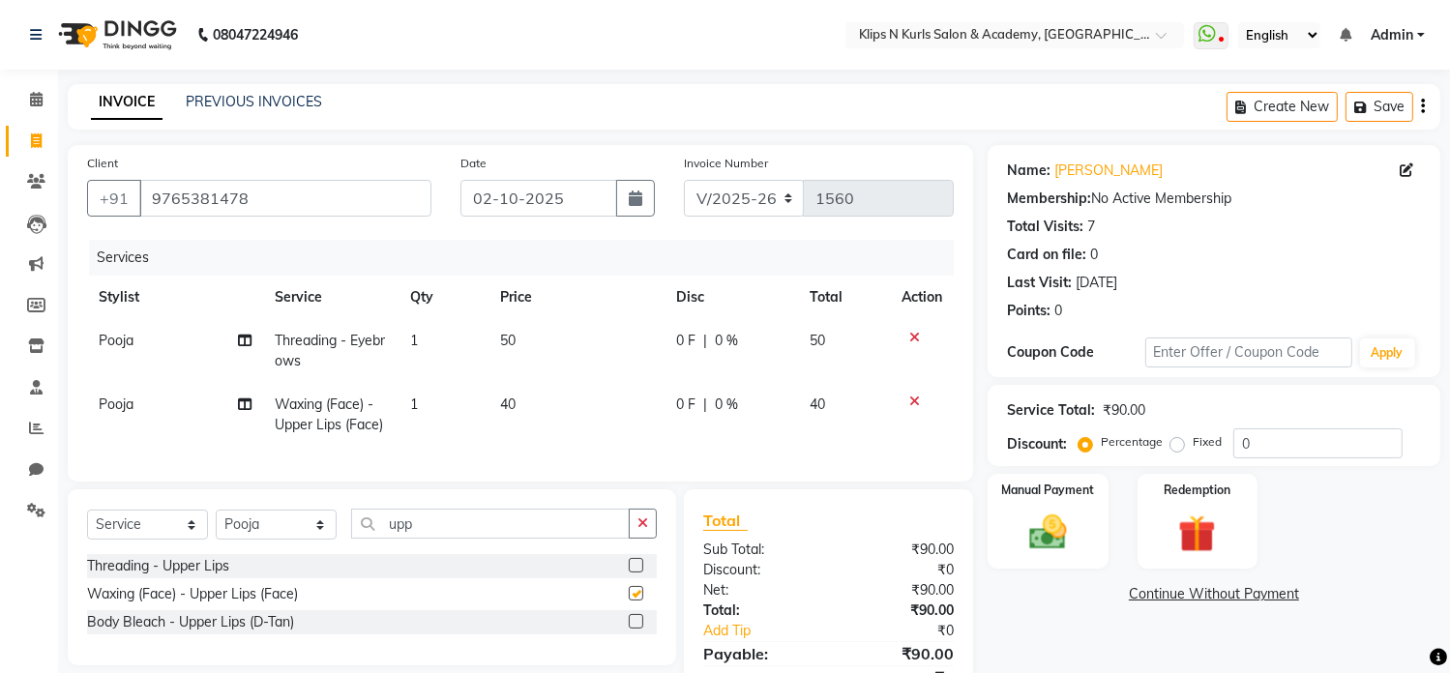
checkbox input "false"
click at [495, 538] on input "upp" at bounding box center [490, 524] width 279 height 30
type input "u"
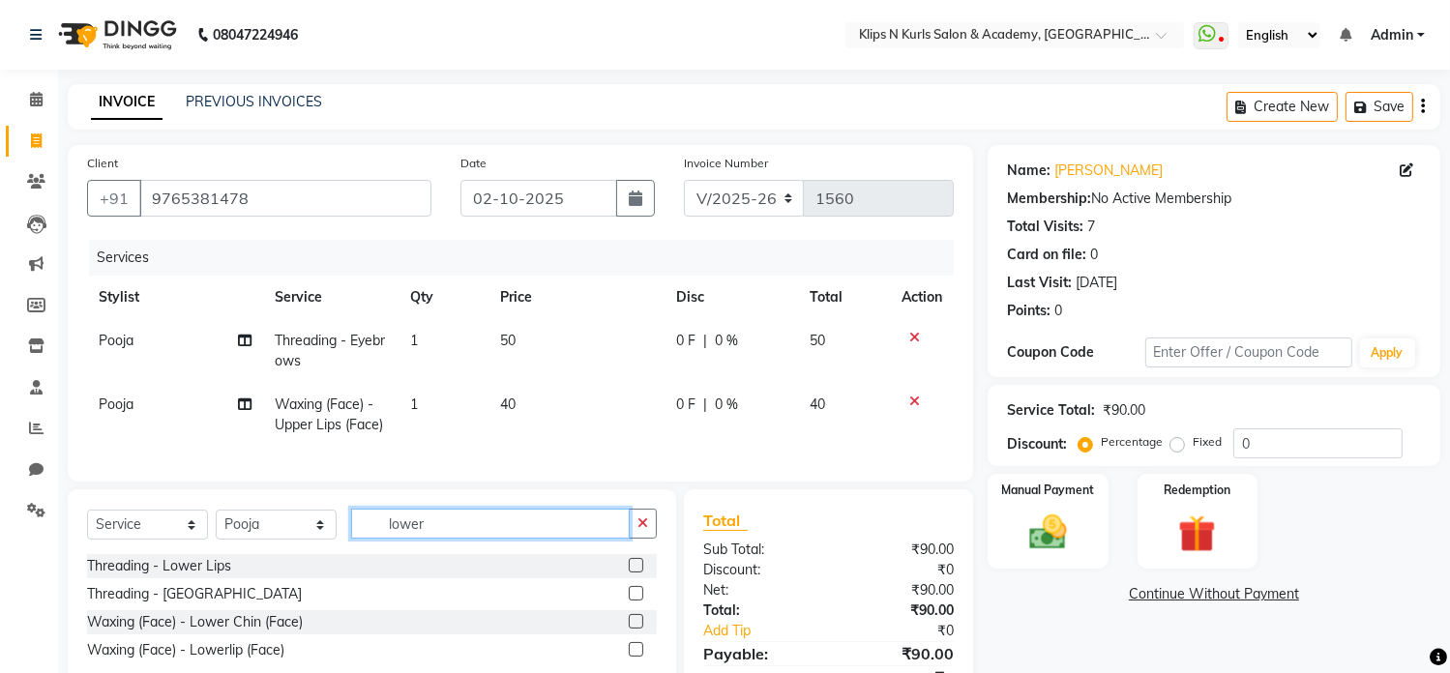
type input "lower"
click at [639, 657] on label at bounding box center [636, 649] width 15 height 15
click at [639, 657] on input "checkbox" at bounding box center [635, 650] width 13 height 13
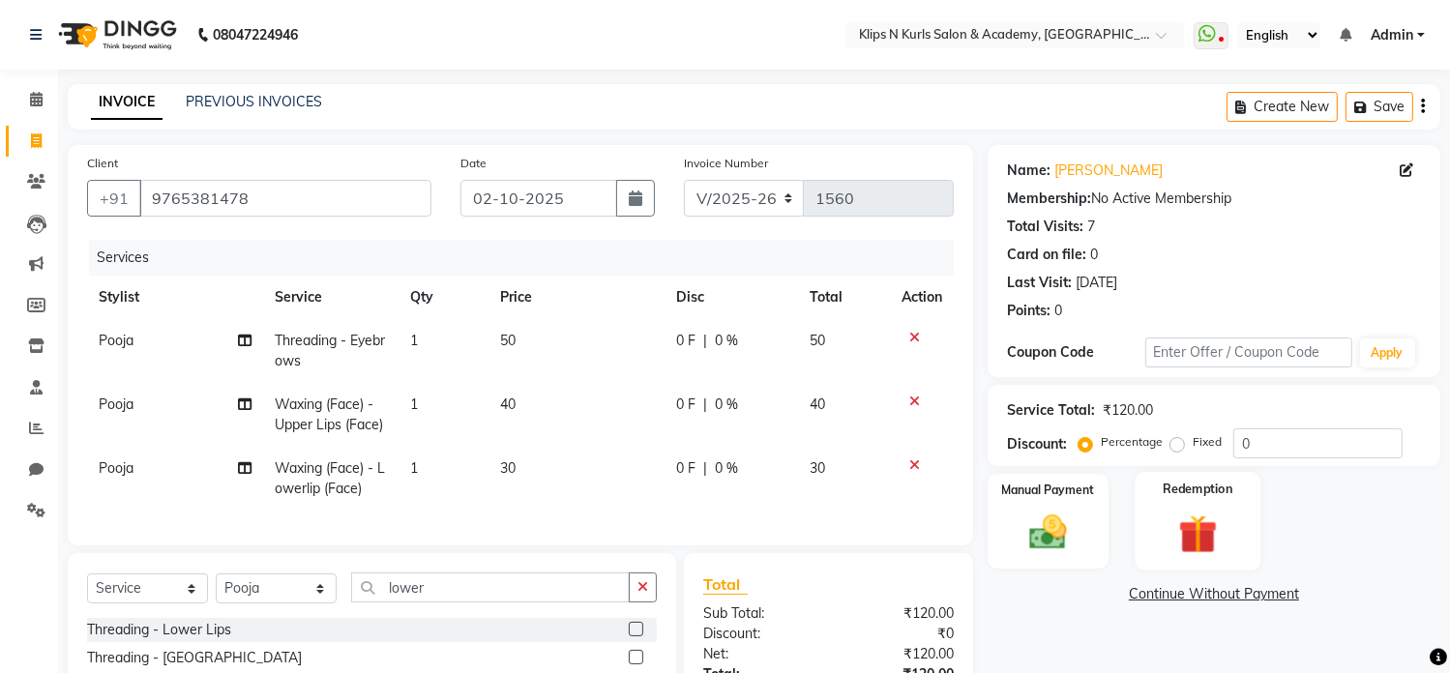
checkbox input "false"
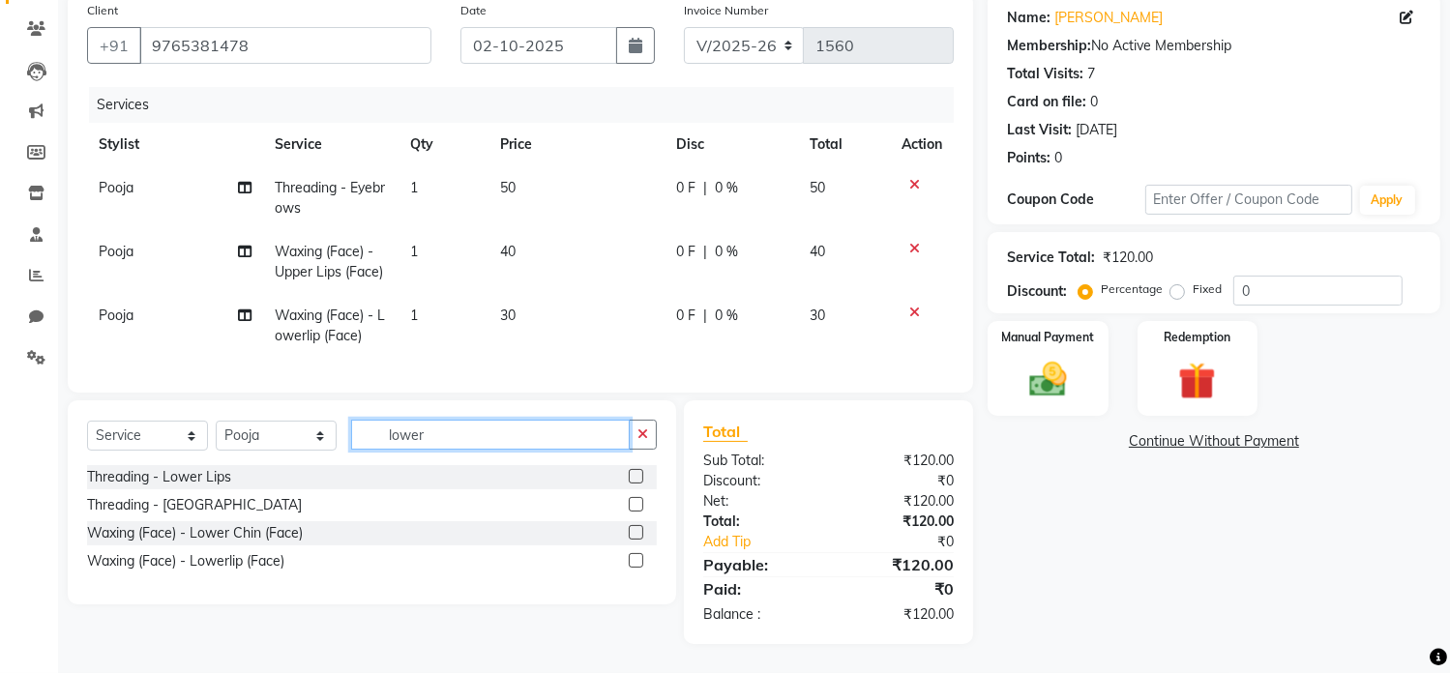
click at [470, 432] on input "lower" at bounding box center [490, 435] width 279 height 30
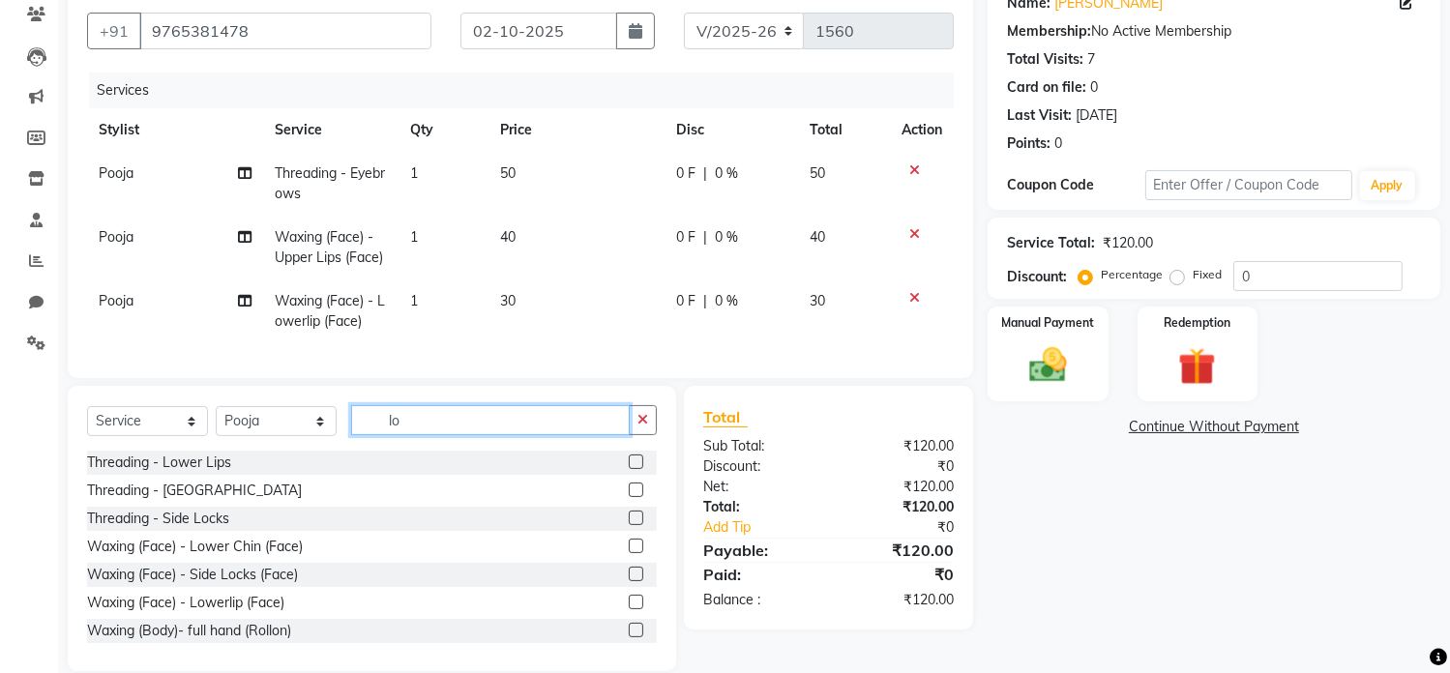
type input "l"
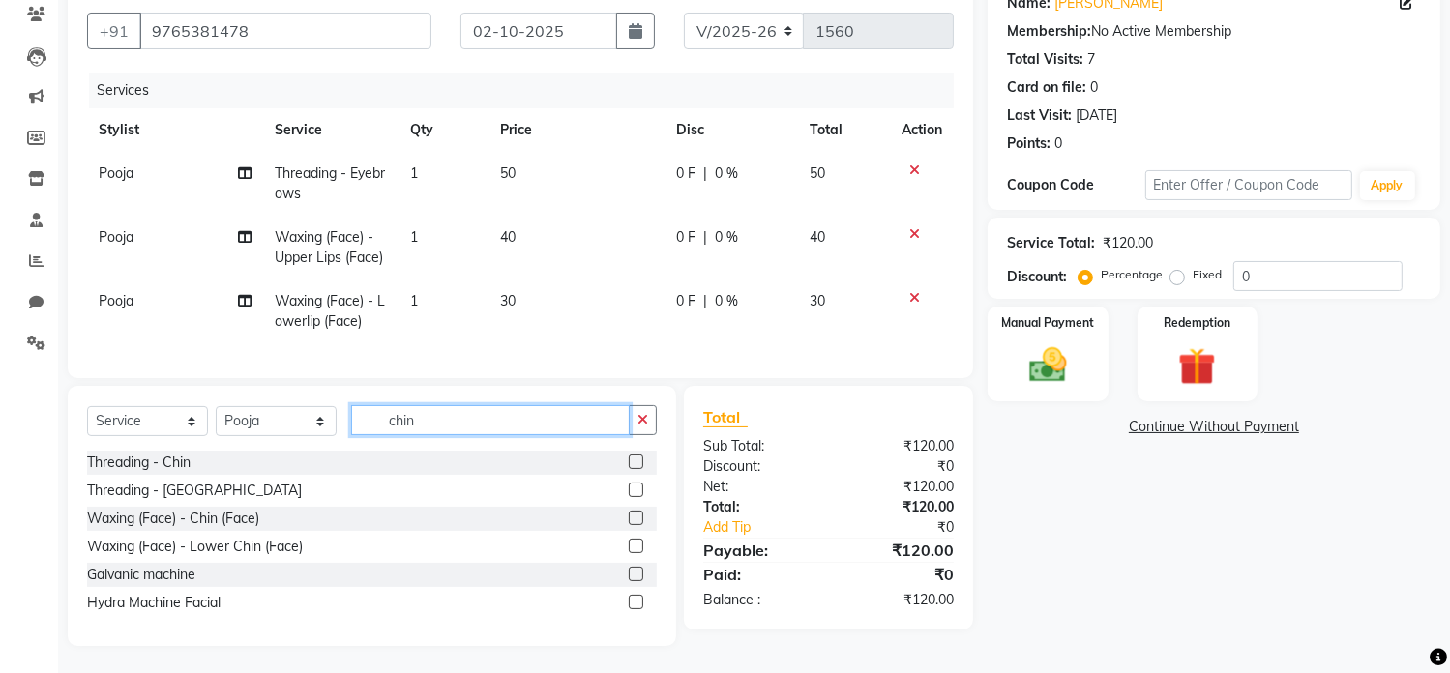
type input "chin"
click at [638, 525] on label at bounding box center [636, 518] width 15 height 15
click at [638, 525] on input "checkbox" at bounding box center [635, 519] width 13 height 13
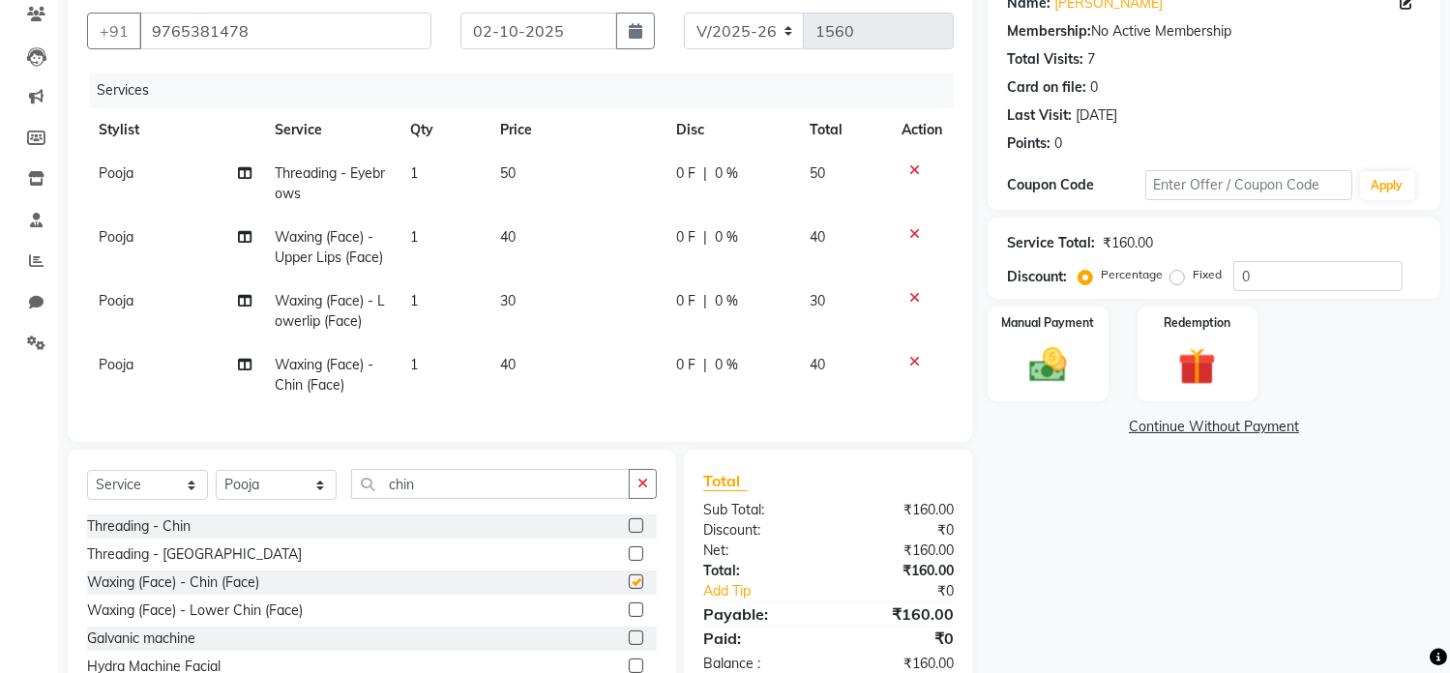
checkbox input "false"
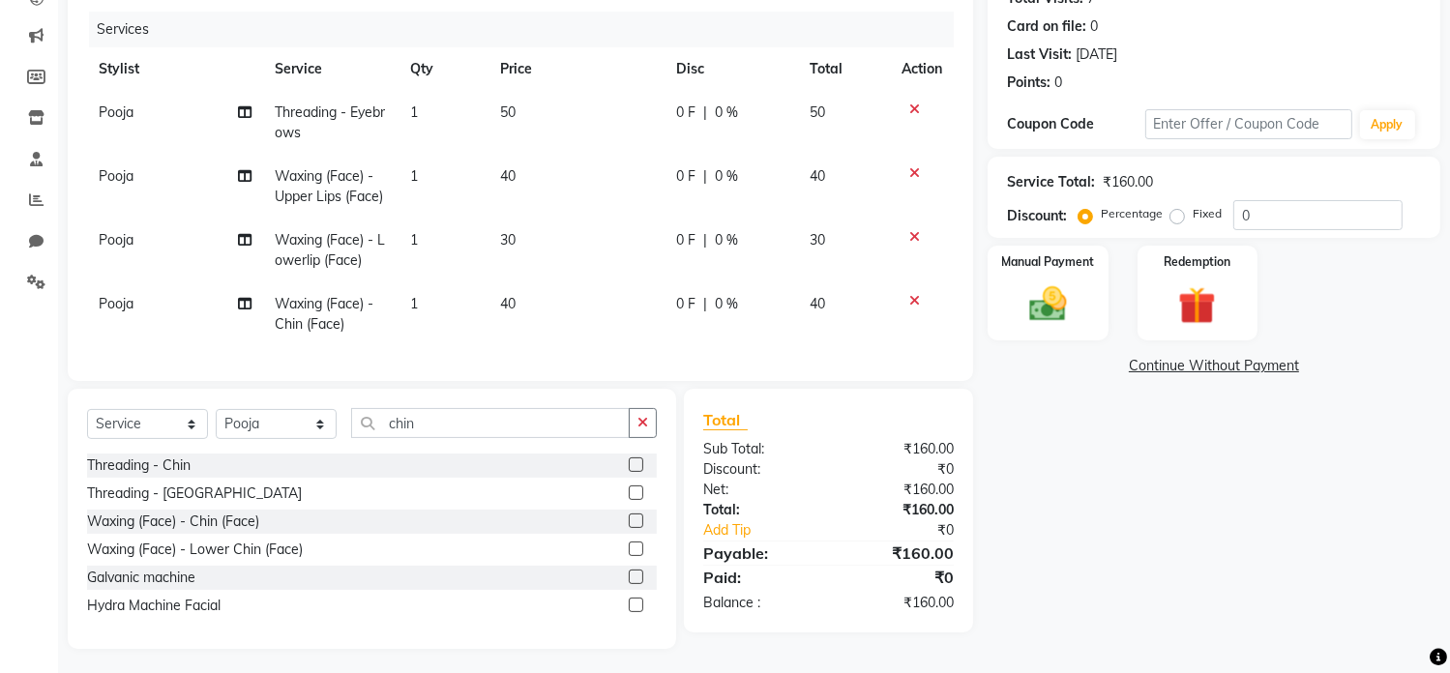
scroll to position [248, 0]
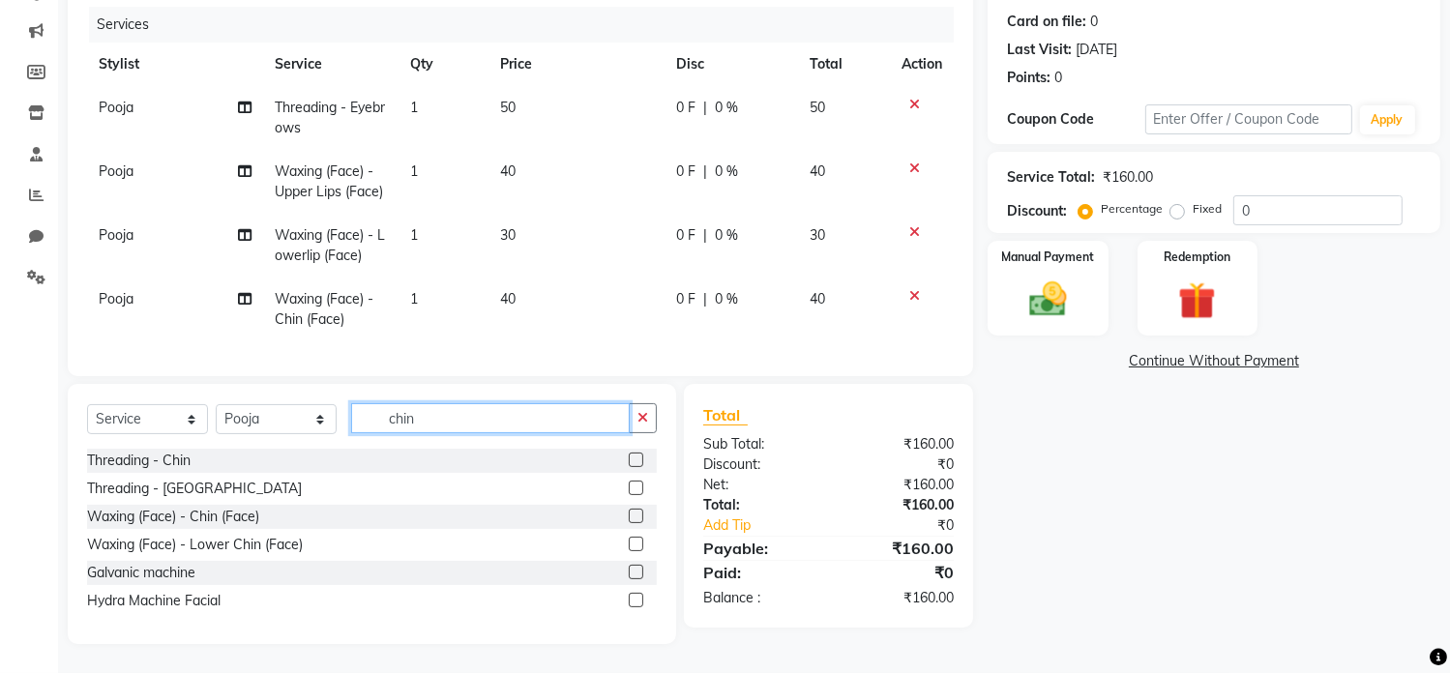
click at [446, 417] on input "chin" at bounding box center [490, 418] width 279 height 30
type input "c"
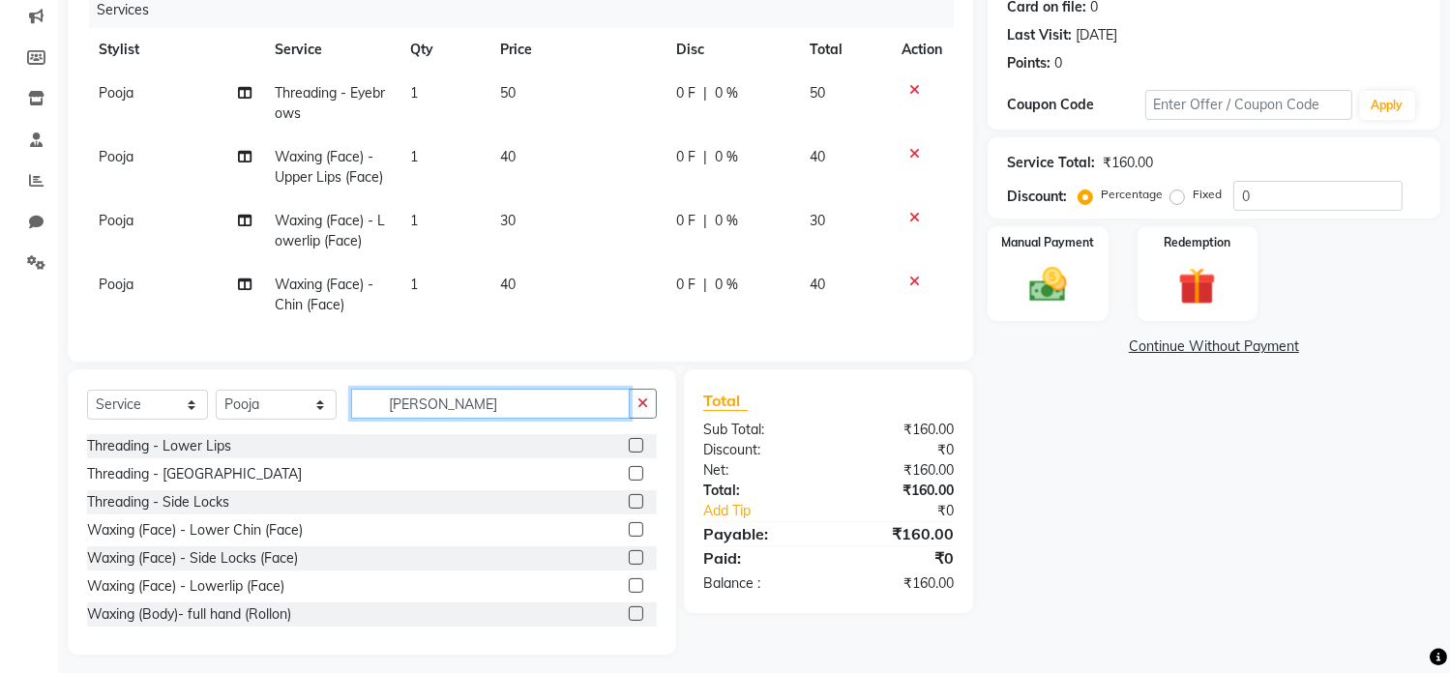
scroll to position [232, 0]
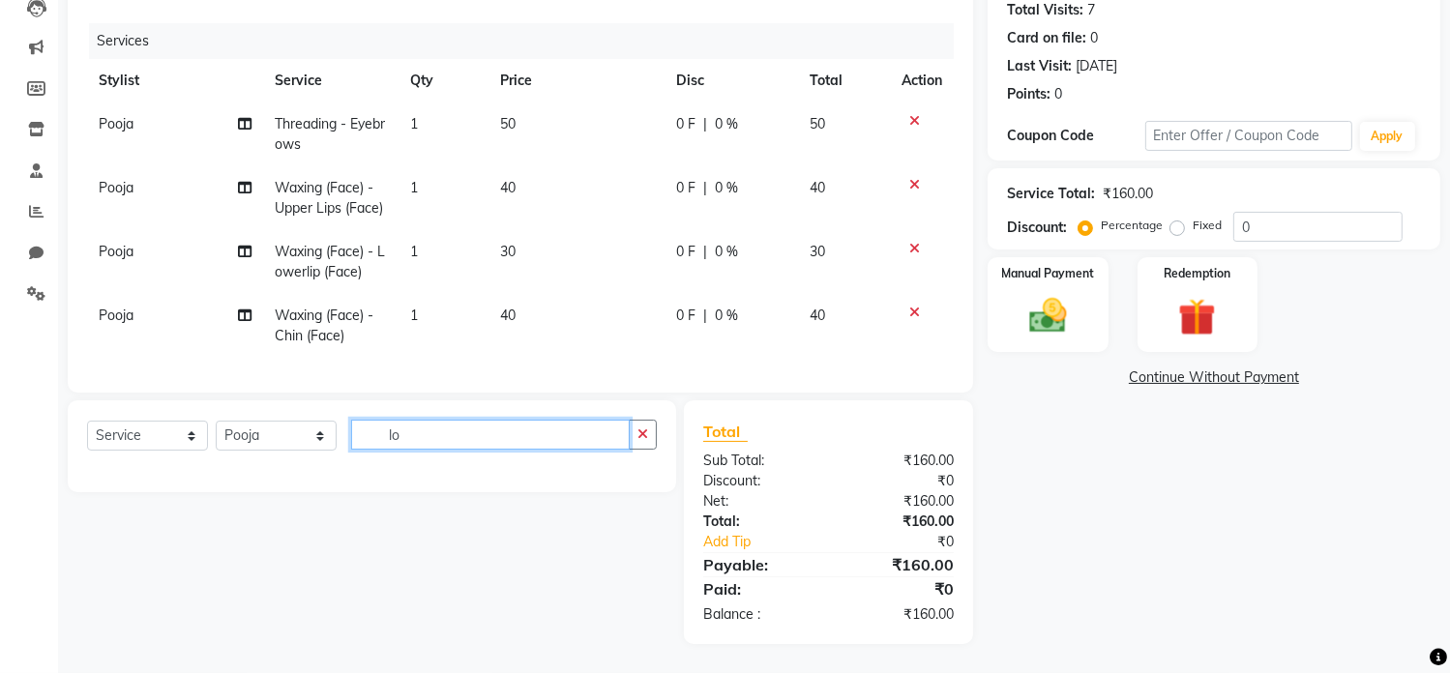
type input "l"
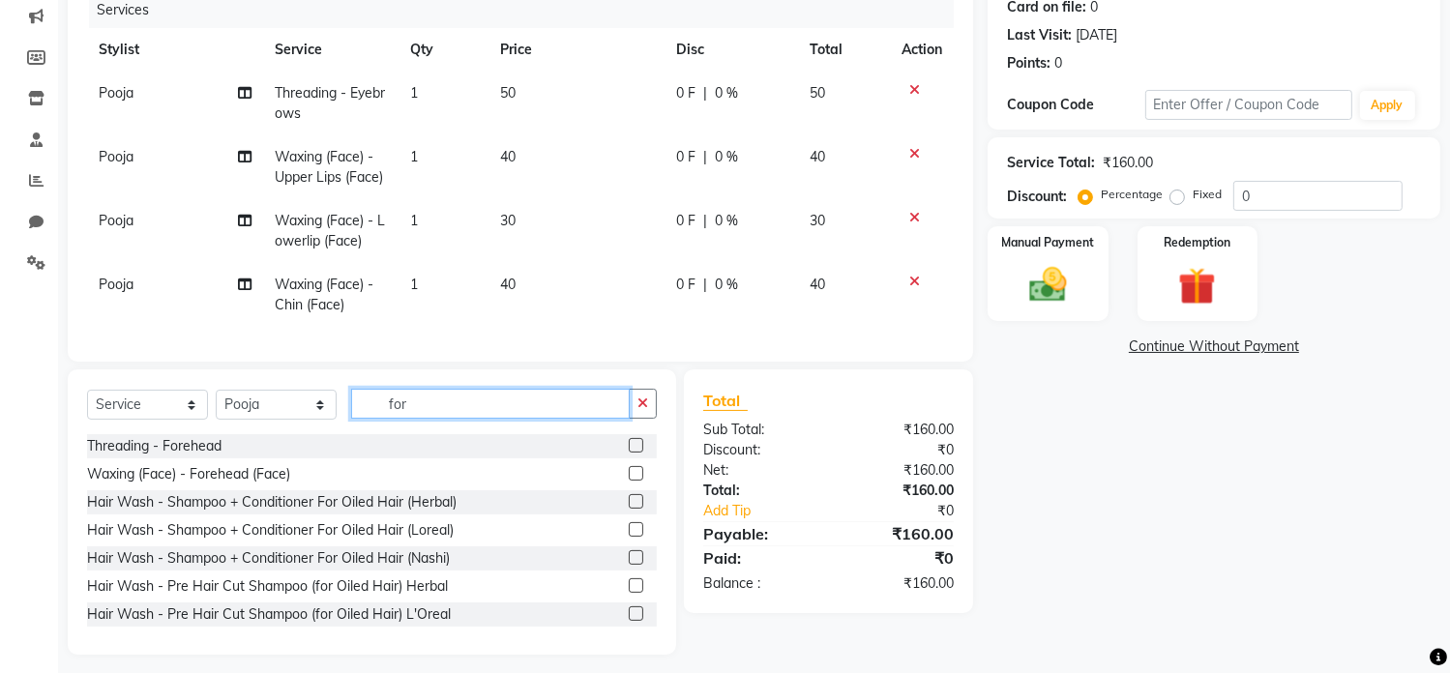
type input "for"
click at [629, 481] on label at bounding box center [636, 473] width 15 height 15
click at [629, 481] on input "checkbox" at bounding box center [635, 474] width 13 height 13
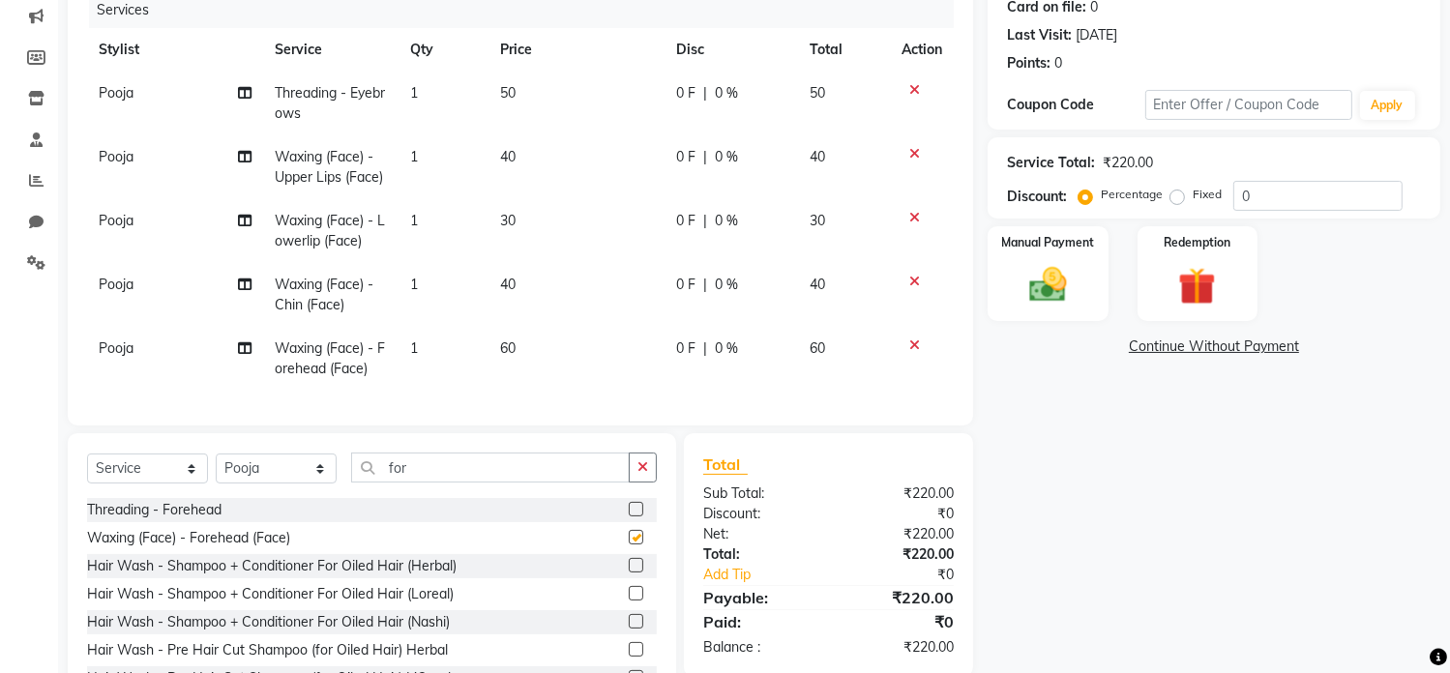
checkbox input "false"
click at [519, 482] on input "for" at bounding box center [490, 468] width 279 height 30
type input "f"
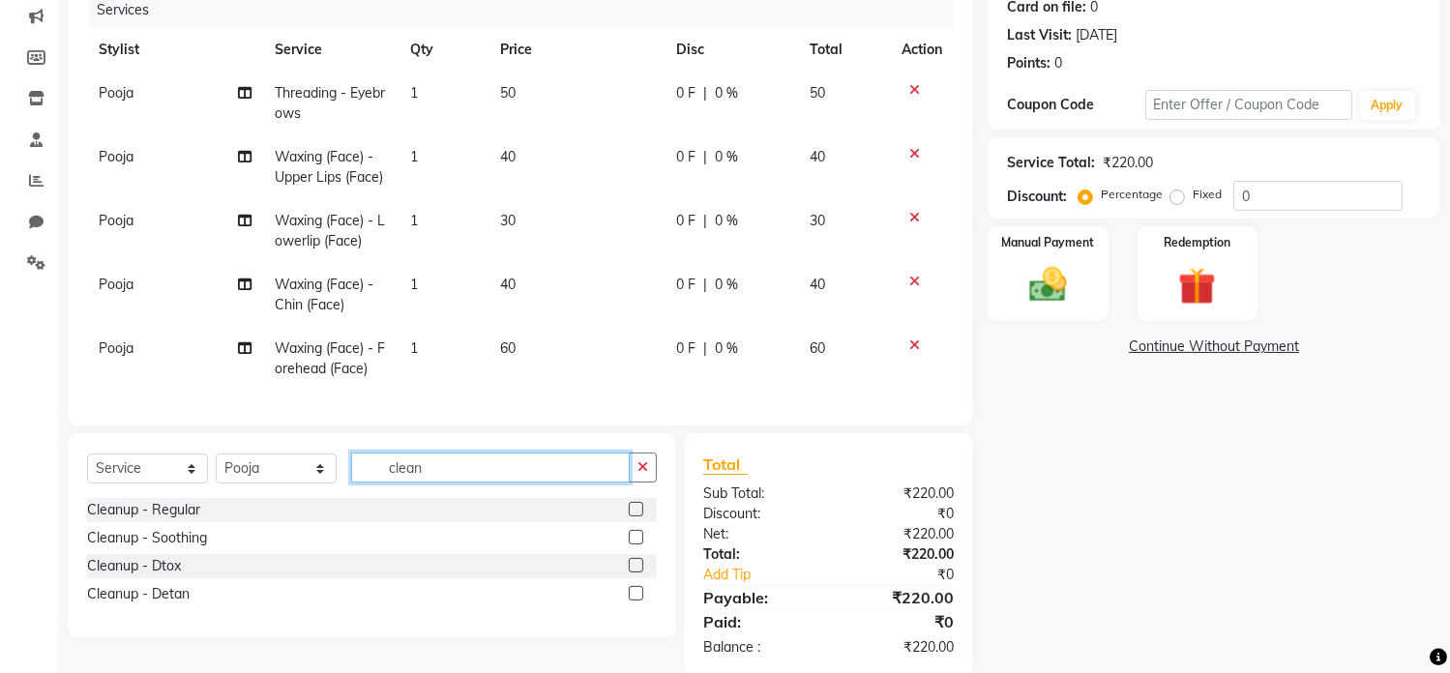
type input "clean"
click at [639, 601] on label at bounding box center [636, 593] width 15 height 15
click at [639, 601] on input "checkbox" at bounding box center [635, 594] width 13 height 13
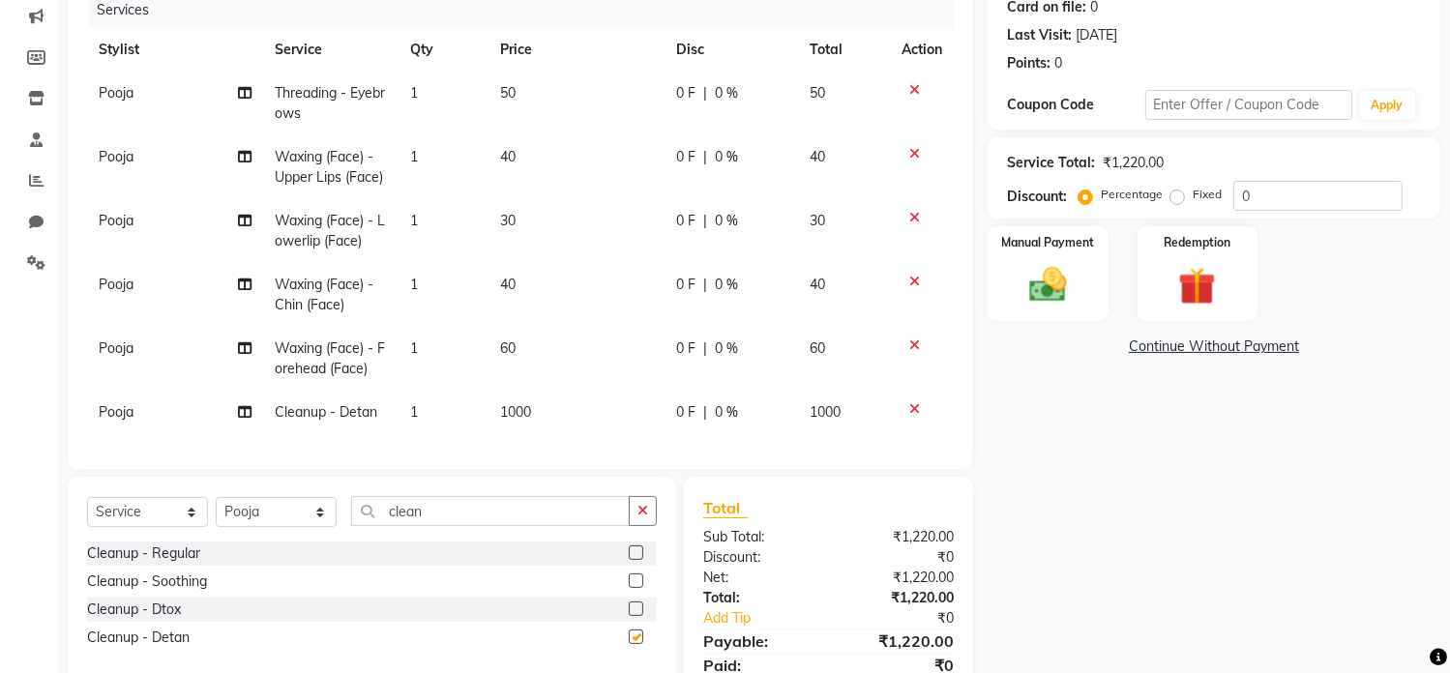
checkbox input "false"
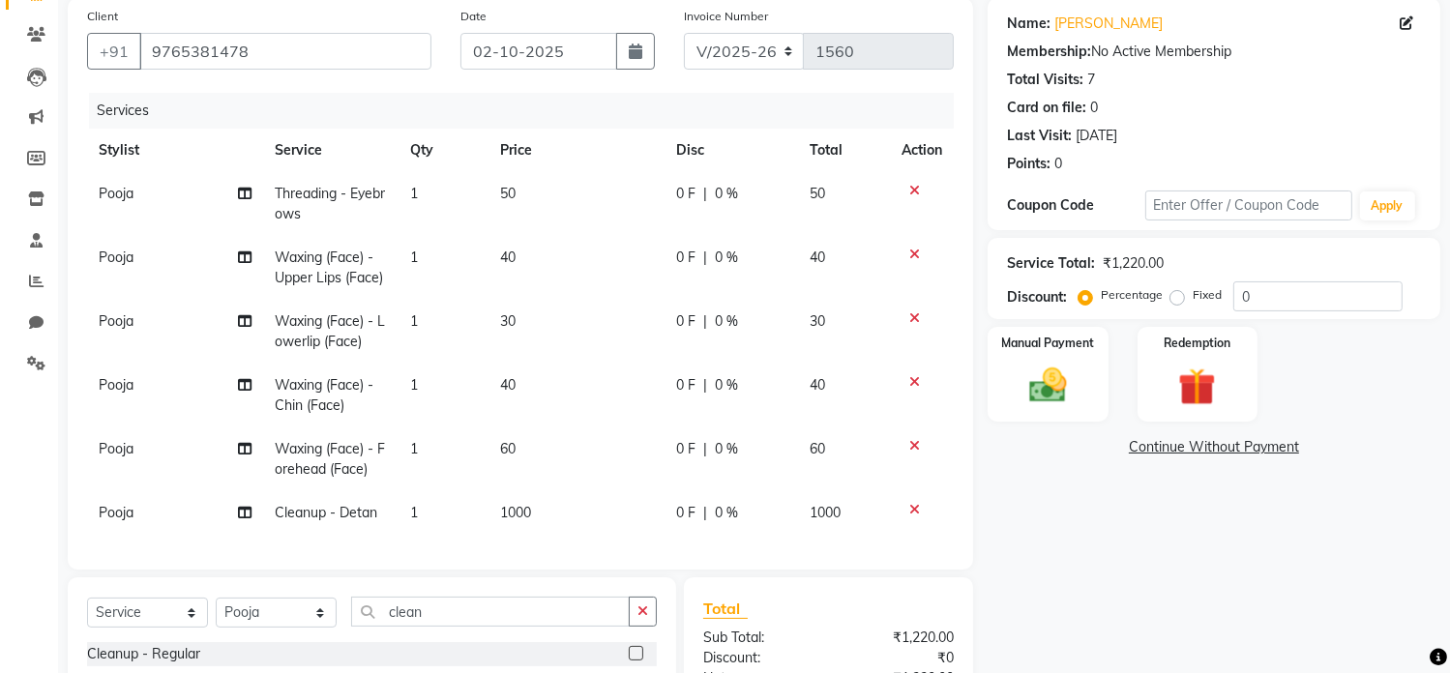
scroll to position [193, 0]
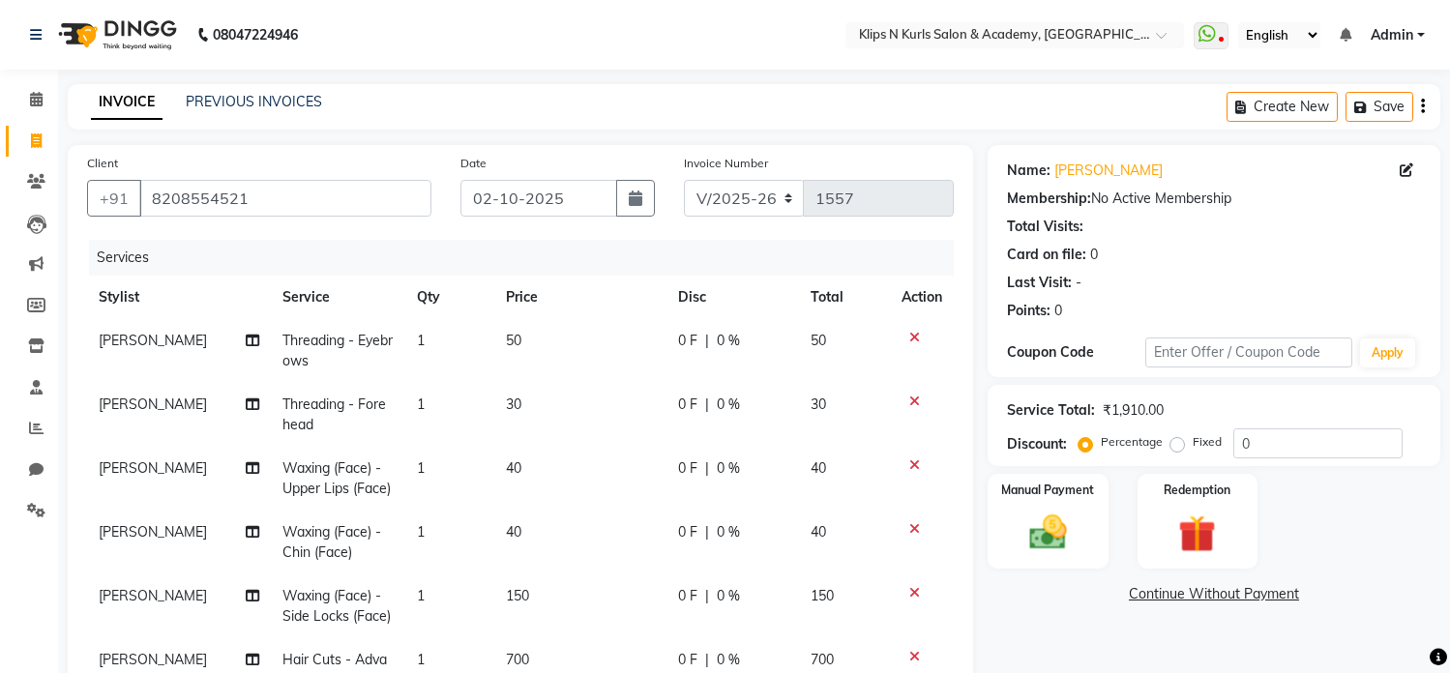
select select "124"
select select "service"
select select "19587"
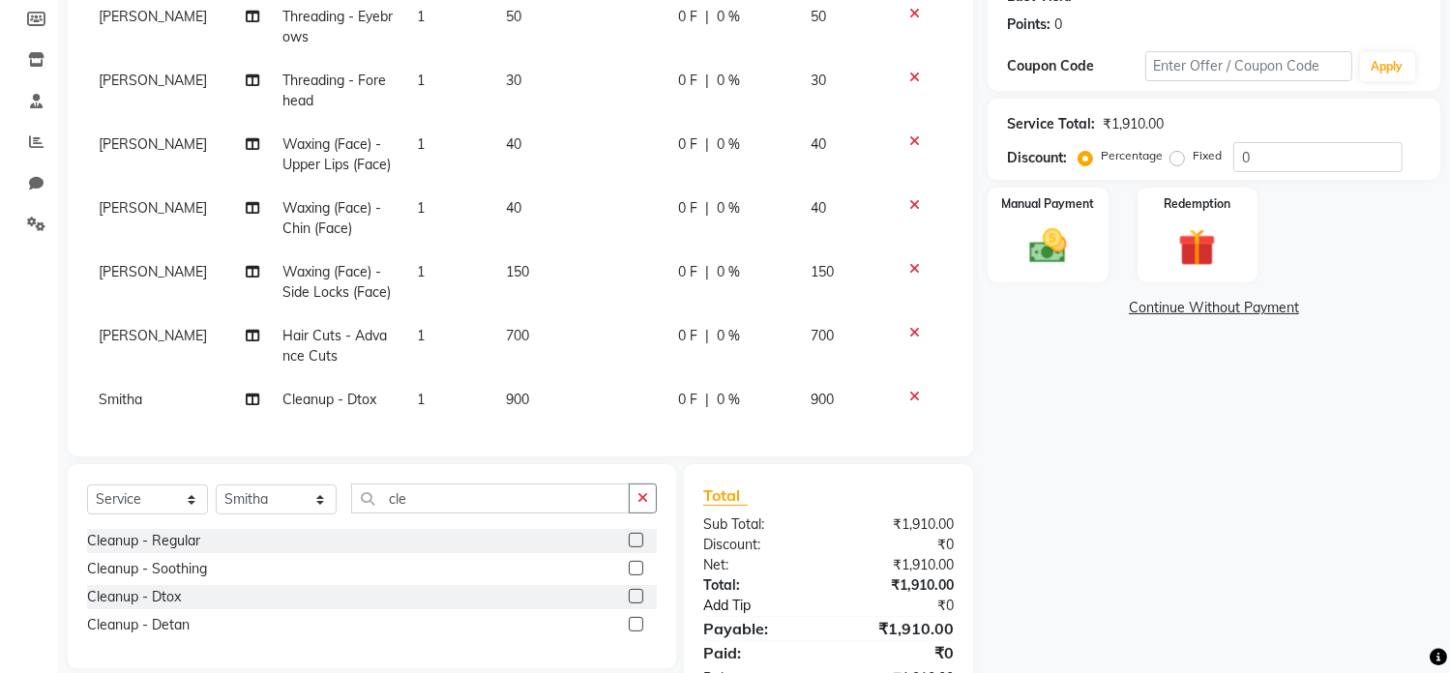
scroll to position [290, 0]
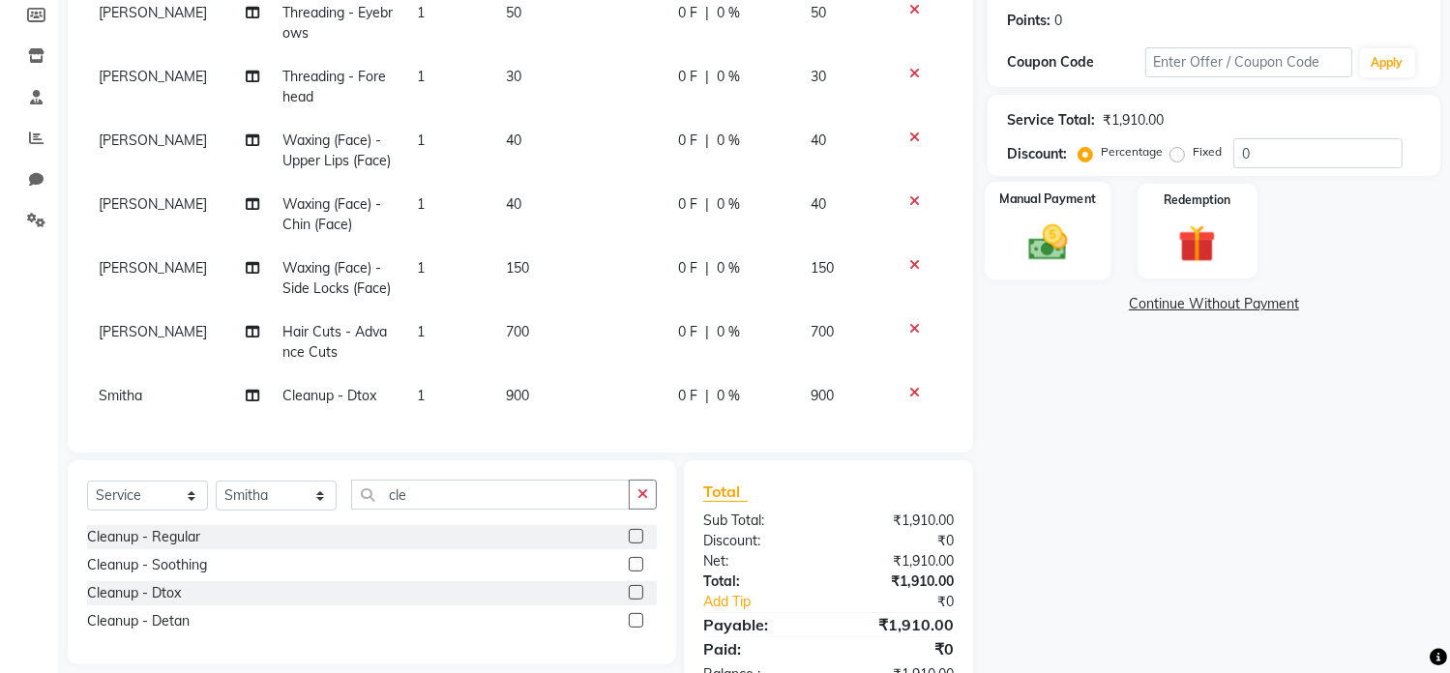
click at [1043, 239] on img at bounding box center [1048, 243] width 64 height 45
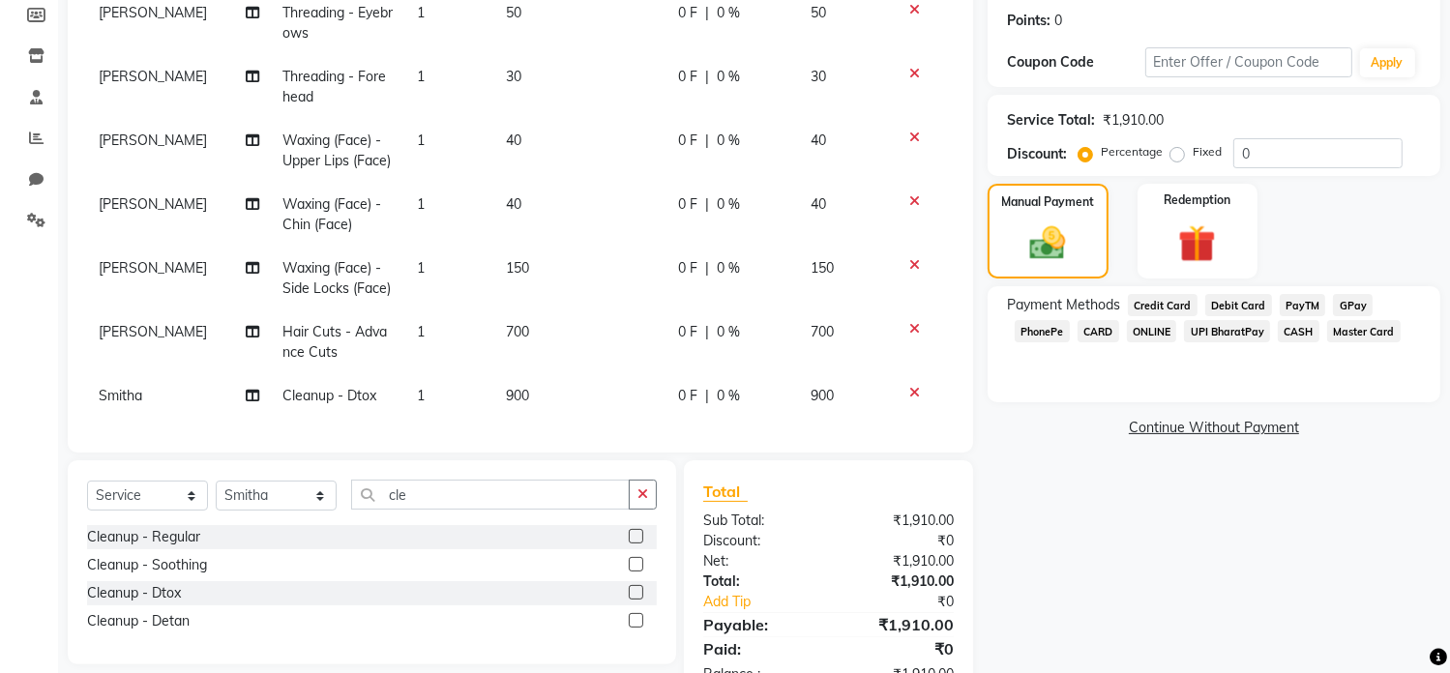
click at [1353, 307] on span "GPay" at bounding box center [1353, 305] width 40 height 22
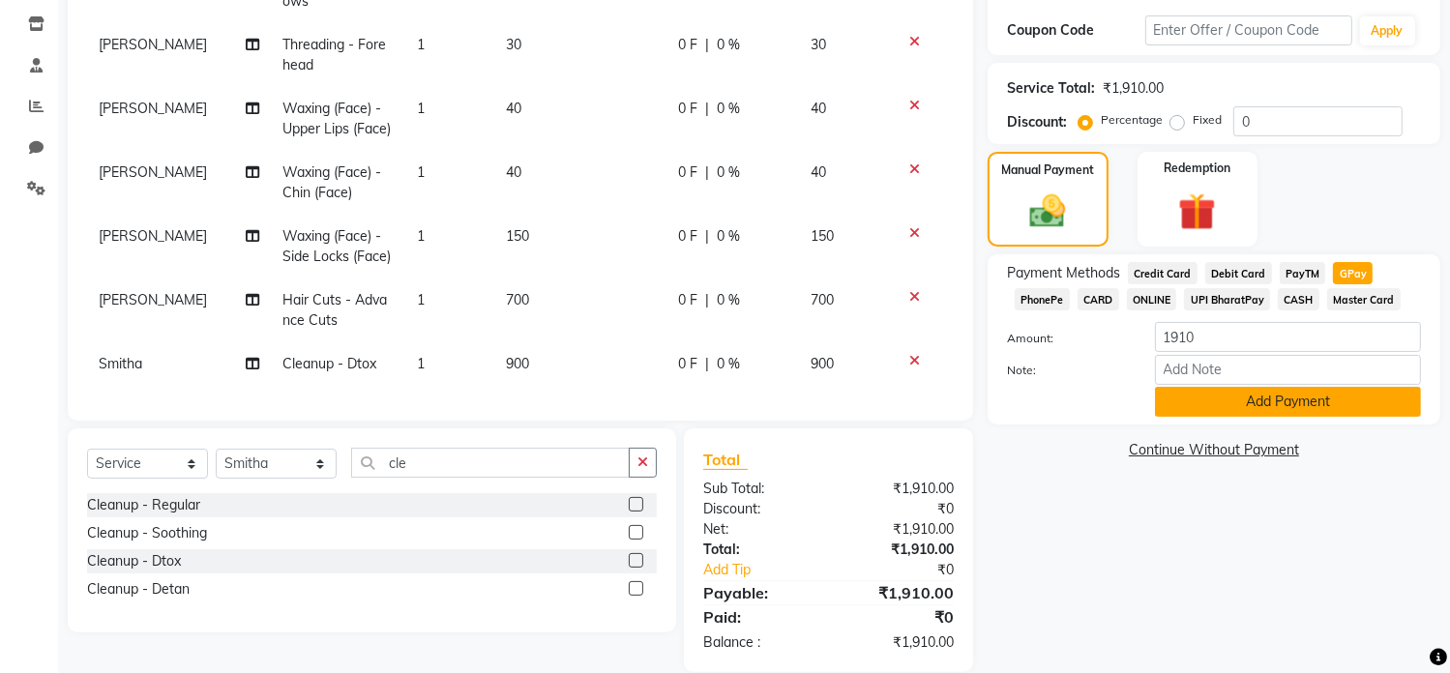
scroll to position [350, 0]
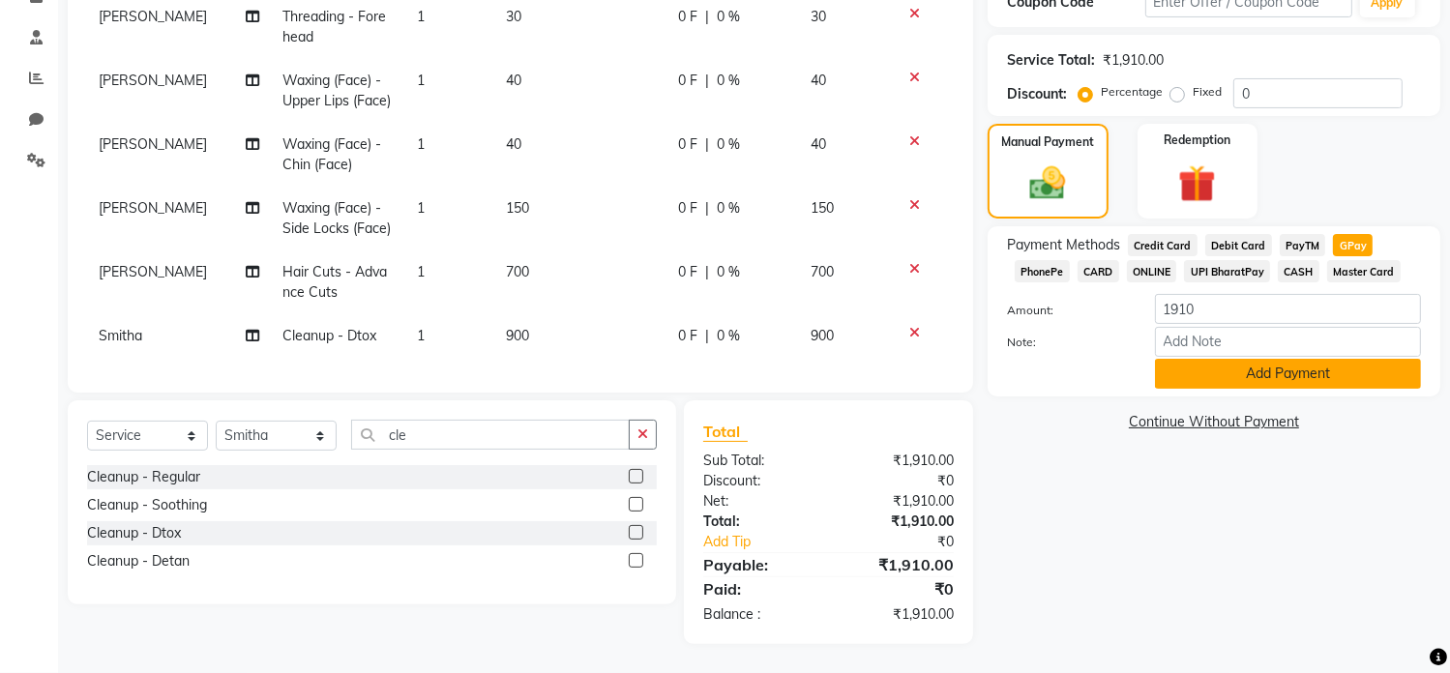
click at [1324, 382] on button "Add Payment" at bounding box center [1288, 374] width 266 height 30
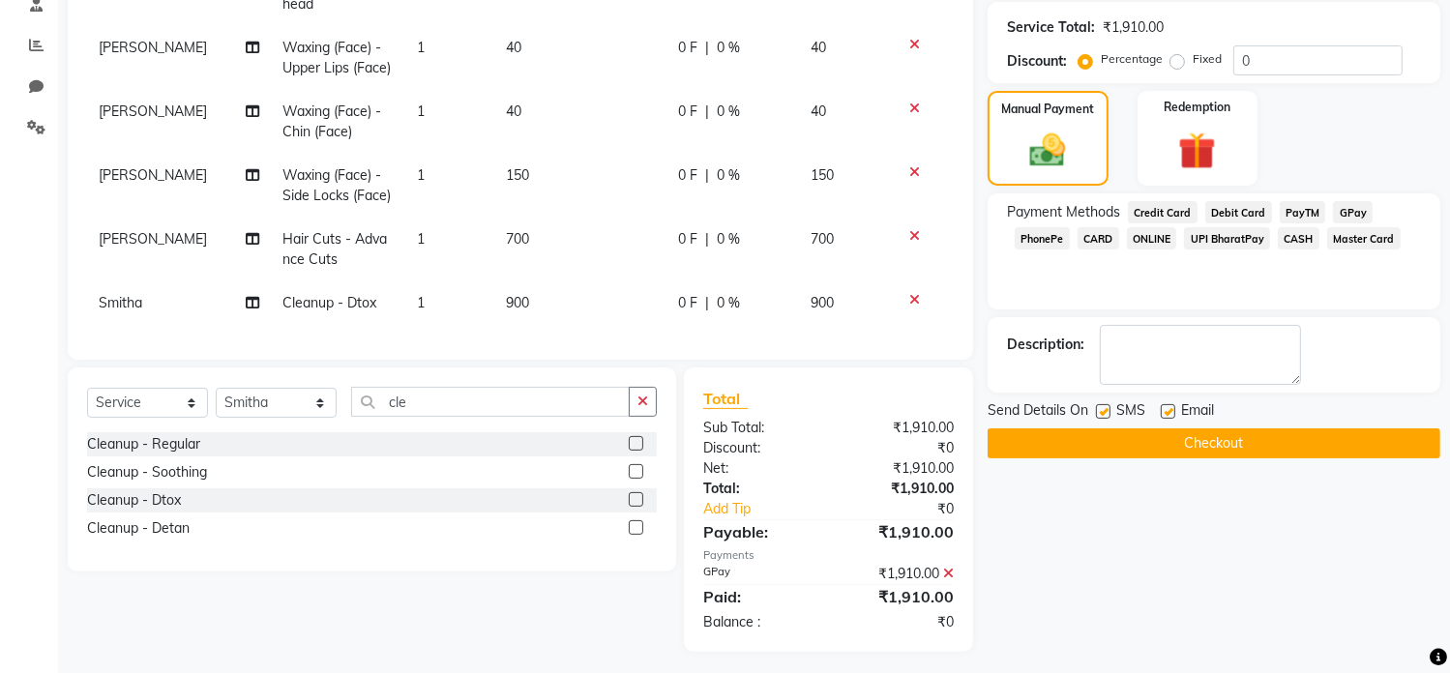
scroll to position [391, 0]
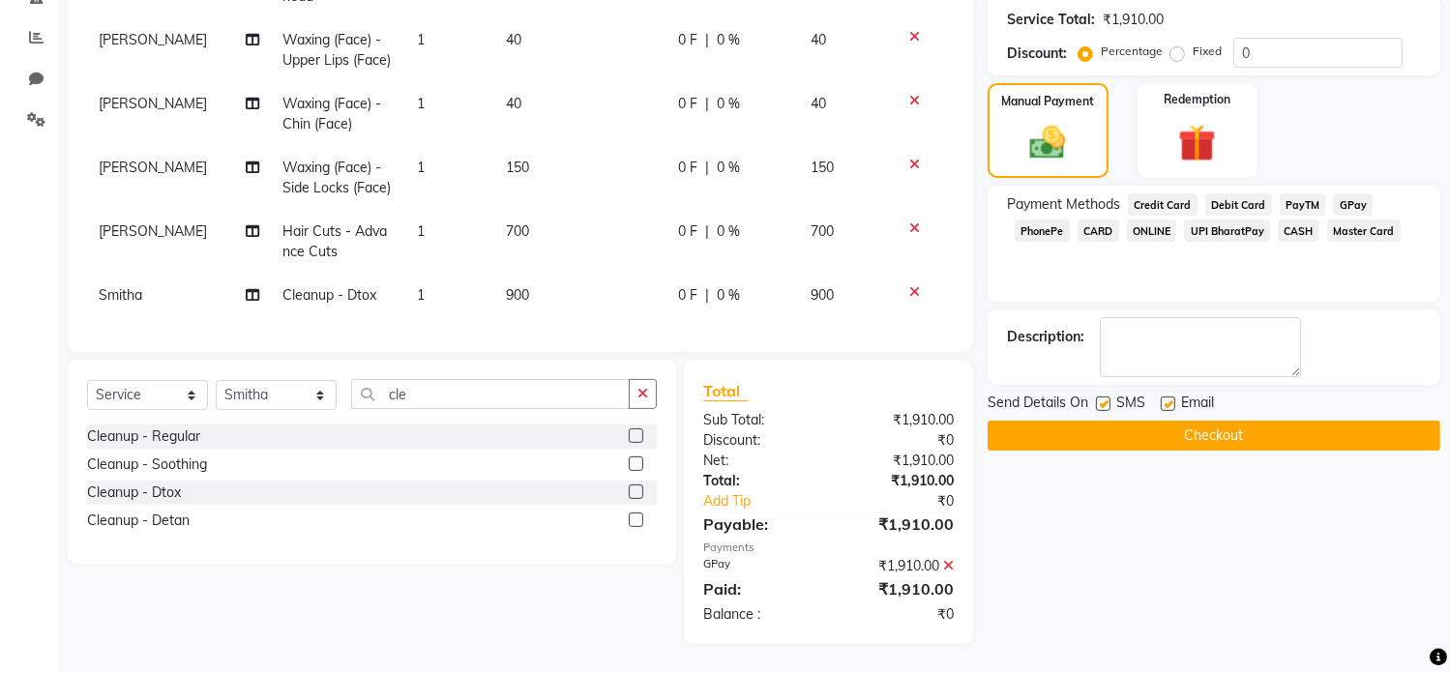
click at [1276, 440] on button "Checkout" at bounding box center [1214, 436] width 453 height 30
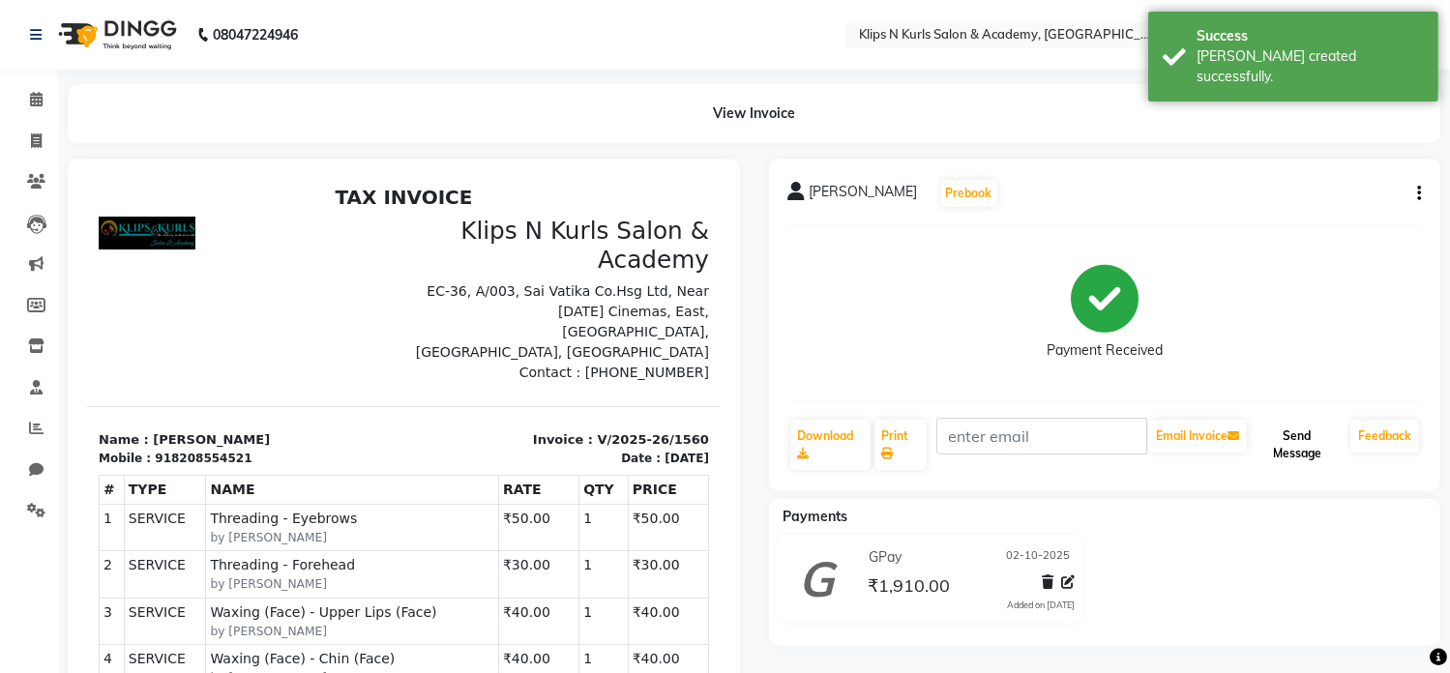
click at [1282, 440] on button "Send Message" at bounding box center [1297, 445] width 92 height 50
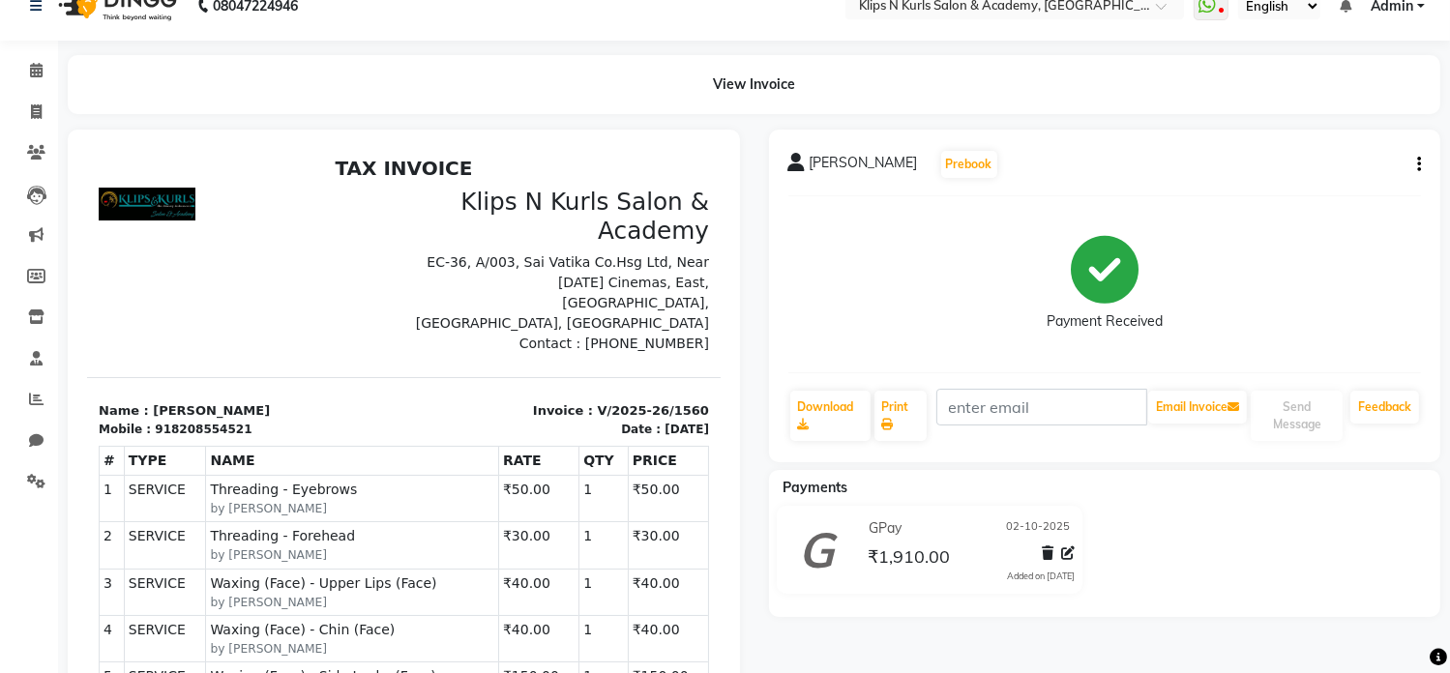
scroll to position [26, 0]
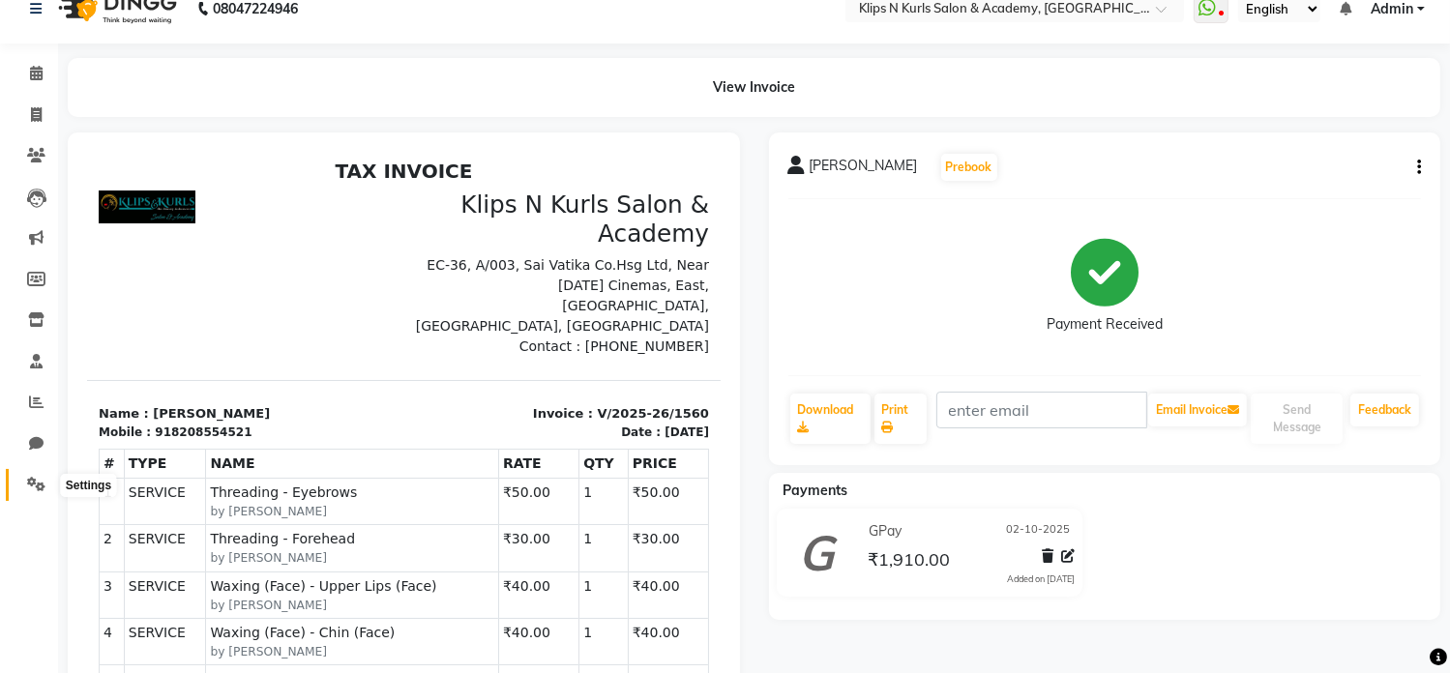
click at [33, 483] on icon at bounding box center [36, 484] width 18 height 15
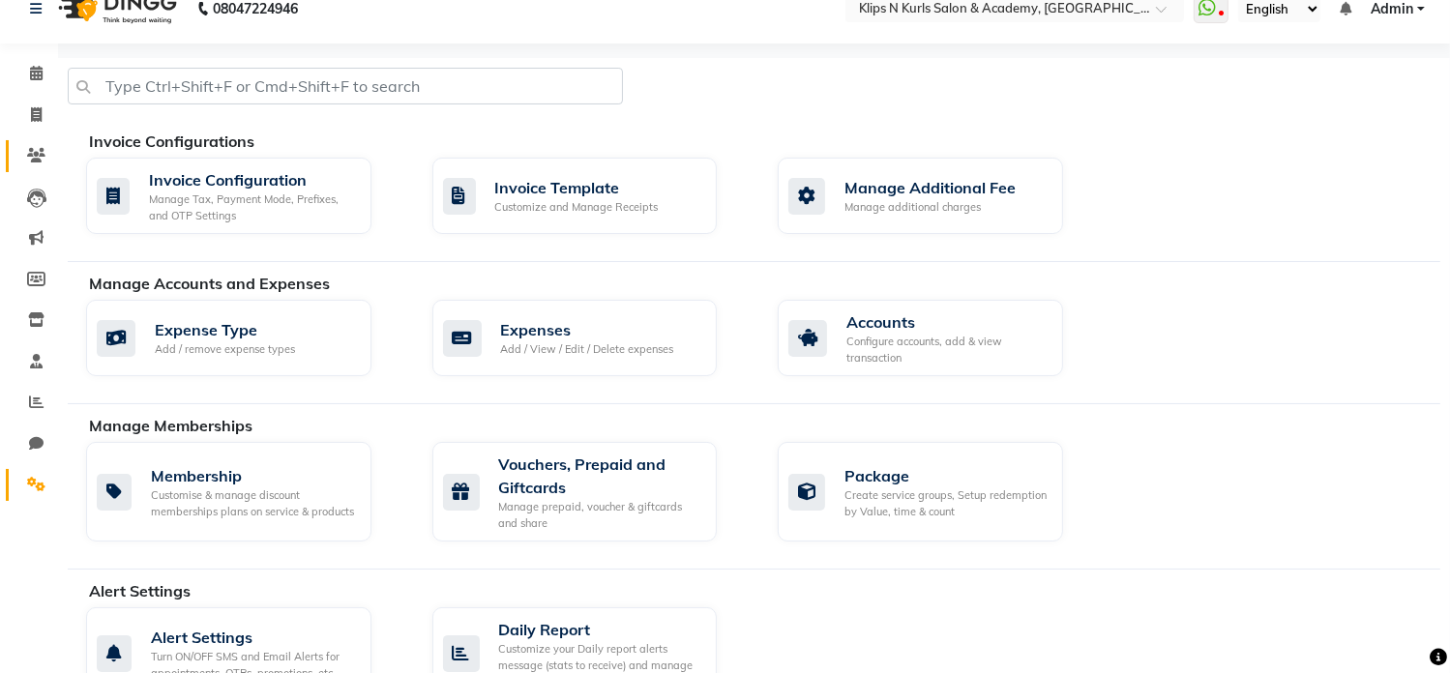
click at [32, 142] on link "Clients" at bounding box center [29, 156] width 46 height 32
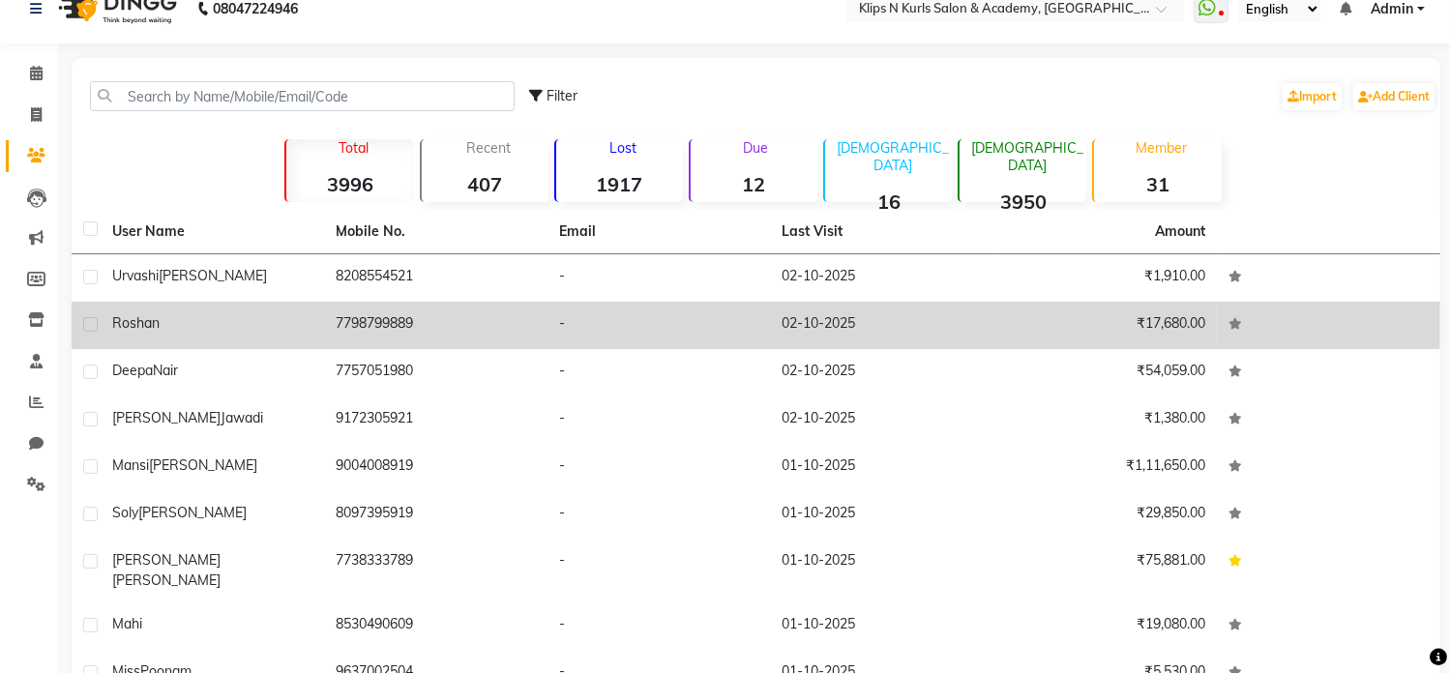
click at [255, 324] on div "Roshan" at bounding box center [212, 323] width 200 height 20
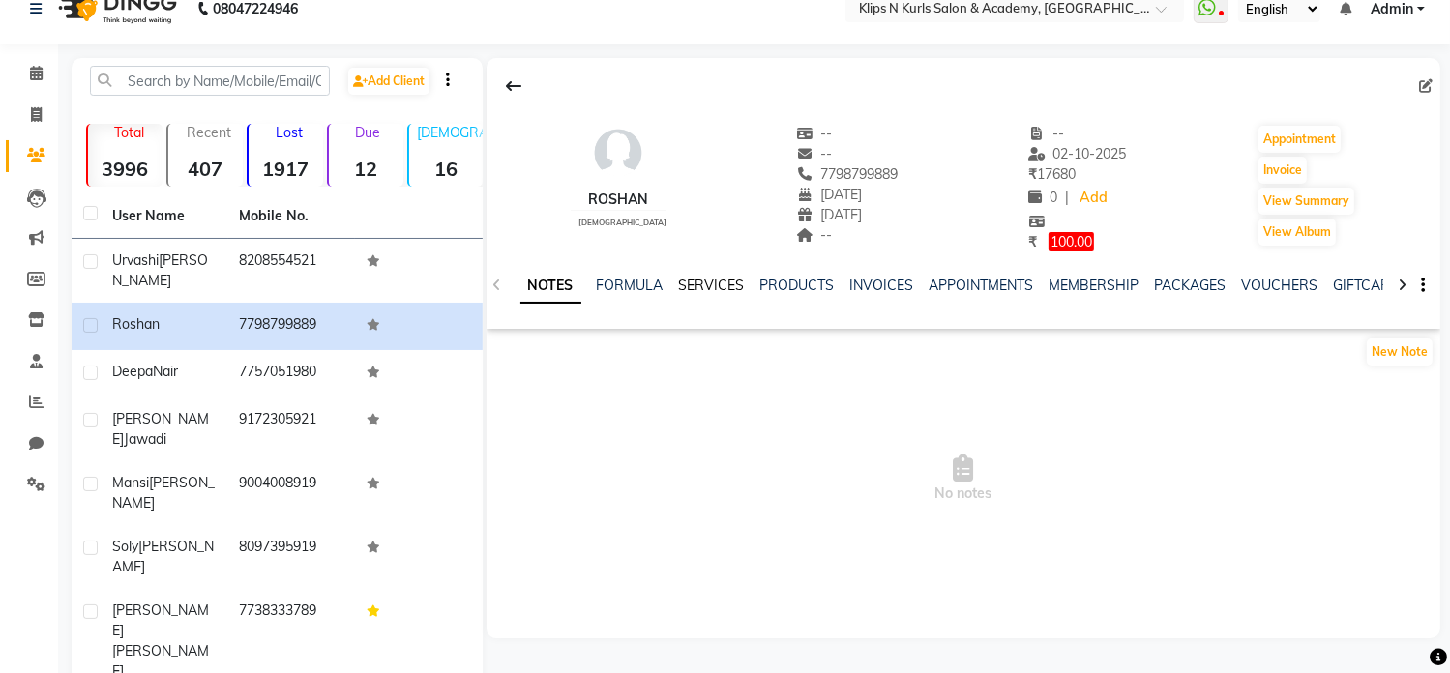
click at [717, 285] on link "SERVICES" at bounding box center [712, 285] width 66 height 17
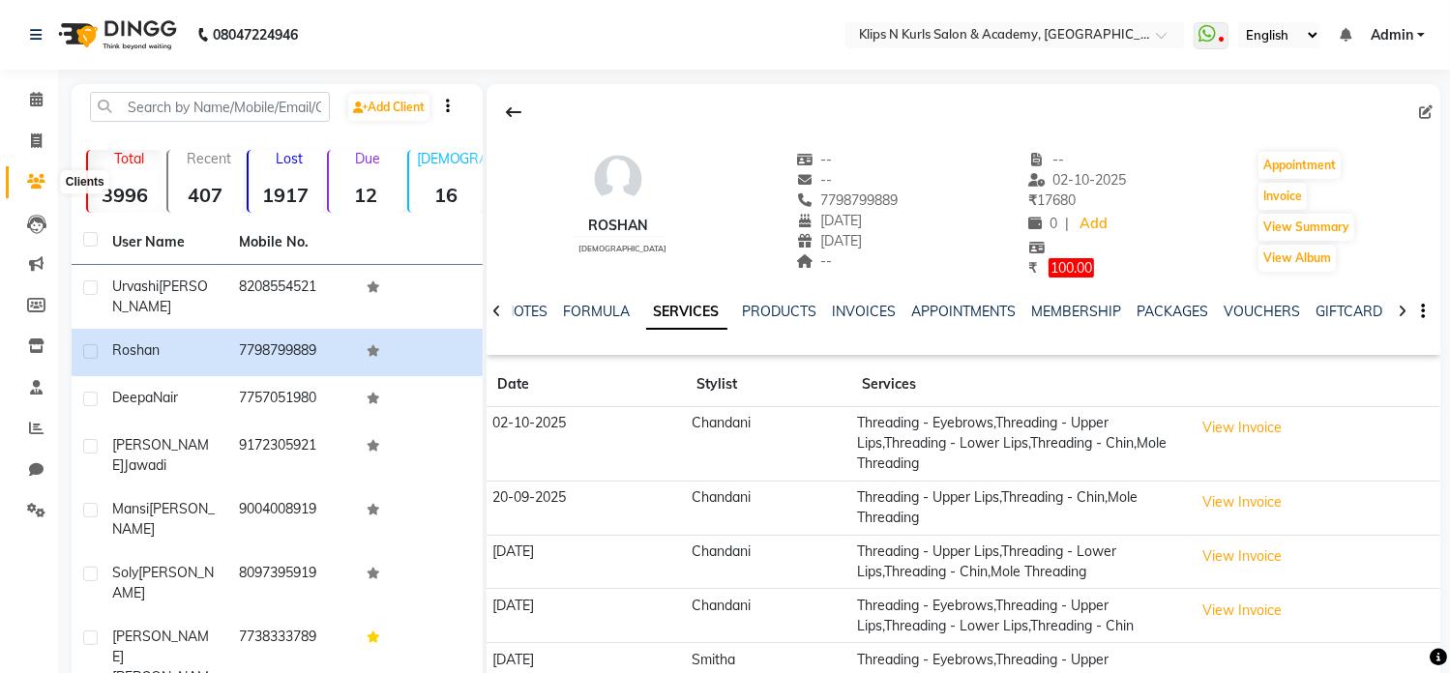
click at [39, 185] on icon at bounding box center [36, 181] width 18 height 15
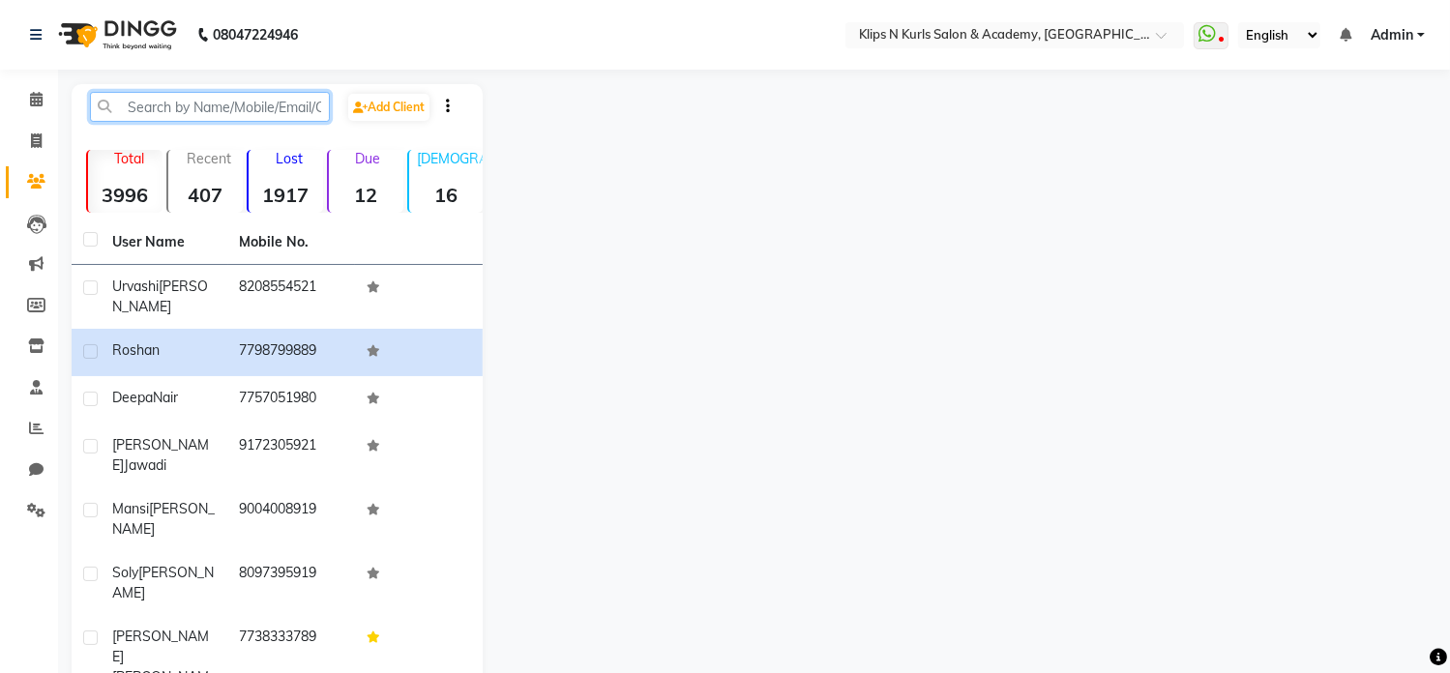
click at [185, 104] on input "text" at bounding box center [210, 107] width 240 height 30
type input "["
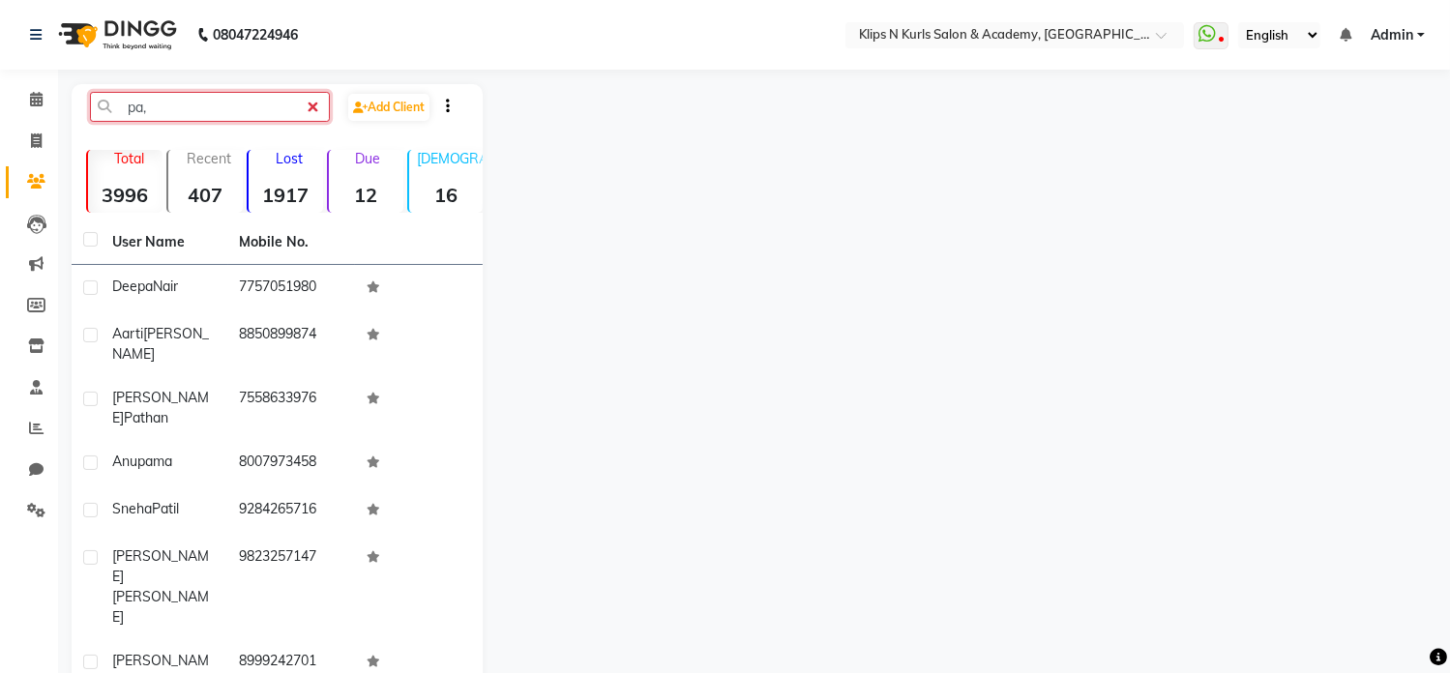
click at [310, 108] on input "pa," at bounding box center [210, 107] width 240 height 30
click at [791, 286] on div at bounding box center [962, 528] width 959 height 889
drag, startPoint x: 198, startPoint y: 93, endPoint x: 201, endPoint y: 104, distance: 11.0
click at [201, 102] on input "pa," at bounding box center [210, 107] width 240 height 30
type input "p"
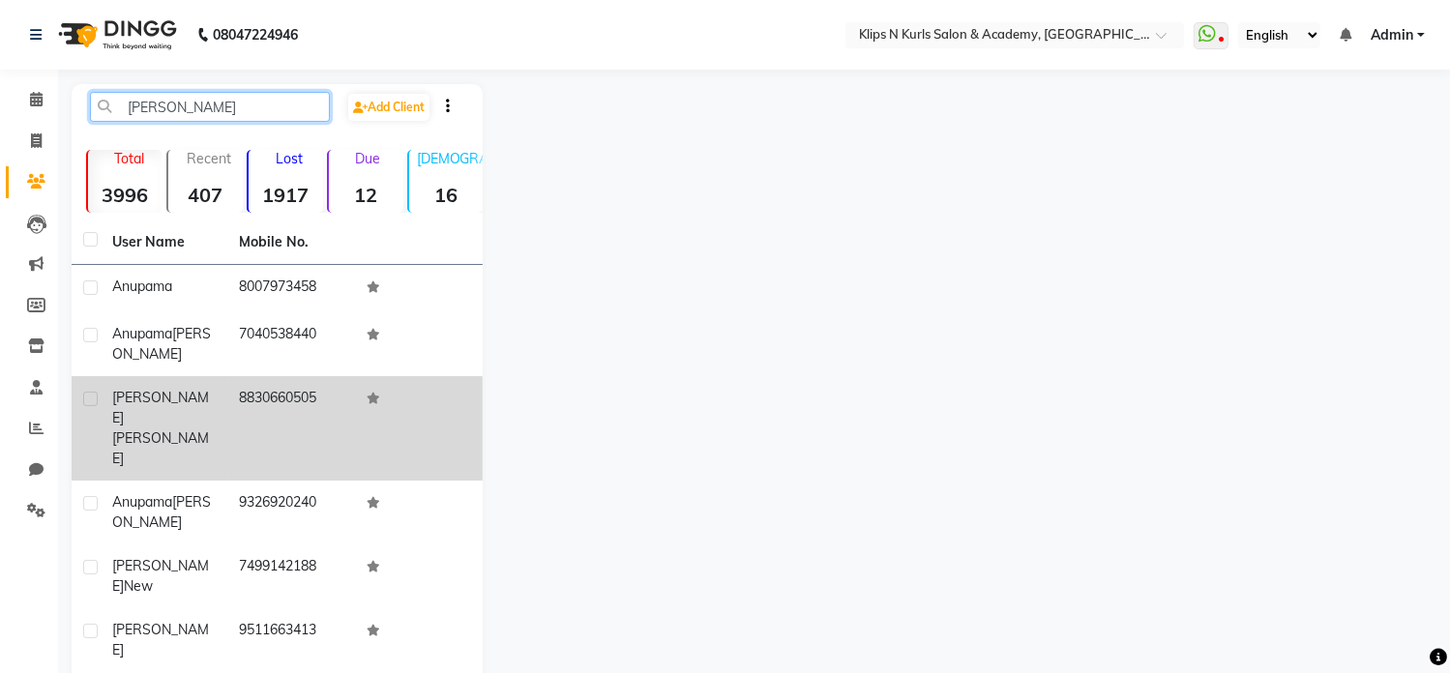
type input "pam"
click at [233, 395] on td "8830660505" at bounding box center [292, 428] width 128 height 104
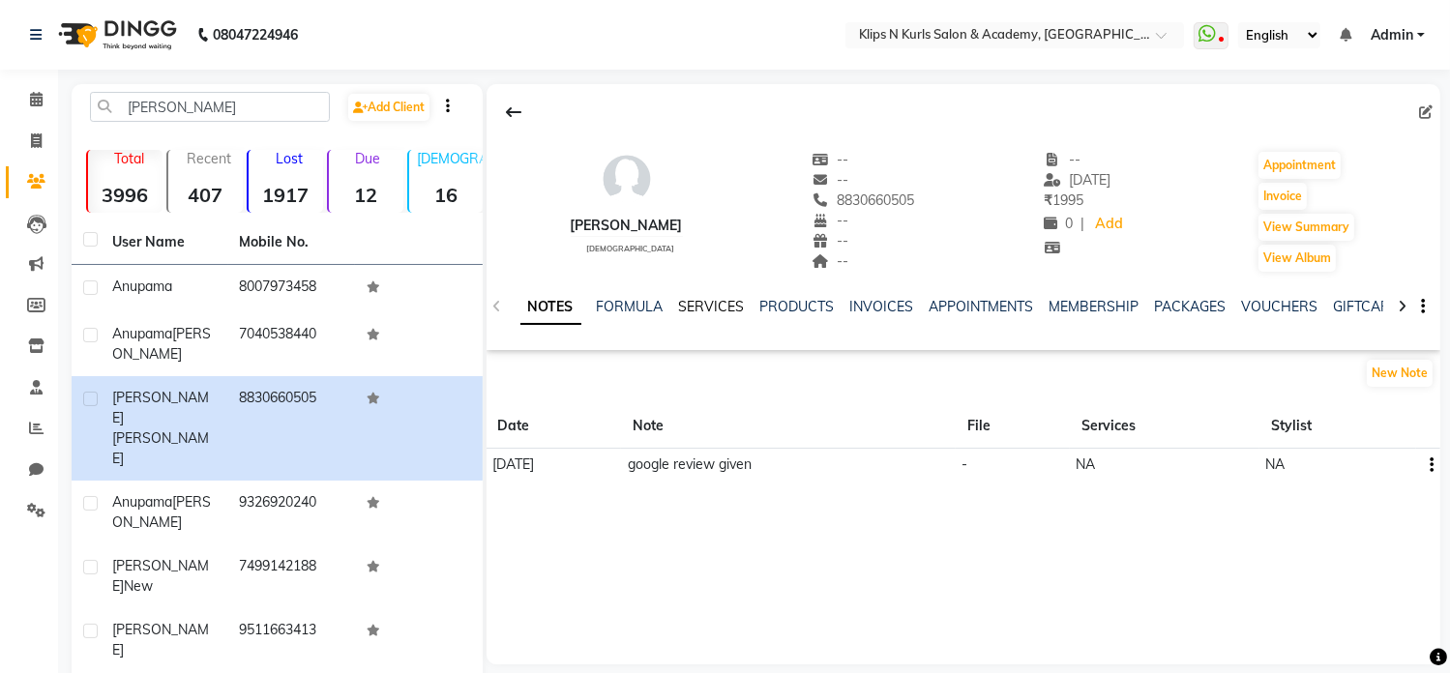
click at [713, 312] on link "SERVICES" at bounding box center [712, 306] width 66 height 17
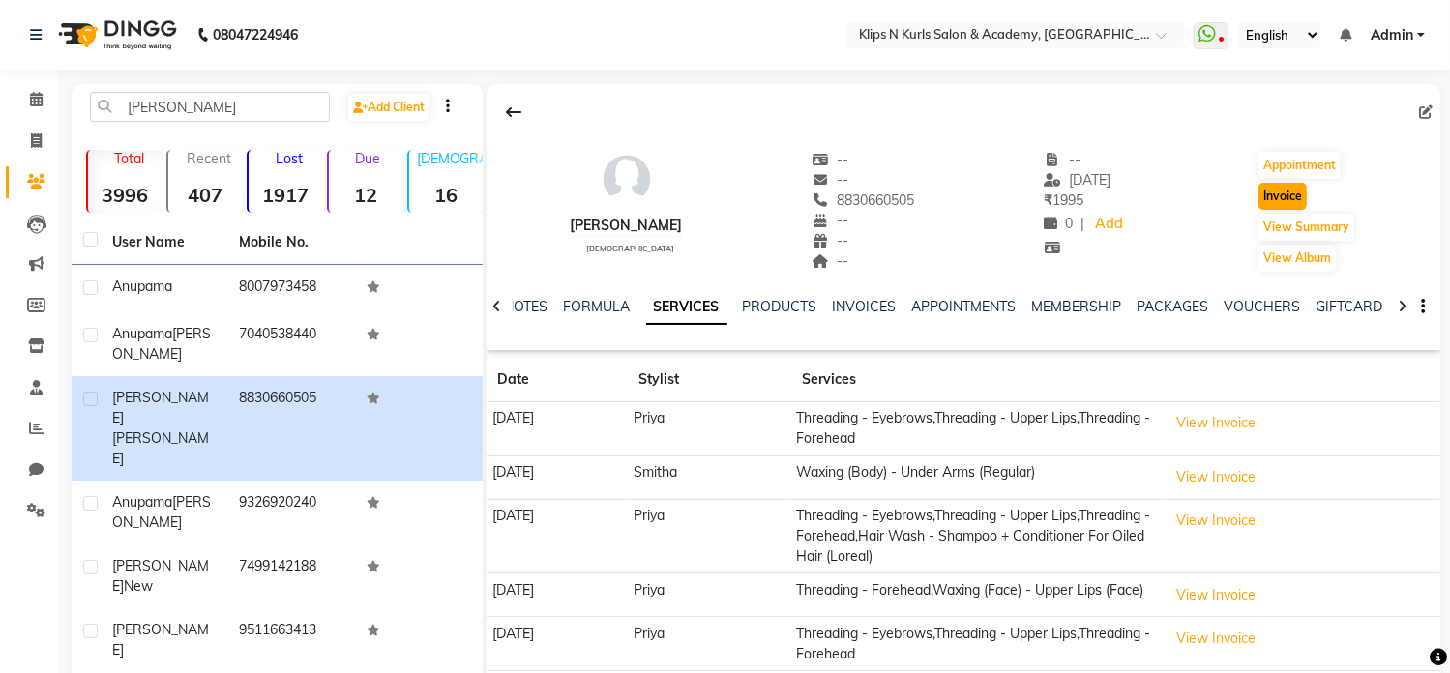
click at [1281, 196] on button "Invoice" at bounding box center [1283, 196] width 48 height 27
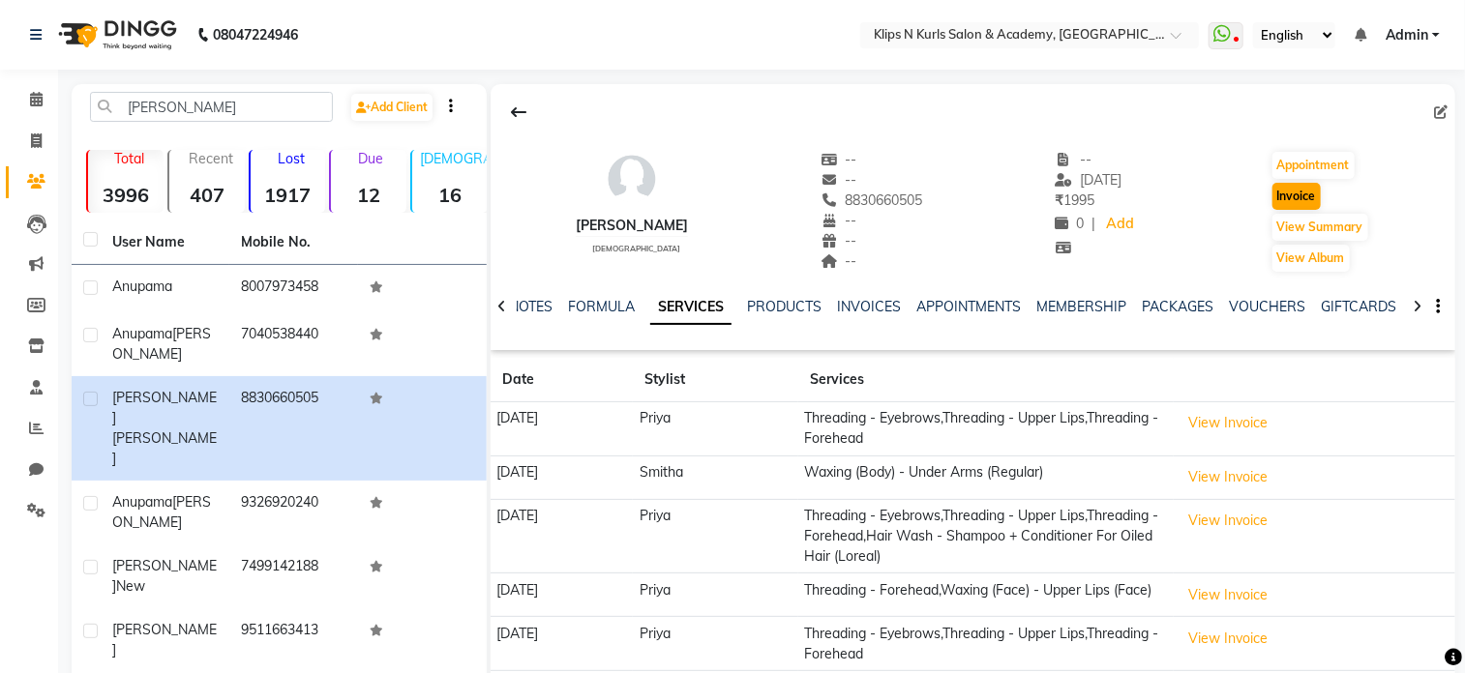
select select "124"
select select "service"
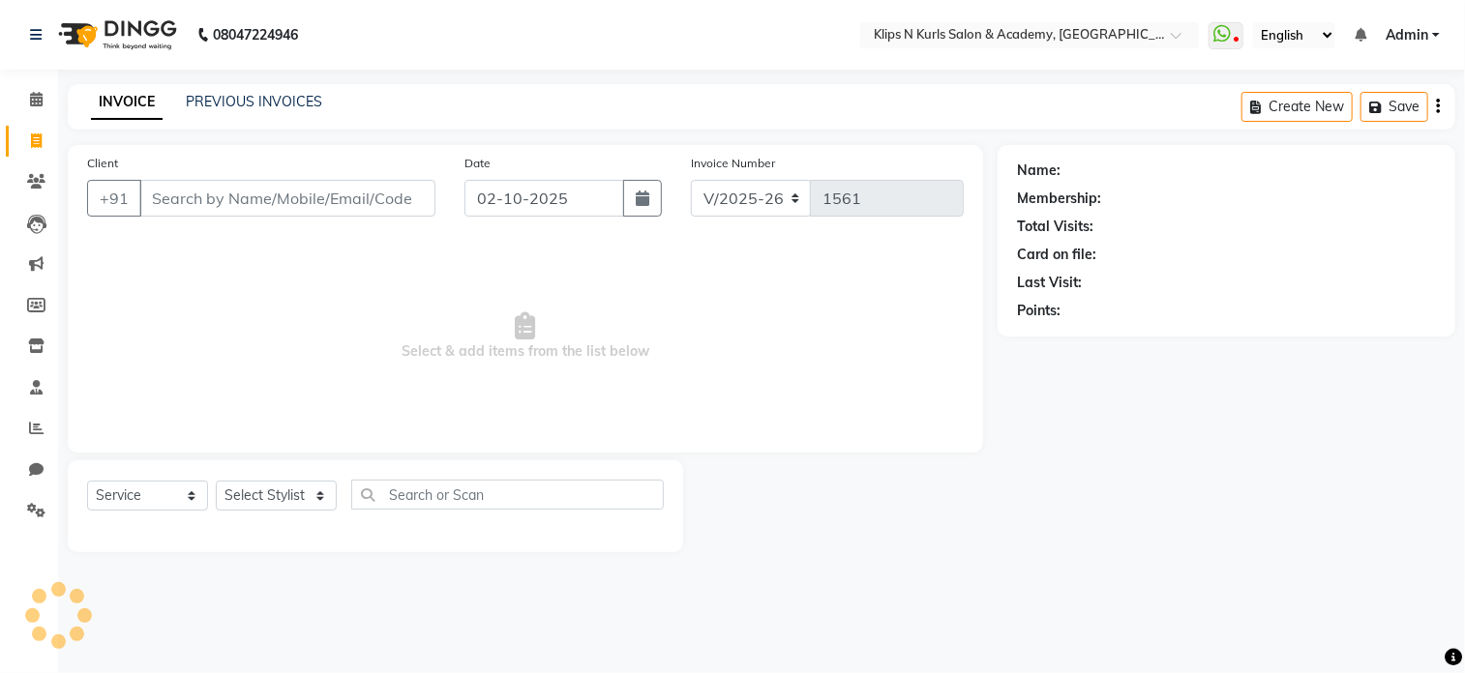
type input "8830660505"
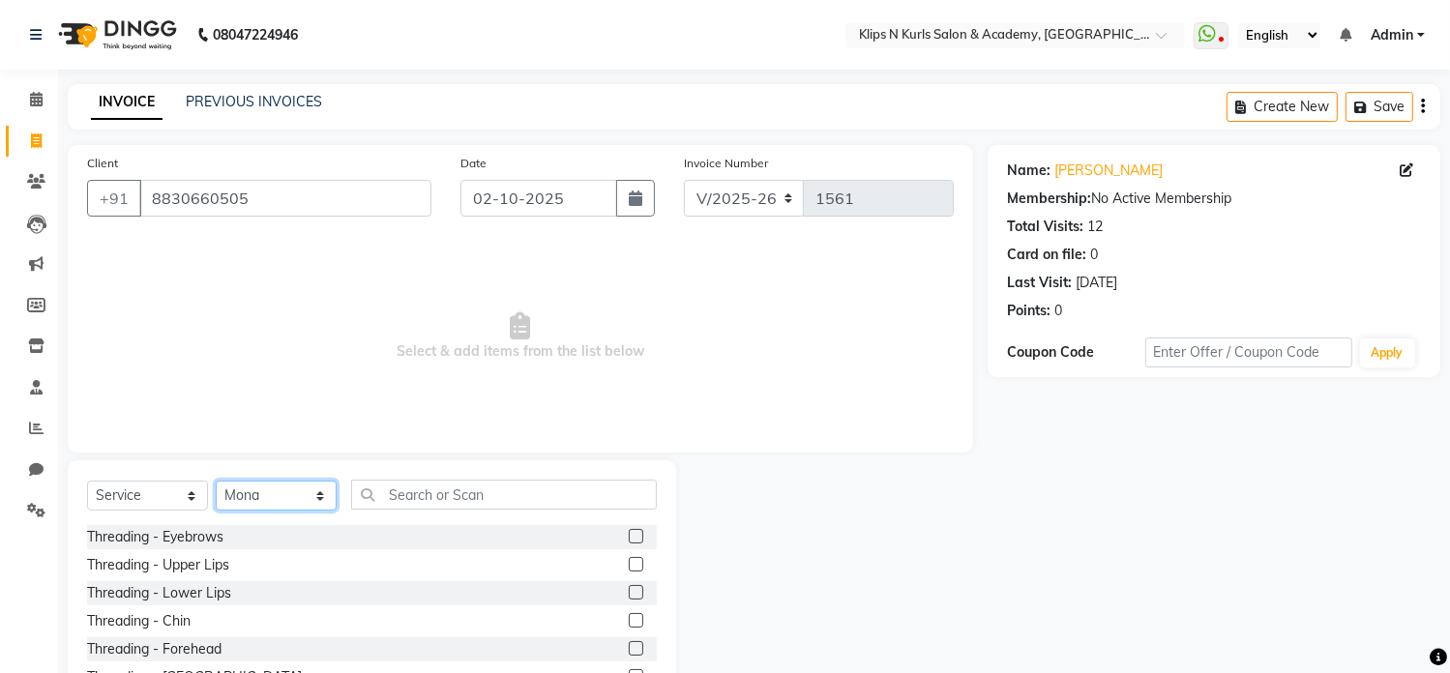
click at [301, 497] on select "Select Stylist Chandani Front Desk [PERSON_NAME] [PERSON_NAME] Neha Pooja [PERS…" at bounding box center [276, 496] width 121 height 30
select select "71846"
click at [216, 482] on select "Select Stylist Chandani Front Desk [PERSON_NAME] [PERSON_NAME] Neha Pooja [PERS…" at bounding box center [276, 496] width 121 height 30
click at [629, 535] on label at bounding box center [636, 536] width 15 height 15
click at [629, 535] on input "checkbox" at bounding box center [635, 537] width 13 height 13
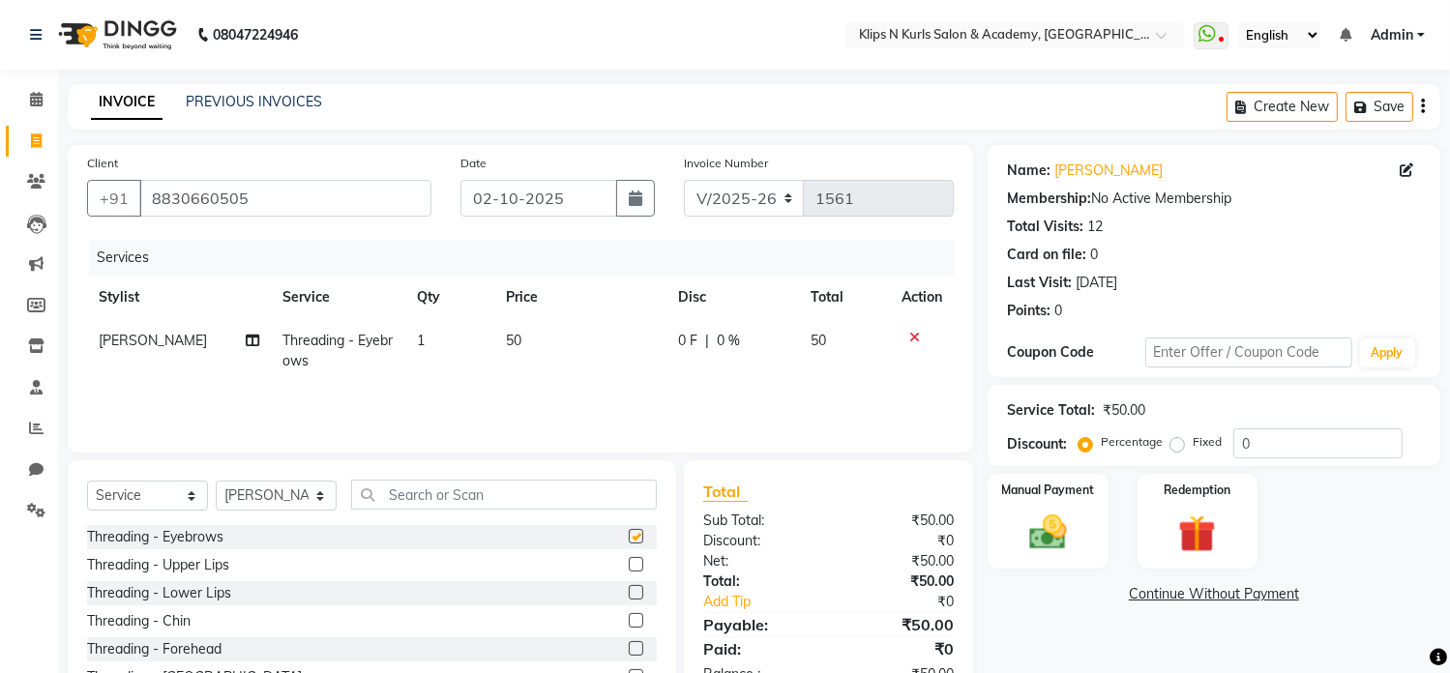
checkbox input "false"
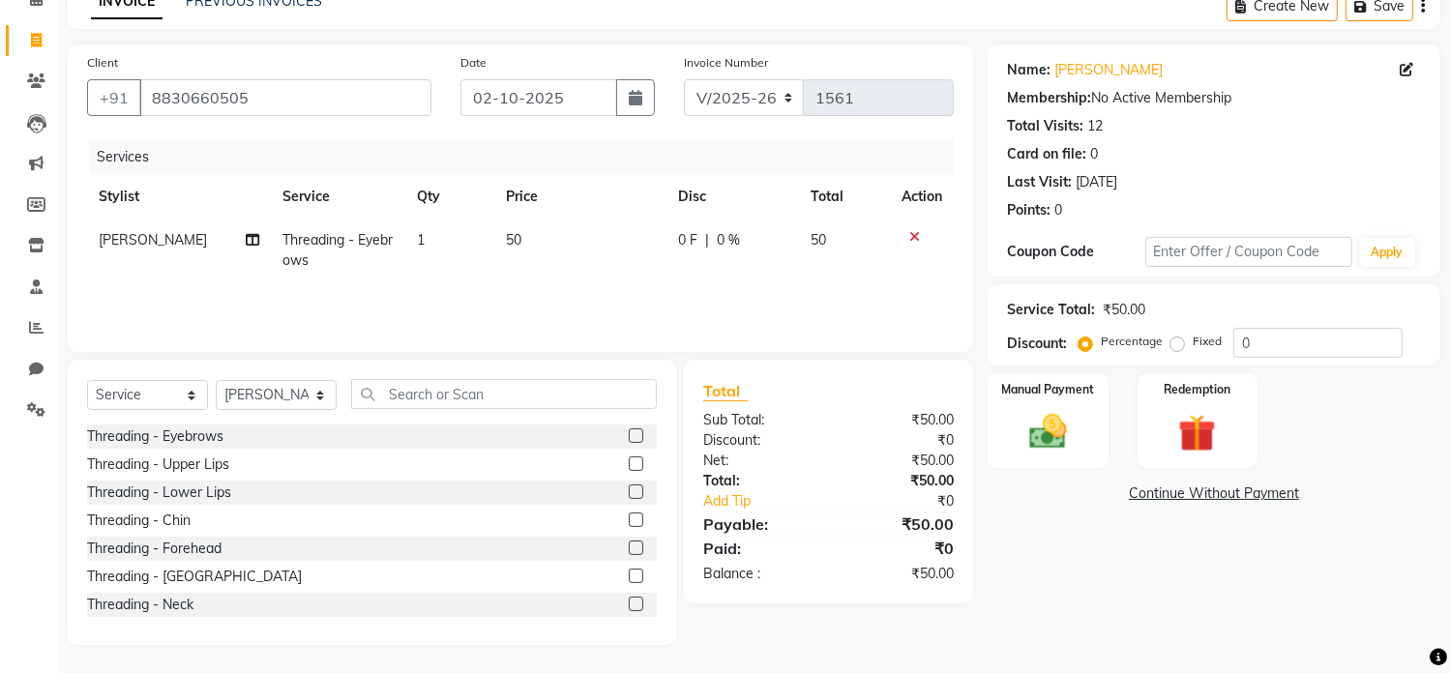
scroll to position [102, 0]
click at [629, 464] on label at bounding box center [636, 463] width 15 height 15
click at [629, 464] on input "checkbox" at bounding box center [635, 464] width 13 height 13
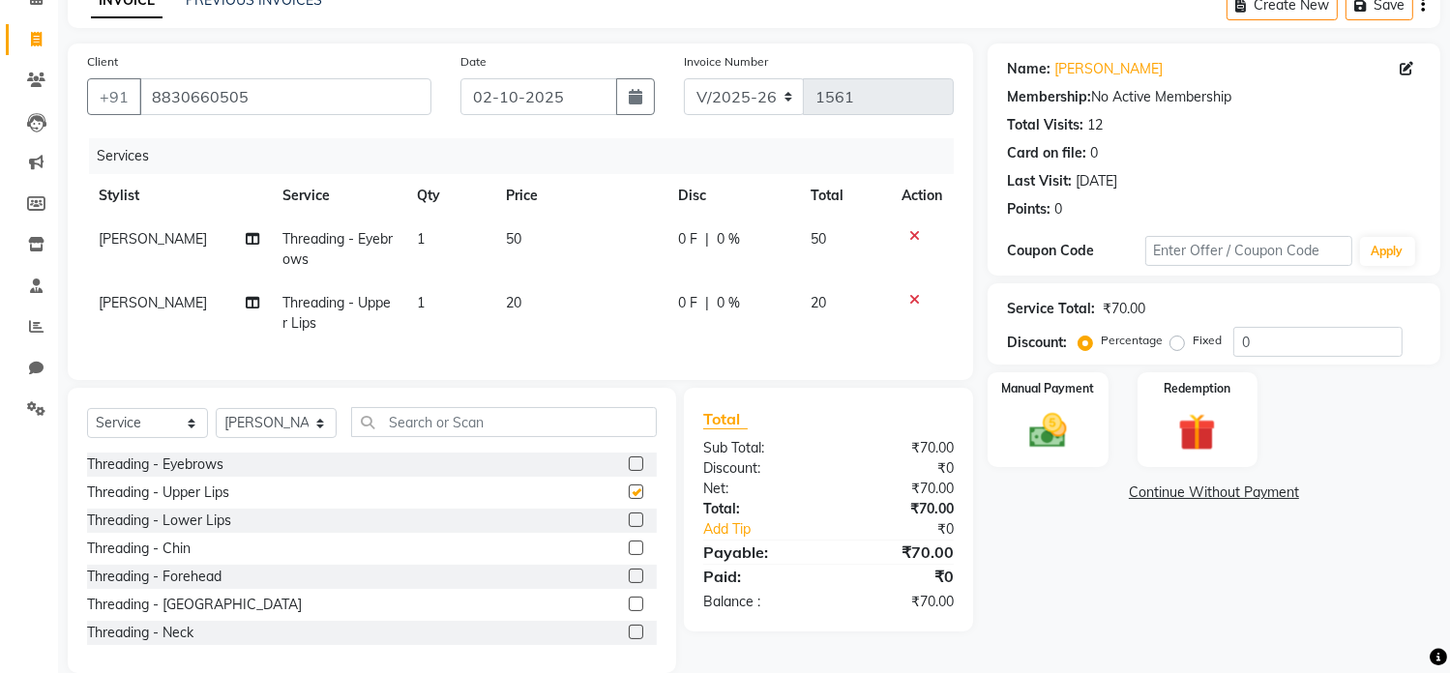
checkbox input "false"
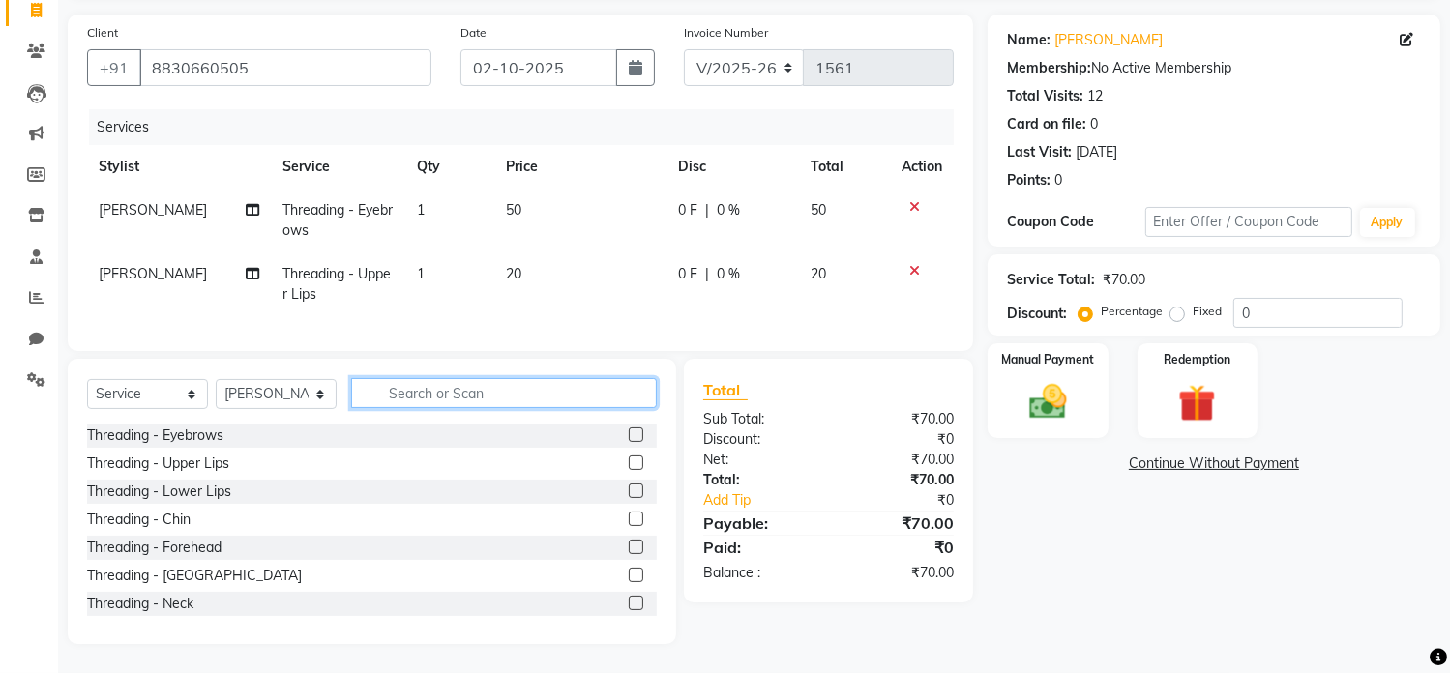
click at [405, 385] on input "text" at bounding box center [504, 393] width 306 height 30
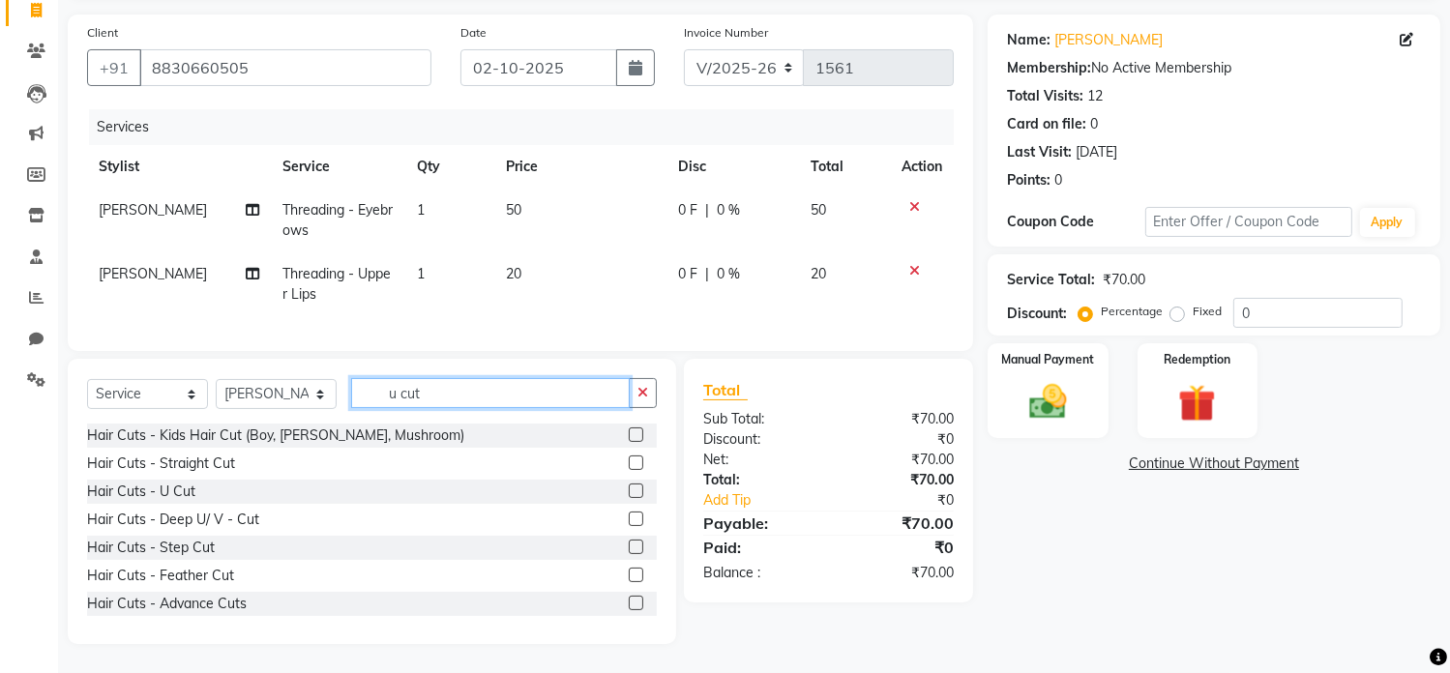
type input "u cut"
click at [629, 488] on label at bounding box center [636, 491] width 15 height 15
click at [629, 488] on input "checkbox" at bounding box center [635, 492] width 13 height 13
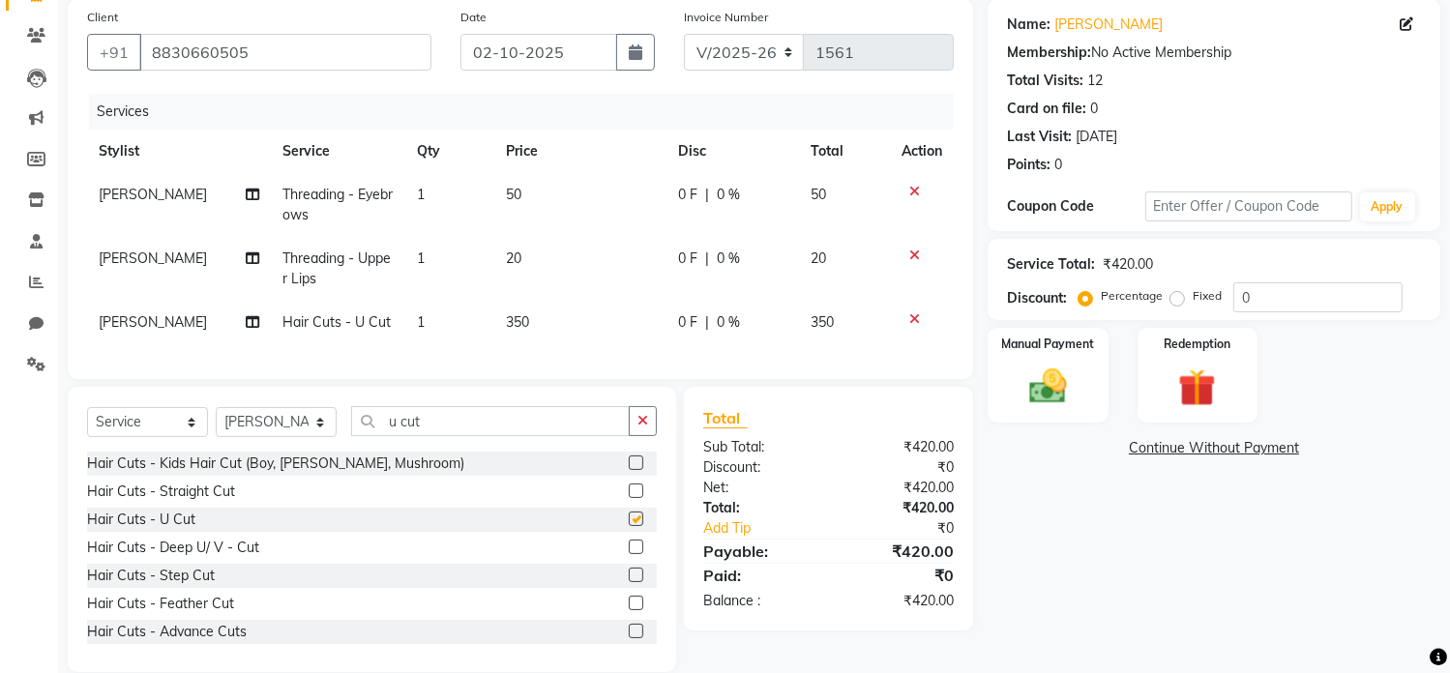
checkbox input "false"
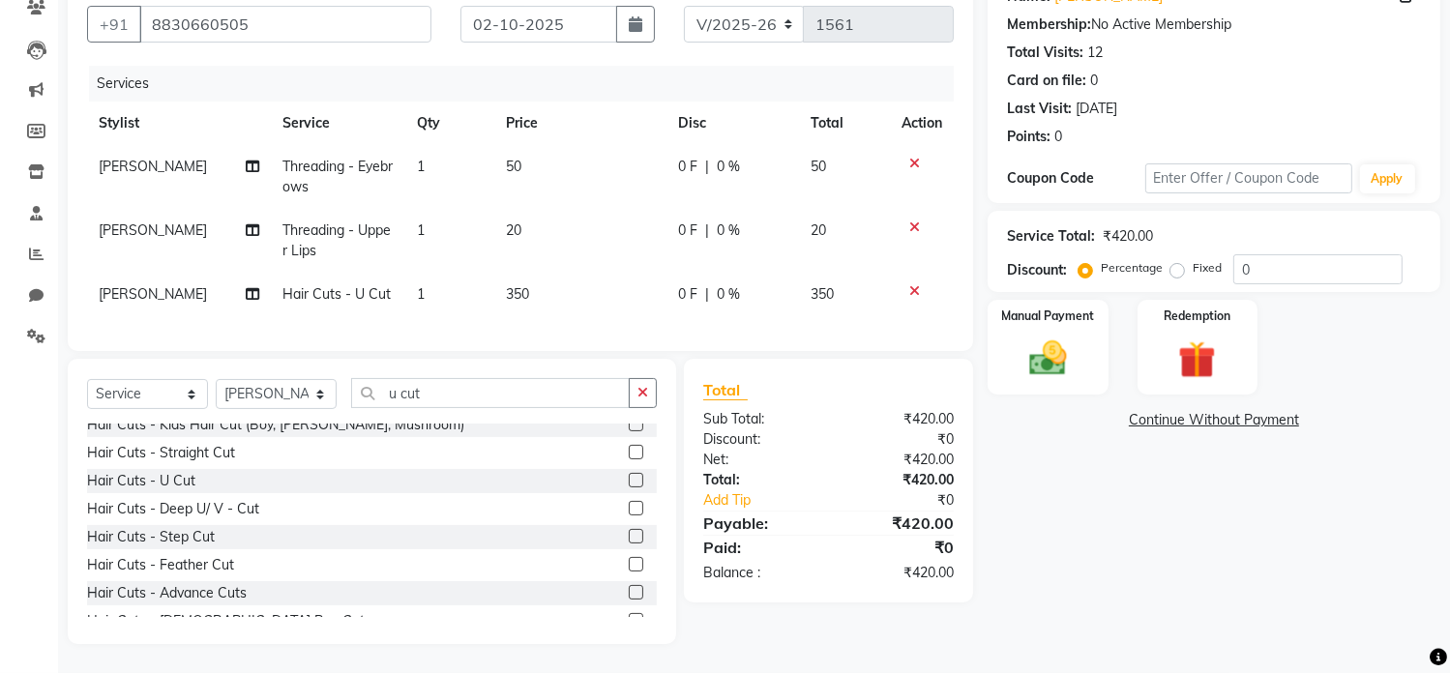
scroll to position [0, 0]
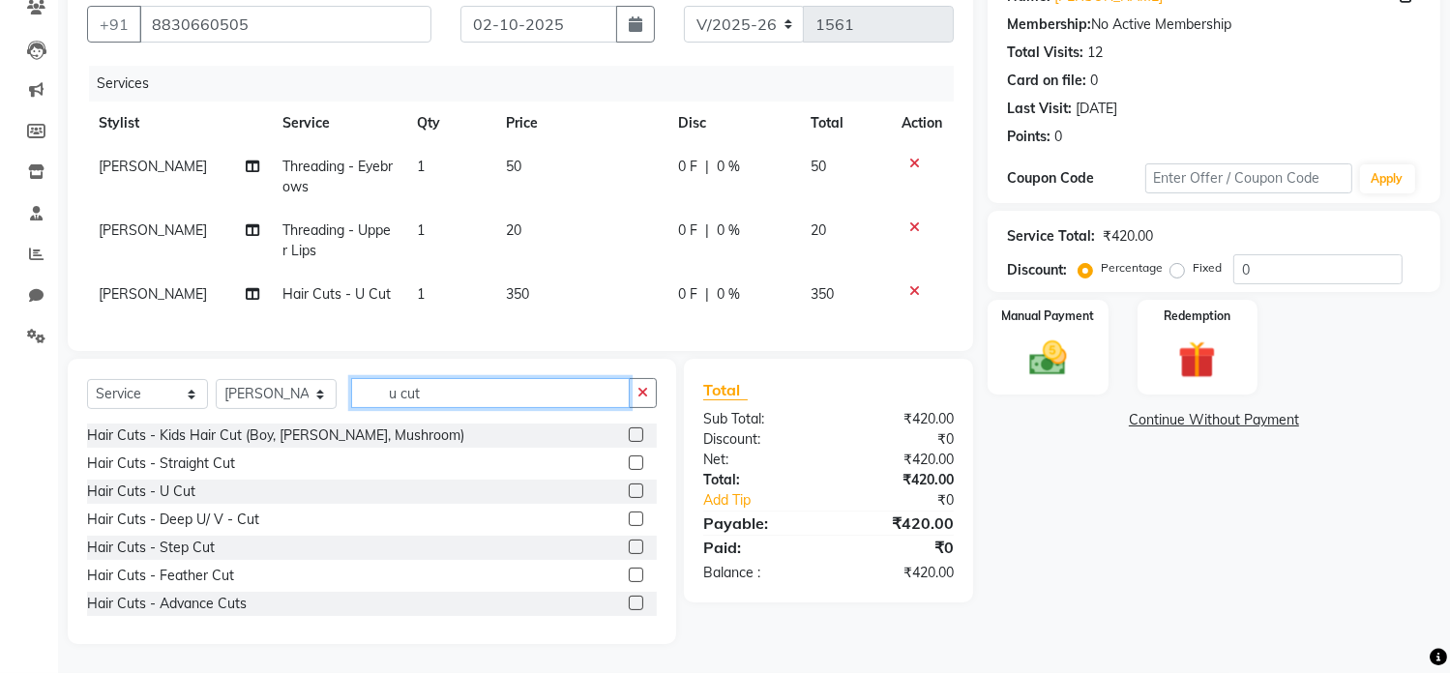
click at [475, 400] on input "u cut" at bounding box center [490, 393] width 279 height 30
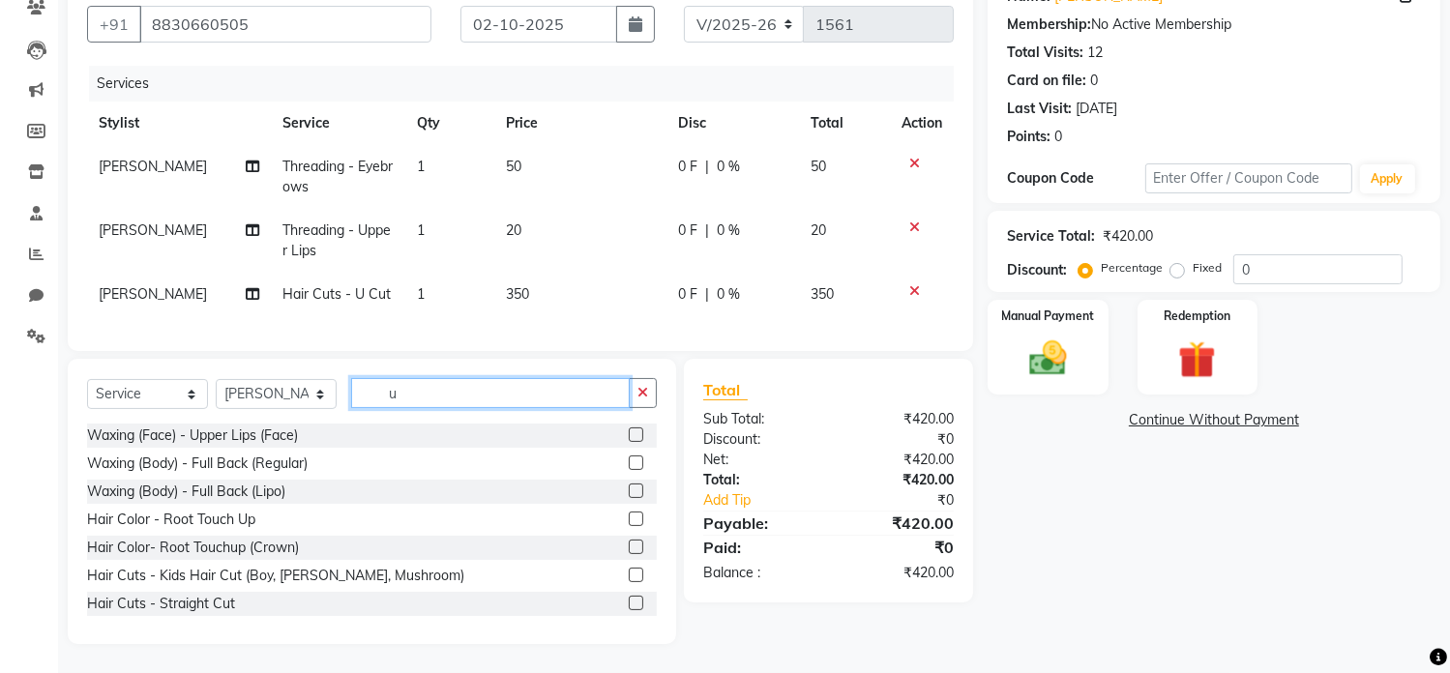
type input "u"
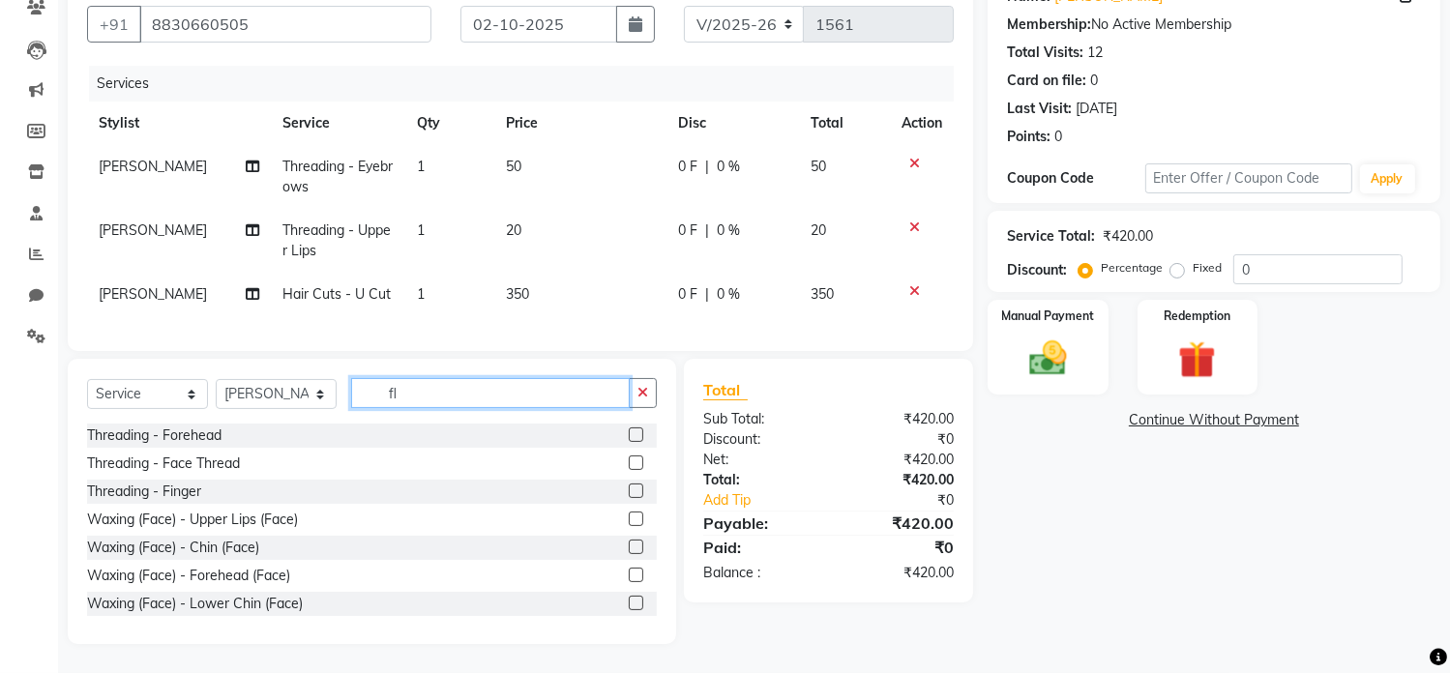
scroll to position [147, 0]
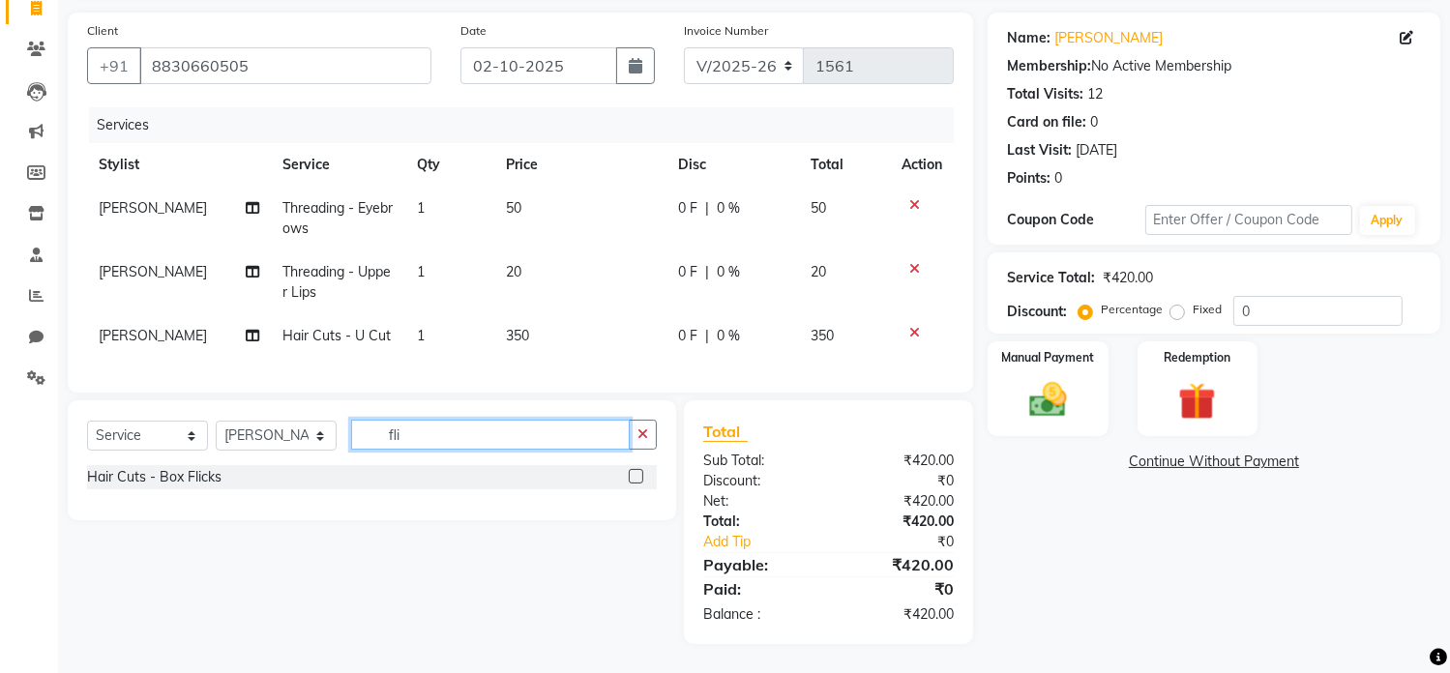
type input "fli"
click at [635, 472] on label at bounding box center [636, 476] width 15 height 15
click at [635, 472] on input "checkbox" at bounding box center [635, 477] width 13 height 13
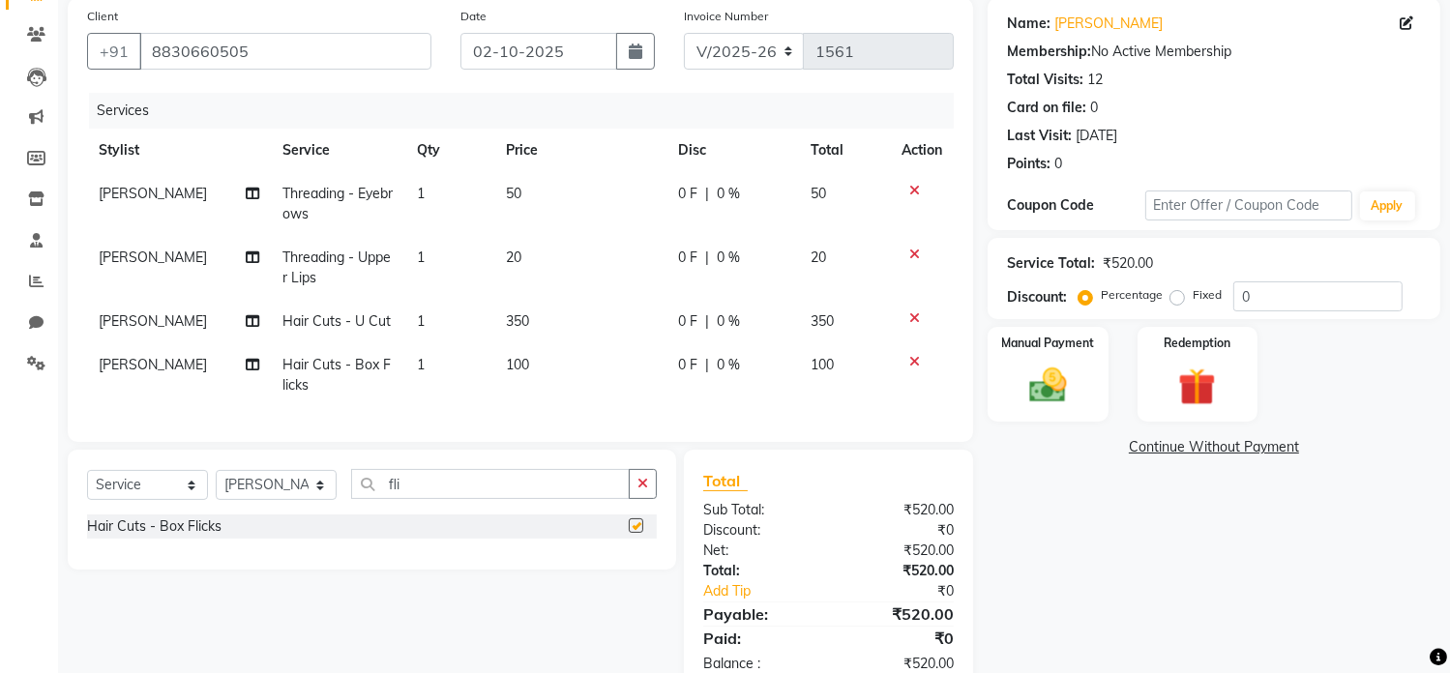
checkbox input "false"
click at [1052, 395] on img at bounding box center [1048, 386] width 64 height 45
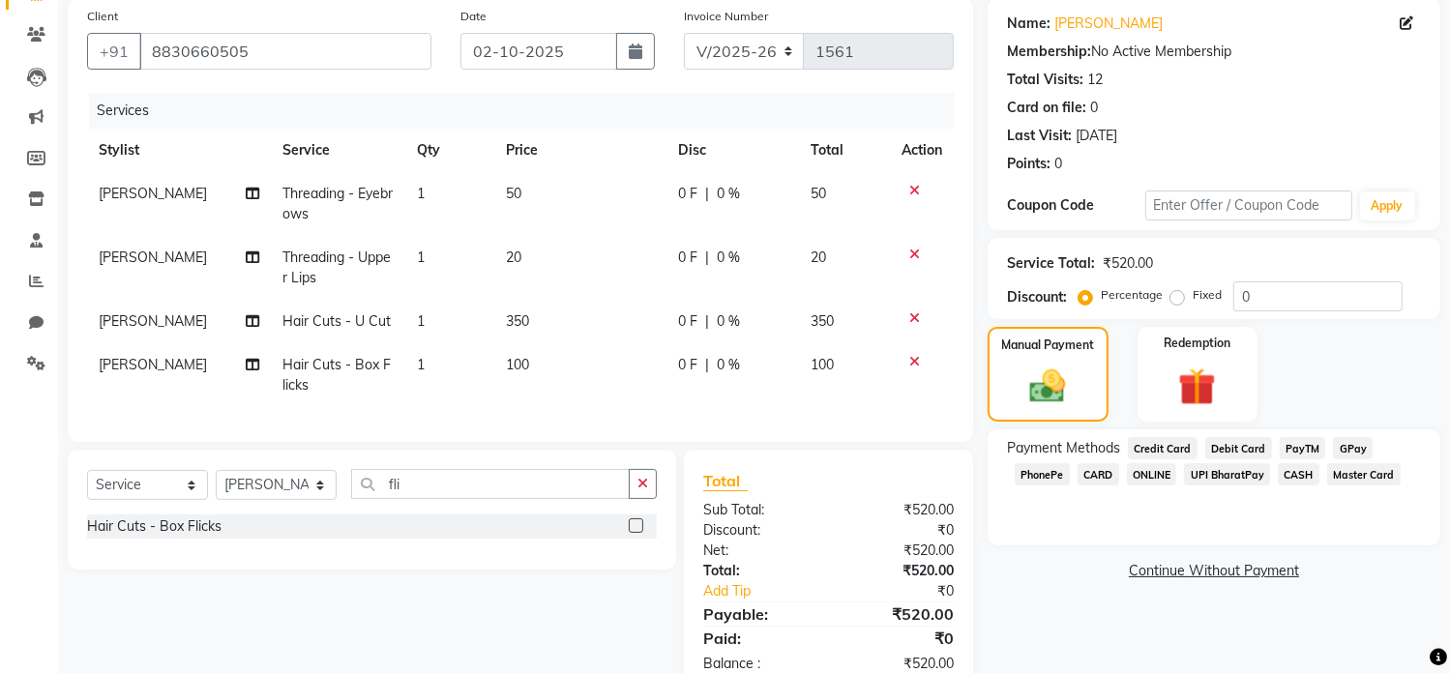
click at [1341, 449] on span "GPay" at bounding box center [1353, 448] width 40 height 22
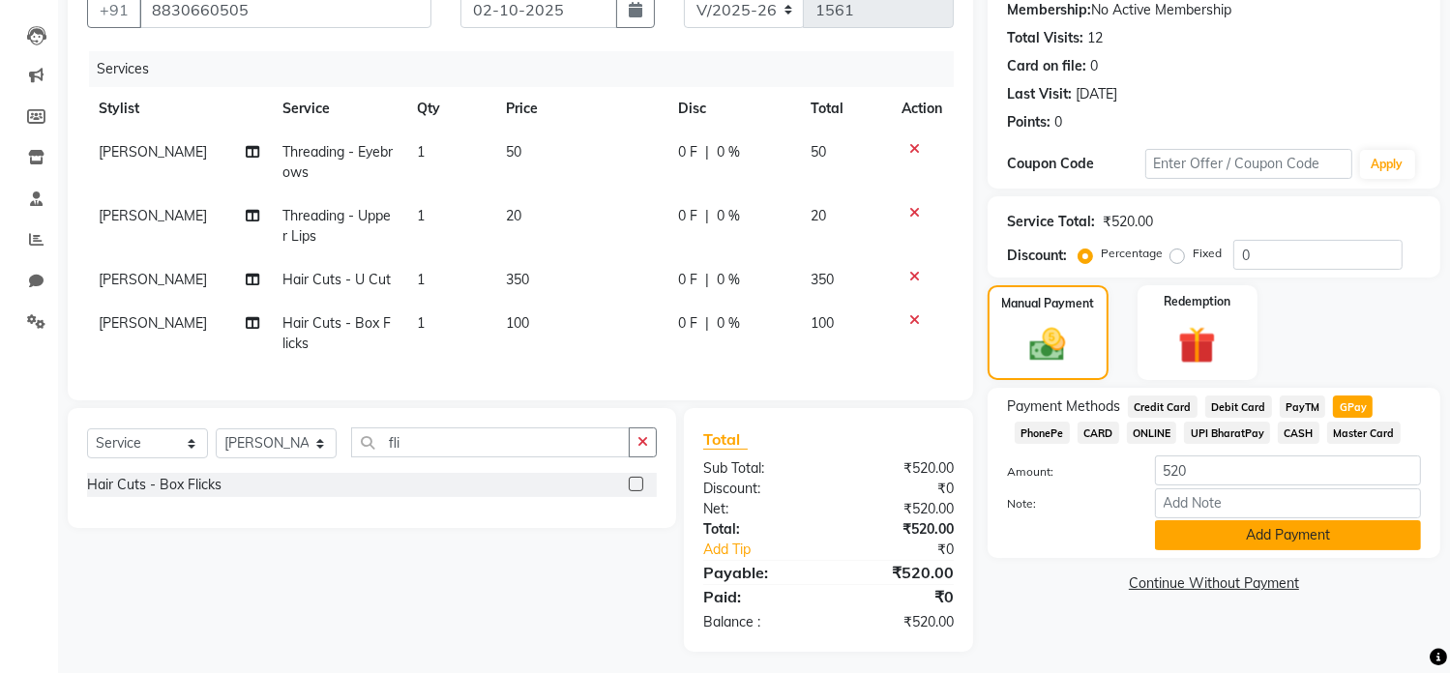
scroll to position [211, 0]
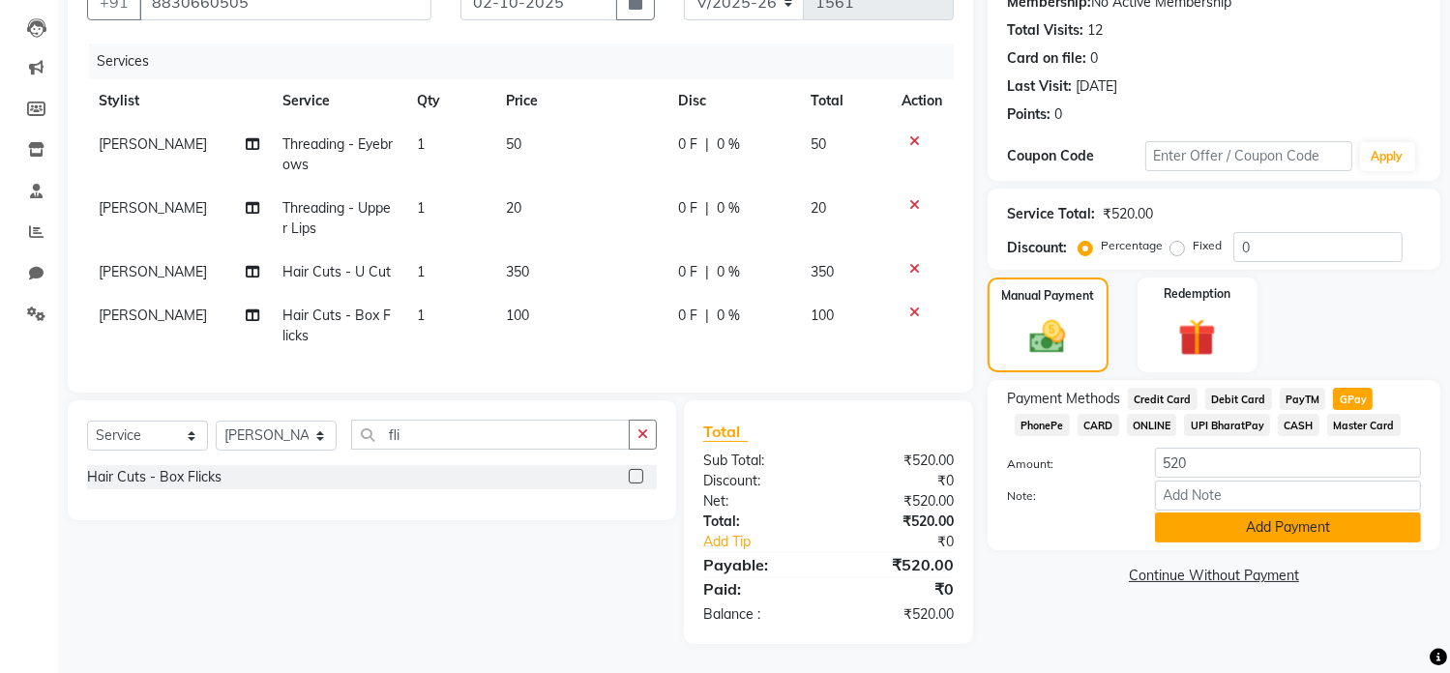
click at [1326, 515] on button "Add Payment" at bounding box center [1288, 528] width 266 height 30
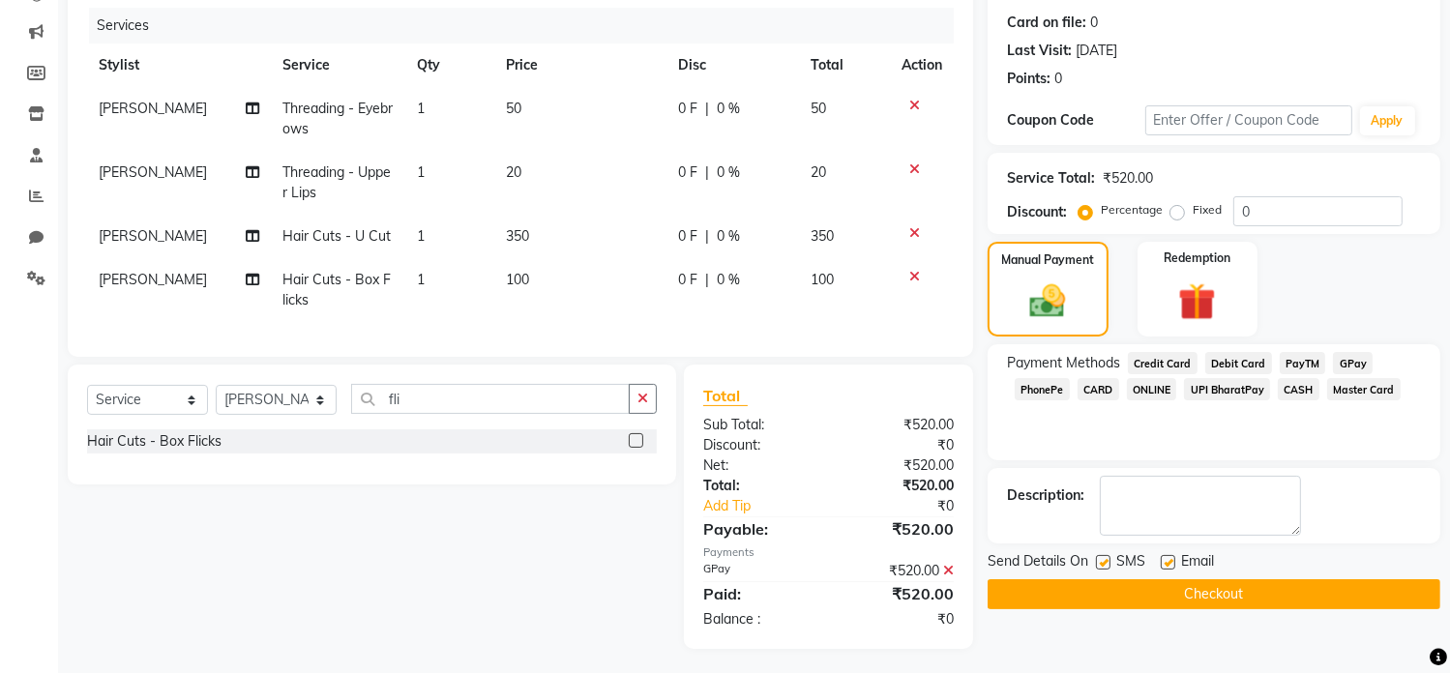
scroll to position [252, 0]
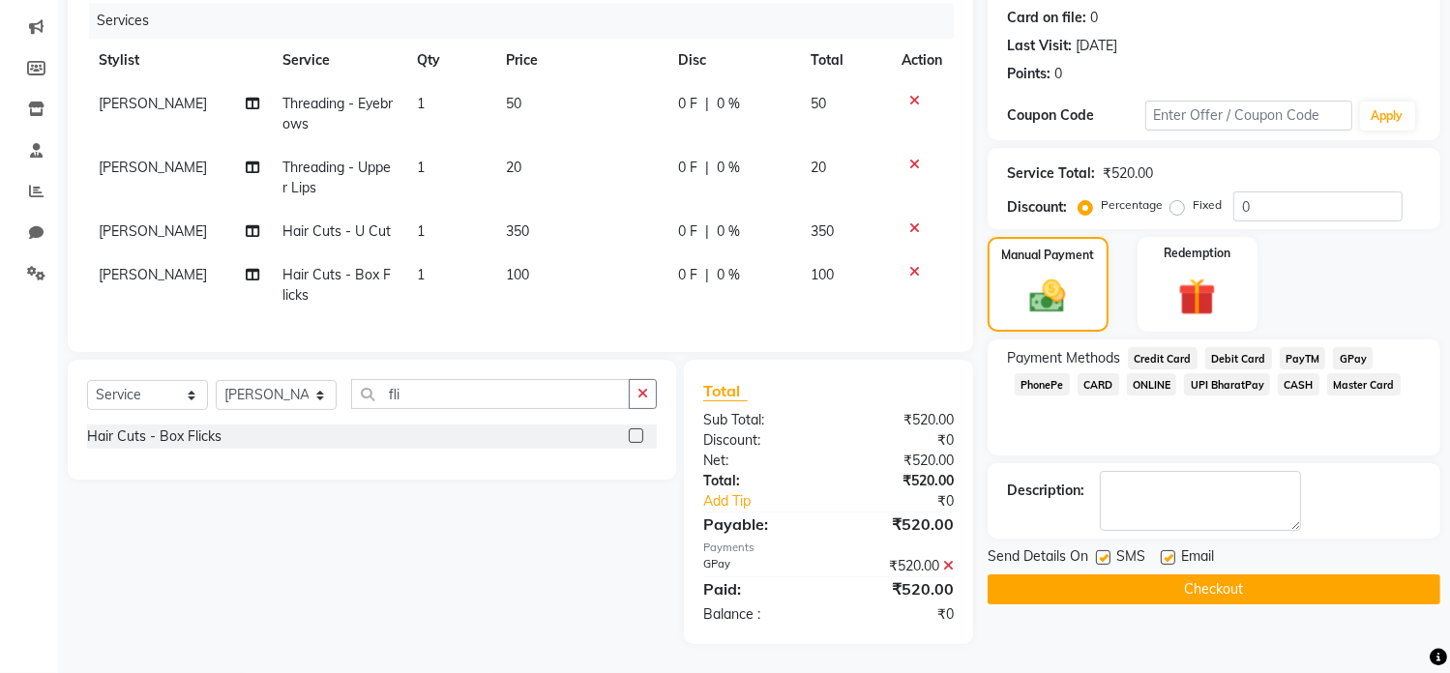
click at [1249, 575] on button "Checkout" at bounding box center [1214, 590] width 453 height 30
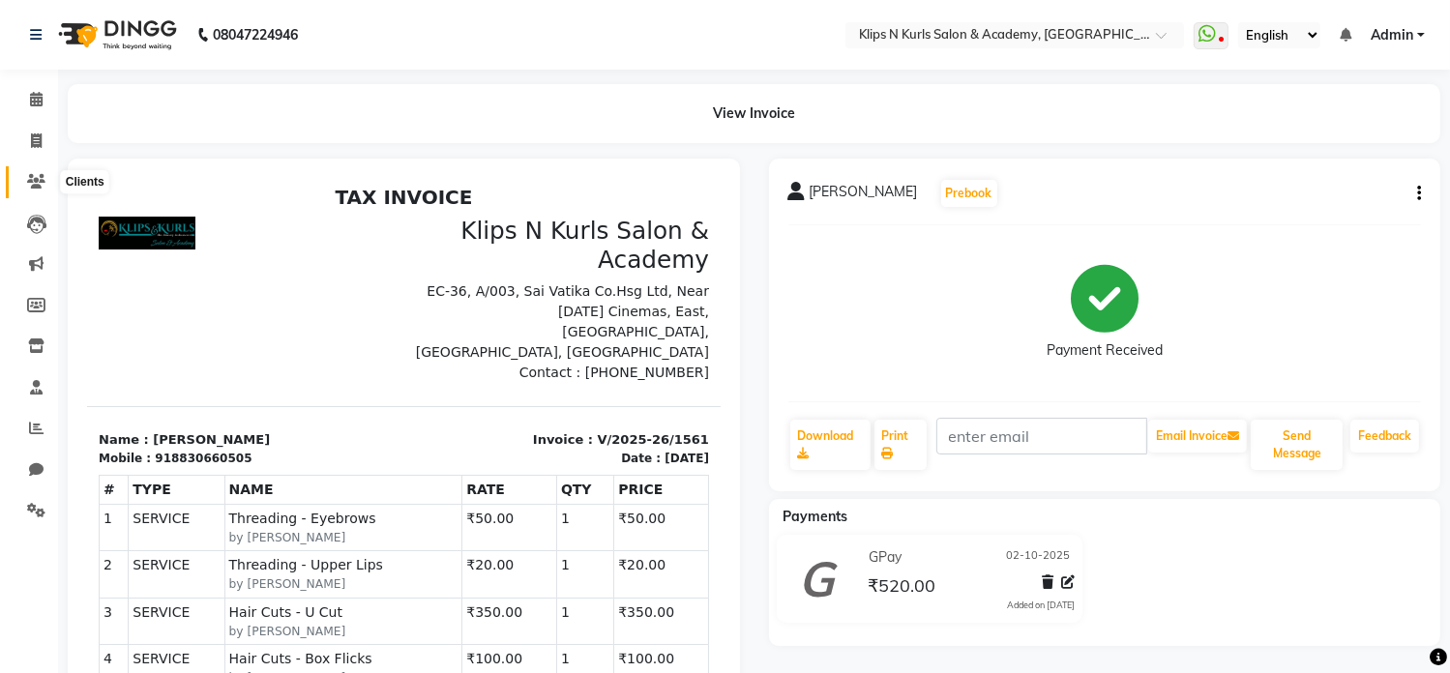
click at [33, 178] on icon at bounding box center [36, 181] width 18 height 15
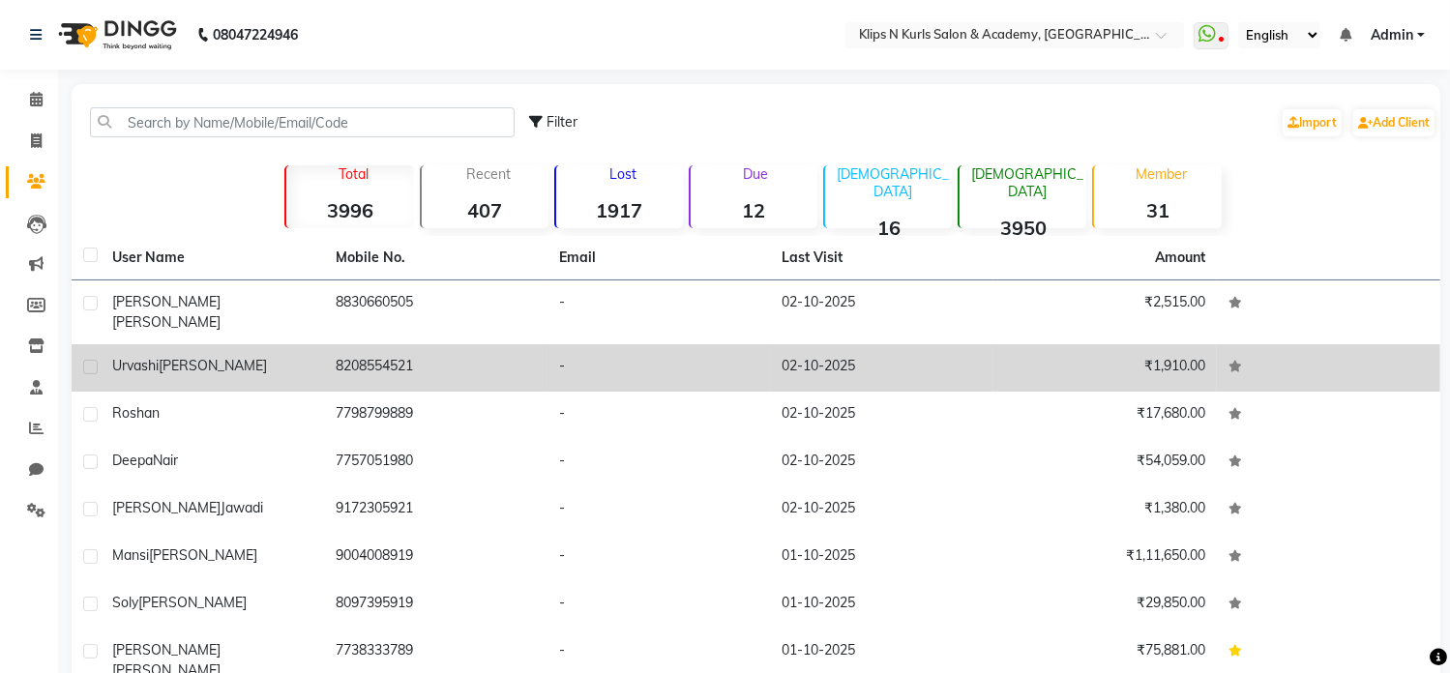
click at [117, 357] on span "Urvashi" at bounding box center [135, 365] width 46 height 17
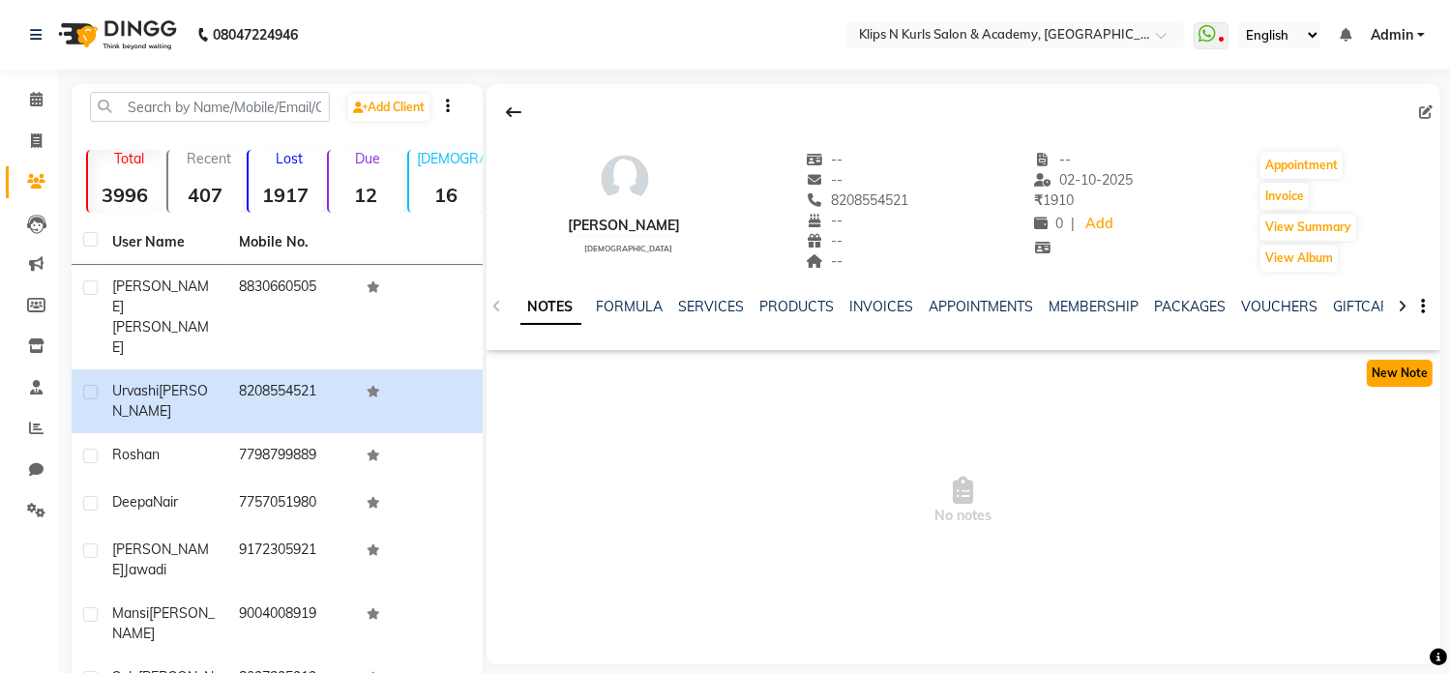
click at [1416, 374] on button "New Note" at bounding box center [1400, 373] width 66 height 27
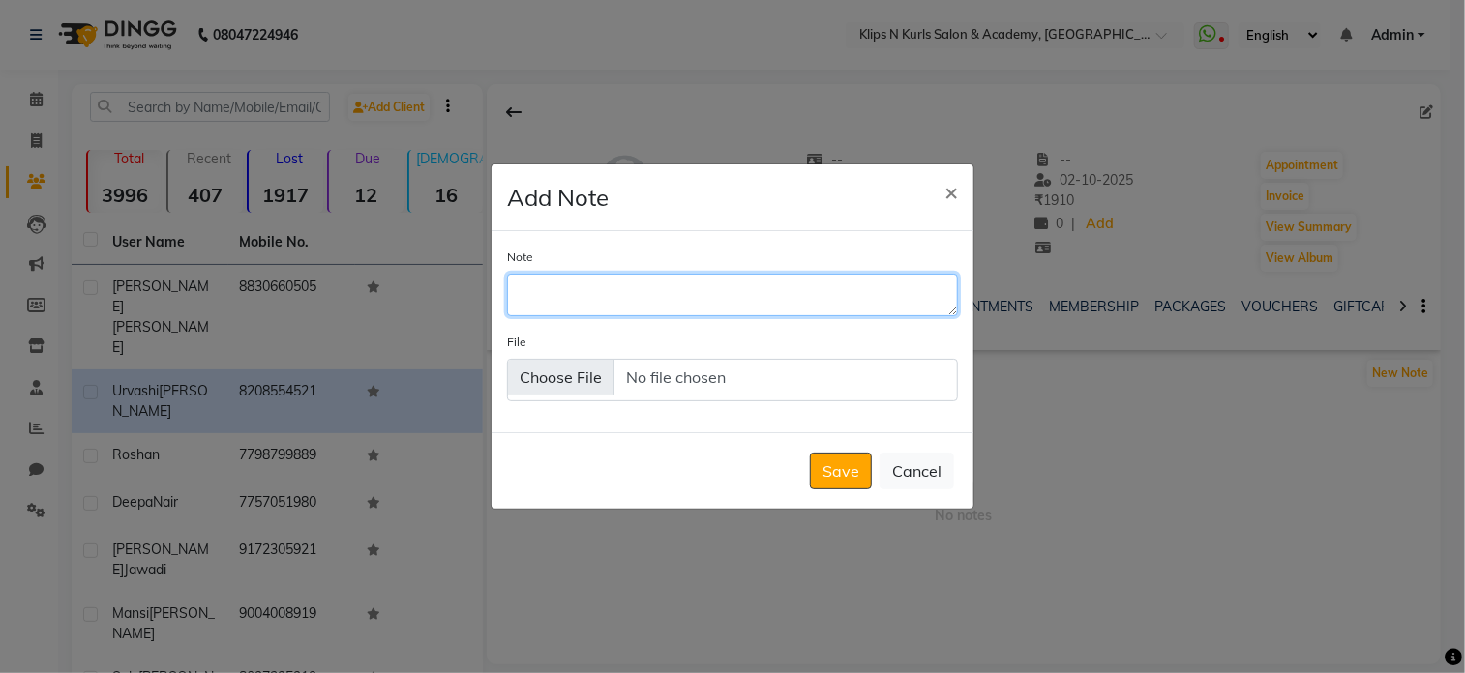
click at [608, 304] on textarea "Note" at bounding box center [732, 295] width 451 height 43
type textarea "g"
type textarea "Google review given on next visit back massage will be free offer"
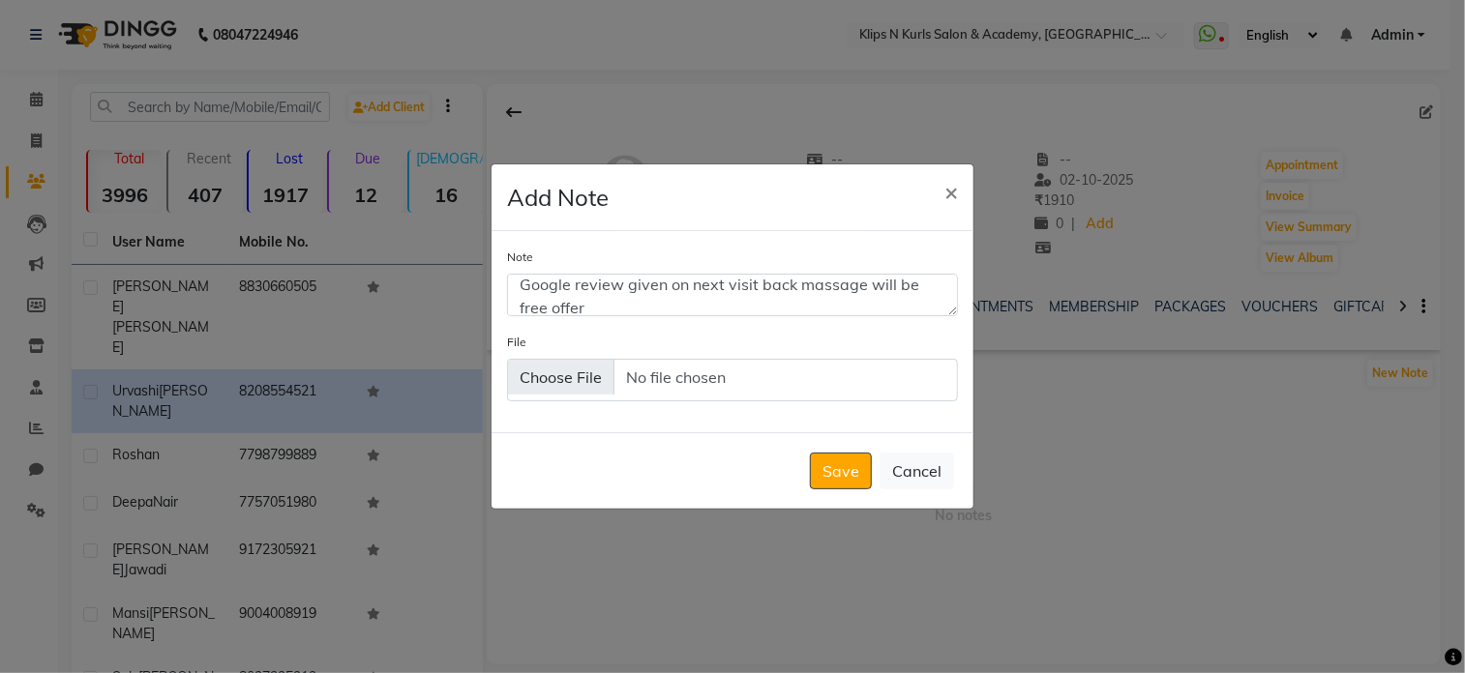
click at [834, 475] on button "Save" at bounding box center [841, 471] width 62 height 37
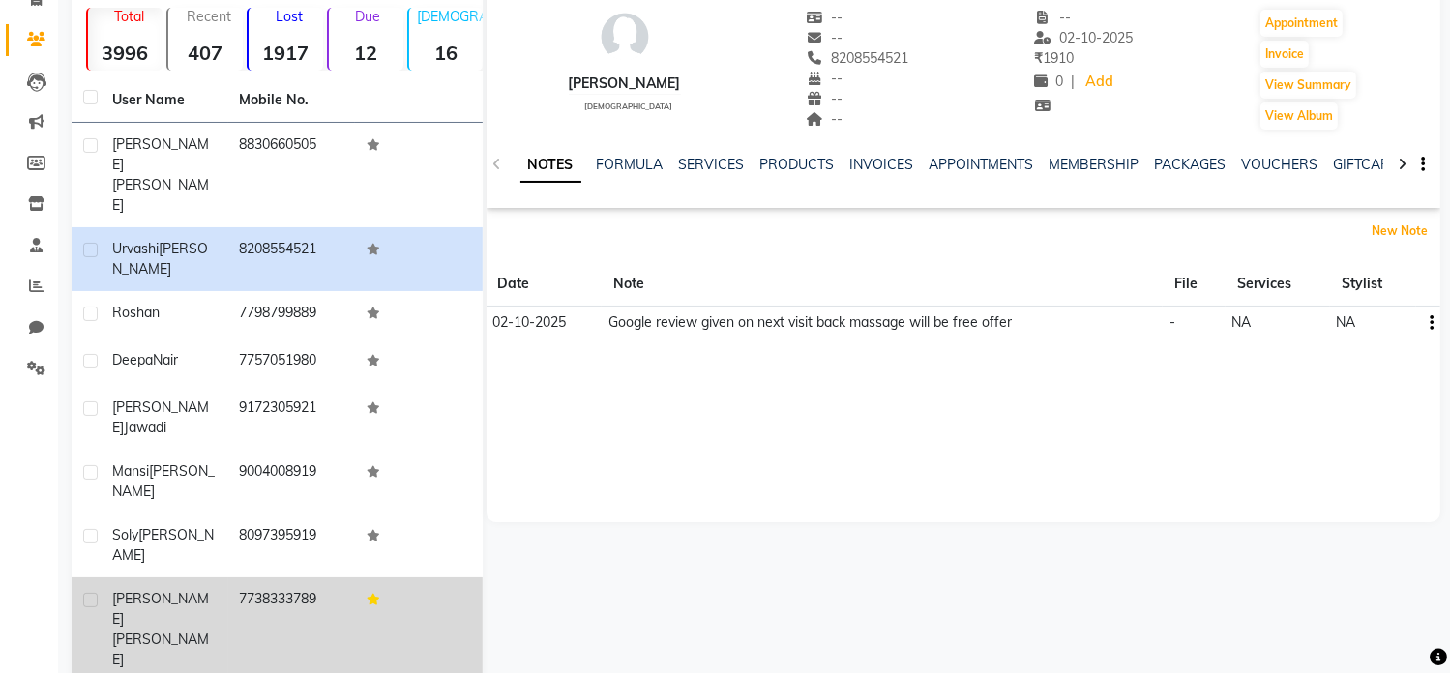
scroll to position [182, 0]
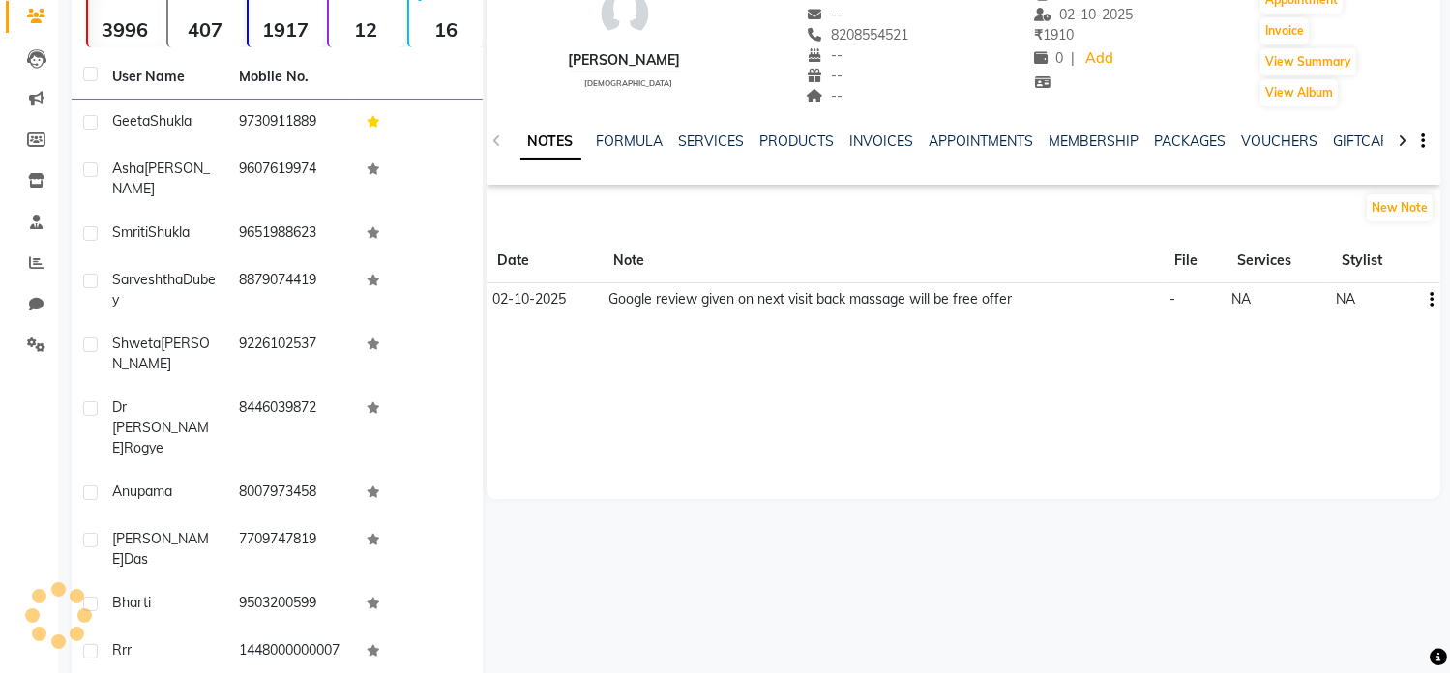
scroll to position [182, 0]
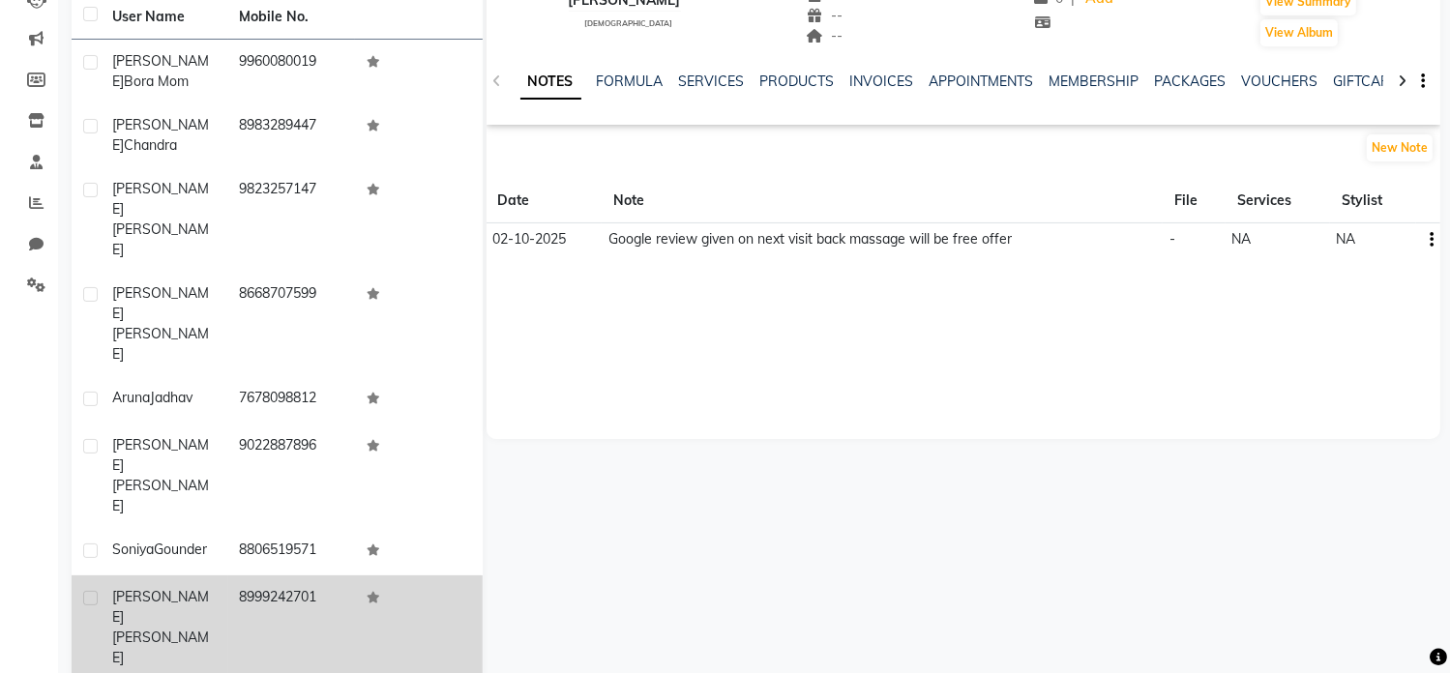
scroll to position [248, 0]
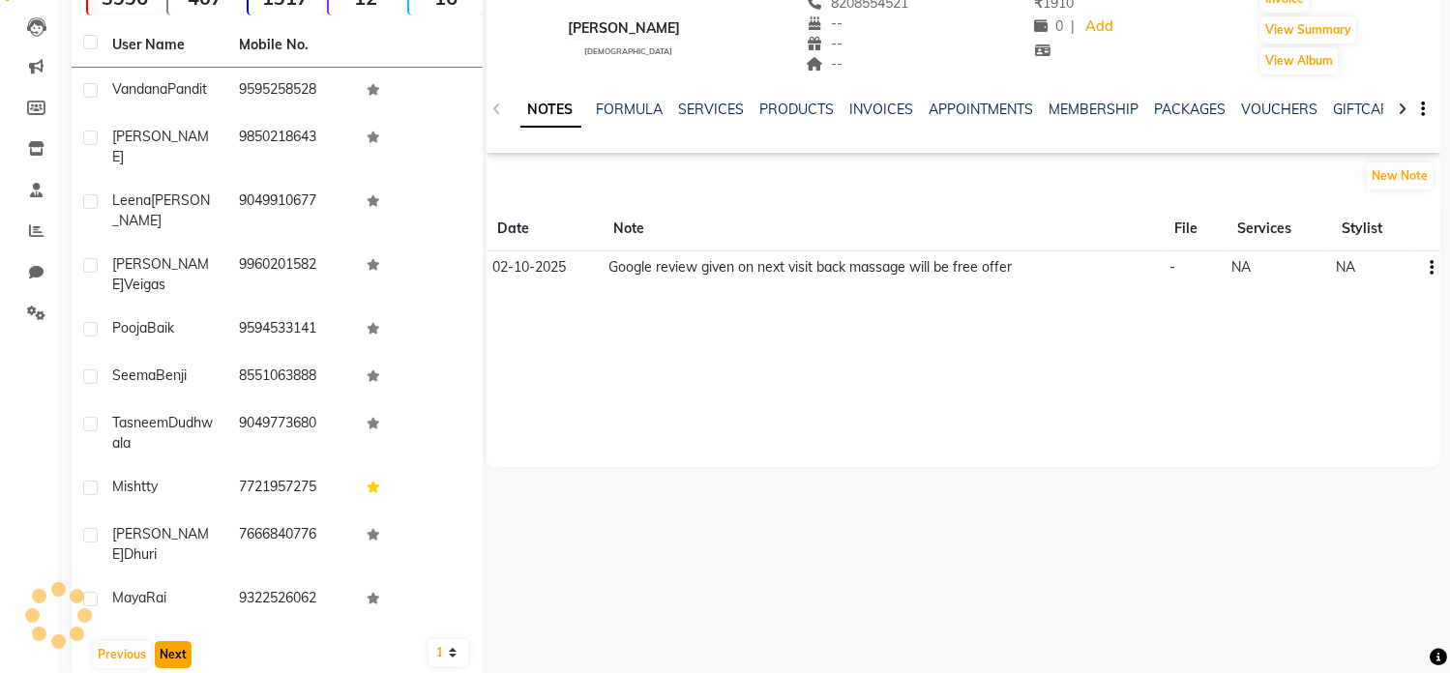
scroll to position [182, 0]
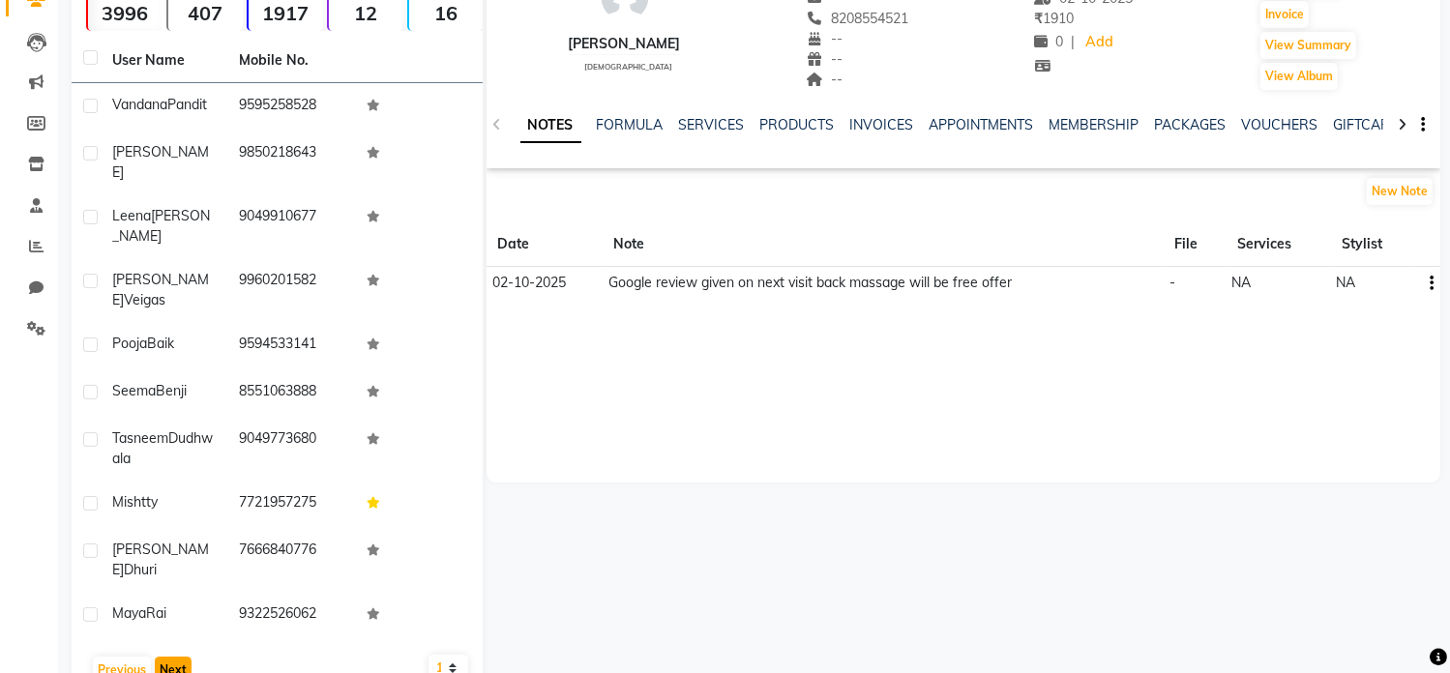
click at [166, 657] on button "Next" at bounding box center [173, 670] width 37 height 27
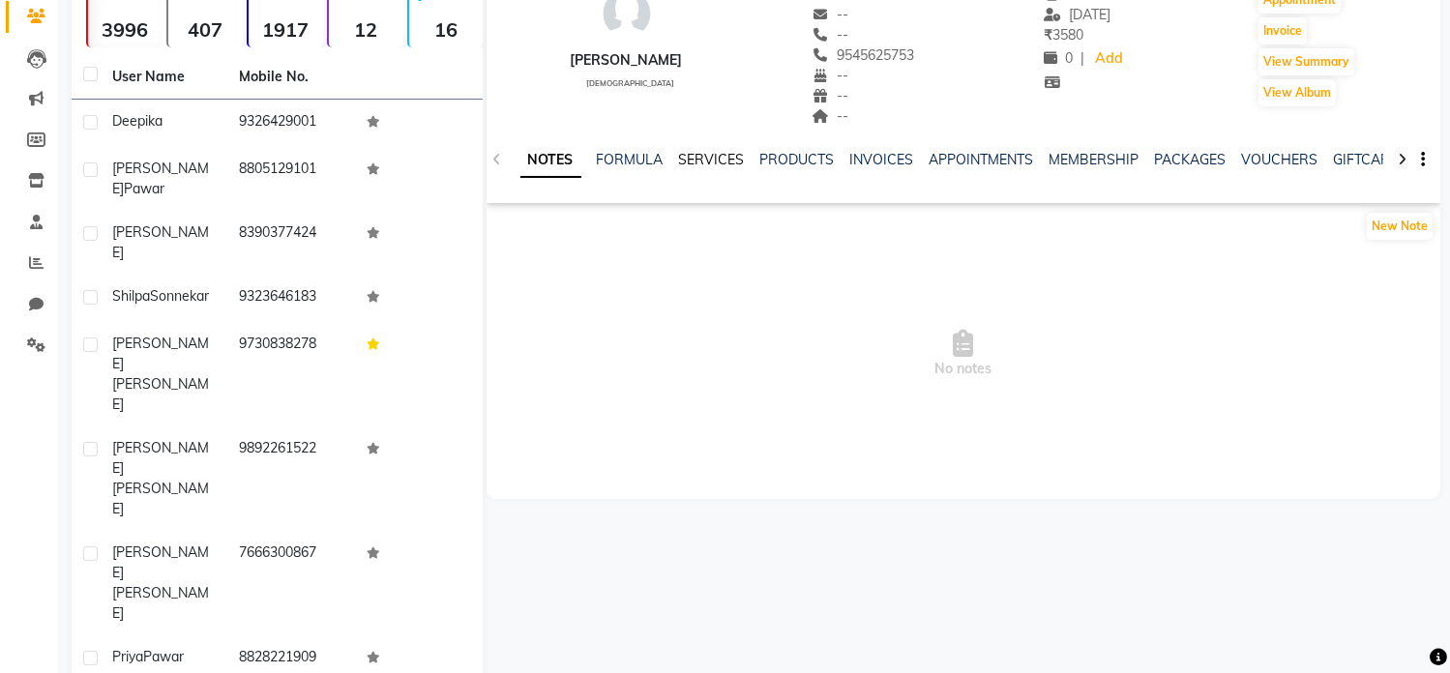
click at [729, 157] on link "SERVICES" at bounding box center [712, 159] width 66 height 17
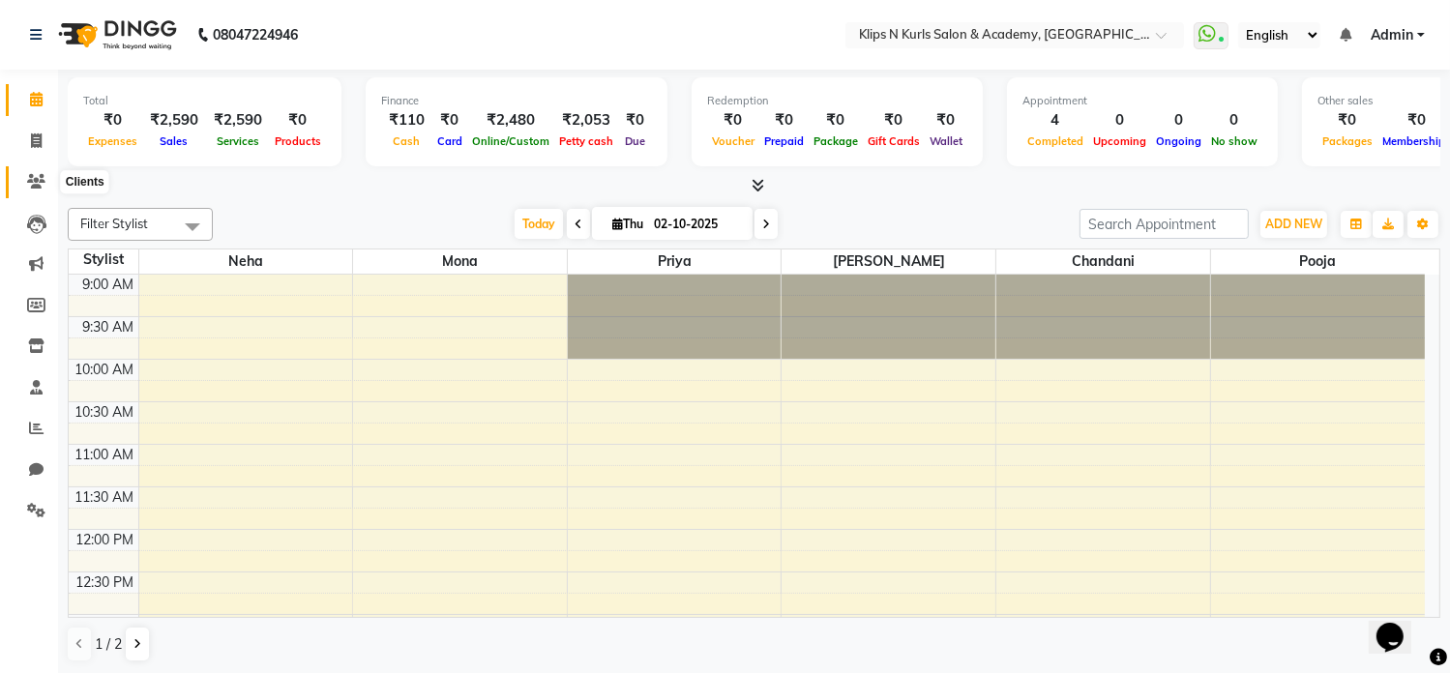
click at [35, 183] on icon at bounding box center [36, 181] width 18 height 15
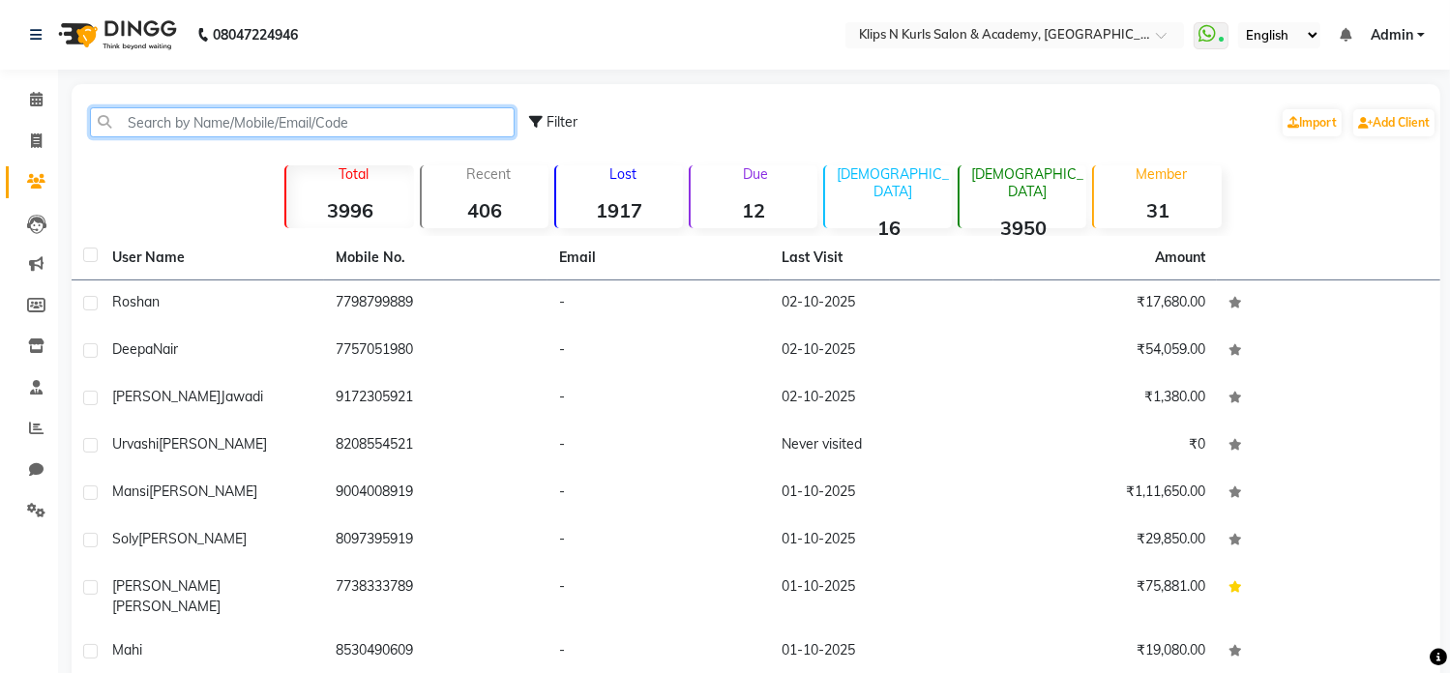
click at [192, 129] on input "text" at bounding box center [302, 122] width 425 height 30
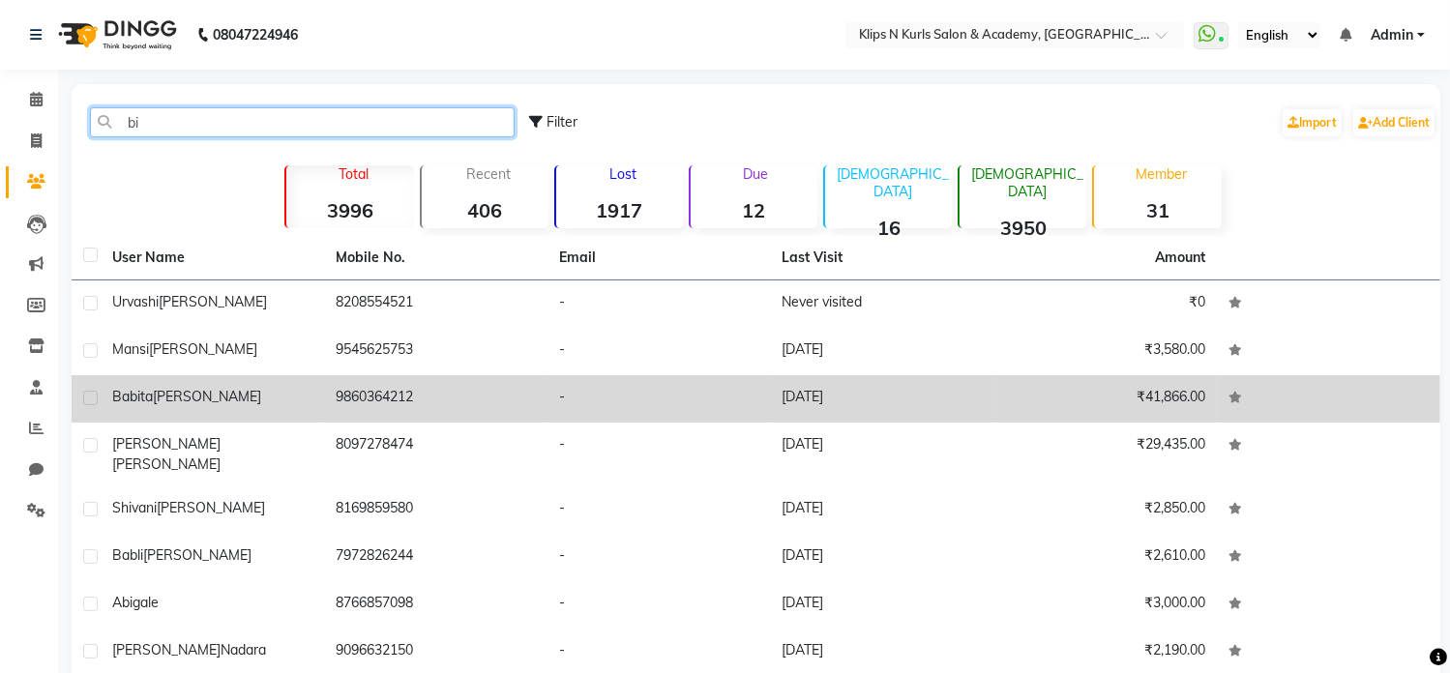
type input "bi"
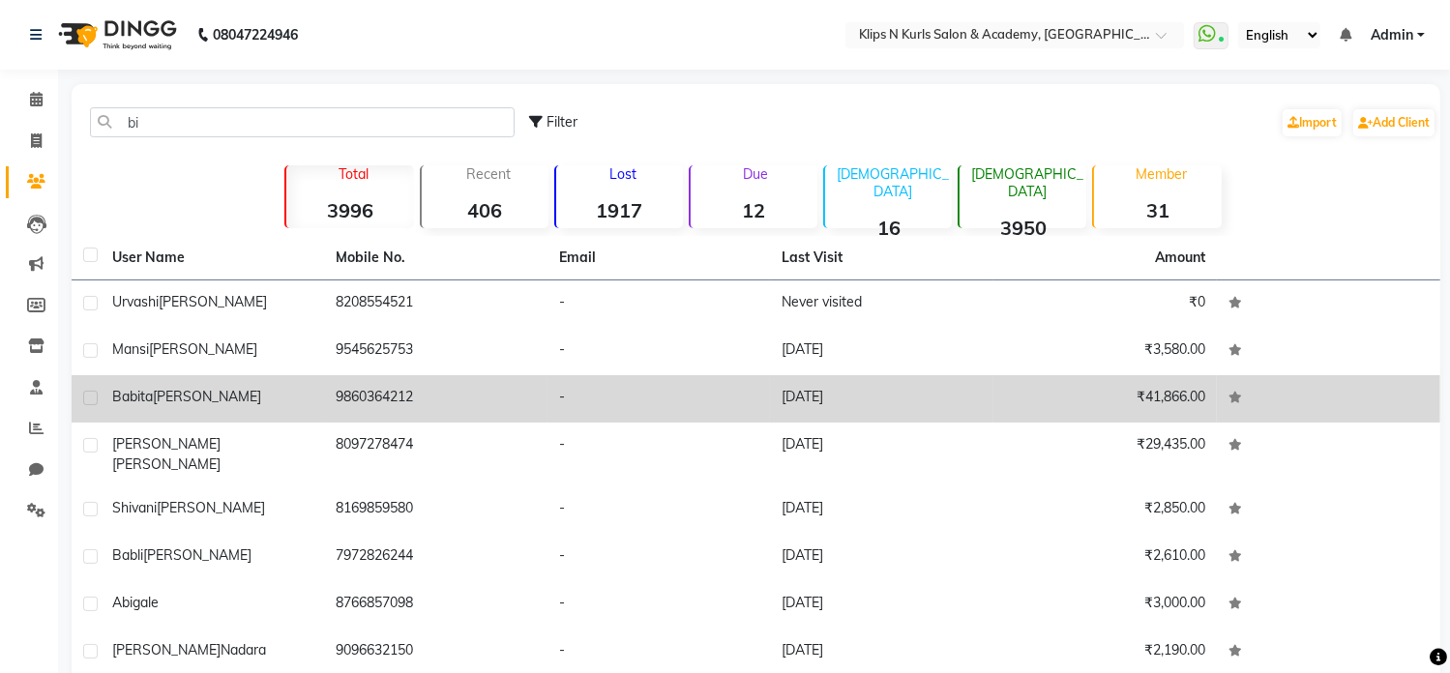
click at [239, 390] on td "Babita Dadhwal" at bounding box center [212, 398] width 223 height 47
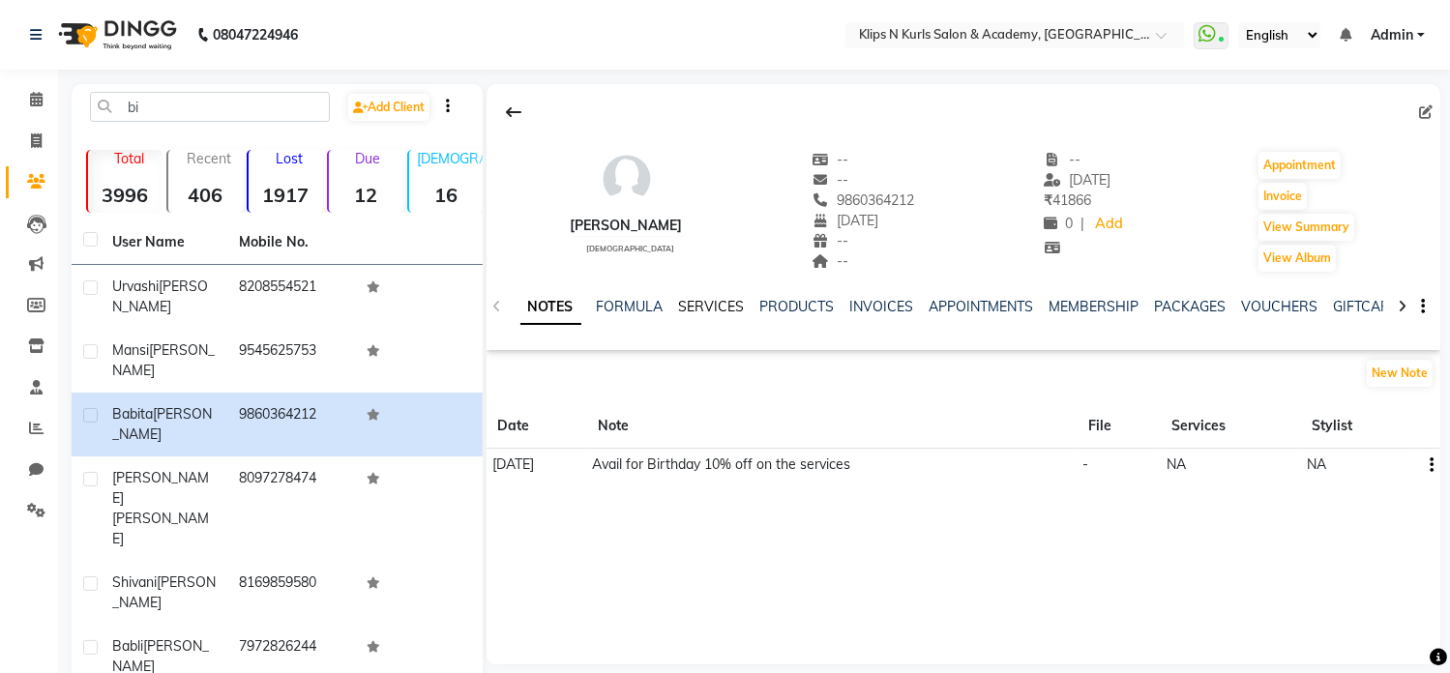
click at [731, 309] on link "SERVICES" at bounding box center [712, 306] width 66 height 17
